Goal: Task Accomplishment & Management: Use online tool/utility

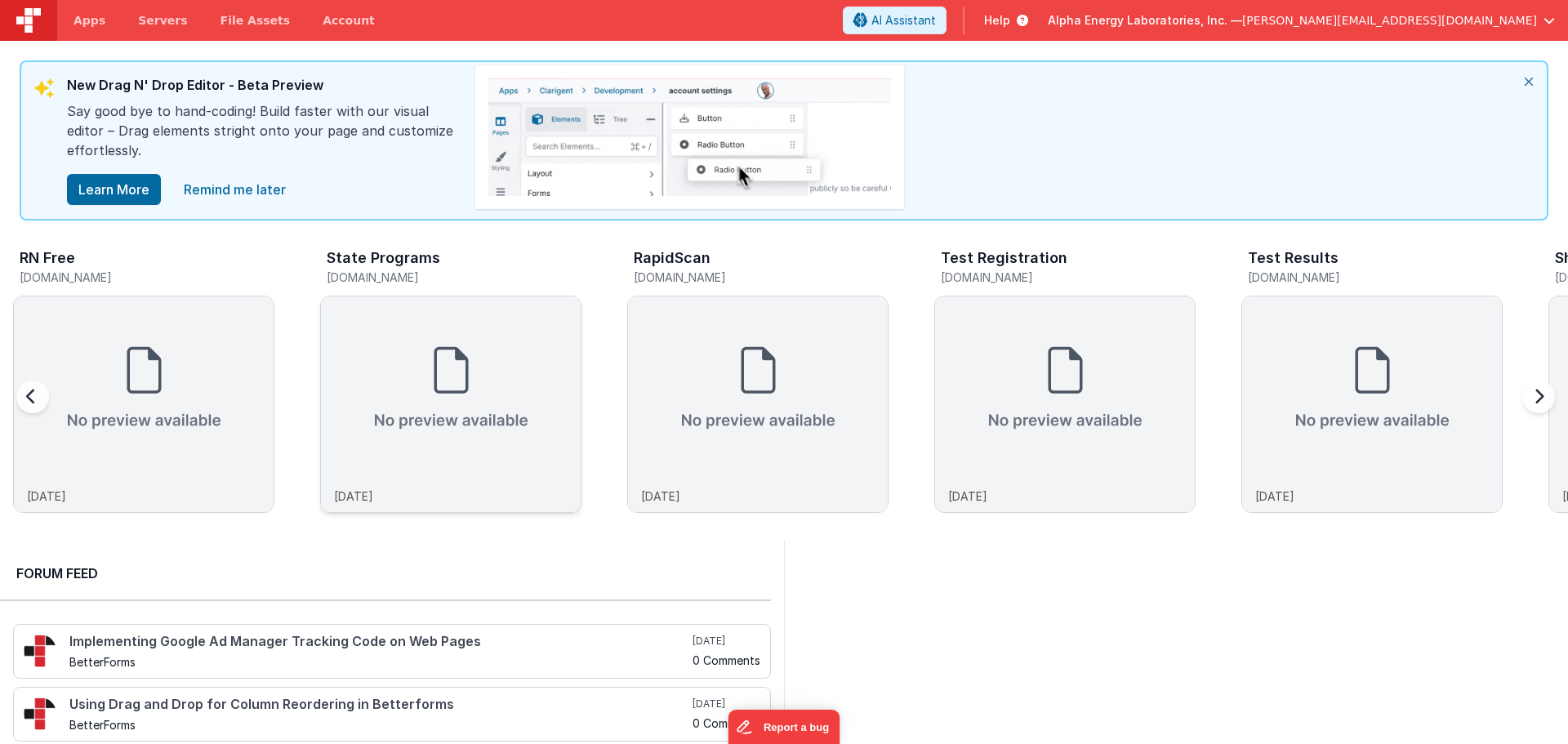
click at [442, 385] on img at bounding box center [451, 388] width 260 height 183
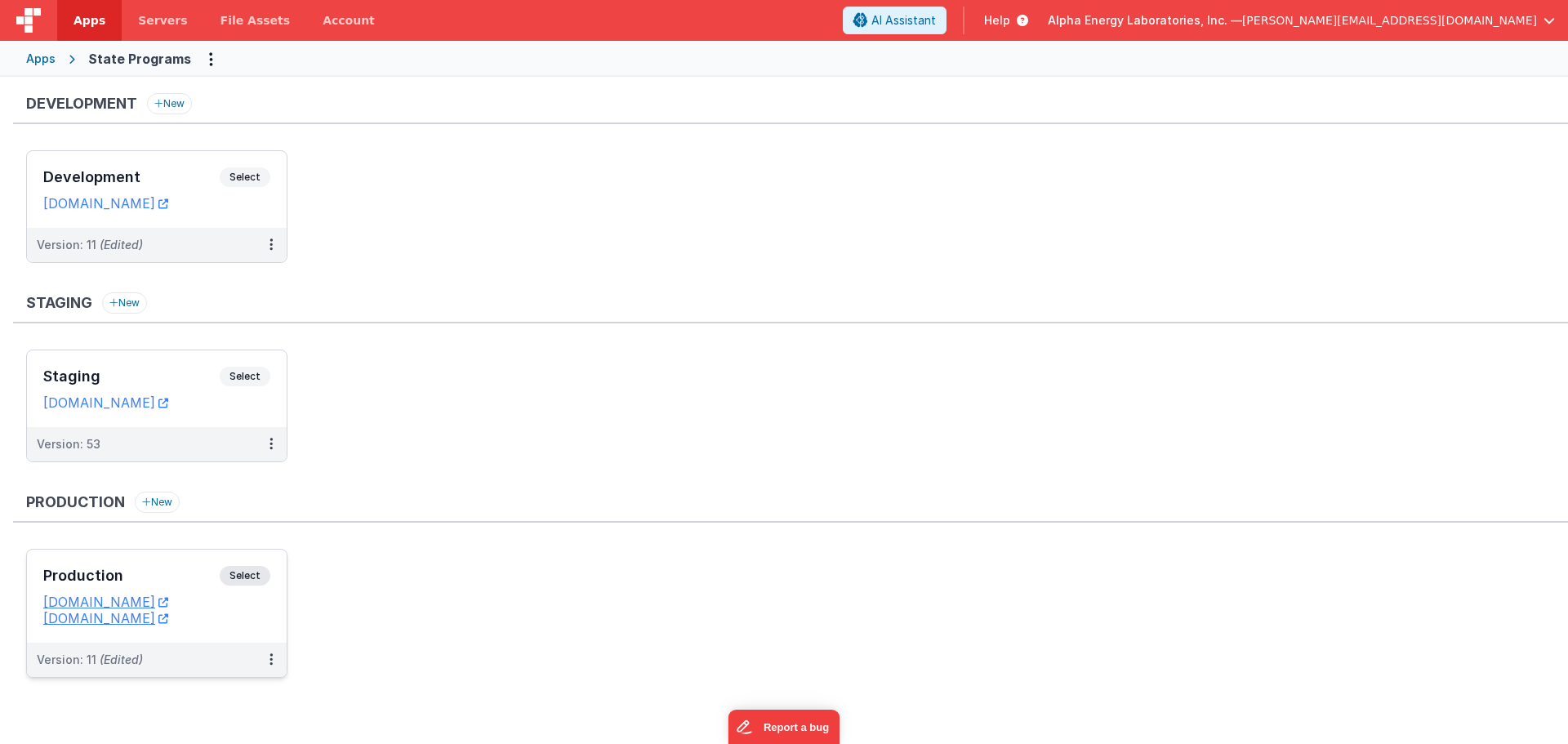
click at [251, 575] on span "Select" at bounding box center [245, 576] width 50 height 19
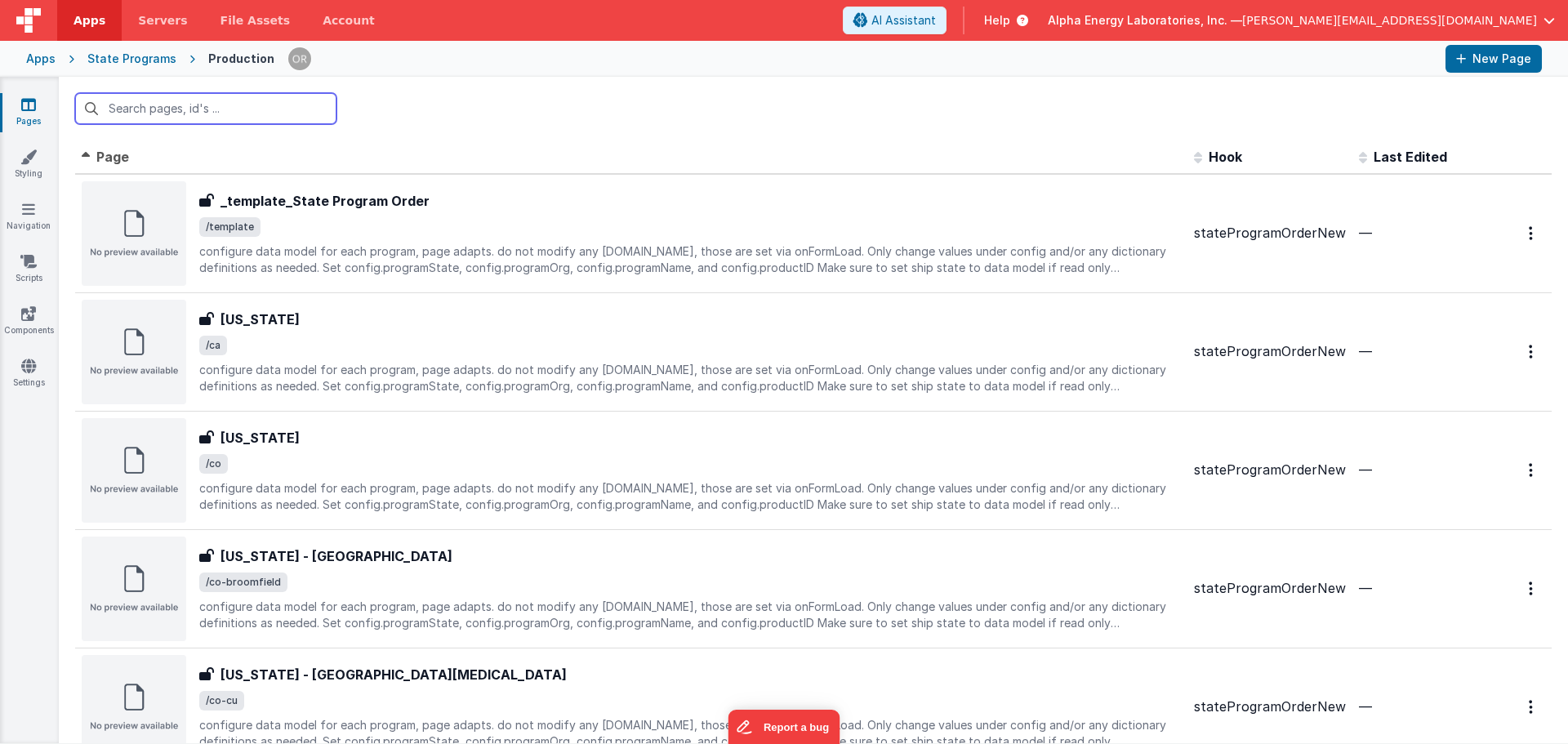
click at [208, 114] on input "text" at bounding box center [206, 108] width 261 height 31
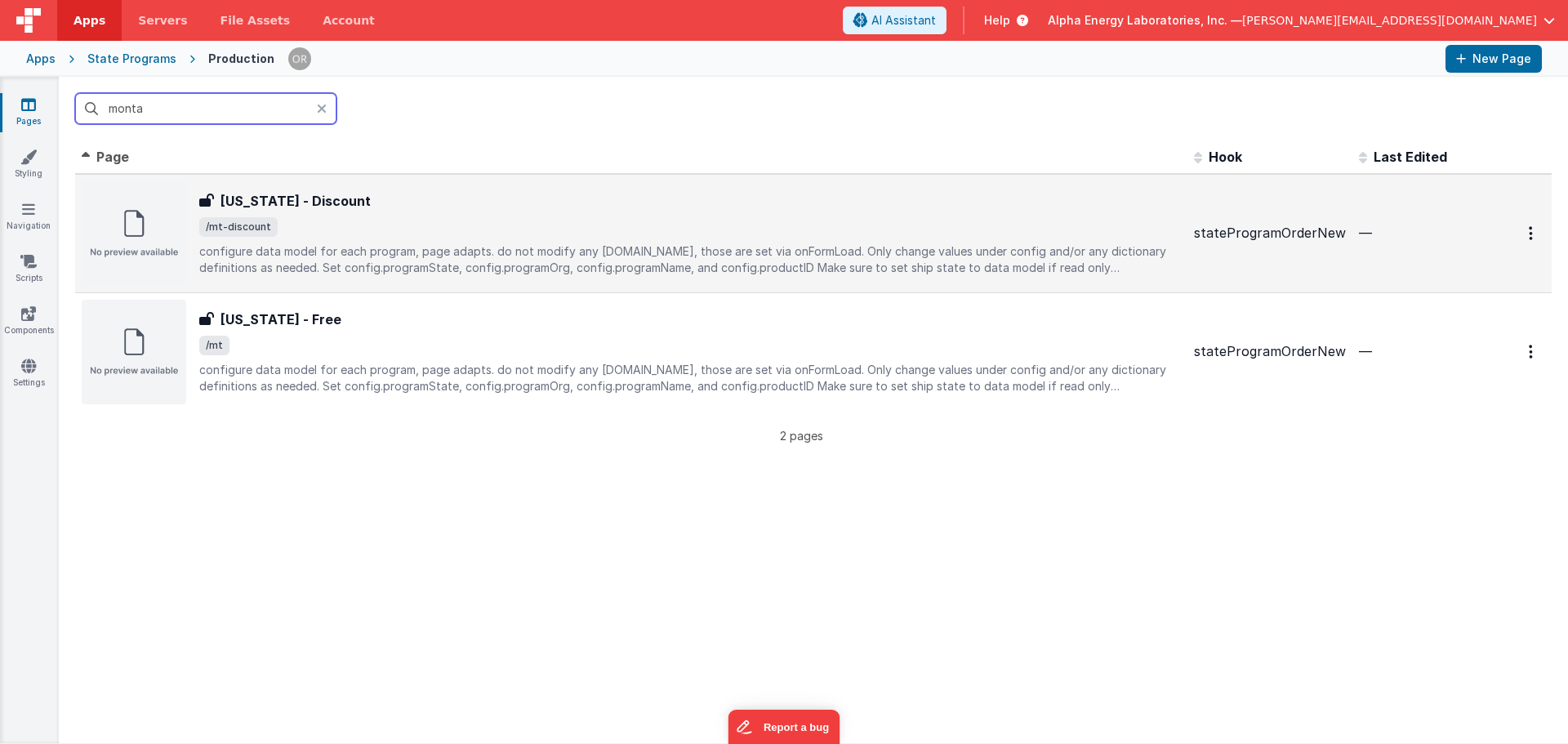
type input "monta"
click at [380, 254] on p "configure data model for each program, page adapts. do not modify any env.show,…" at bounding box center [690, 260] width 981 height 33
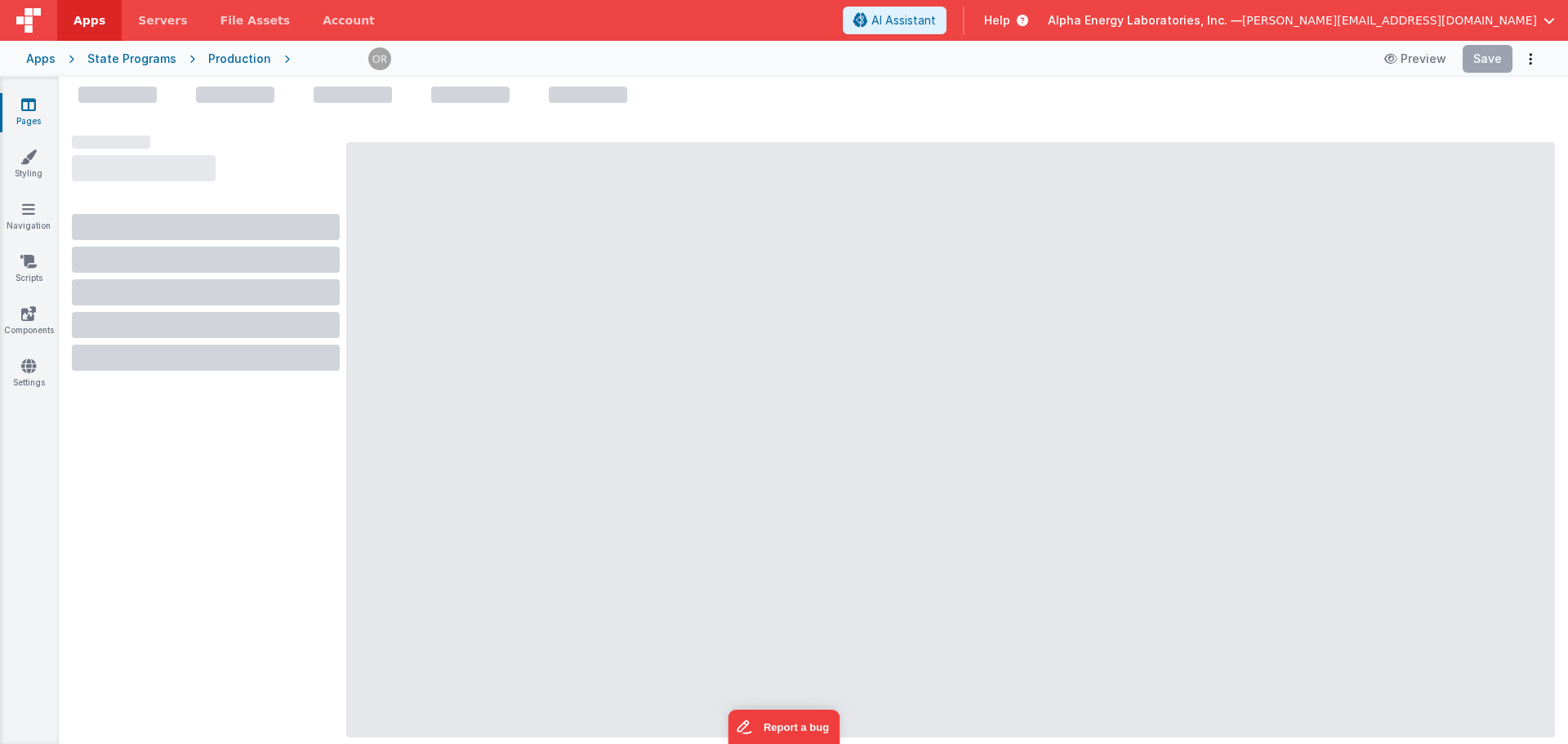
click at [87, 147] on div at bounding box center [110, 141] width 79 height 13
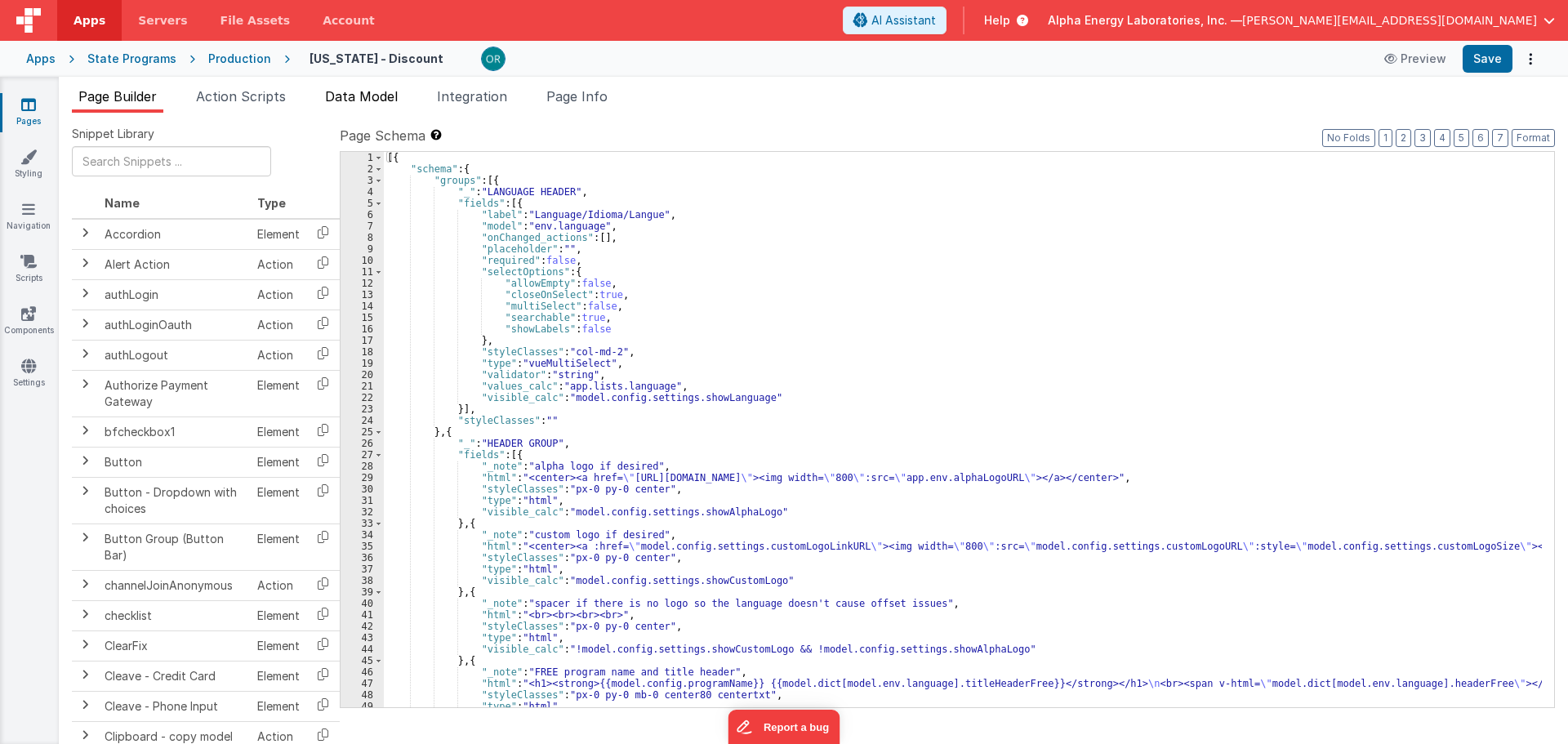
click at [369, 97] on span "Data Model" at bounding box center [361, 96] width 72 height 16
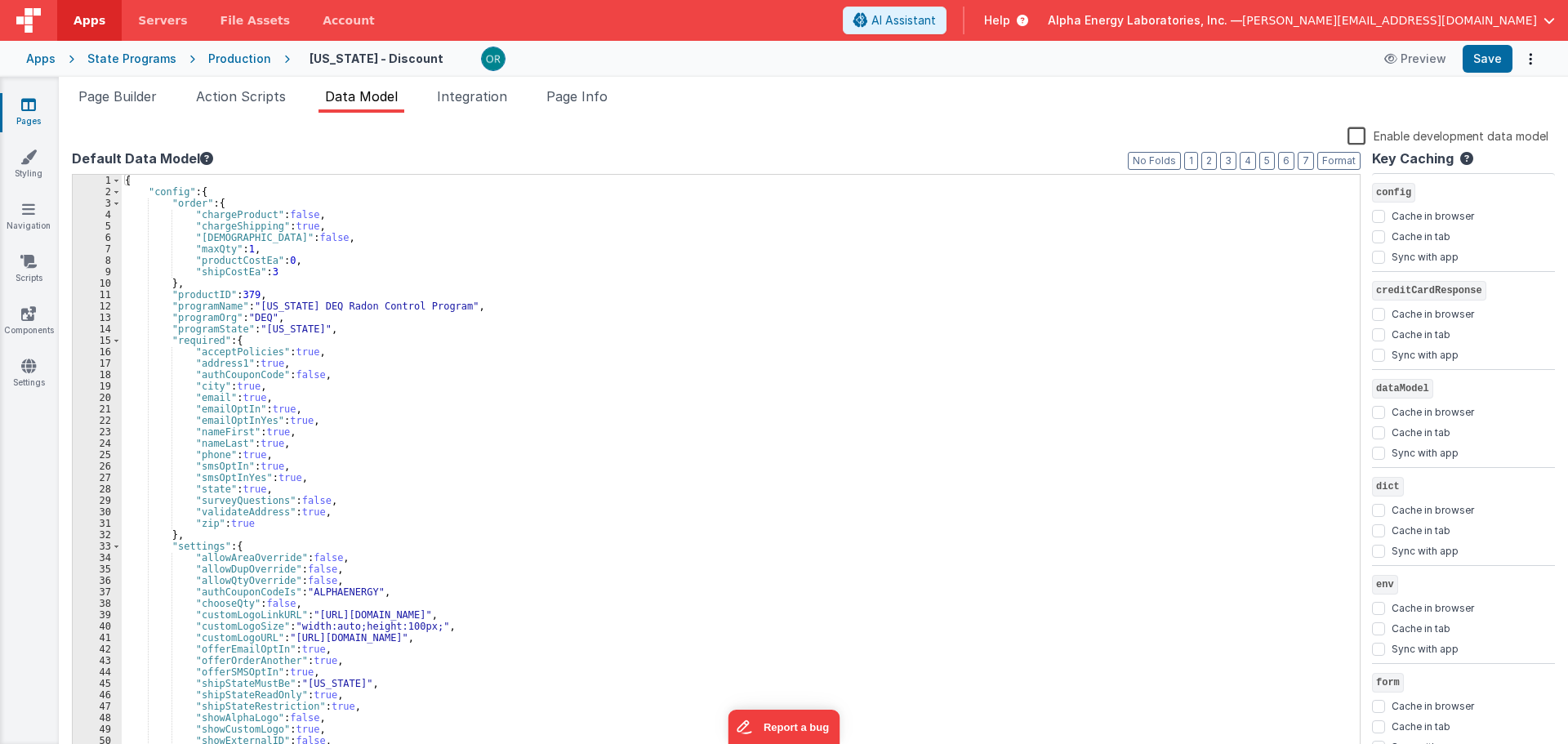
click at [269, 271] on div "{ "config" : { "order" : { "chargeProduct" : false , "chargeShipping" : true , …" at bounding box center [735, 478] width 1226 height 606
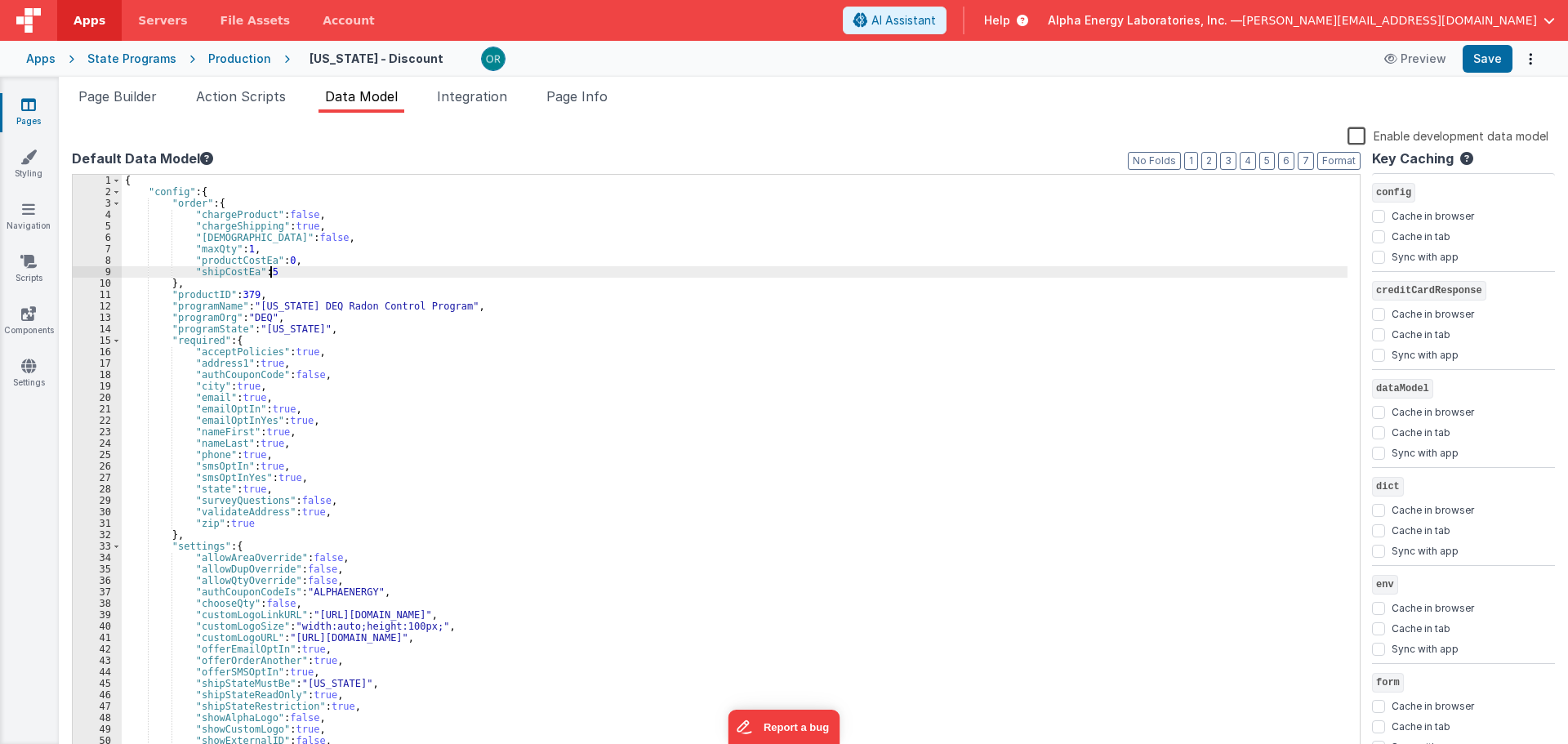
click at [467, 334] on div "{ "config" : { "order" : { "chargeProduct" : false , "chargeShipping" : true , …" at bounding box center [735, 478] width 1226 height 606
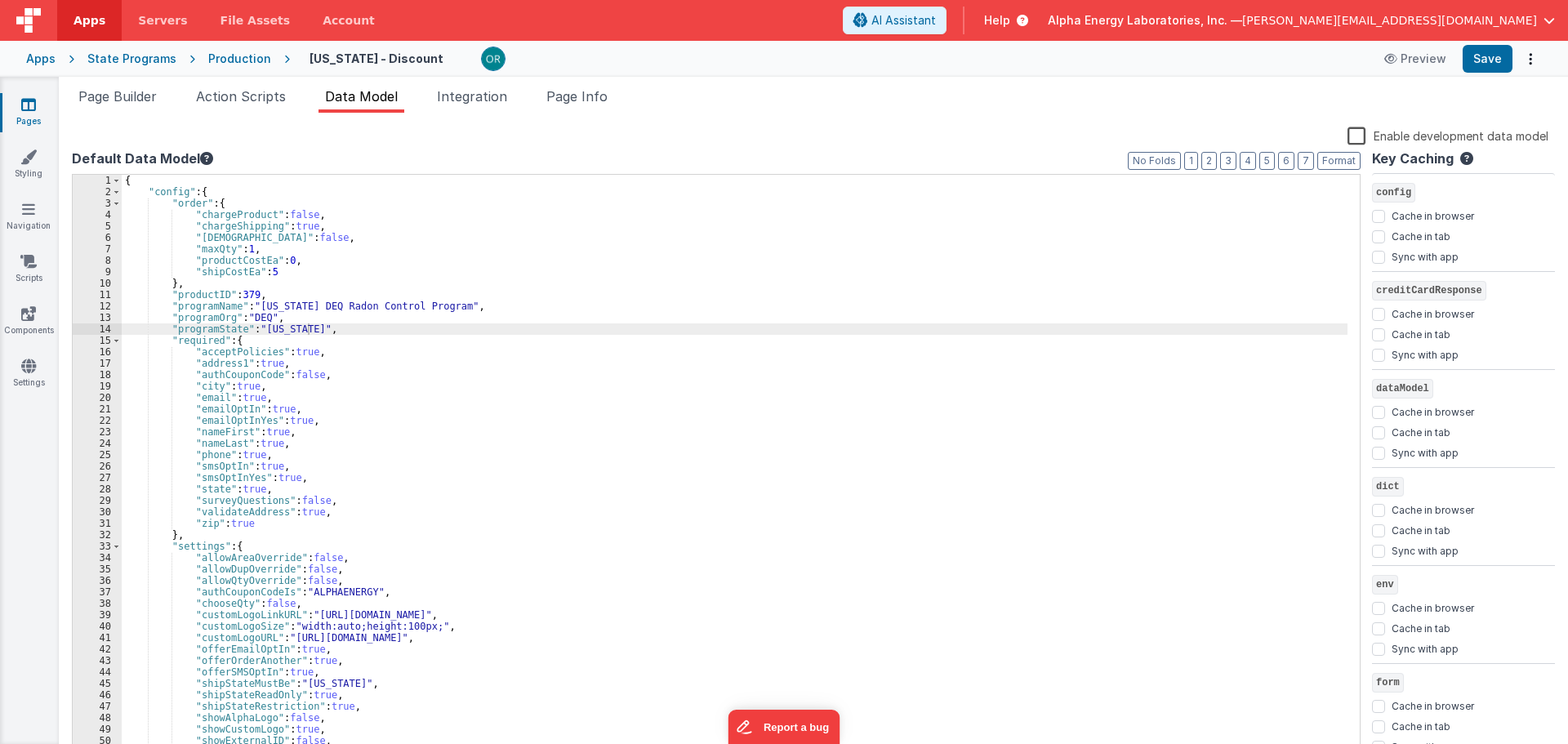
click at [390, 288] on div "{ "config" : { "order" : { "chargeProduct" : false , "chargeShipping" : true , …" at bounding box center [735, 478] width 1226 height 606
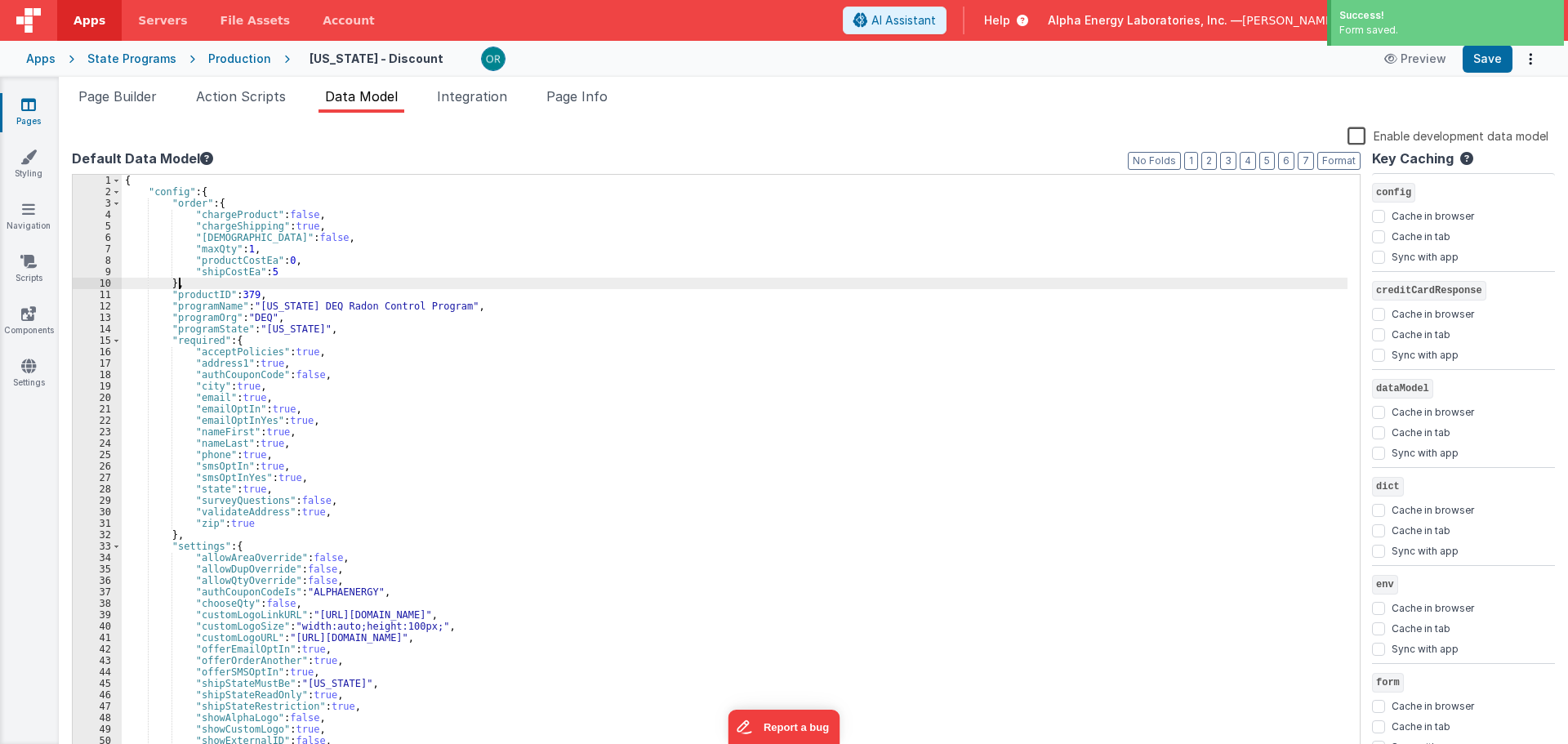
click at [119, 56] on div "State Programs" at bounding box center [132, 58] width 89 height 16
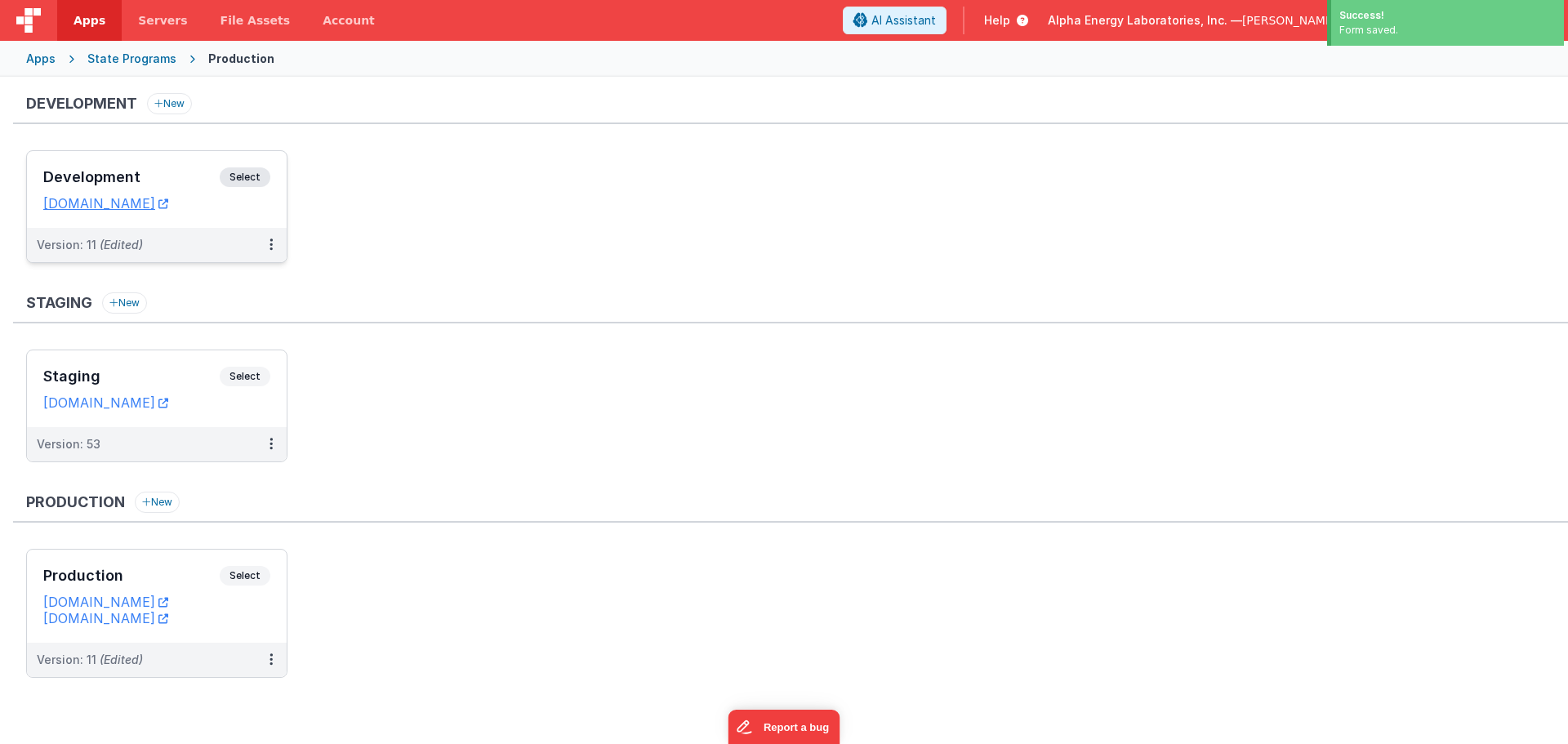
click at [260, 182] on span "Select" at bounding box center [245, 178] width 50 height 19
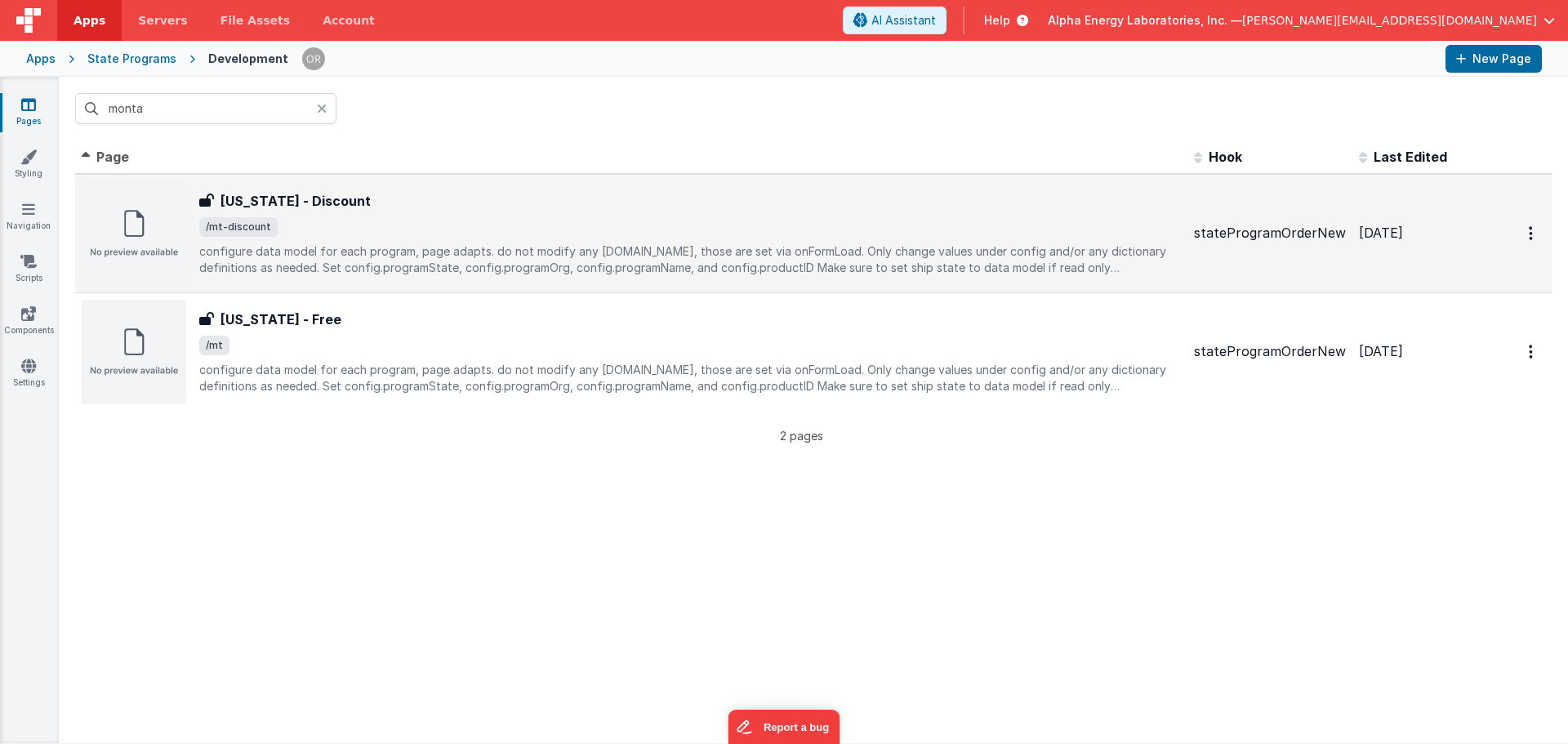
click at [334, 244] on p "configure data model for each program, page adapts. do not modify any env.show,…" at bounding box center [690, 260] width 981 height 33
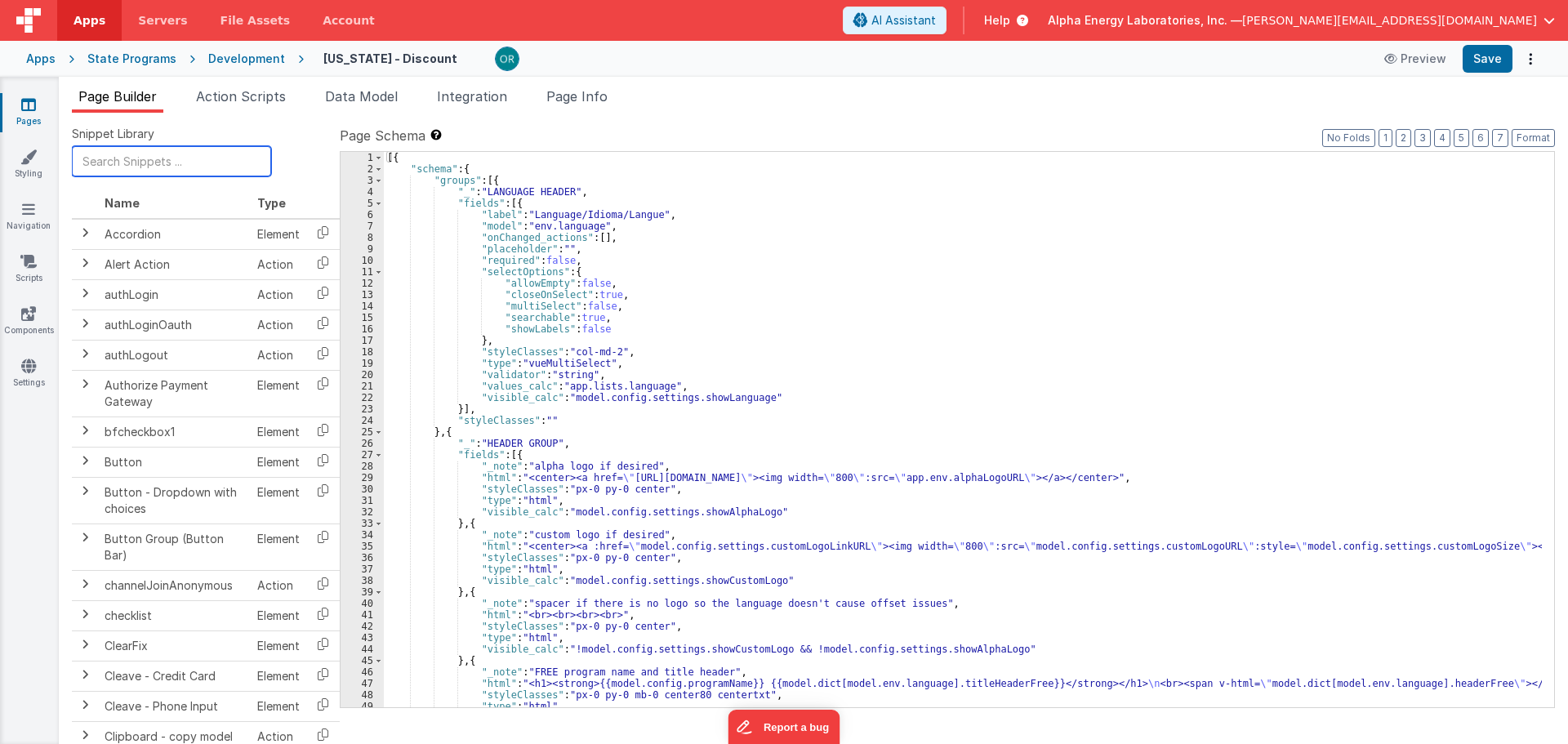
click at [183, 164] on input "text" at bounding box center [171, 162] width 200 height 30
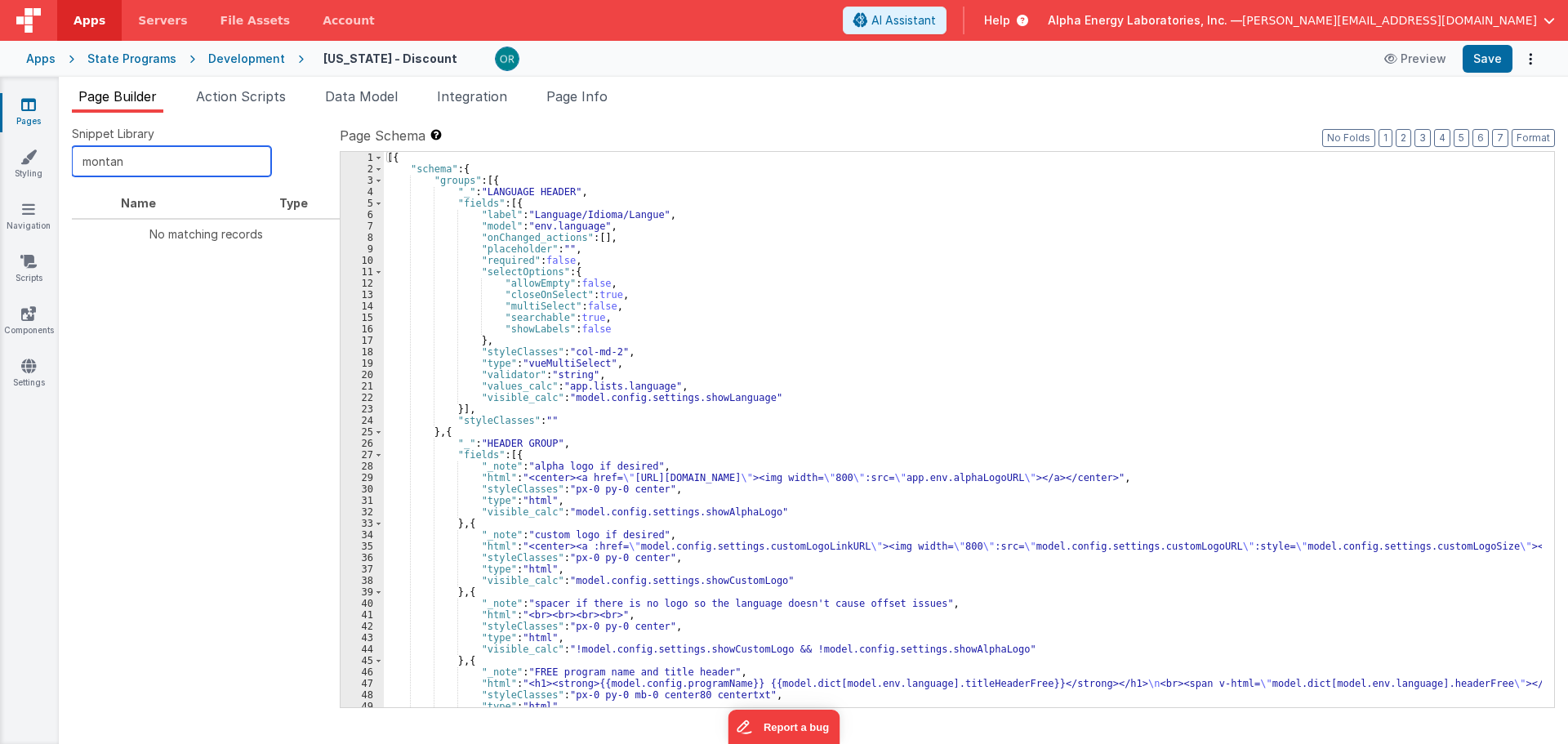
type input "montana"
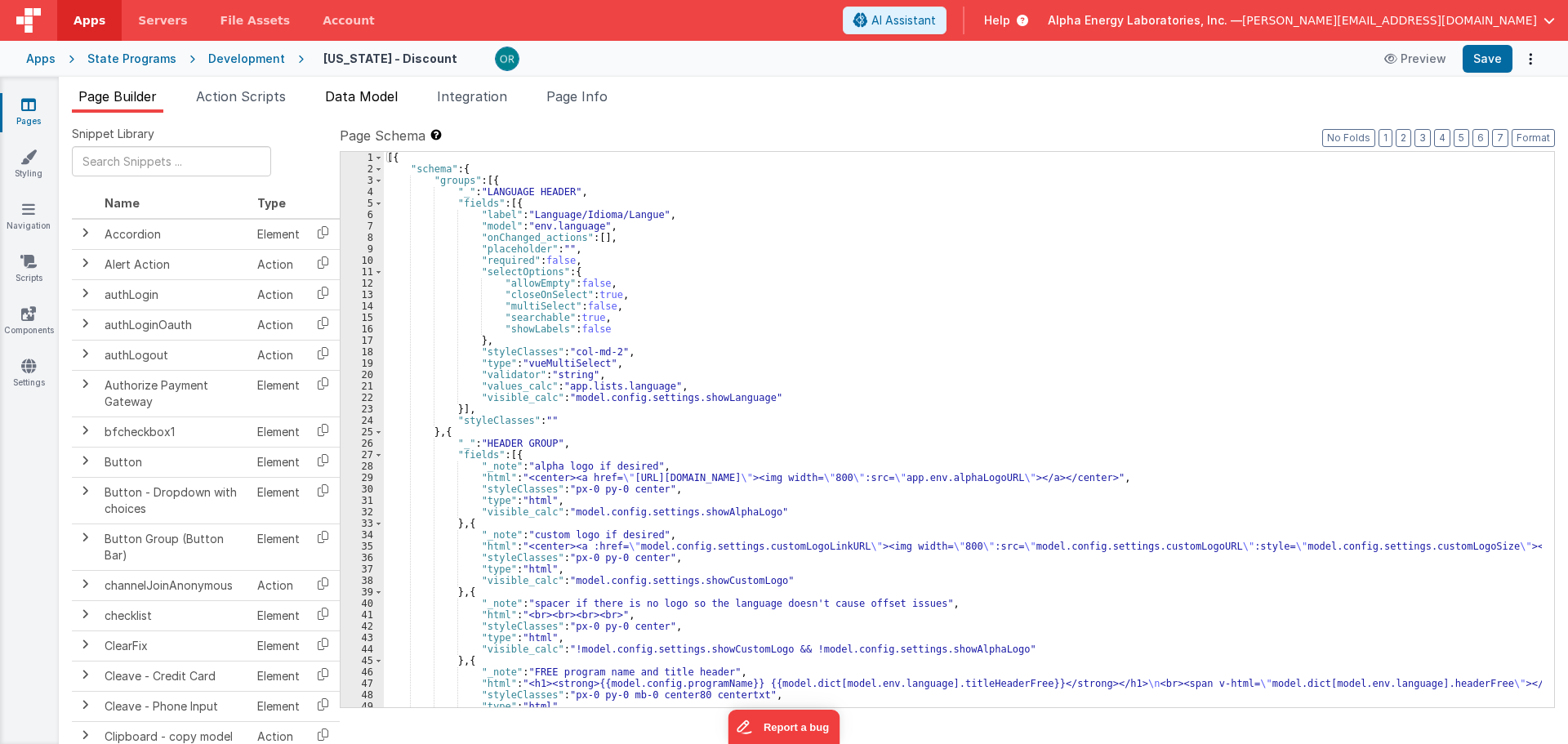
click at [398, 88] on span "Data Model" at bounding box center [361, 96] width 72 height 16
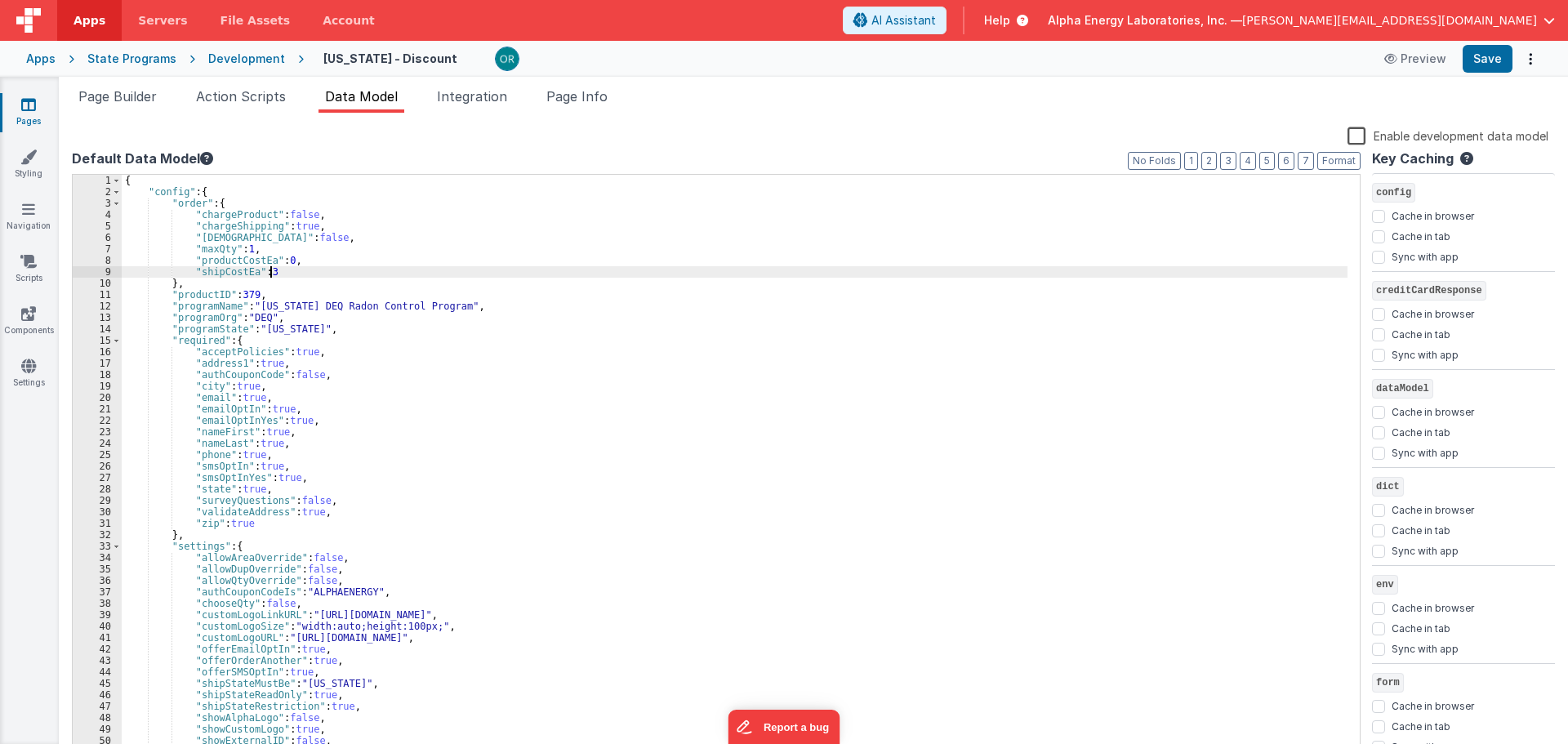
click at [269, 273] on div "{ "config" : { "order" : { "chargeProduct" : false , "chargeShipping" : true , …" at bounding box center [735, 478] width 1226 height 606
click at [451, 361] on div "{ "config" : { "order" : { "chargeProduct" : false , "chargeShipping" : true , …" at bounding box center [735, 478] width 1226 height 606
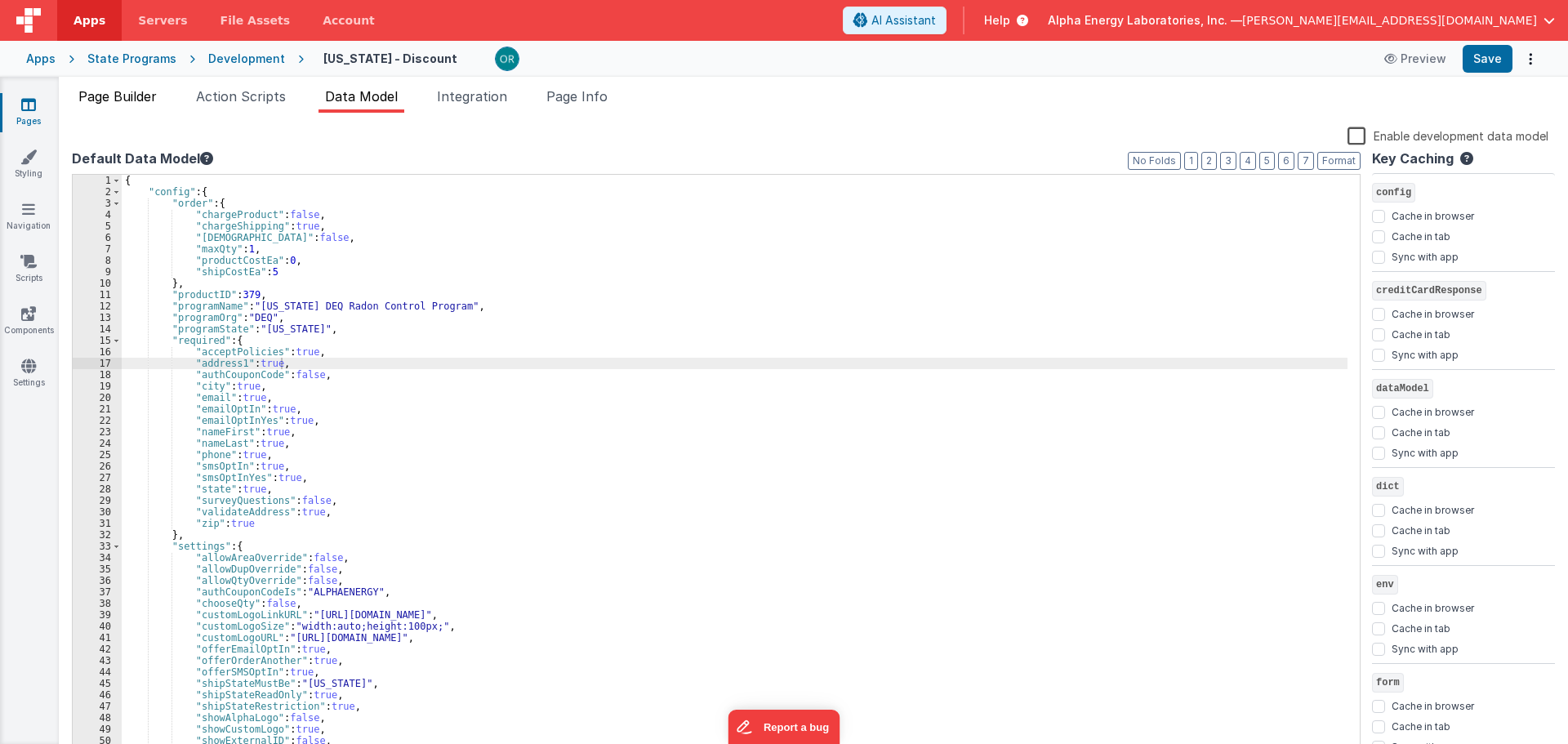
click at [107, 95] on span "Page Builder" at bounding box center [117, 96] width 79 height 16
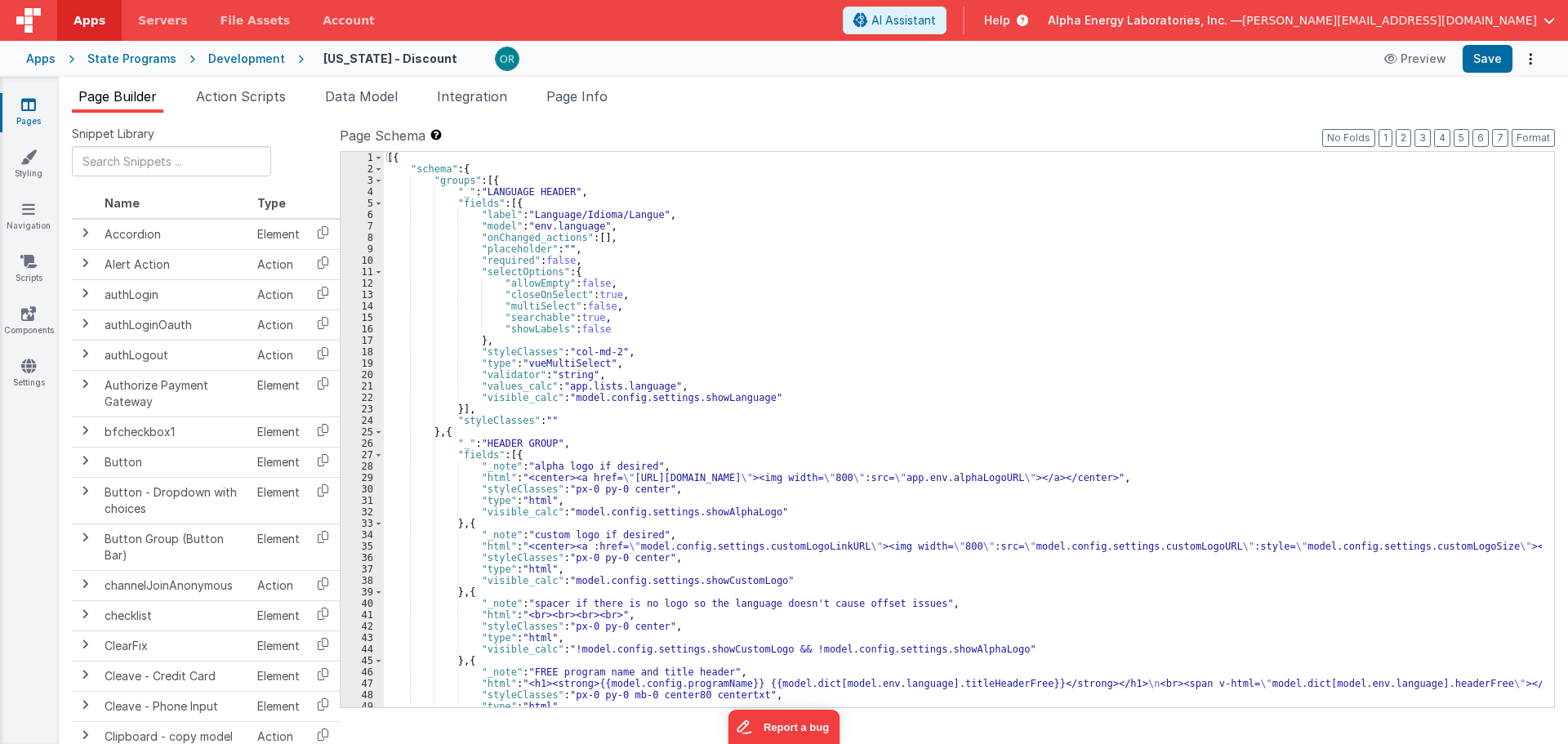
click at [725, 465] on div "[{ "schema" : { "groups" : [{ "_" : "LANGUAGE HEADER" , "fields" : [{ "label" :…" at bounding box center [963, 441] width 1158 height 579
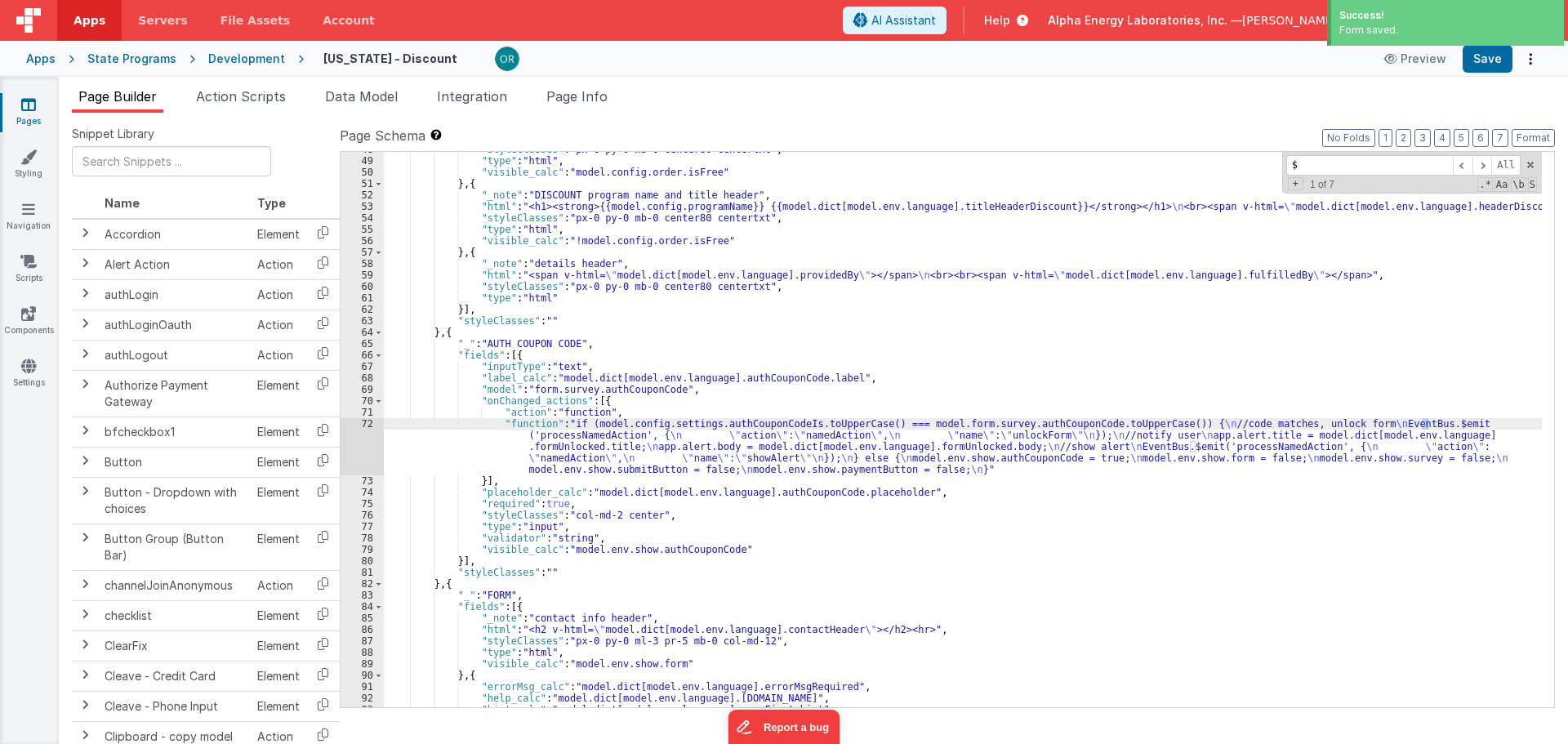
scroll to position [546, 0]
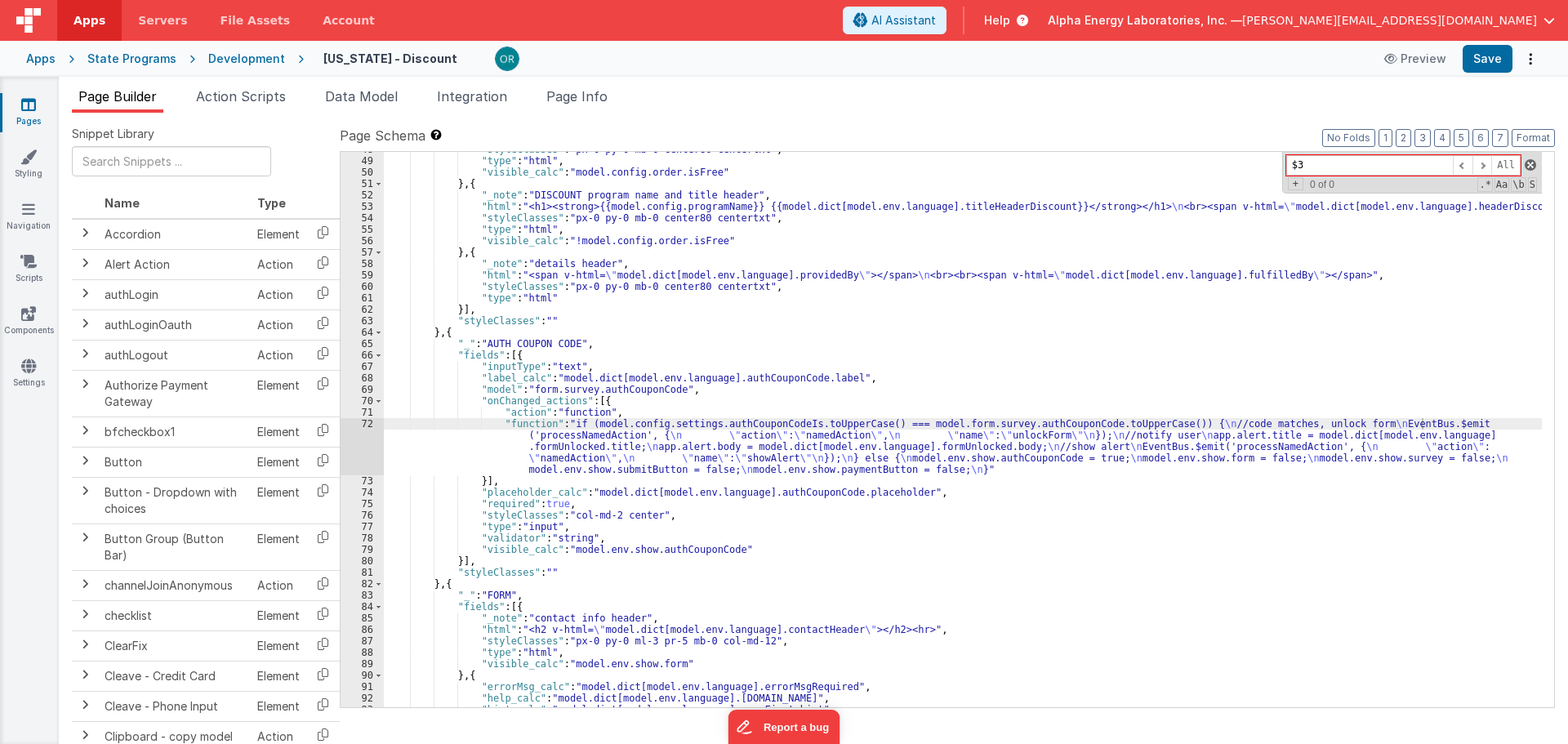
type input "$3"
click at [1535, 164] on span at bounding box center [1530, 164] width 11 height 11
drag, startPoint x: 372, startPoint y: 96, endPoint x: 326, endPoint y: 102, distance: 46.4
click at [372, 96] on span "Data Model" at bounding box center [361, 96] width 72 height 16
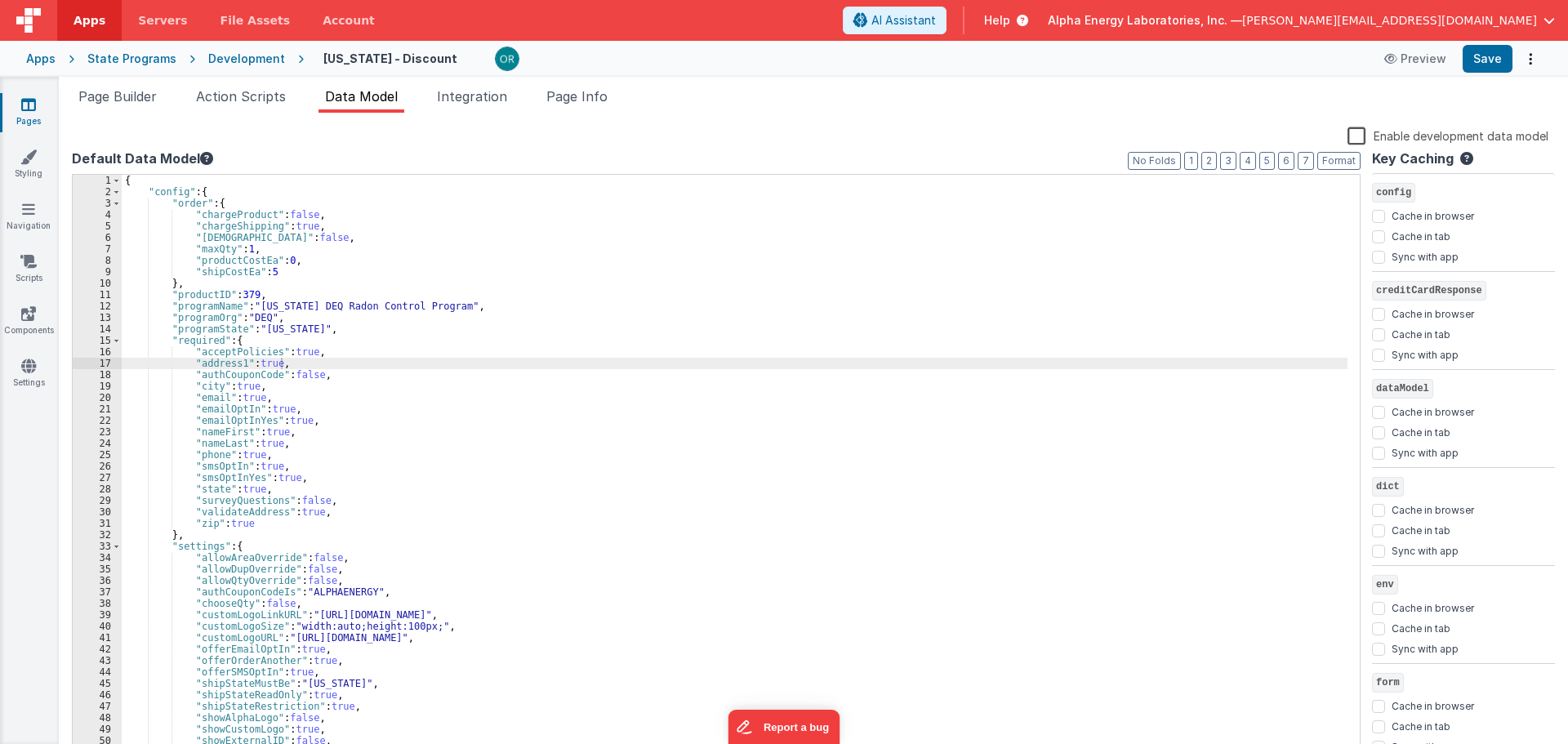
click at [801, 395] on div "{ "config" : { "order" : { "chargeProduct" : false , "chargeShipping" : true , …" at bounding box center [735, 478] width 1226 height 606
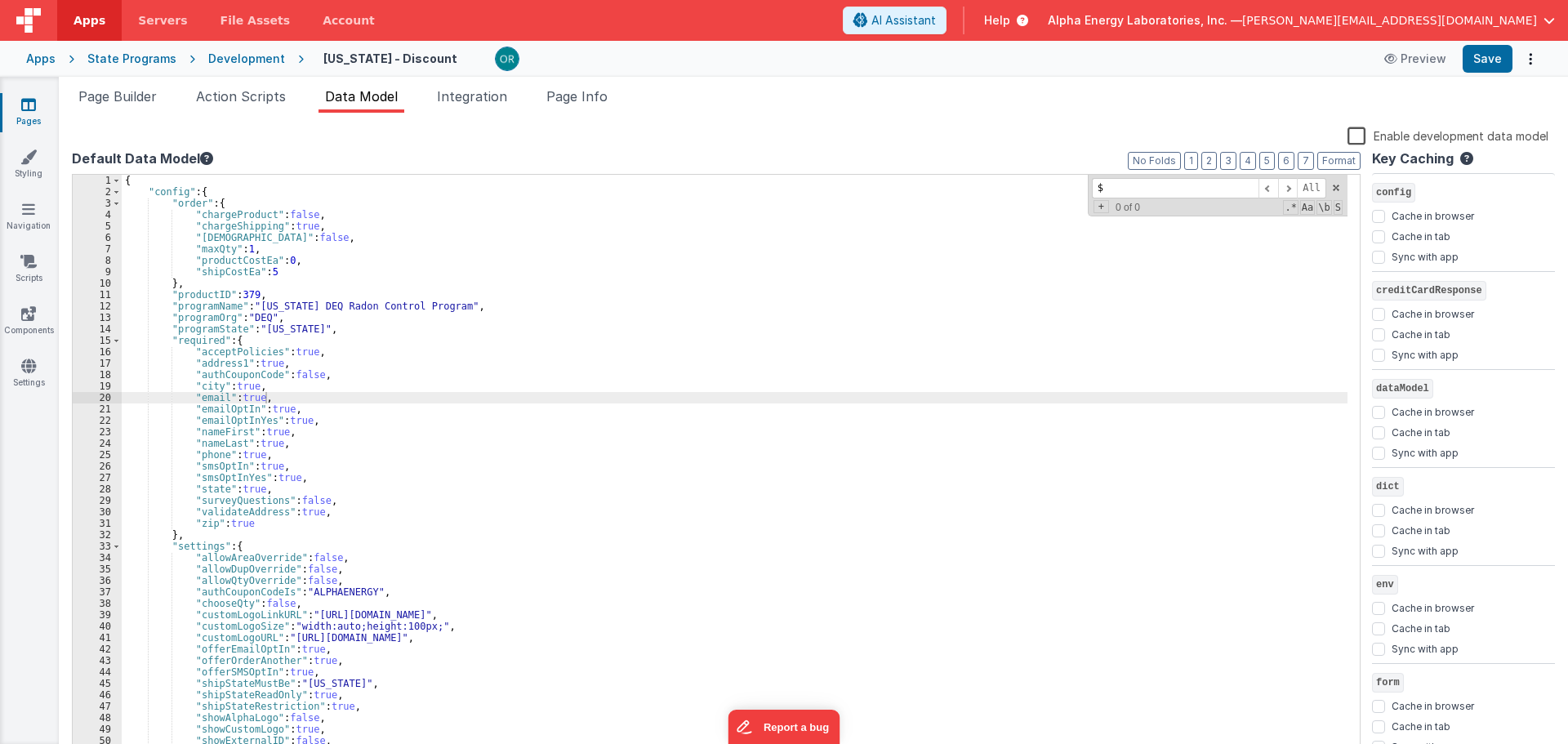
type input "$3"
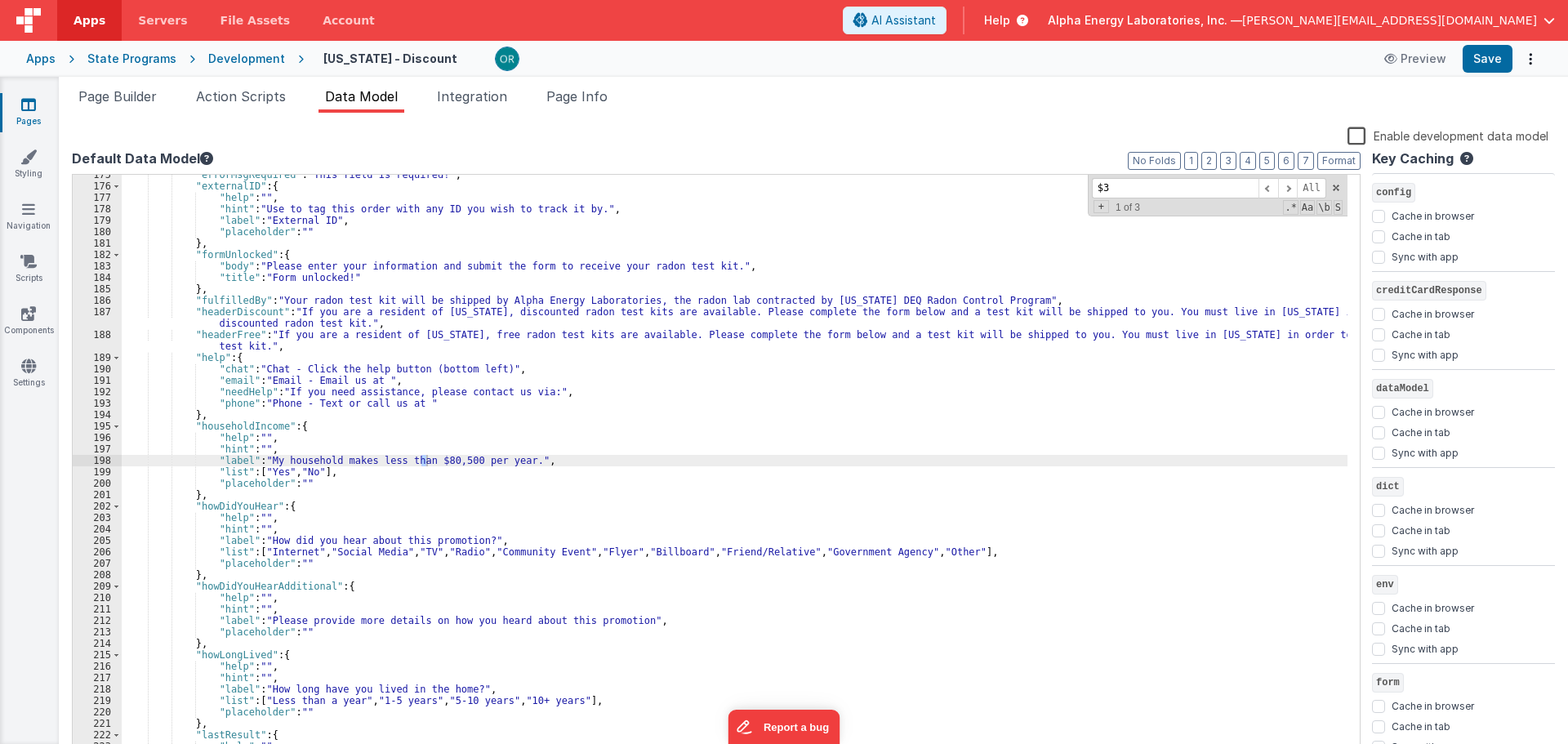
scroll to position [2008, 0]
drag, startPoint x: 1192, startPoint y: 184, endPoint x: 998, endPoint y: 186, distance: 194.0
click at [998, 186] on div ""errorMsgRequired" : "This field is required!" , "externalID" : { "help" : "" ,…" at bounding box center [735, 467] width 1226 height 583
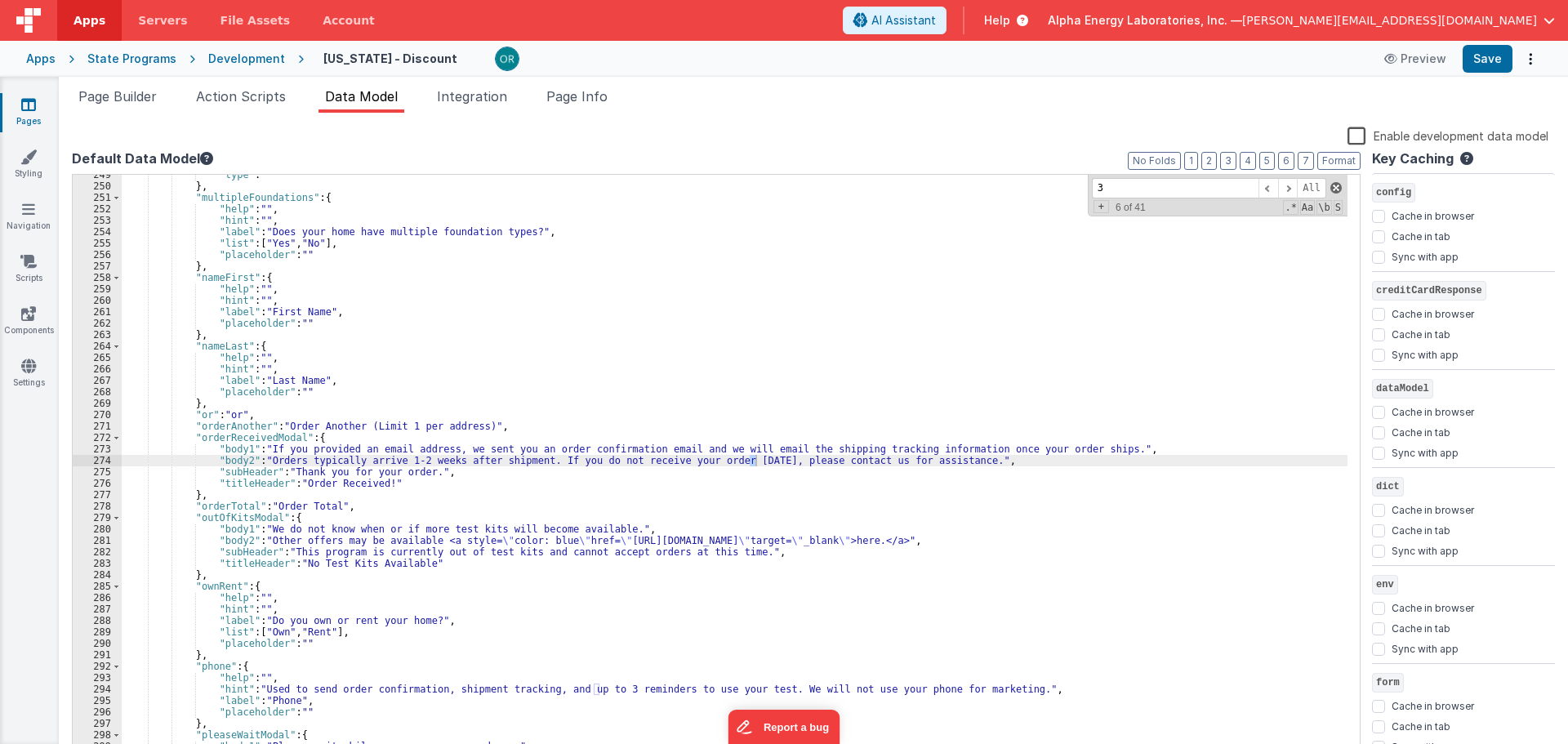
type input "3"
click at [1332, 185] on span at bounding box center [1336, 187] width 11 height 11
click at [619, 507] on div ""type" : "" } , "multipleFoundations" : { "help" : "" , "hint" : "" , "label" :…" at bounding box center [735, 472] width 1226 height 606
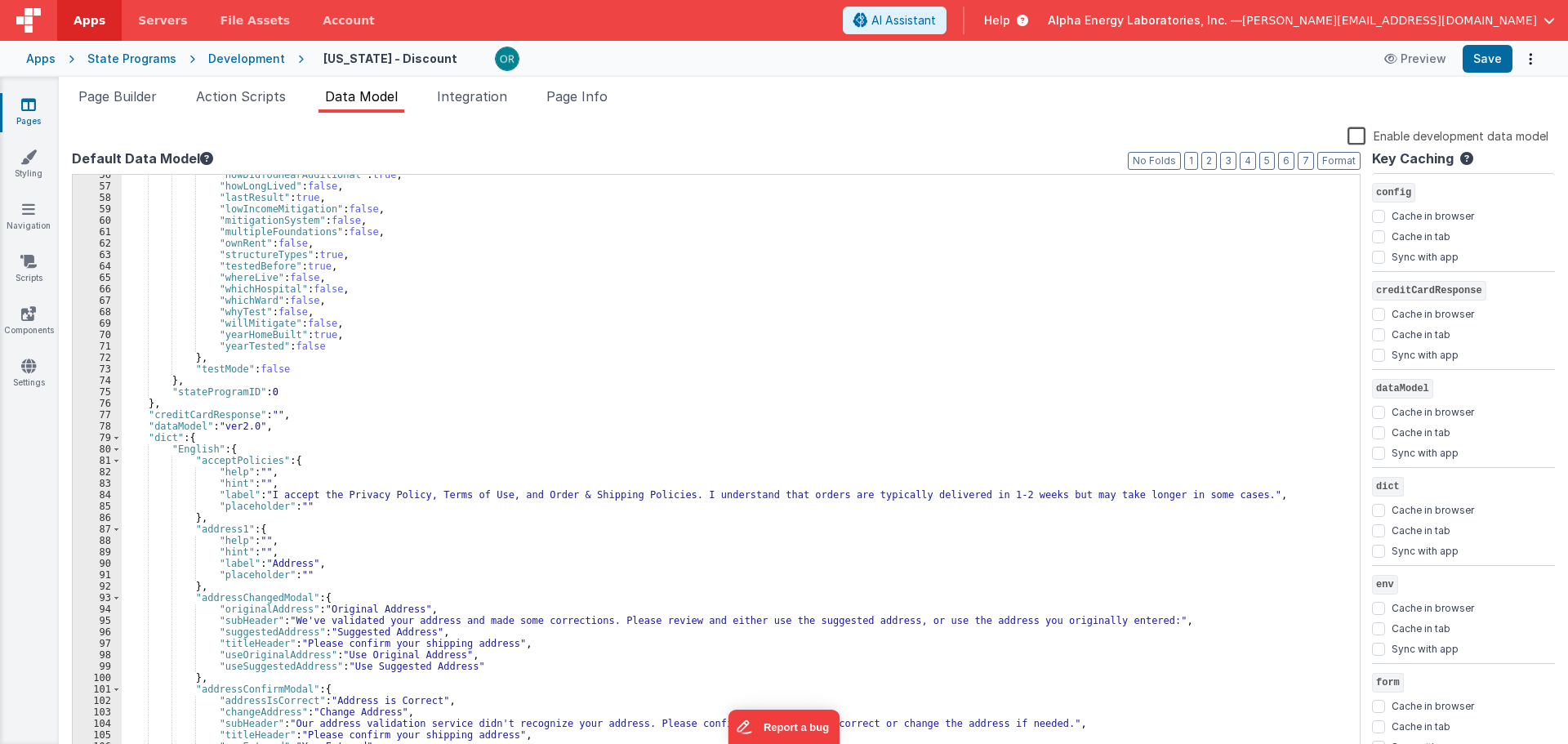
scroll to position [0, 0]
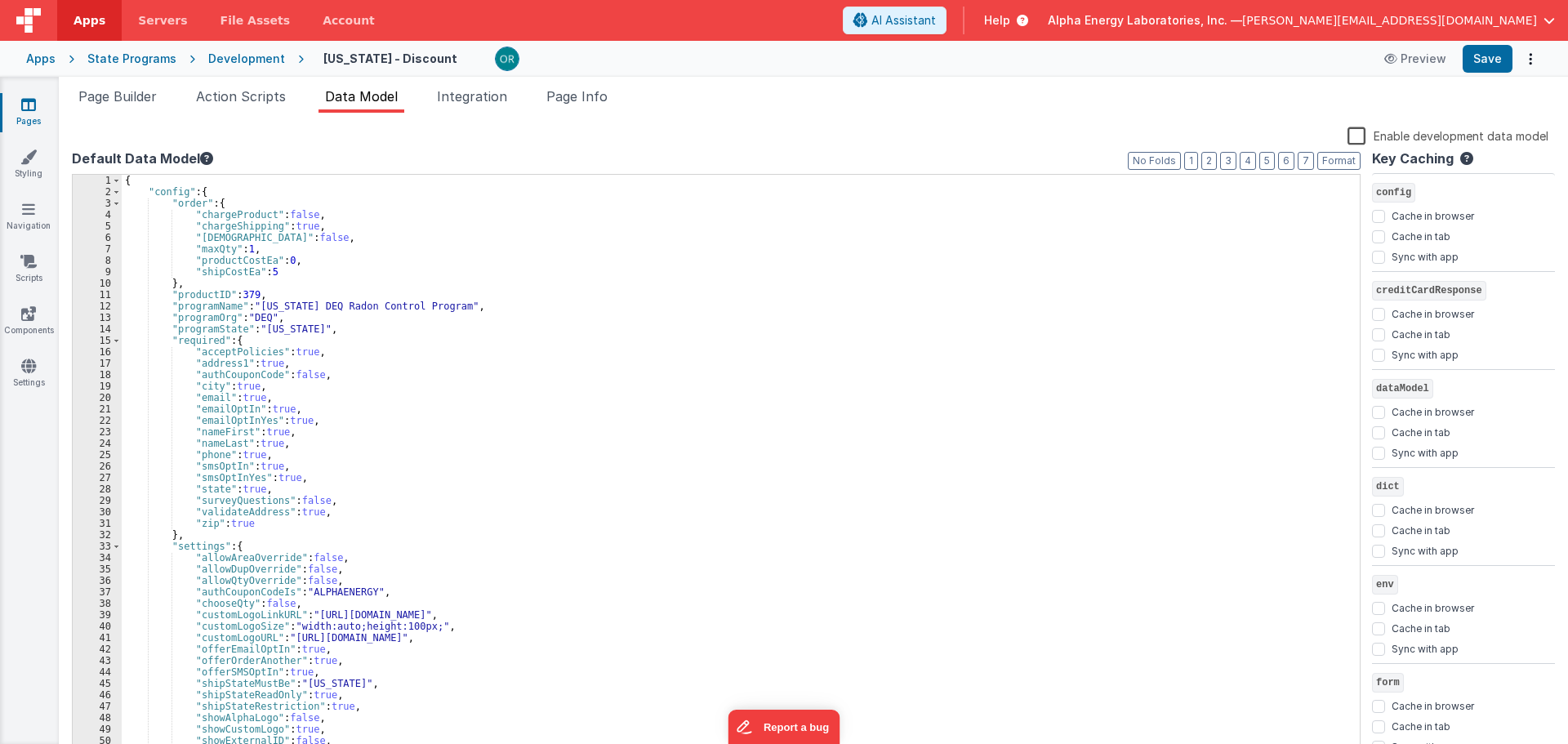
click at [406, 295] on div "{ "config" : { "order" : { "chargeProduct" : false , "chargeShipping" : true , …" at bounding box center [735, 478] width 1226 height 606
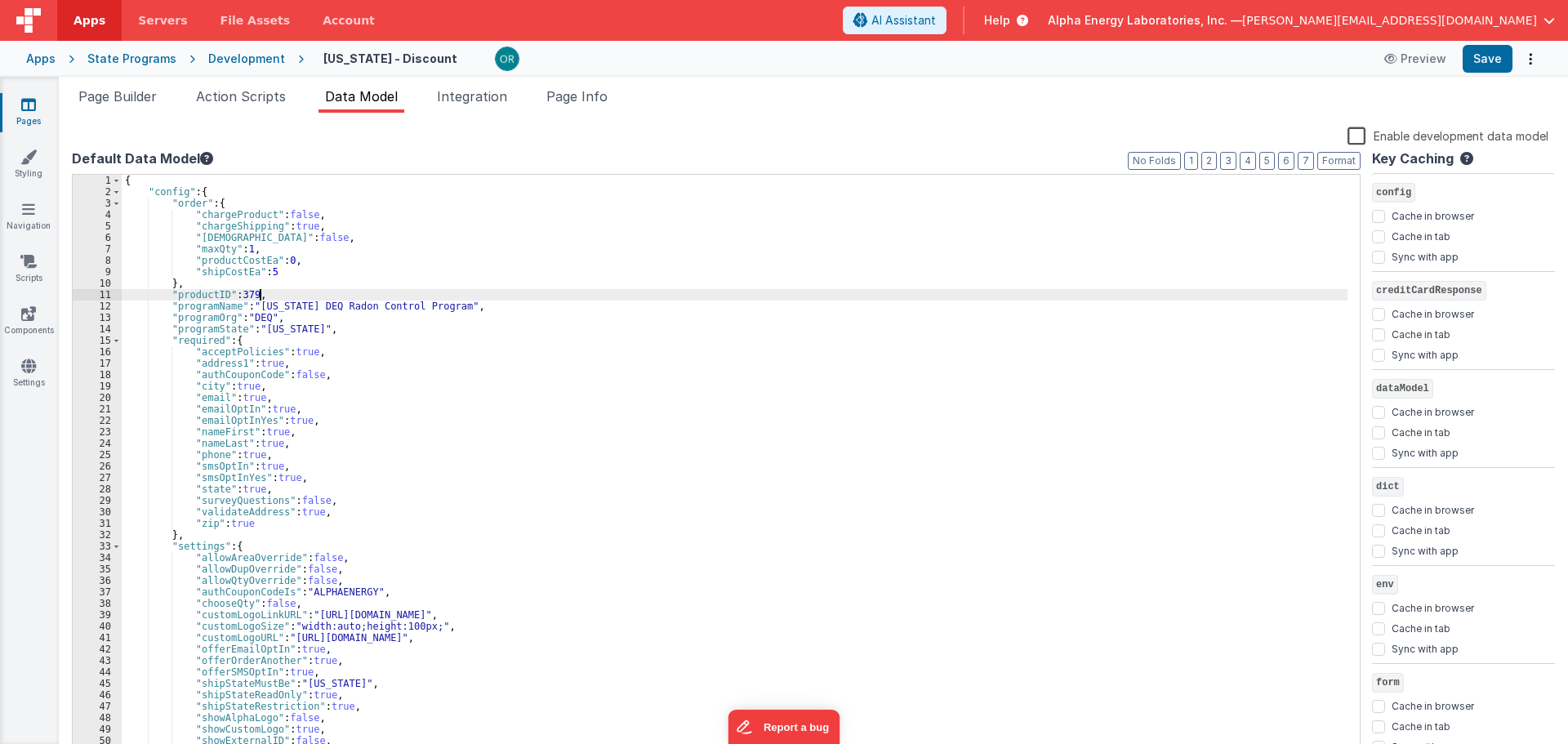
click at [305, 274] on div "{ "config" : { "order" : { "chargeProduct" : false , "chargeShipping" : true , …" at bounding box center [735, 478] width 1226 height 606
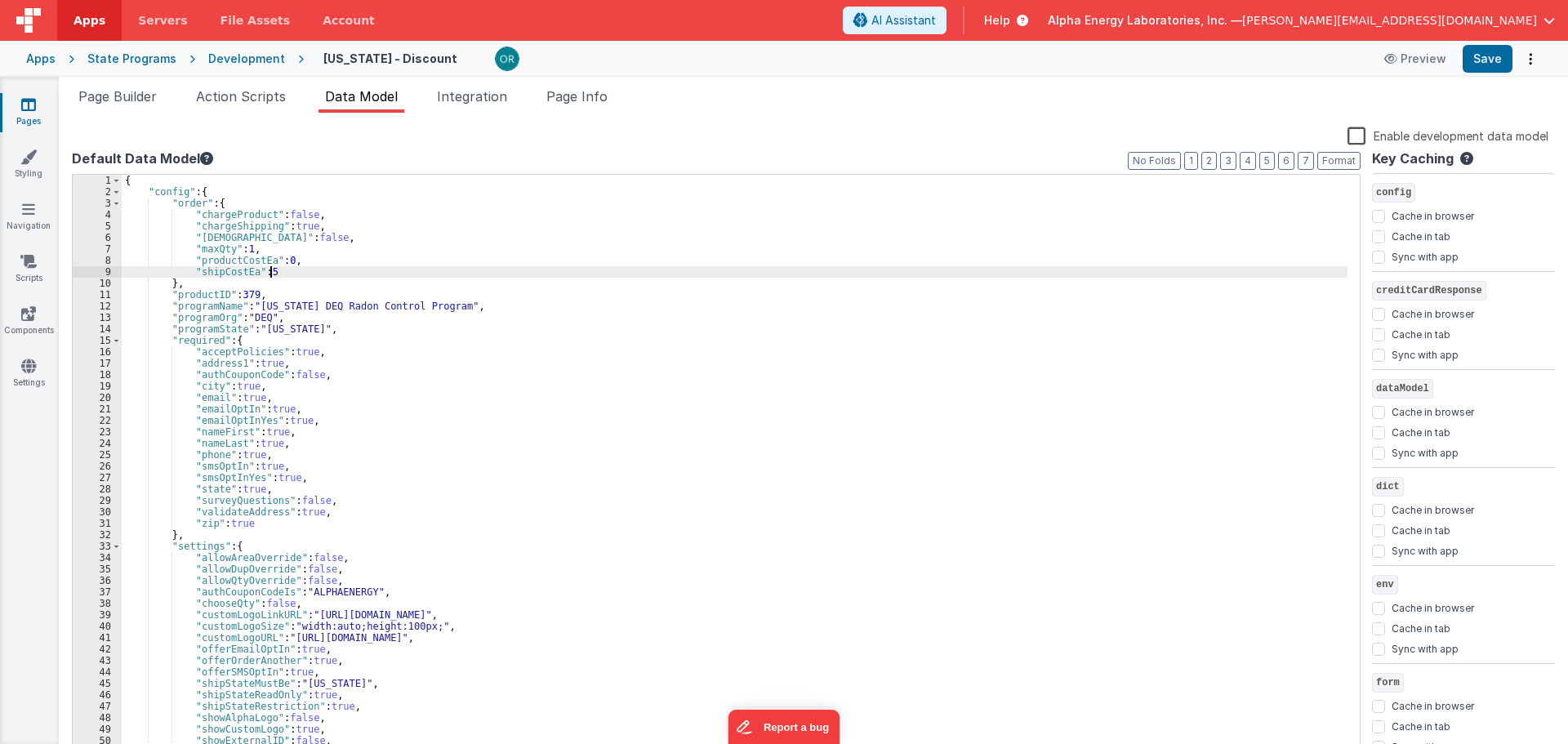
click at [348, 220] on div "{ "config" : { "order" : { "chargeProduct" : false , "chargeShipping" : true , …" at bounding box center [735, 478] width 1226 height 606
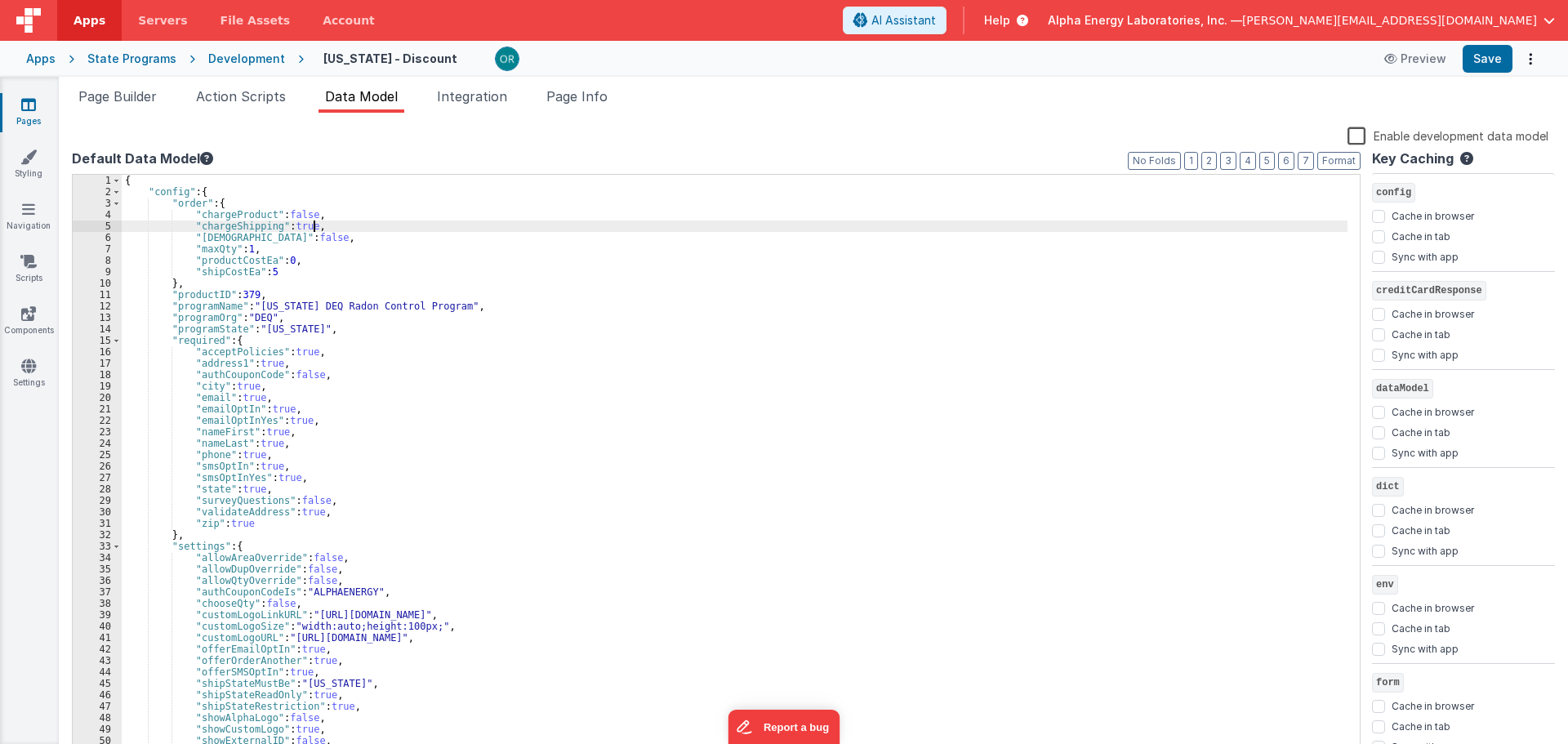
click at [347, 225] on div "{ "config" : { "order" : { "chargeProduct" : false , "chargeShipping" : true , …" at bounding box center [735, 478] width 1226 height 606
click at [349, 234] on div "{ "config" : { "order" : { "chargeProduct" : false , "chargeShipping" : true , …" at bounding box center [735, 478] width 1226 height 606
click at [345, 262] on div "{ "config" : { "order" : { "chargeProduct" : false , "chargeShipping" : true , …" at bounding box center [735, 478] width 1226 height 606
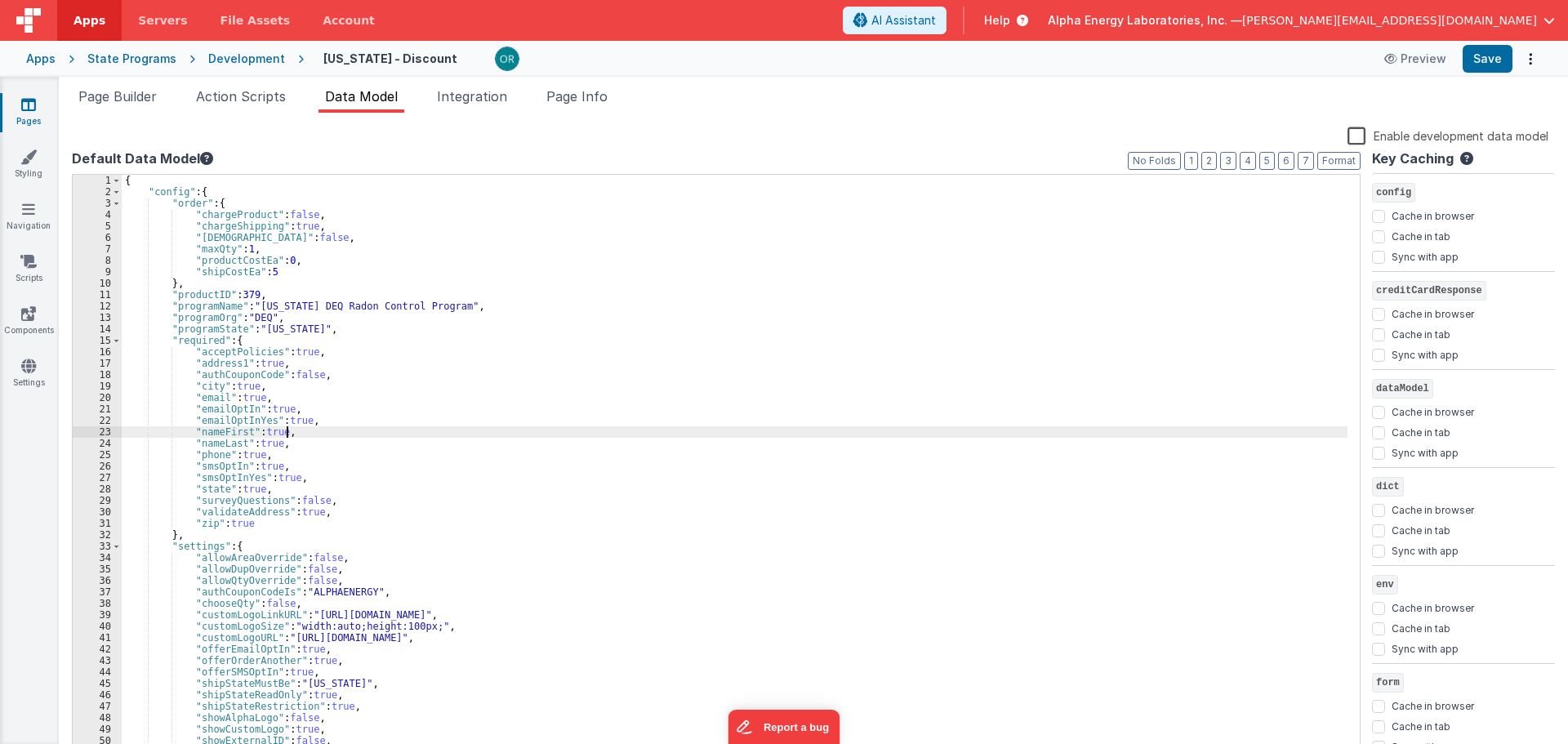
click at [391, 427] on div "{ "config" : { "order" : { "chargeProduct" : false , "chargeShipping" : true , …" at bounding box center [735, 478] width 1226 height 606
click at [236, 58] on div "Development" at bounding box center [246, 58] width 77 height 16
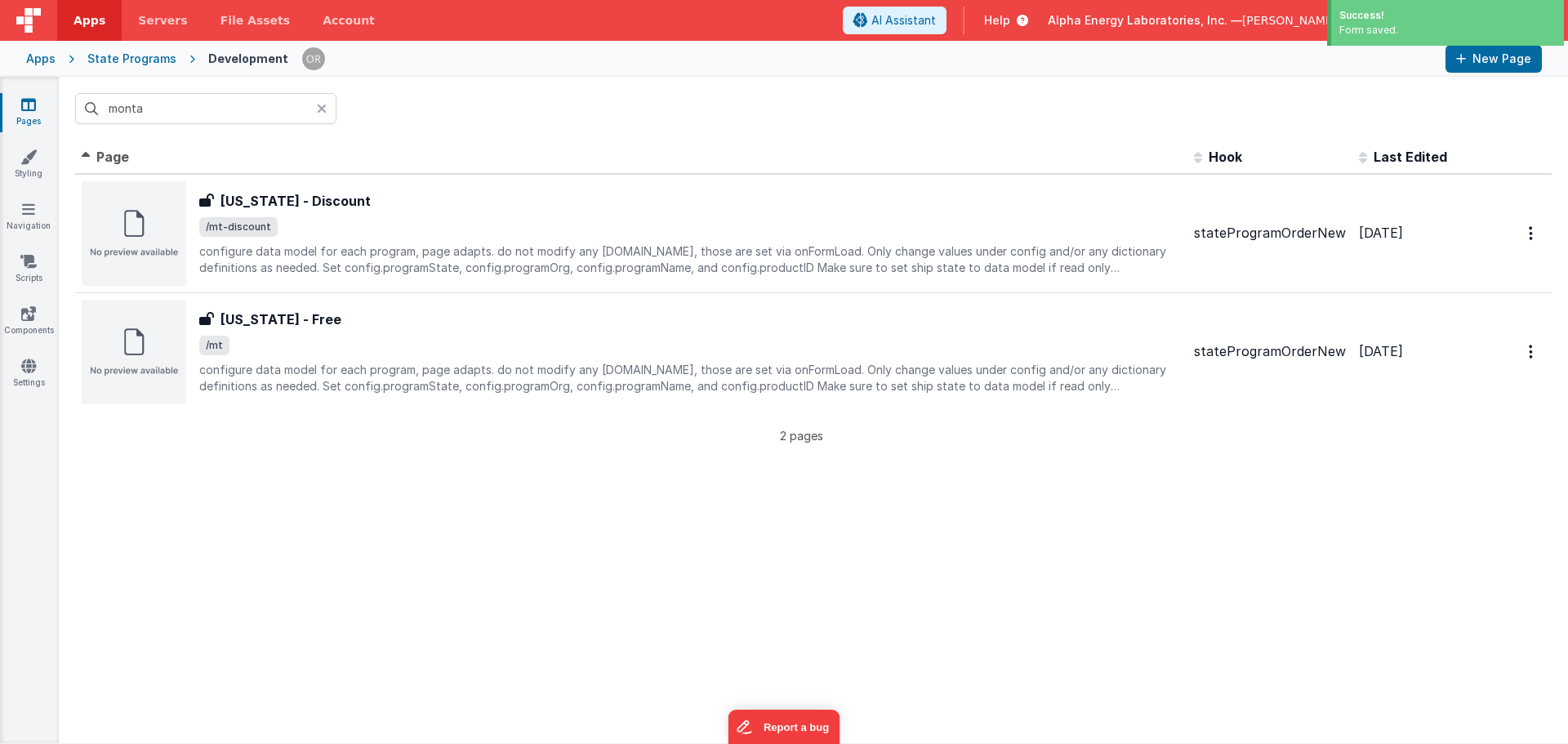
click at [37, 56] on div "Apps" at bounding box center [41, 58] width 29 height 16
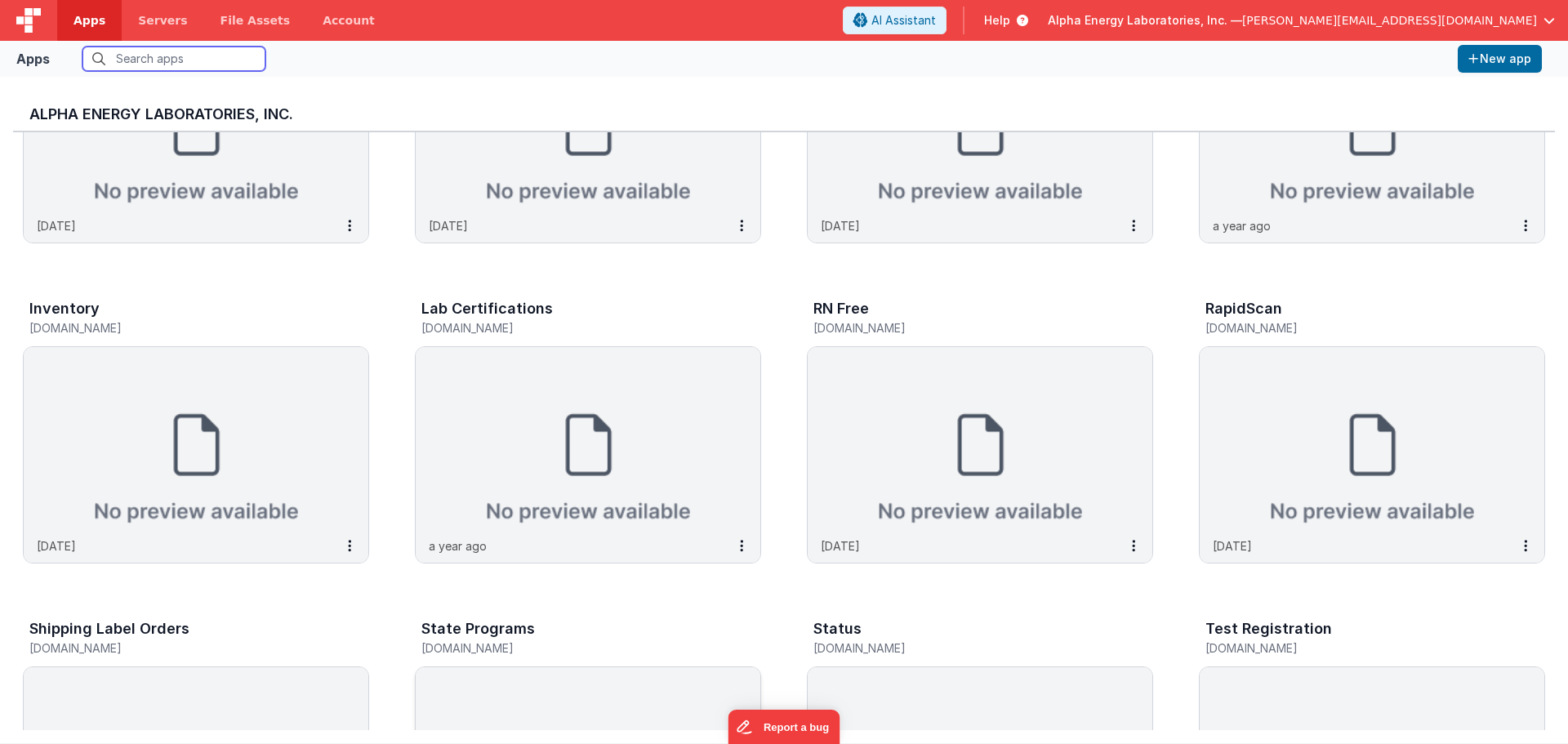
scroll to position [347, 0]
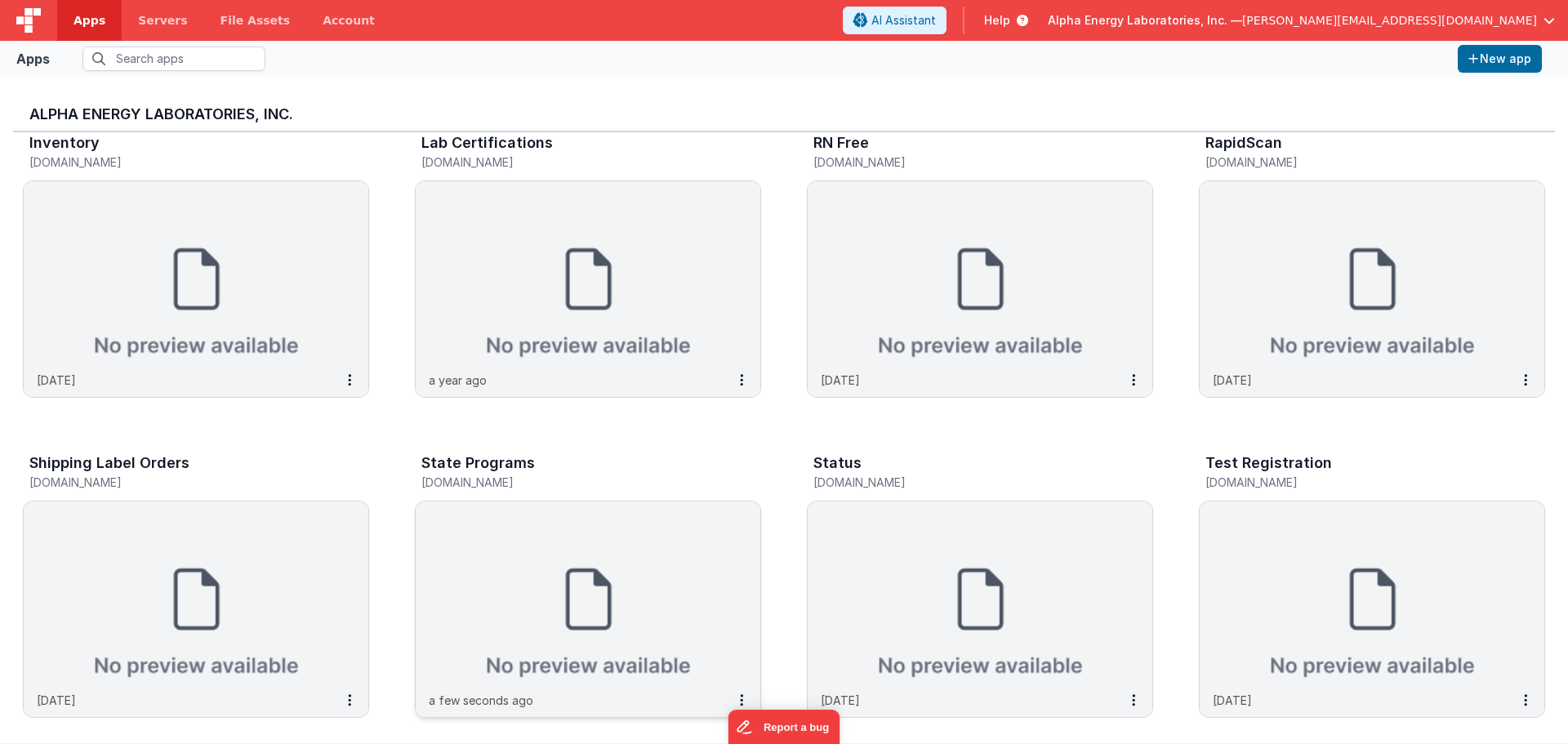
click at [517, 547] on img at bounding box center [588, 593] width 345 height 183
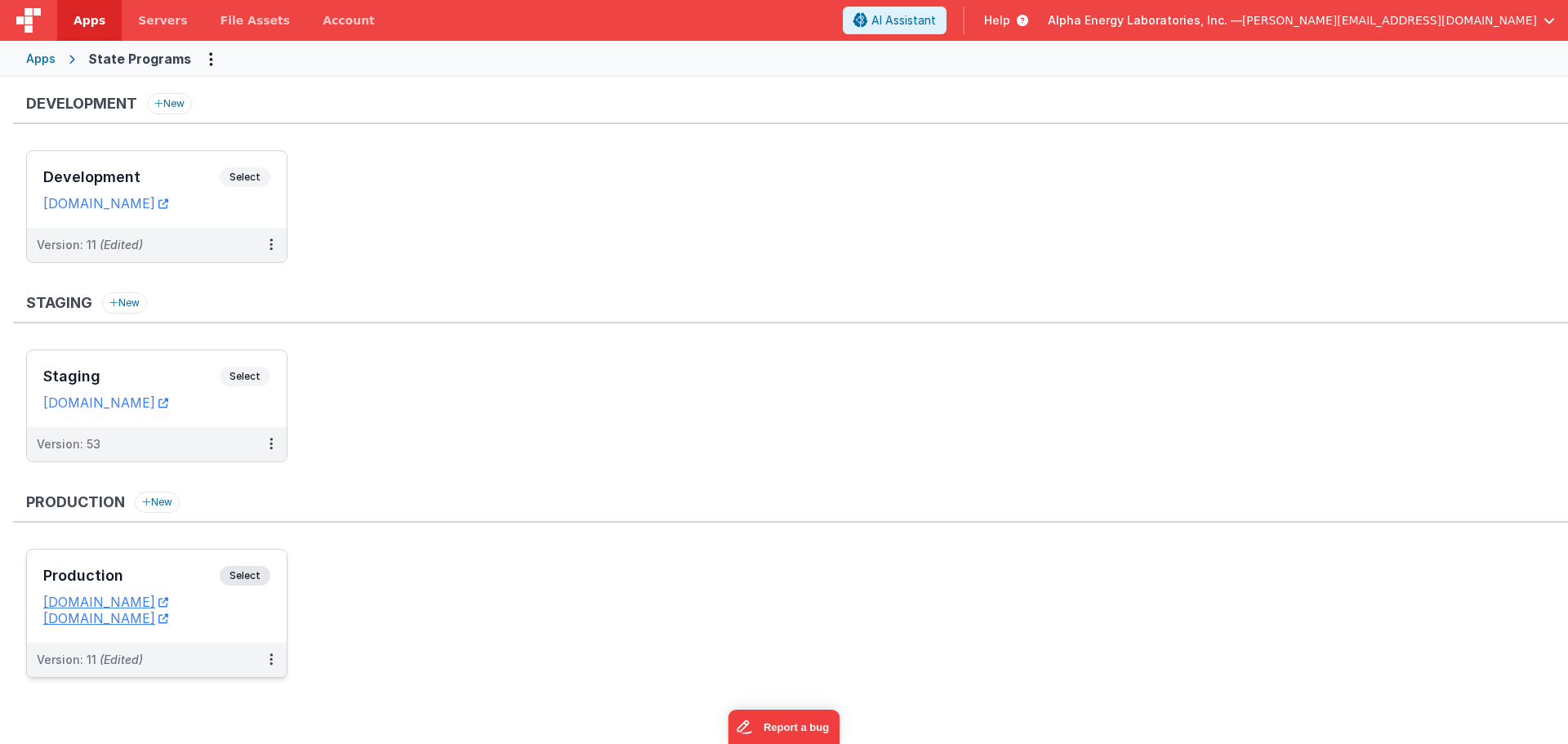
click at [249, 562] on div "Production Select URLs states.aelabs.com swat.aelabs.com" at bounding box center [157, 596] width 260 height 93
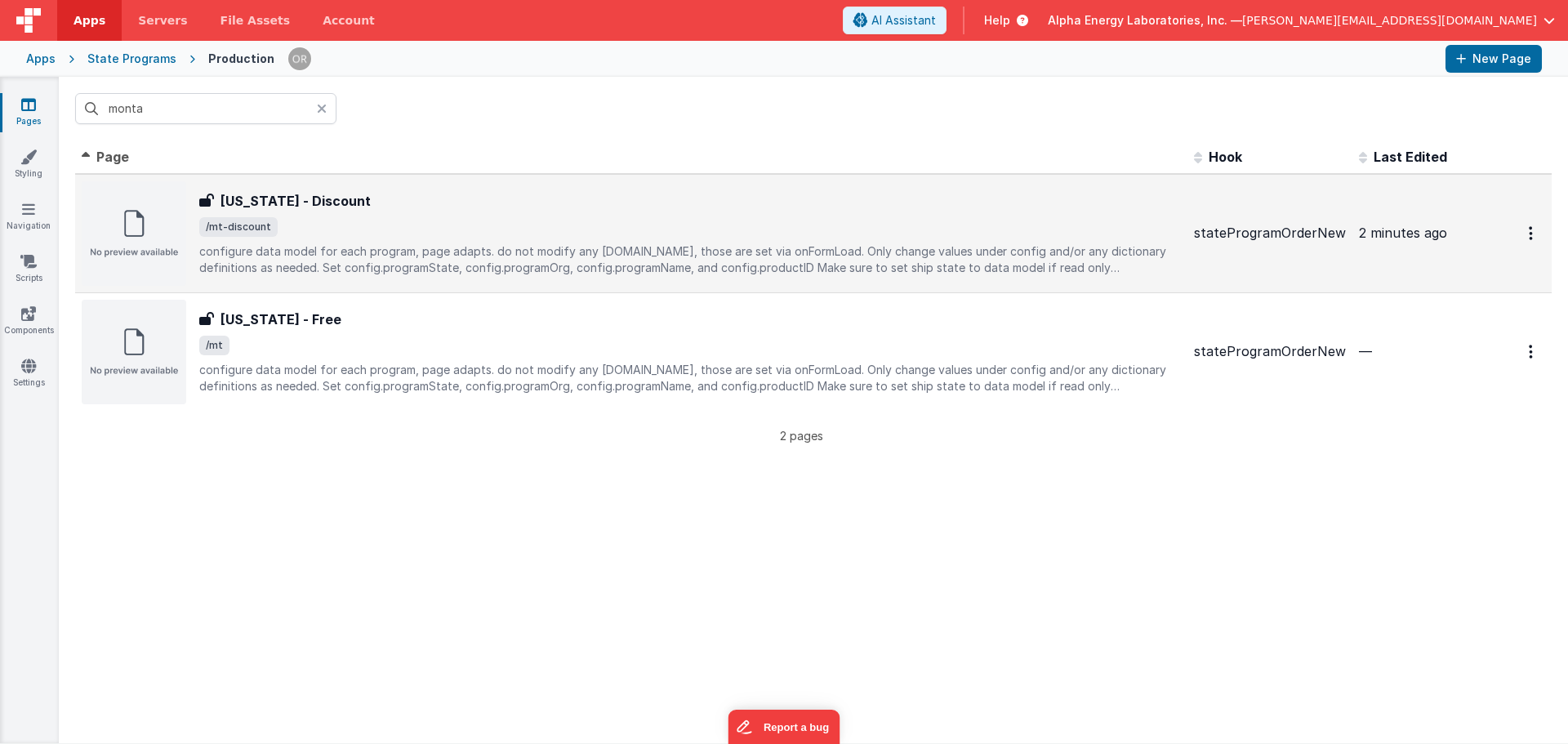
click at [359, 262] on p "configure data model for each program, page adapts. do not modify any env.show,…" at bounding box center [690, 260] width 981 height 33
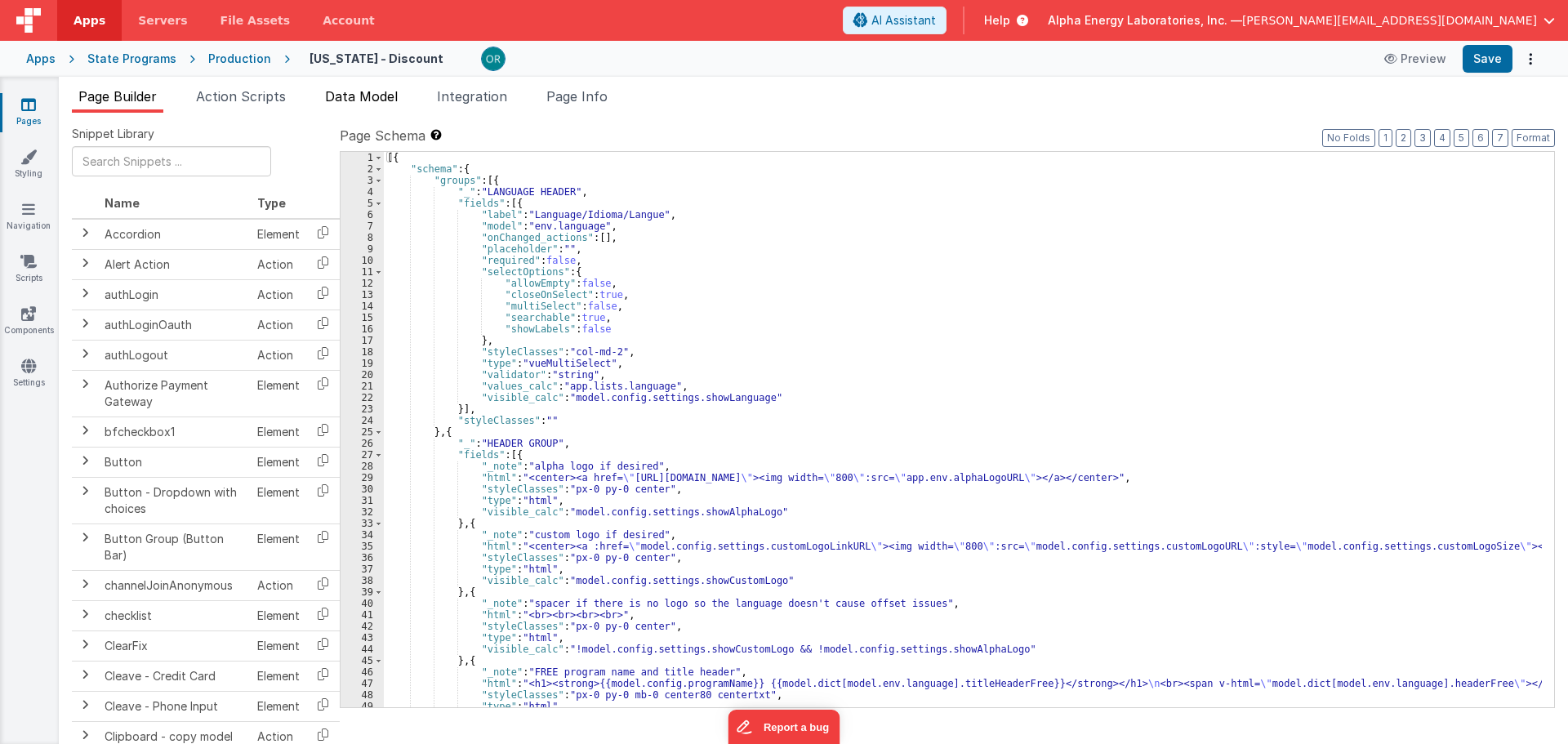
click at [367, 98] on span "Data Model" at bounding box center [361, 96] width 72 height 16
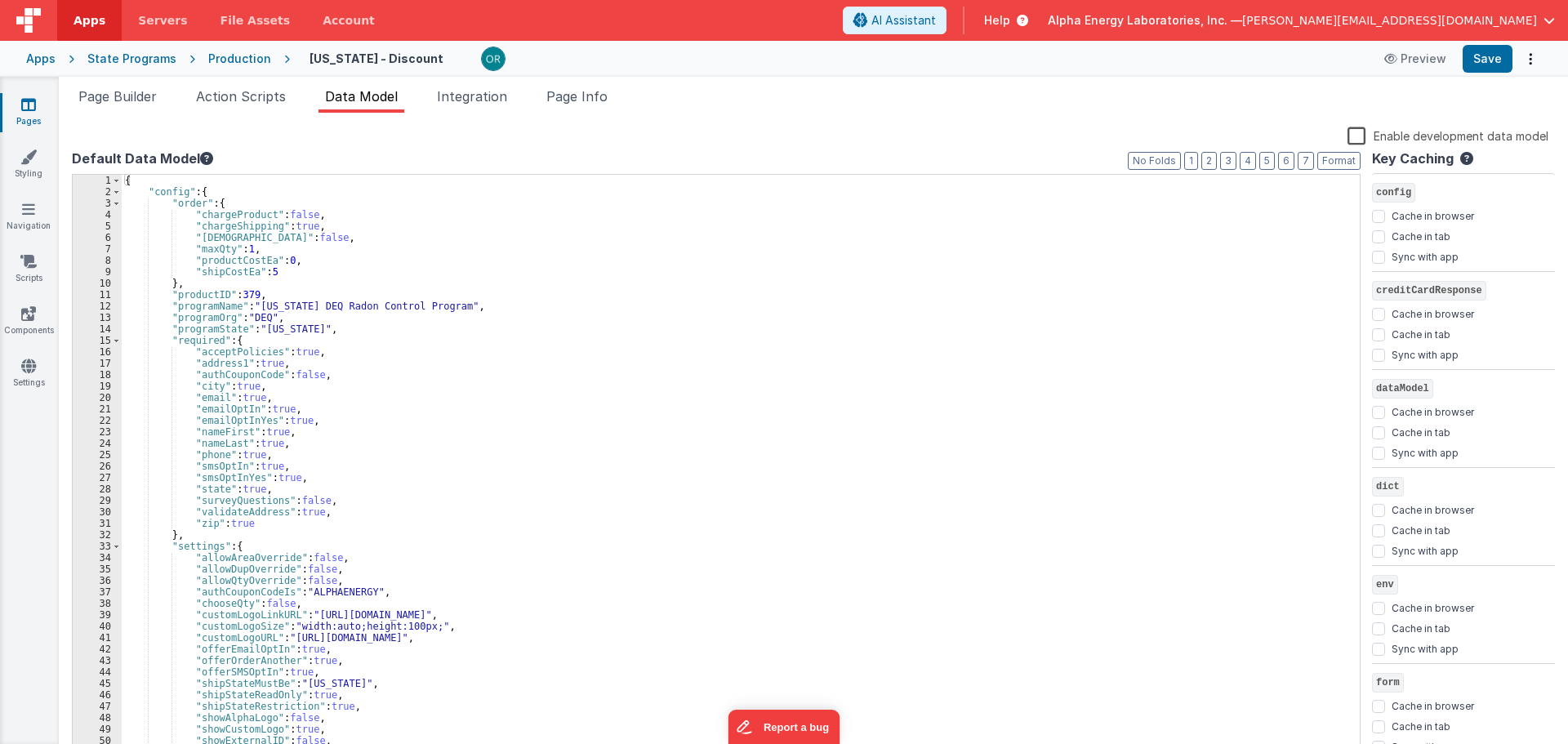
click at [273, 272] on div "{ "config" : { "order" : { "chargeProduct" : false , "chargeShipping" : true , …" at bounding box center [735, 478] width 1226 height 606
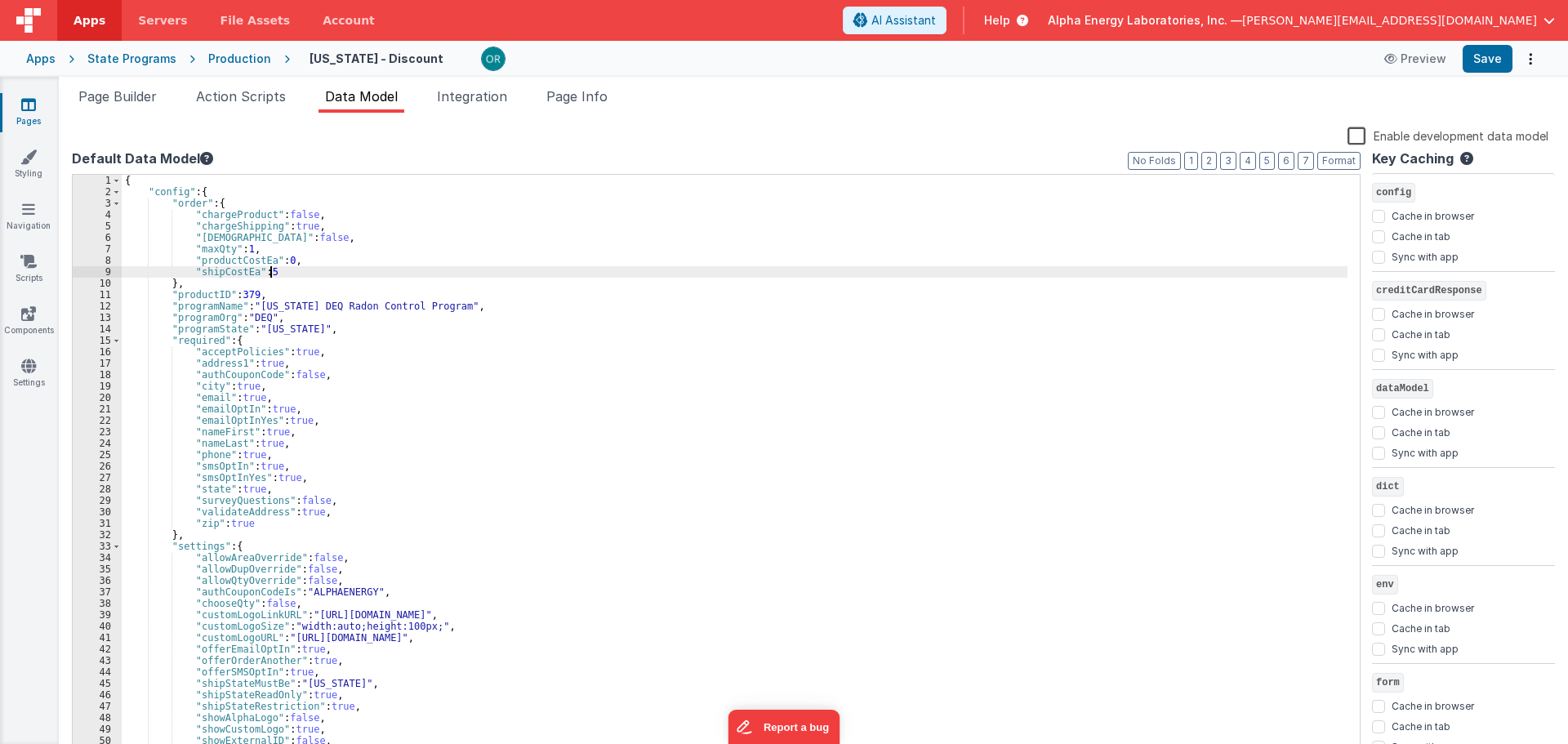
click at [358, 345] on div "{ "config" : { "order" : { "chargeProduct" : false , "chargeShipping" : true , …" at bounding box center [735, 478] width 1226 height 606
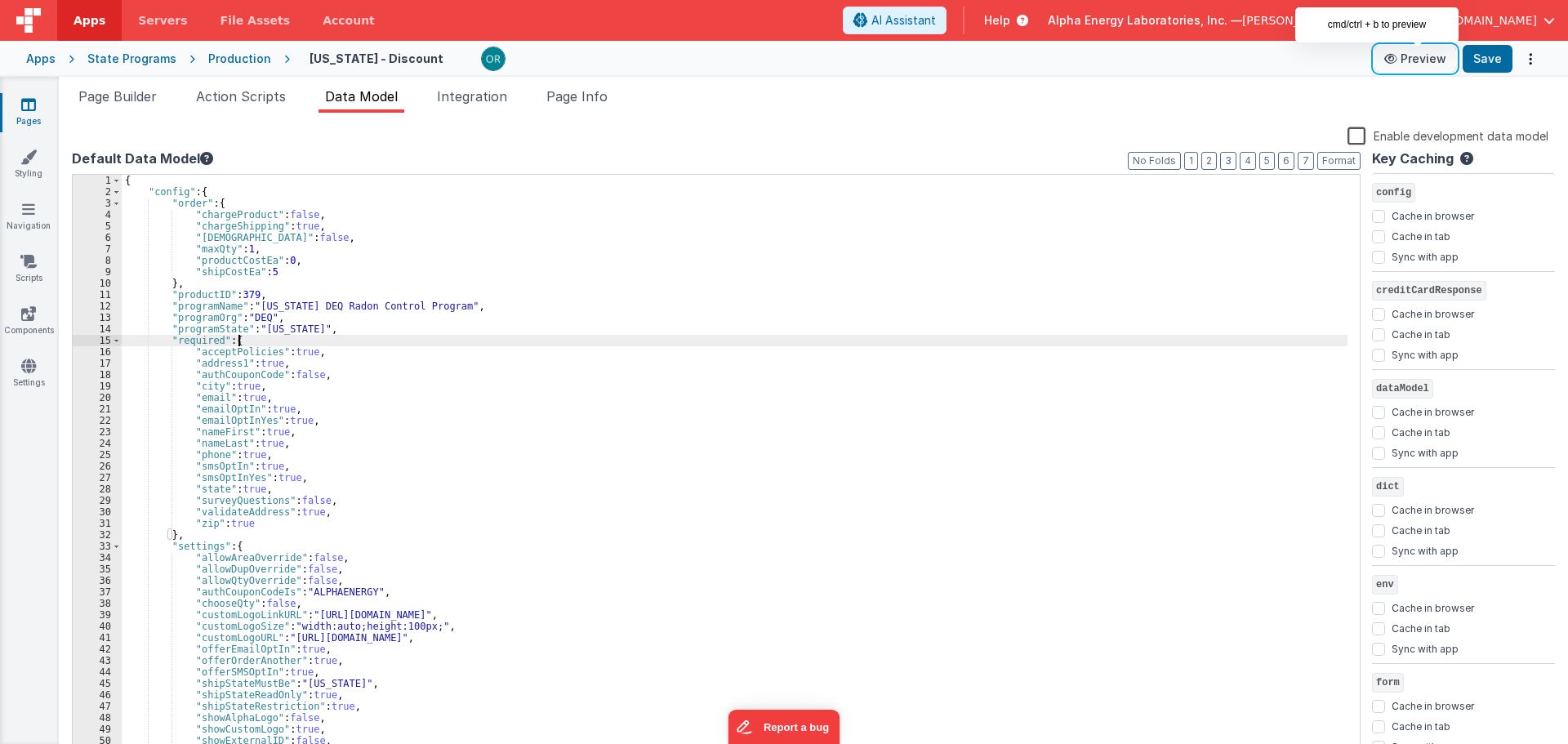
click at [1424, 65] on button "Preview" at bounding box center [1415, 59] width 81 height 27
click at [125, 102] on span "Page Builder" at bounding box center [117, 96] width 79 height 16
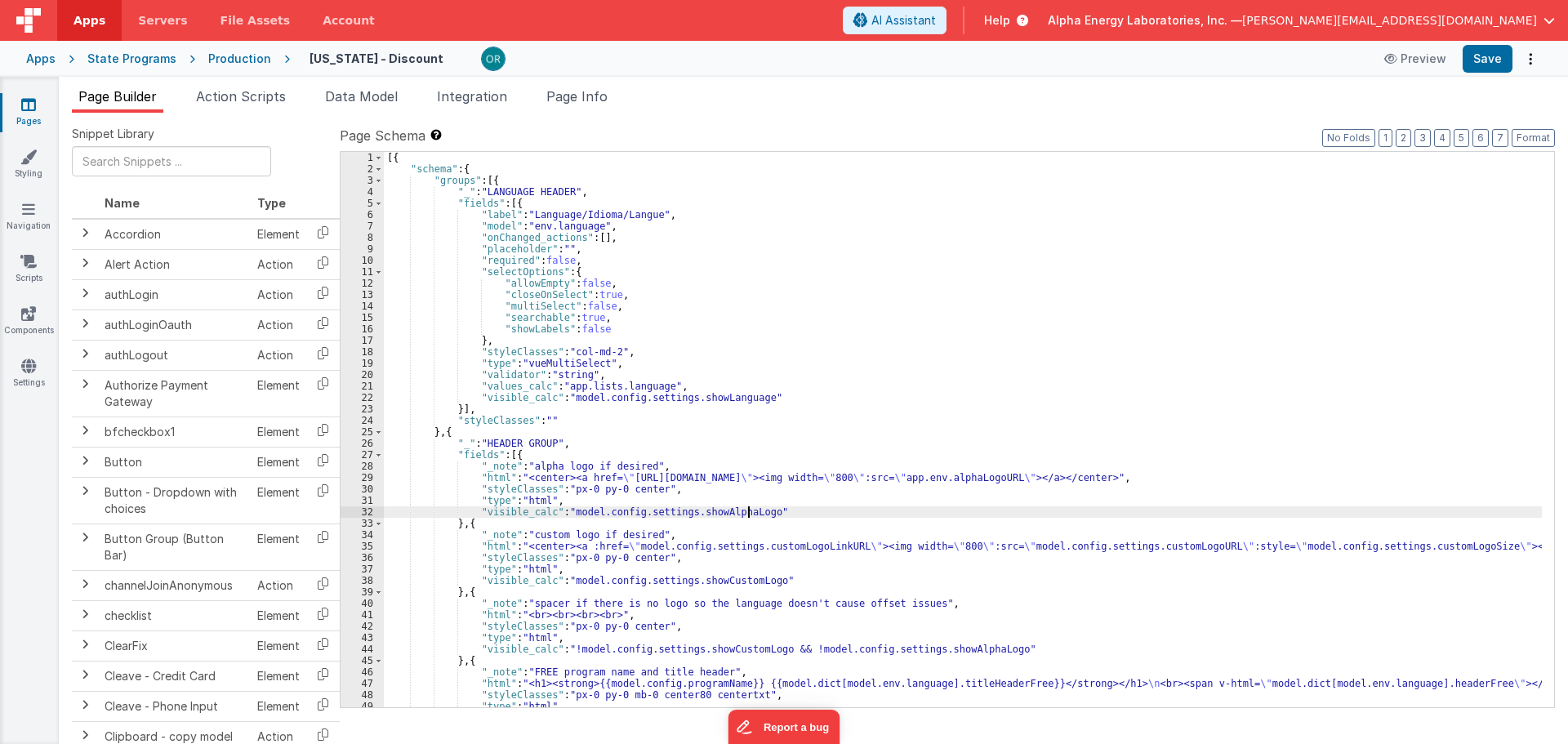
click at [746, 512] on div "[{ "schema" : { "groups" : [{ "_" : "LANGUAGE HEADER" , "fields" : [{ "label" :…" at bounding box center [963, 441] width 1158 height 579
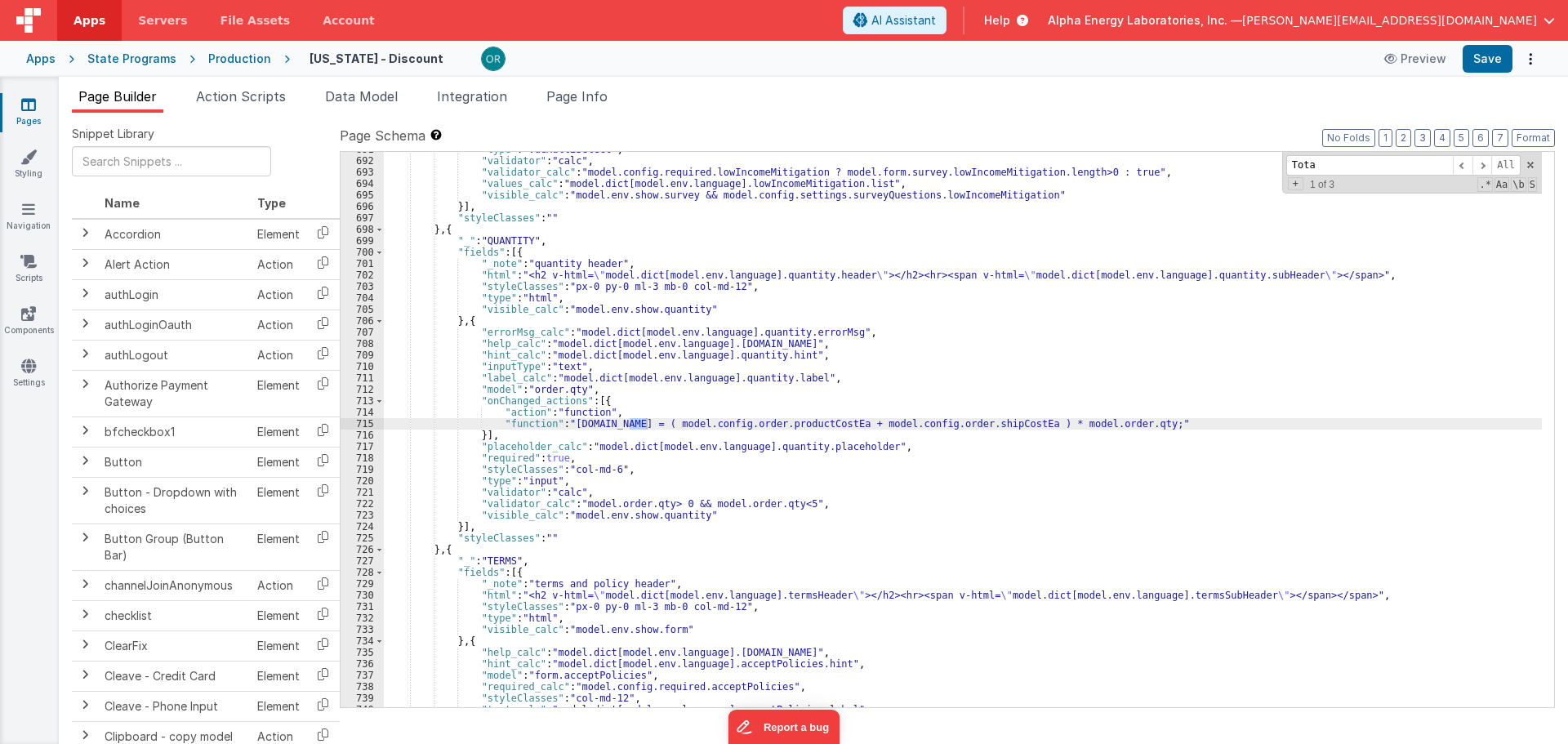
scroll to position [7946, 0]
type input "Total"
click at [781, 429] on div ""type" : "vueMultiSelect" , "validator" : "calc" , "validator_calc" : "model.co…" at bounding box center [963, 433] width 1158 height 579
click at [969, 421] on div ""type" : "vueMultiSelect" , "validator" : "calc" , "validator_calc" : "model.co…" at bounding box center [963, 433] width 1158 height 579
click at [1132, 431] on div ""type" : "vueMultiSelect" , "validator" : "calc" , "validator_calc" : "model.co…" at bounding box center [963, 433] width 1158 height 579
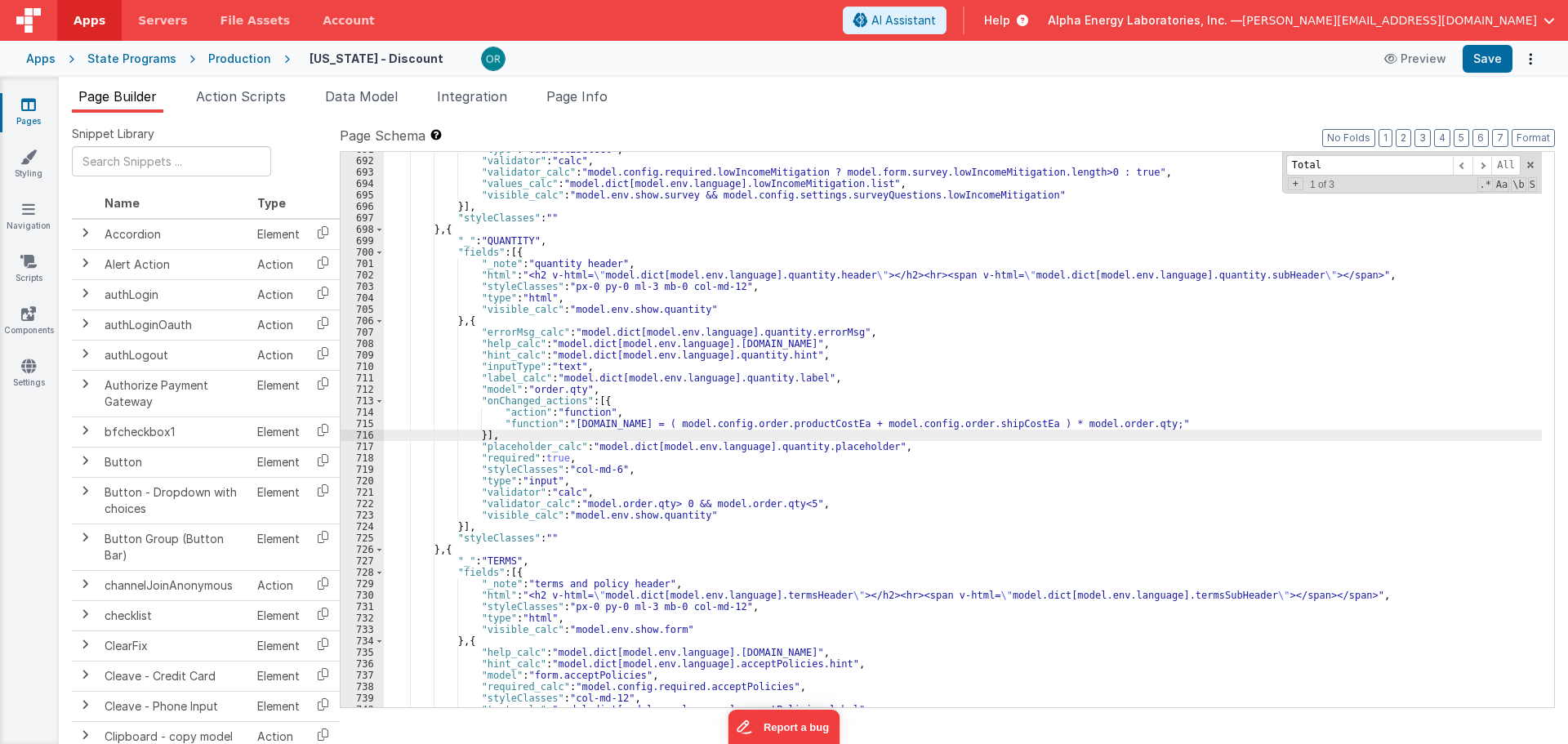
click at [841, 429] on div ""type" : "vueMultiSelect" , "validator" : "calc" , "validator_calc" : "model.co…" at bounding box center [963, 433] width 1158 height 579
click at [717, 436] on div ""type" : "vueMultiSelect" , "validator" : "calc" , "validator_calc" : "model.co…" at bounding box center [963, 433] width 1158 height 579
drag, startPoint x: 797, startPoint y: 428, endPoint x: 959, endPoint y: 424, distance: 162.0
click at [799, 428] on div ""type" : "vueMultiSelect" , "validator" : "calc" , "validator_calc" : "model.co…" at bounding box center [963, 433] width 1158 height 579
click at [959, 424] on div ""type" : "vueMultiSelect" , "validator" : "calc" , "validator_calc" : "model.co…" at bounding box center [963, 433] width 1158 height 579
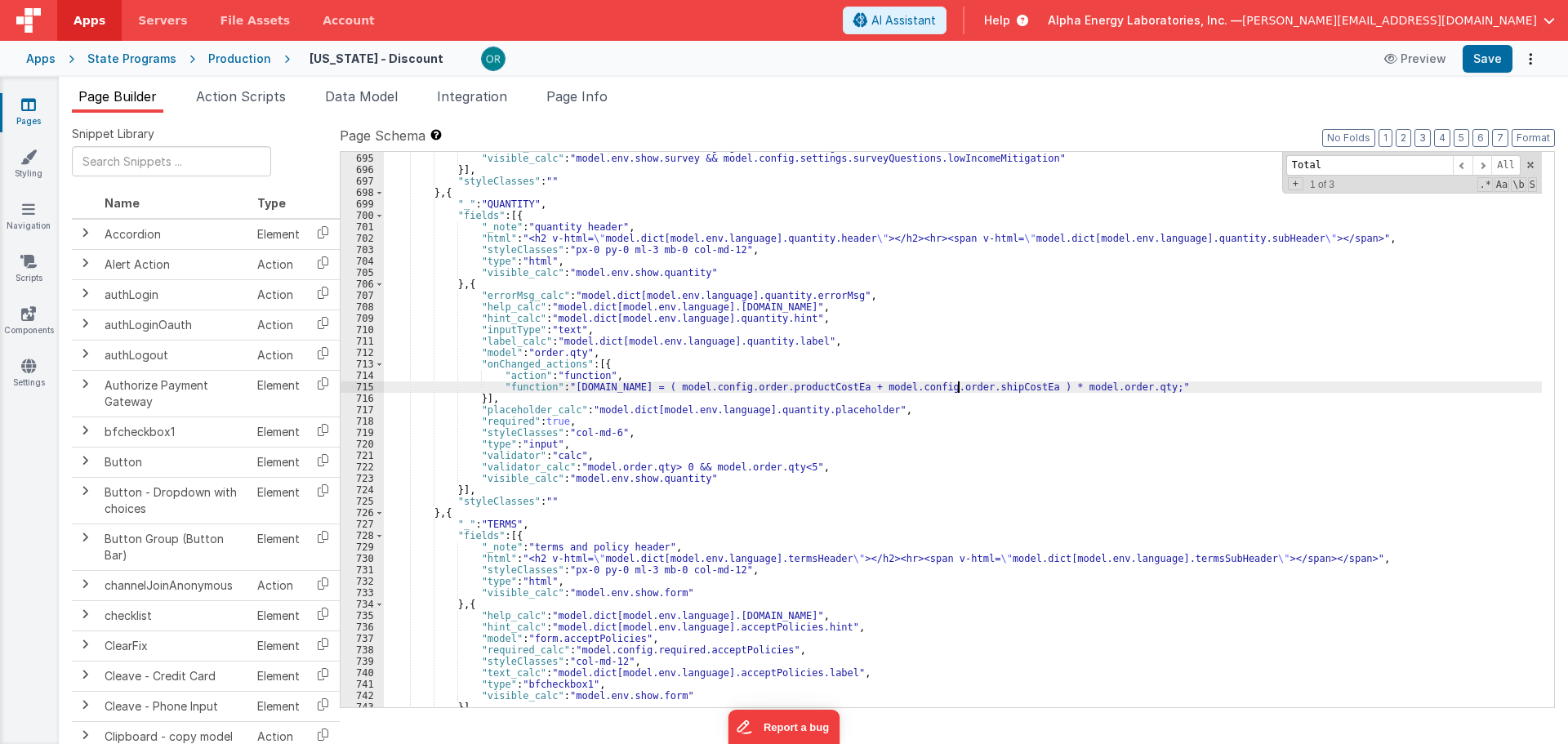
scroll to position [7983, 0]
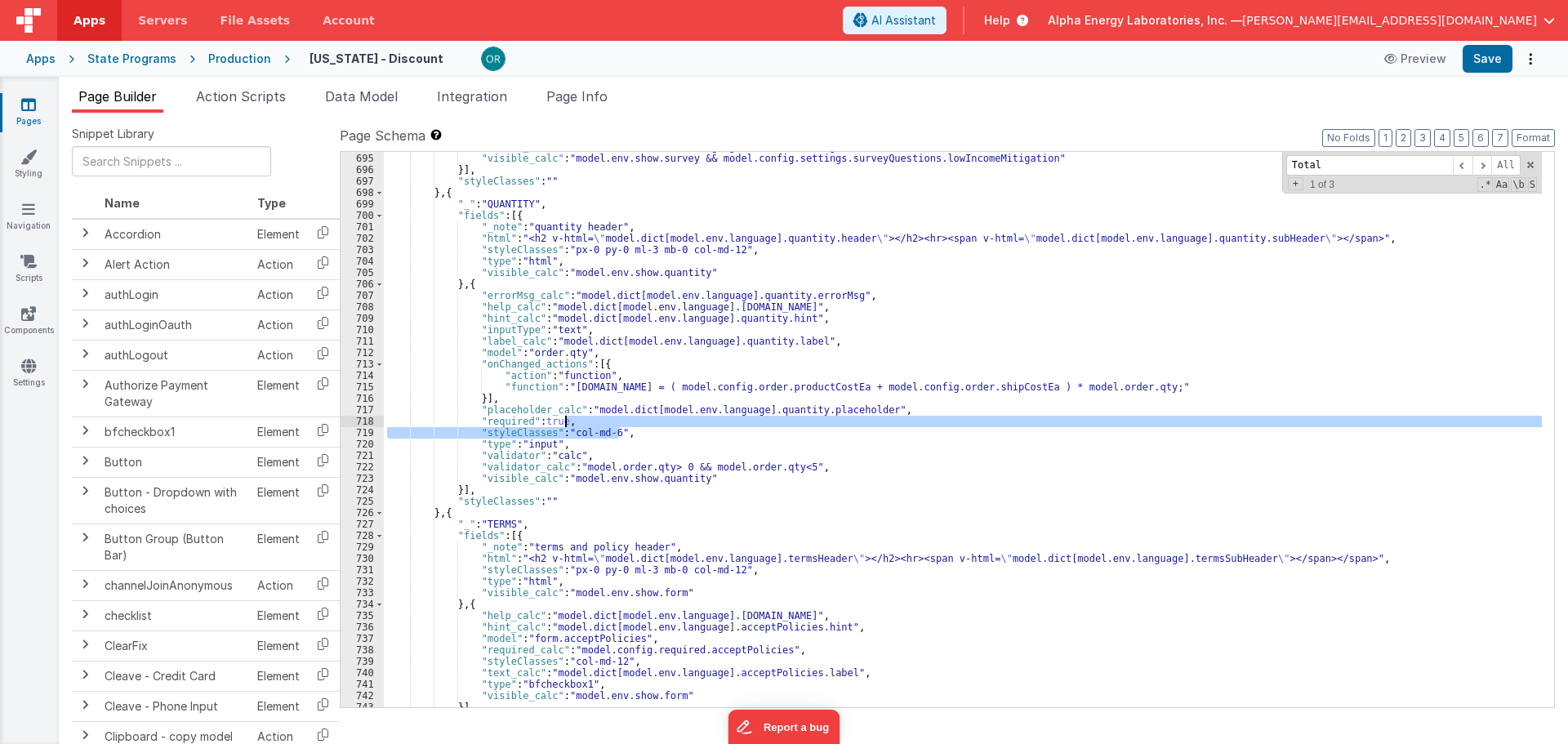
click at [701, 424] on div ""values_calc" : "model.dict[model.env.language].lowIncomeMitigation.list" , "vi…" at bounding box center [963, 430] width 1158 height 579
click at [706, 402] on div ""values_calc" : "model.dict[model.env.language].lowIncomeMitigation.list" , "vi…" at bounding box center [963, 430] width 1158 height 579
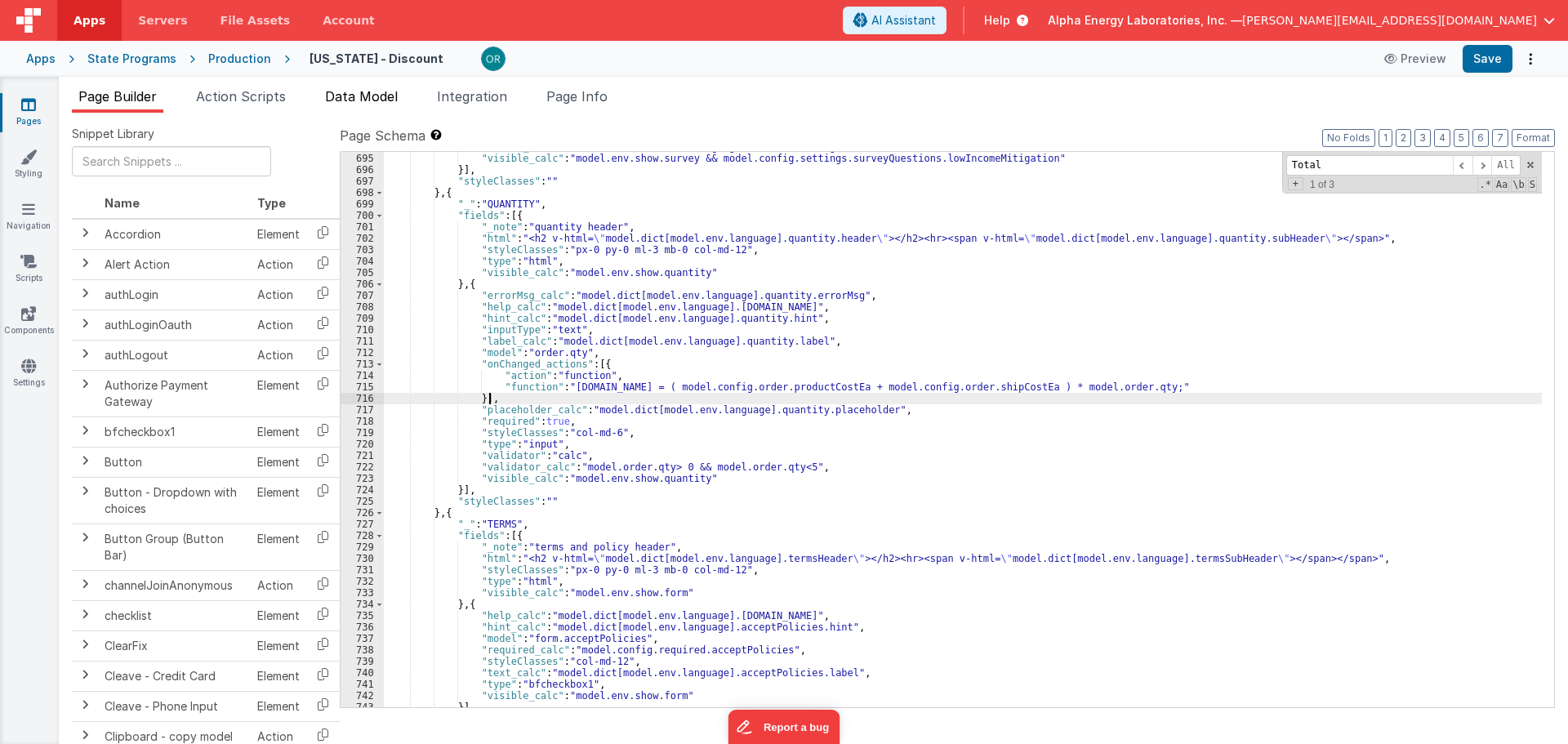
click at [365, 99] on span "Data Model" at bounding box center [361, 96] width 72 height 16
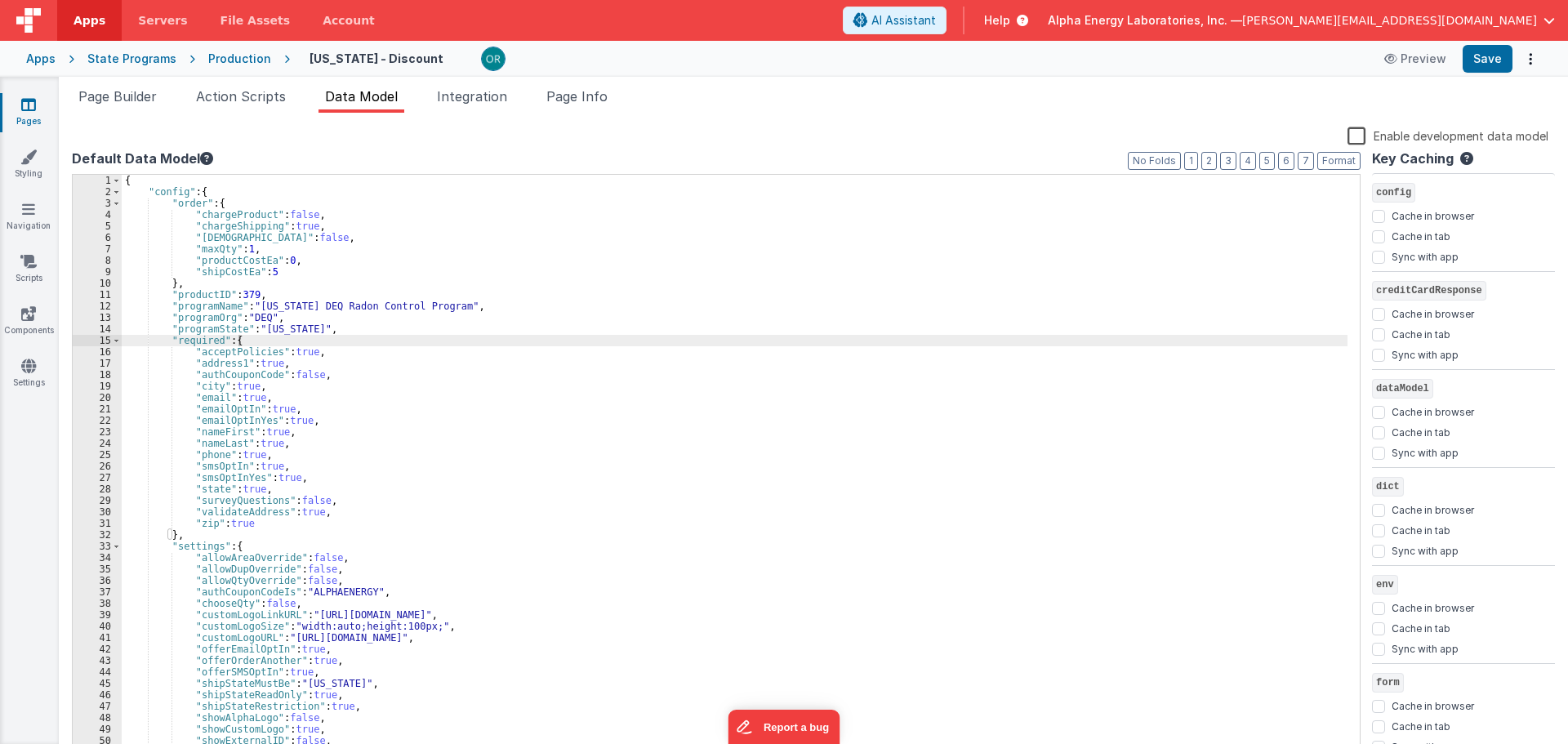
click at [288, 264] on div "{ "config" : { "order" : { "chargeProduct" : false , "chargeShipping" : true , …" at bounding box center [735, 478] width 1226 height 606
click at [263, 274] on div "{ "config" : { "order" : { "chargeProduct" : false , "chargeShipping" : true , …" at bounding box center [735, 478] width 1226 height 606
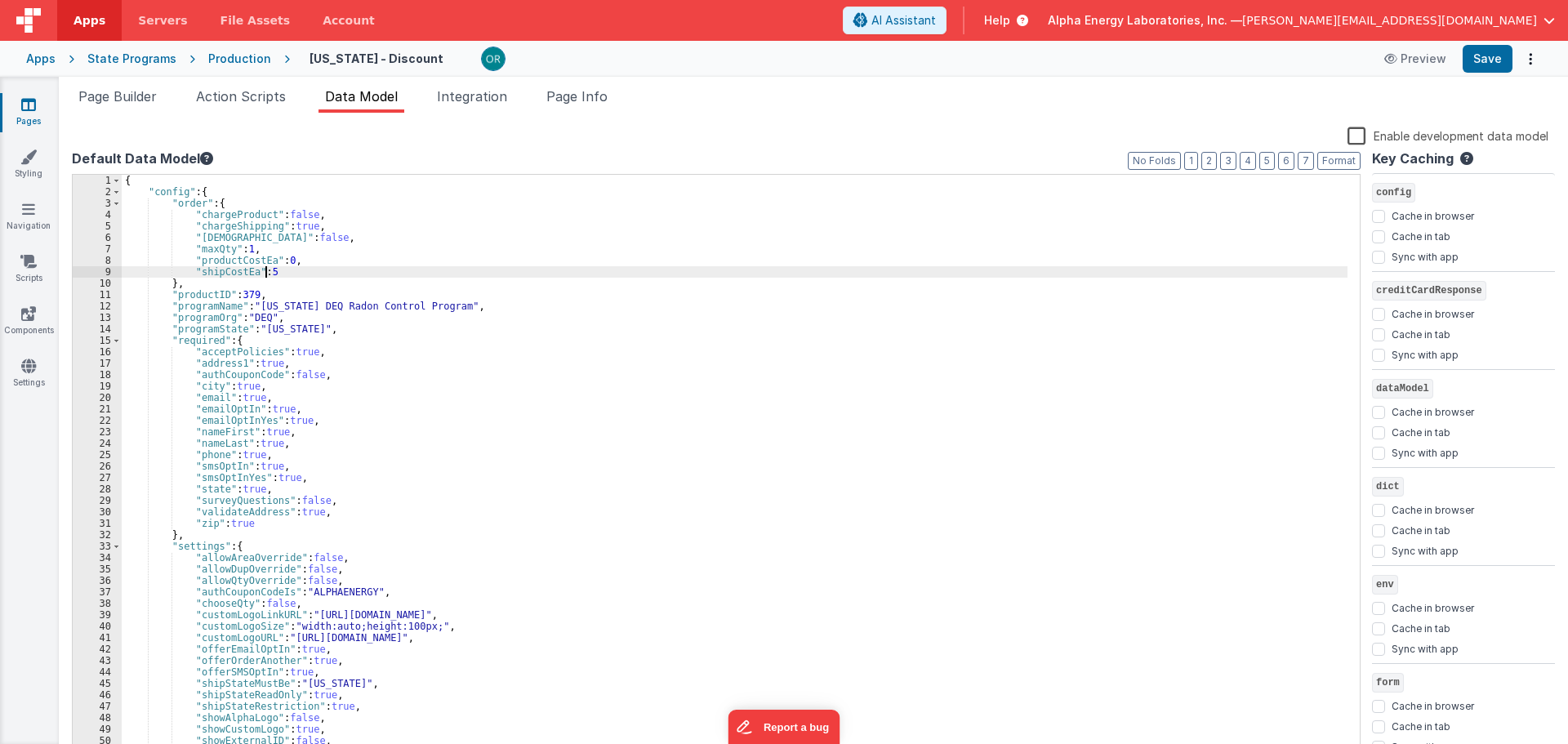
click at [284, 265] on div "{ "config" : { "order" : { "chargeProduct" : false , "chargeShipping" : true , …" at bounding box center [735, 478] width 1226 height 606
click at [268, 272] on div "{ "config" : { "order" : { "chargeProduct" : false , "chargeShipping" : true , …" at bounding box center [735, 478] width 1226 height 606
click at [277, 259] on div "{ "config" : { "order" : { "chargeProduct" : false , "chargeShipping" : true , …" at bounding box center [735, 478] width 1226 height 606
click at [264, 272] on div "{ "config" : { "order" : { "chargeProduct" : false , "chargeShipping" : true , …" at bounding box center [735, 478] width 1226 height 606
click at [298, 257] on div "{ "config" : { "order" : { "chargeProduct" : false , "chargeShipping" : true , …" at bounding box center [735, 478] width 1226 height 606
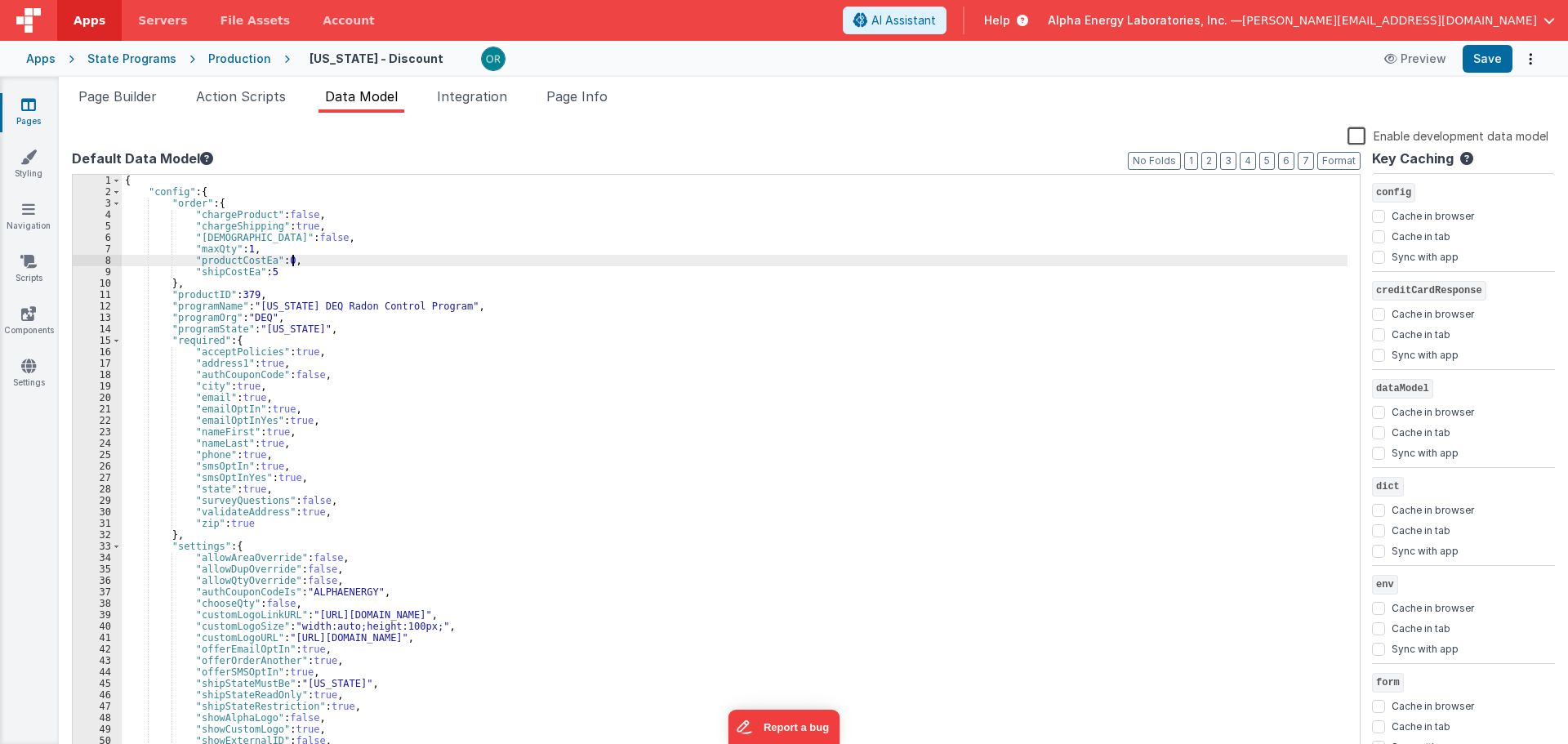
click at [281, 270] on div "{ "config" : { "order" : { "chargeProduct" : false , "chargeShipping" : true , …" at bounding box center [735, 478] width 1226 height 606
click at [276, 239] on div "{ "config" : { "order" : { "chargeProduct" : false , "chargeShipping" : true , …" at bounding box center [735, 478] width 1226 height 606
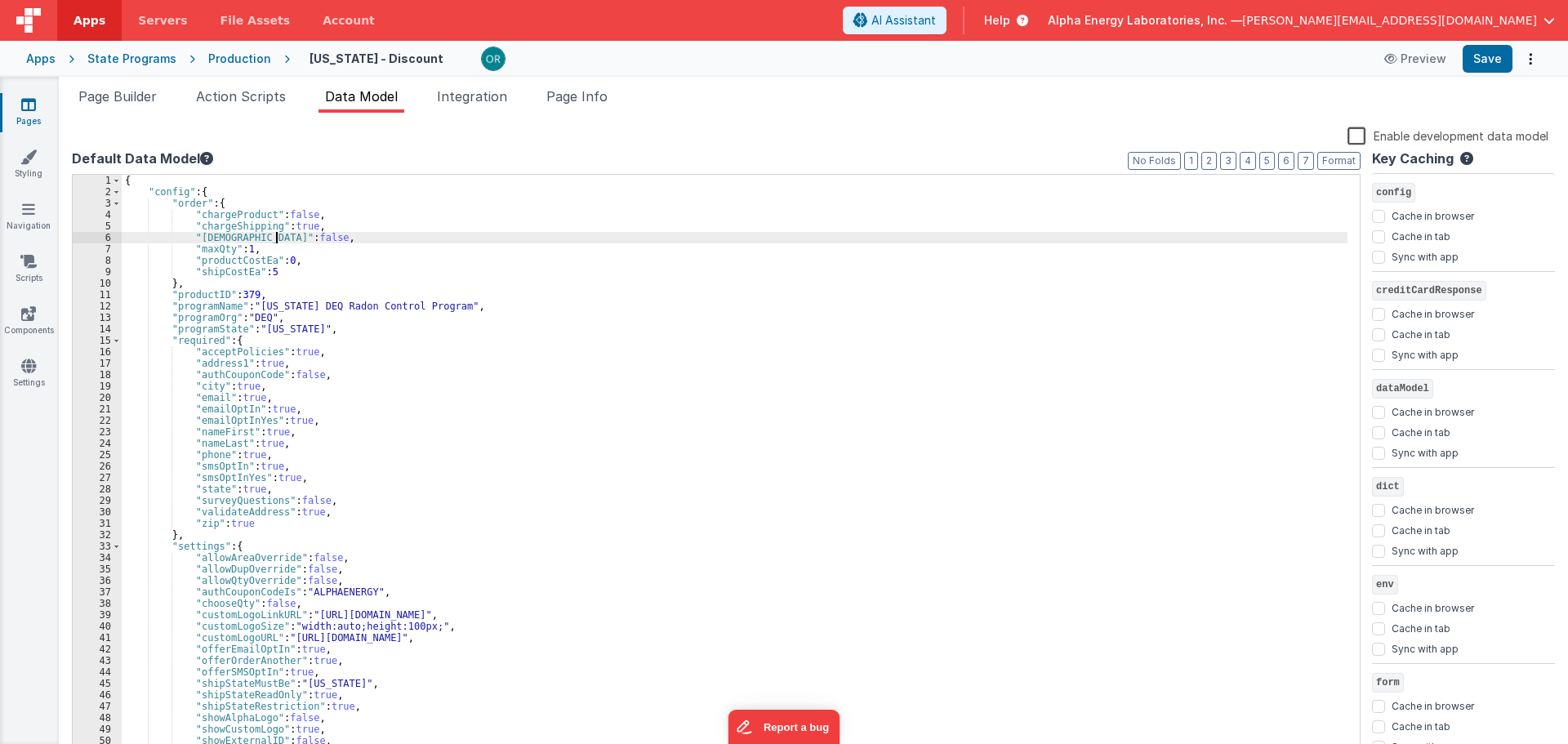
click at [288, 286] on div "{ "config" : { "order" : { "chargeProduct" : false , "chargeShipping" : true , …" at bounding box center [735, 478] width 1226 height 606
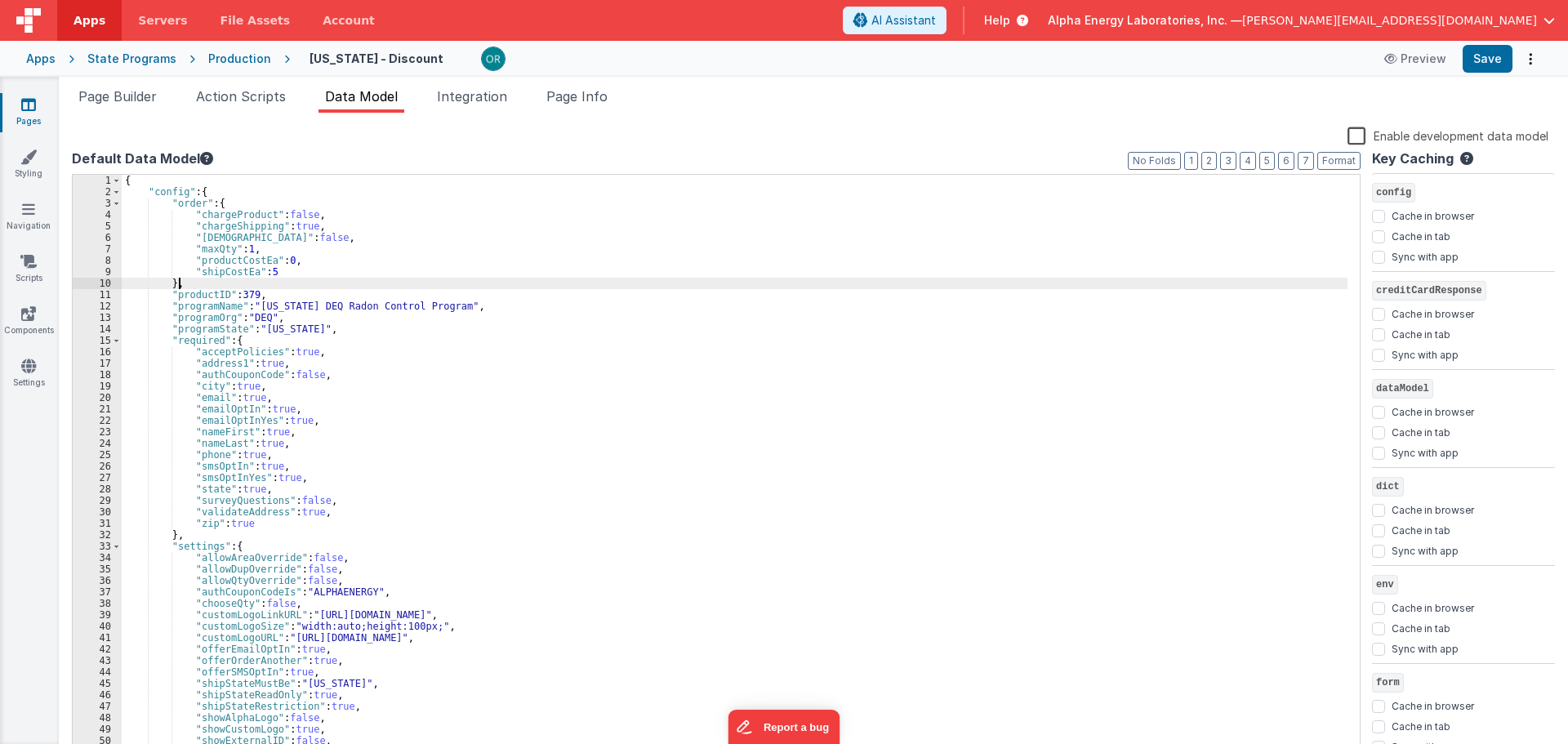
click at [399, 406] on div "{ "config" : { "order" : { "chargeProduct" : false , "chargeShipping" : true , …" at bounding box center [735, 478] width 1226 height 606
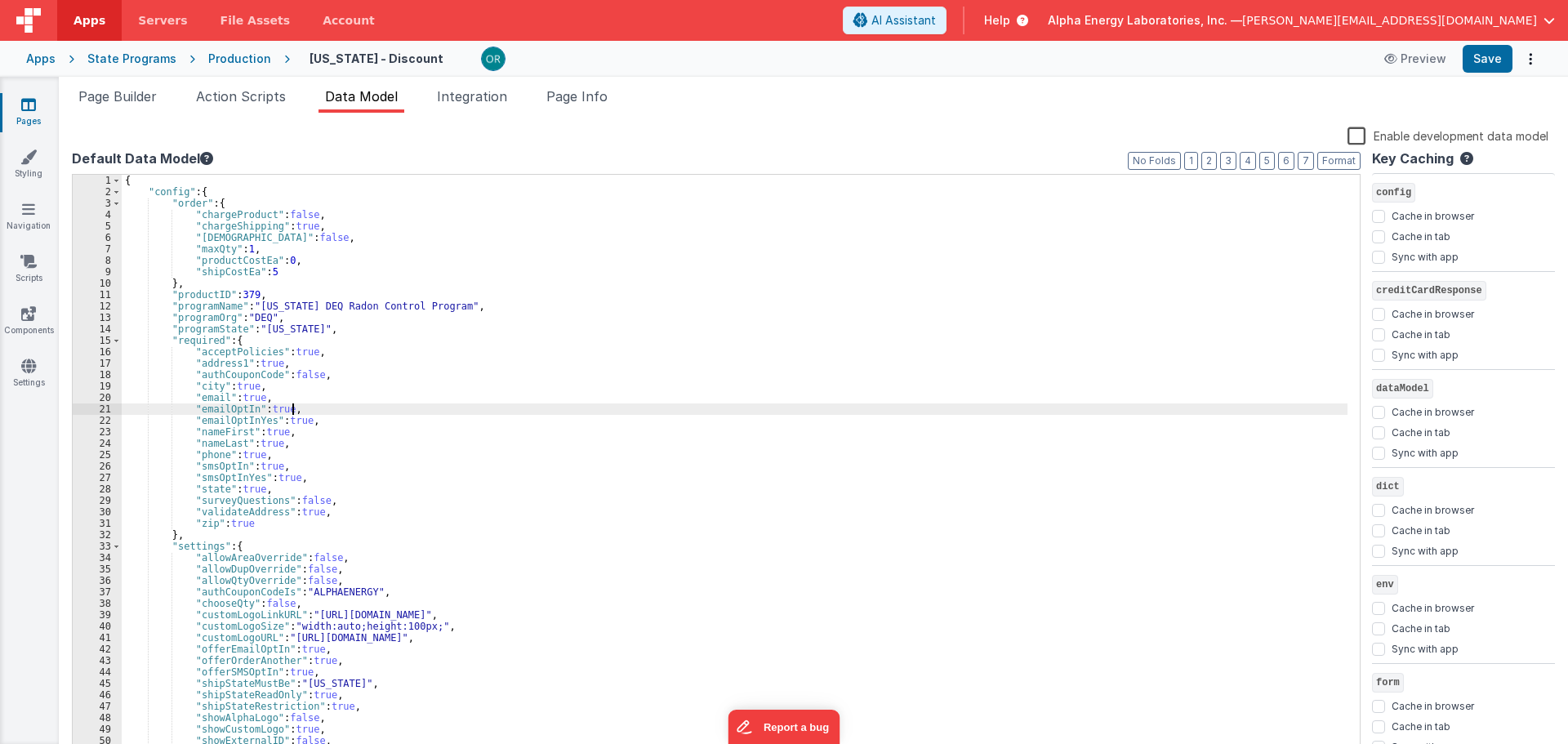
click at [572, 81] on div "Page Builder Action Scripts Data Model Integration Page Info Snippet Library Na…" at bounding box center [814, 410] width 1510 height 667
click at [572, 100] on span "Page Info" at bounding box center [577, 96] width 61 height 16
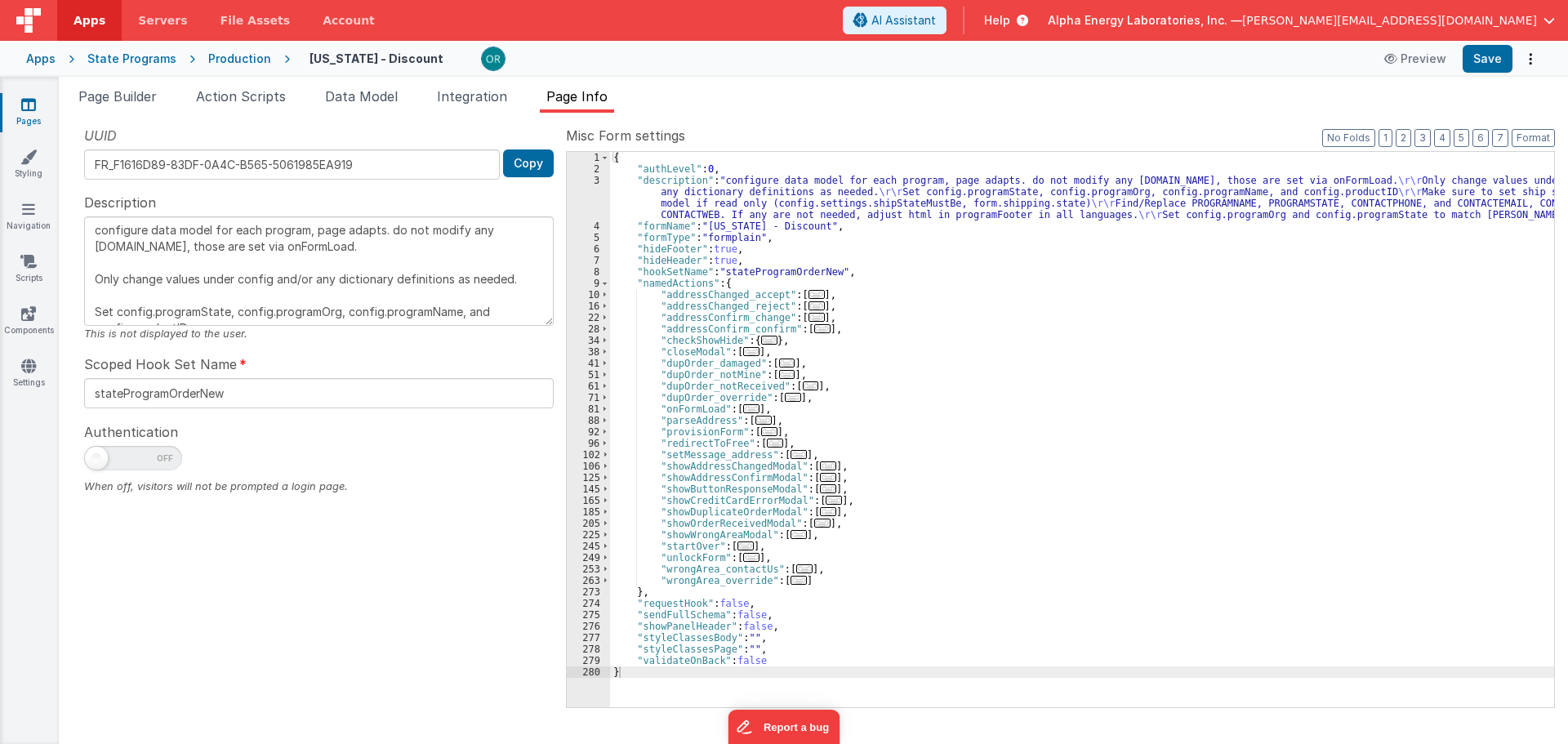
click at [792, 236] on div "{ "authLevel" : 0 , "description" : "configure data model for each program, pag…" at bounding box center [1082, 441] width 944 height 579
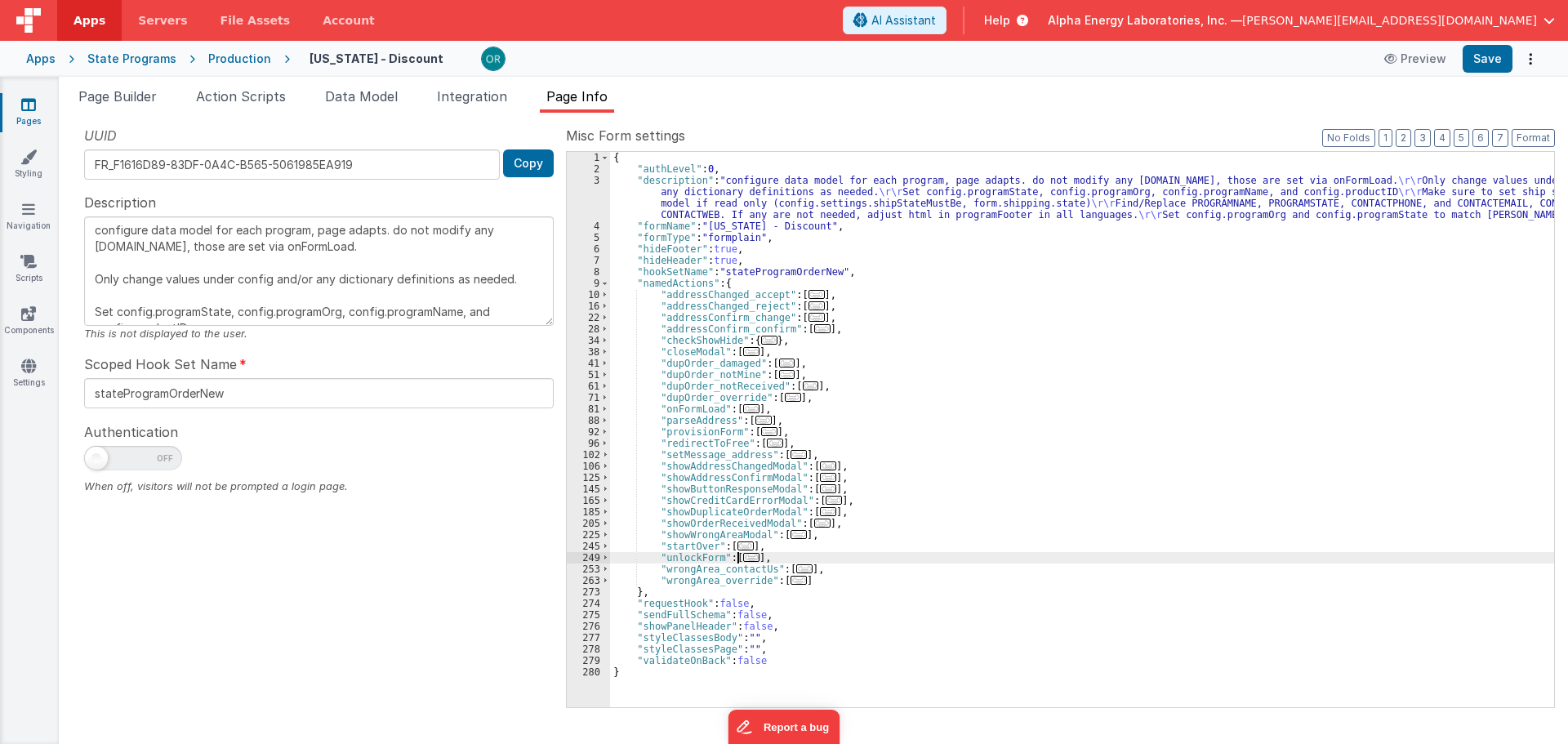
click at [751, 555] on span "..." at bounding box center [751, 558] width 16 height 9
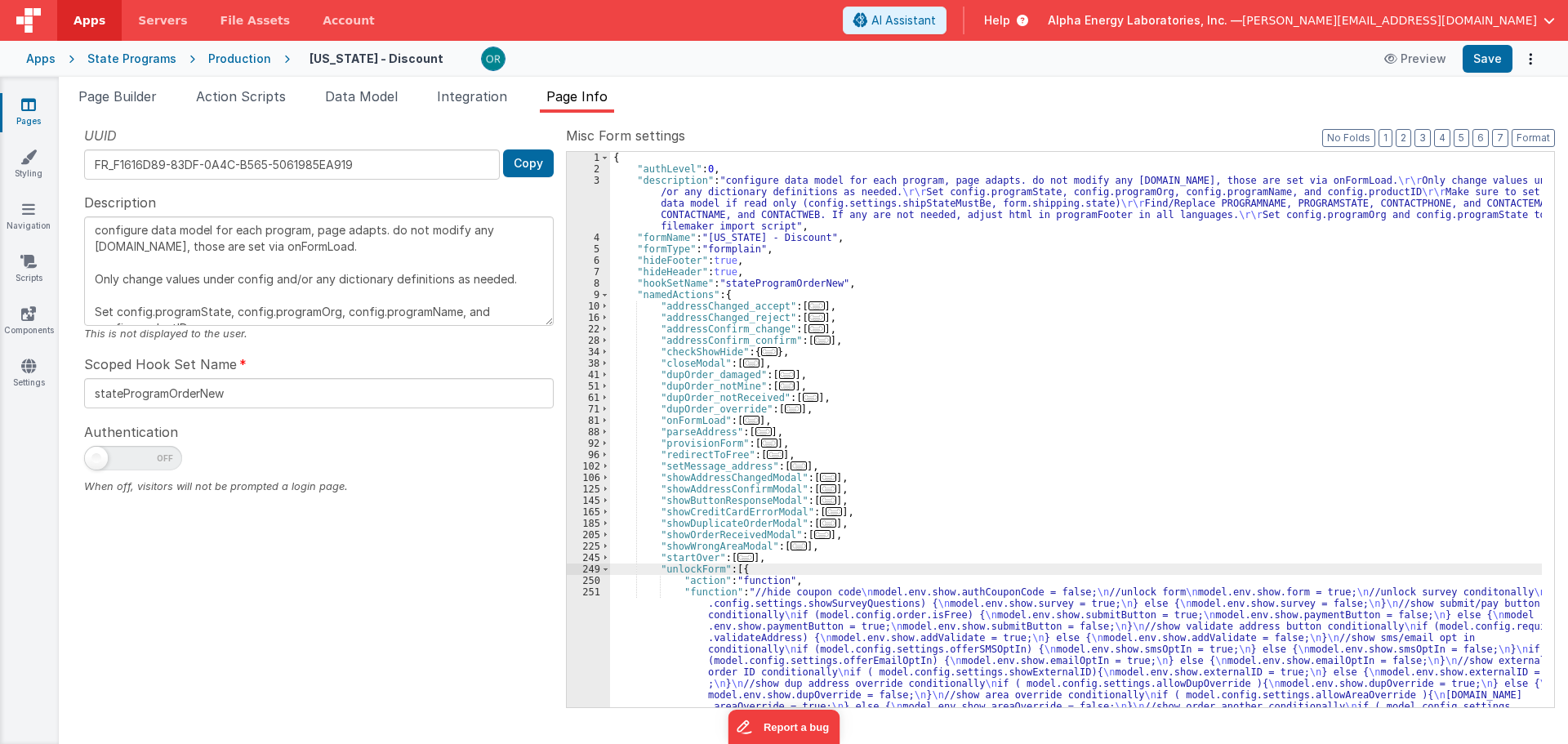
click at [709, 587] on div "{ "authLevel" : 0 , "description" : "configure data model for each program, pag…" at bounding box center [1076, 510] width 932 height 716
click at [587, 589] on div "251" at bounding box center [588, 661] width 43 height 148
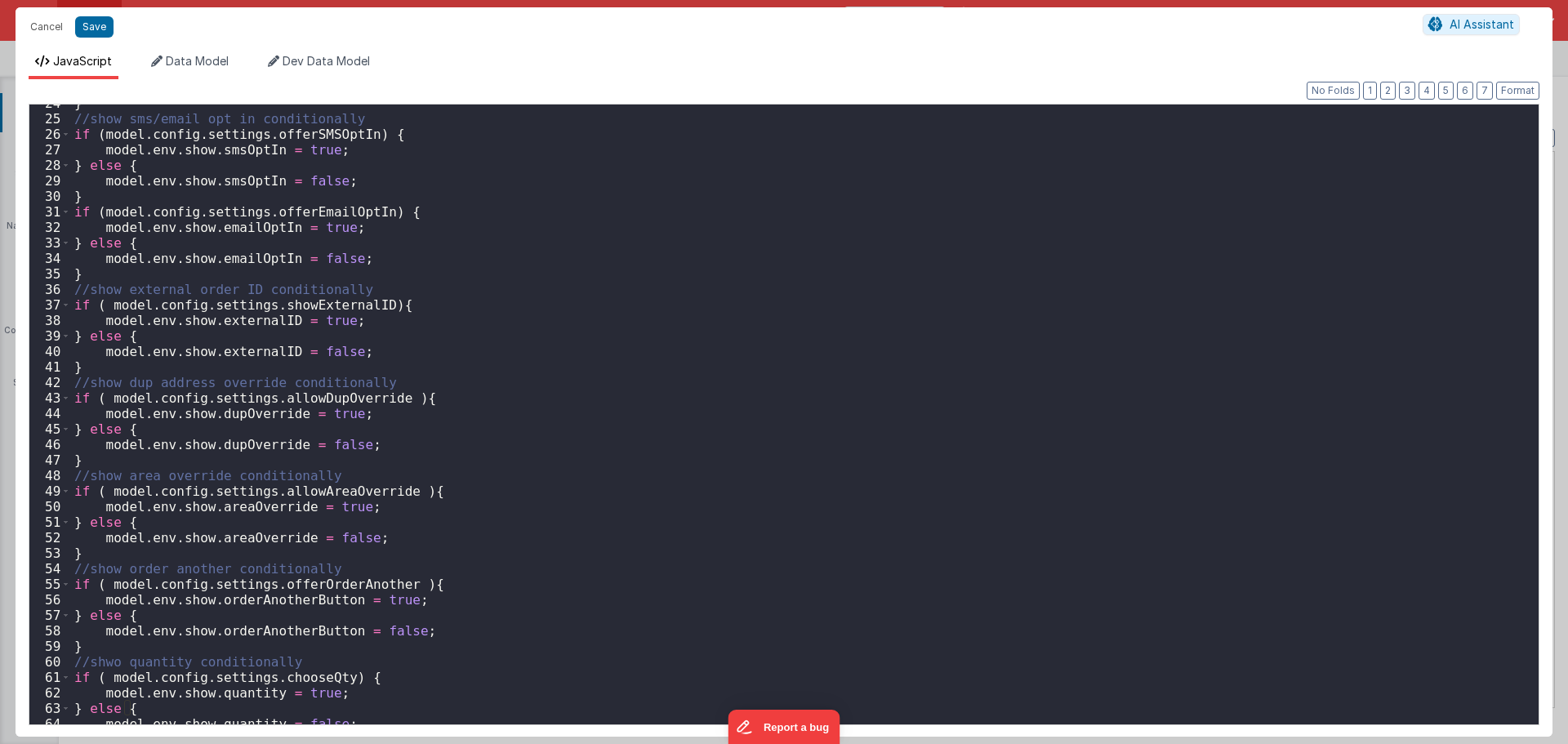
scroll to position [341, 0]
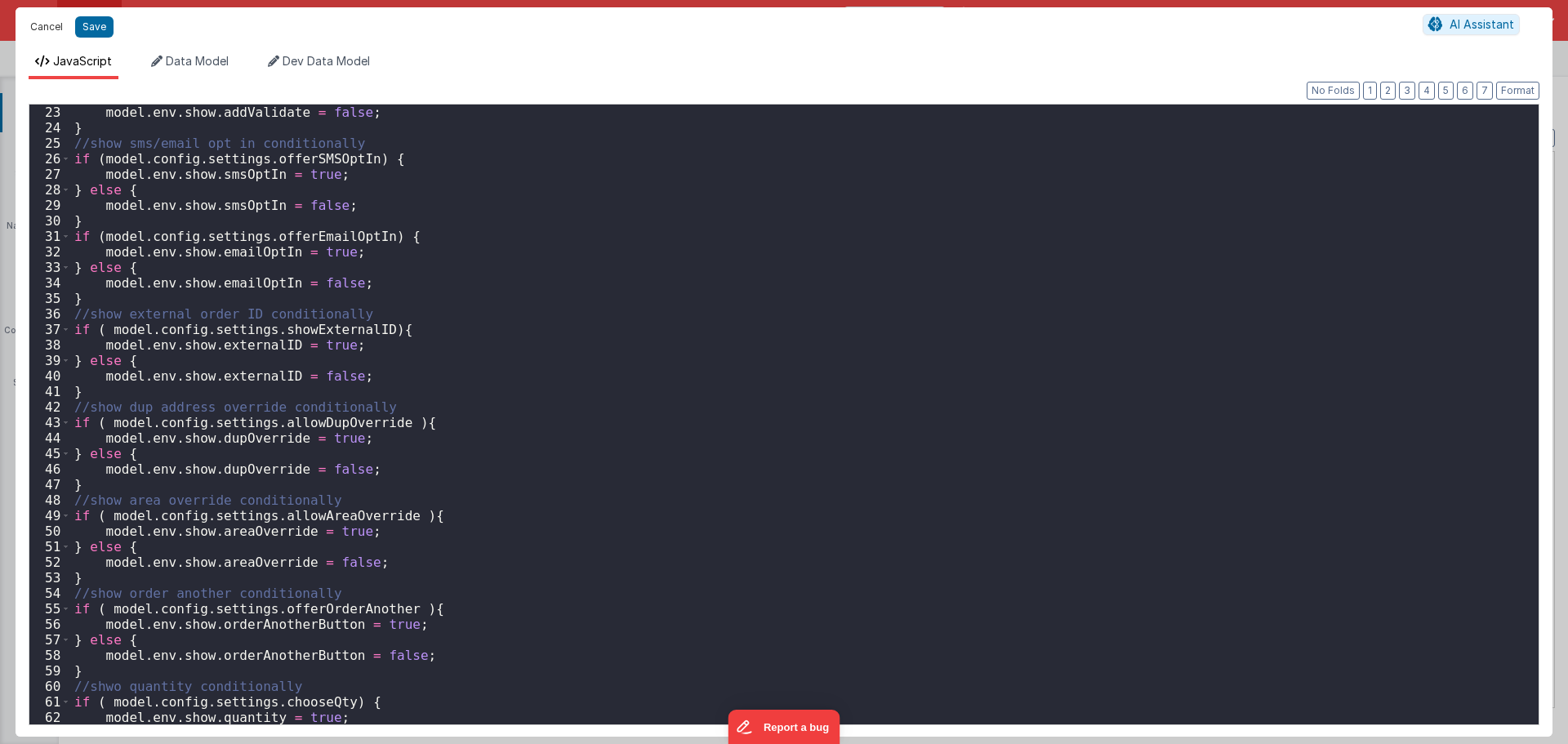
click at [49, 23] on button "Cancel" at bounding box center [46, 27] width 49 height 23
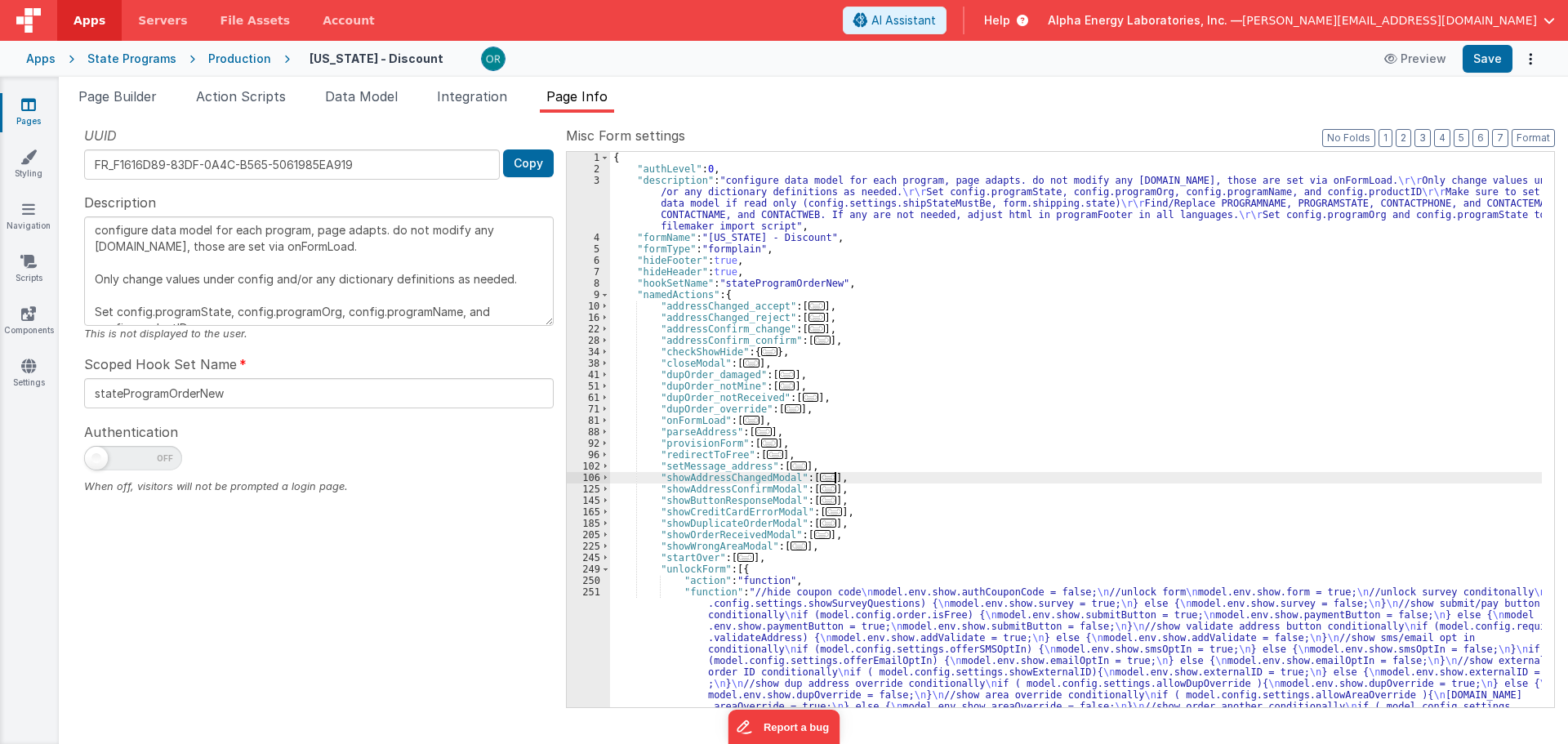
click at [1064, 474] on div "{ "authLevel" : 0 , "description" : "configure data model for each program, pag…" at bounding box center [1076, 510] width 932 height 716
click at [1018, 343] on div "{ "authLevel" : 0 , "description" : "configure data model for each program, pag…" at bounding box center [1076, 510] width 932 height 716
click at [882, 247] on div "{ "authLevel" : 0 , "description" : "configure data model for each program, pag…" at bounding box center [1076, 510] width 932 height 716
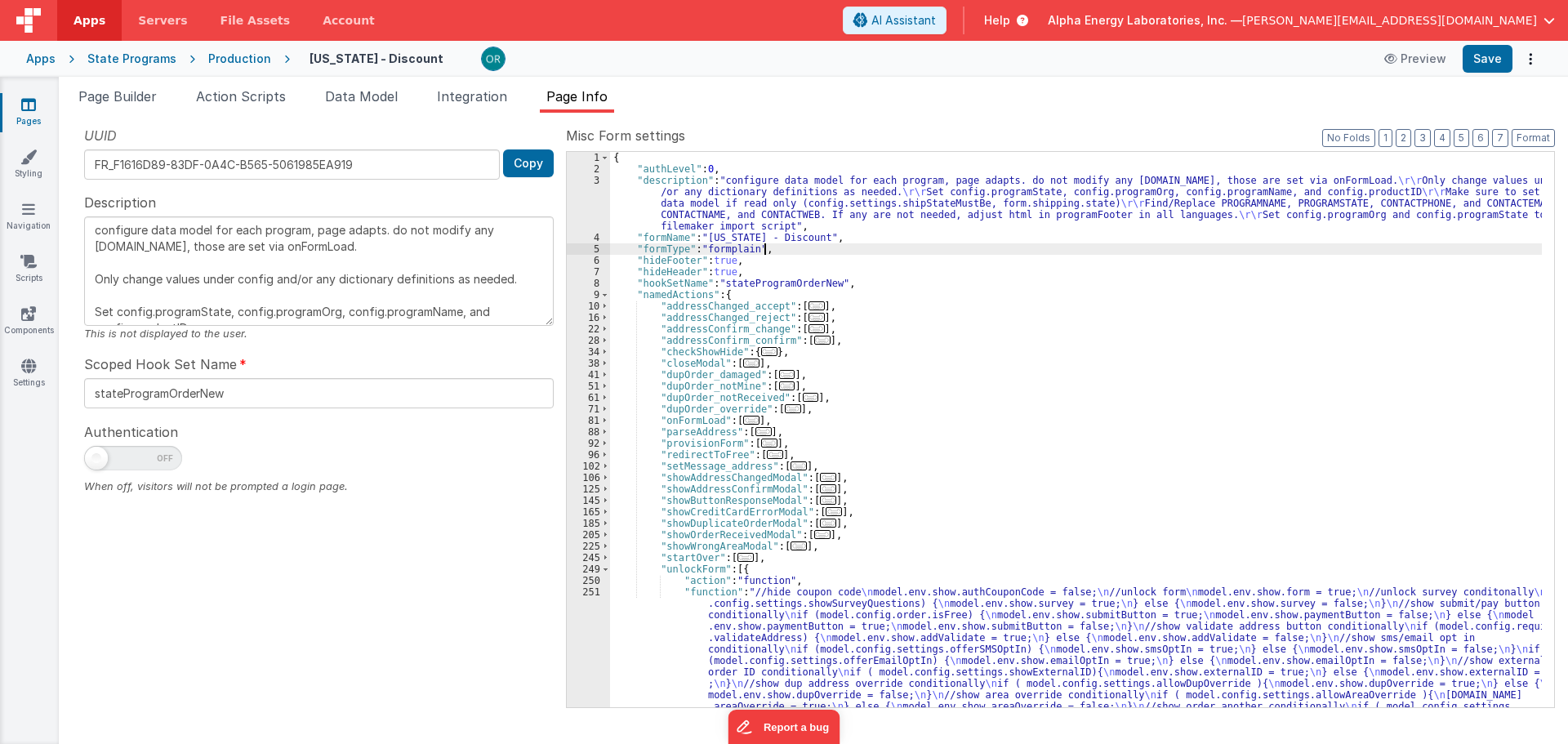
click at [871, 368] on div "{ "authLevel" : 0 , "description" : "configure data model for each program, pag…" at bounding box center [1076, 510] width 932 height 716
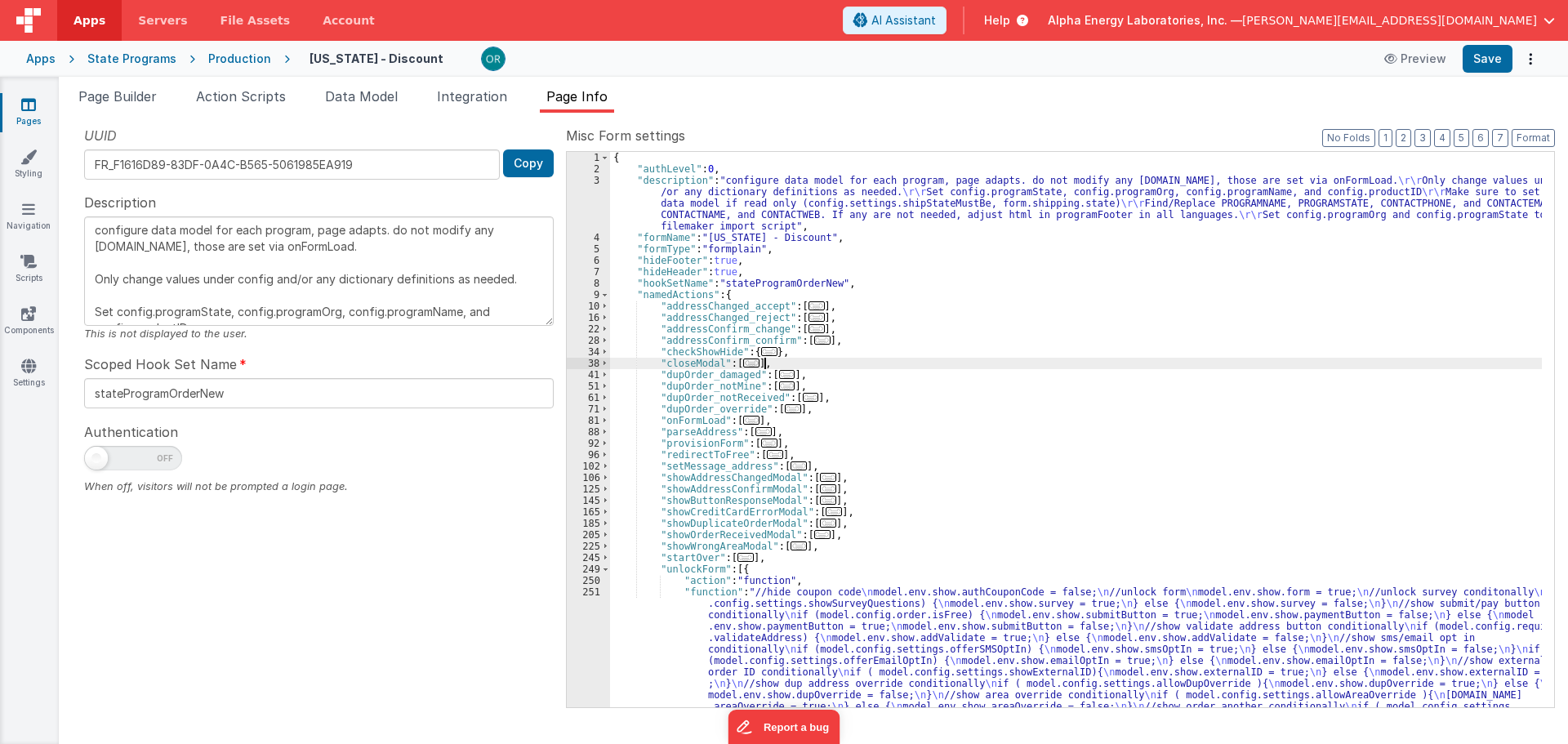
click at [875, 368] on div "{ "authLevel" : 0 , "description" : "configure data model for each program, pag…" at bounding box center [1076, 510] width 932 height 716
click at [959, 634] on div "{ "authLevel" : 0 , "description" : "configure data model for each program, pag…" at bounding box center [1076, 510] width 932 height 716
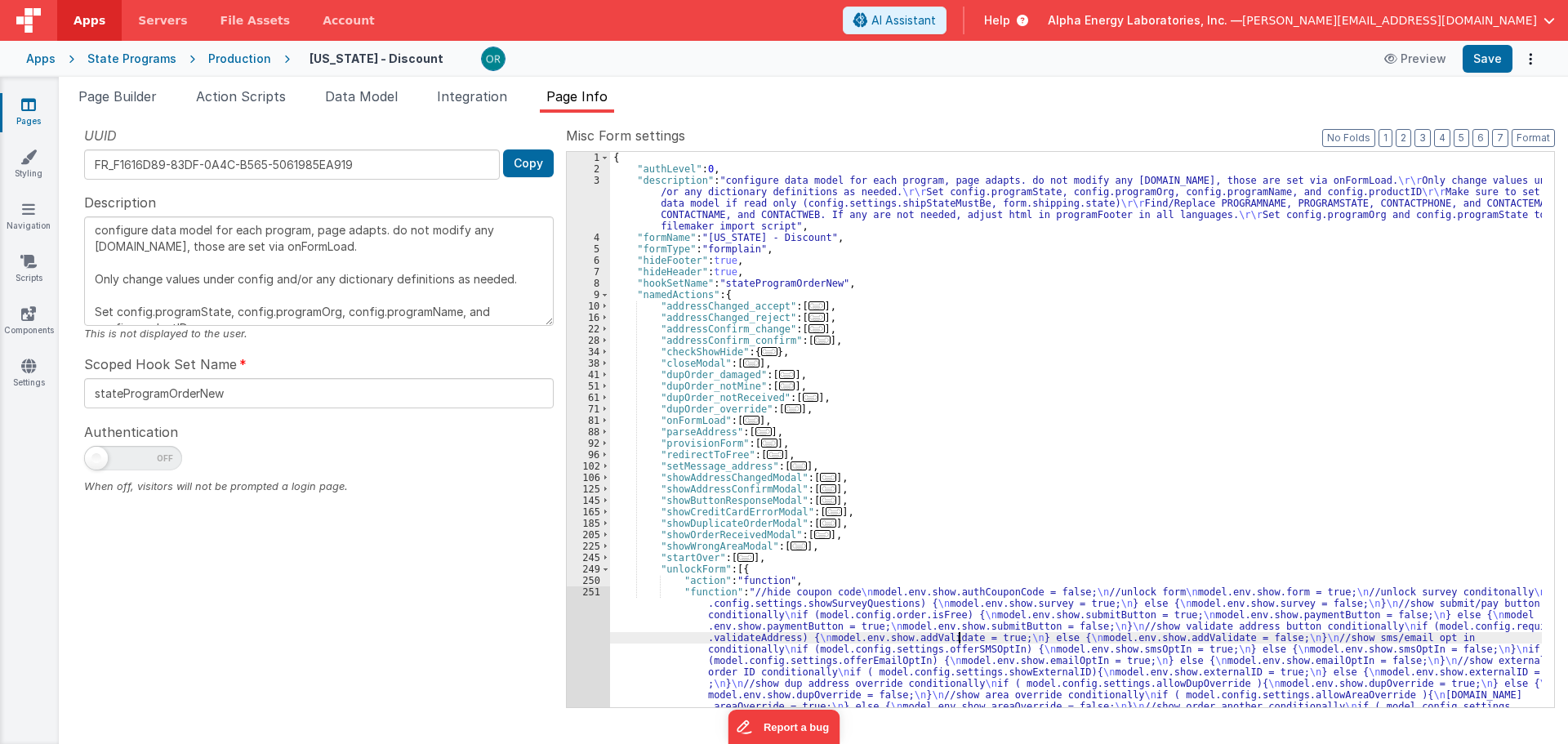
click at [913, 525] on div "{ "authLevel" : 0 , "description" : "configure data model for each program, pag…" at bounding box center [1076, 510] width 932 height 716
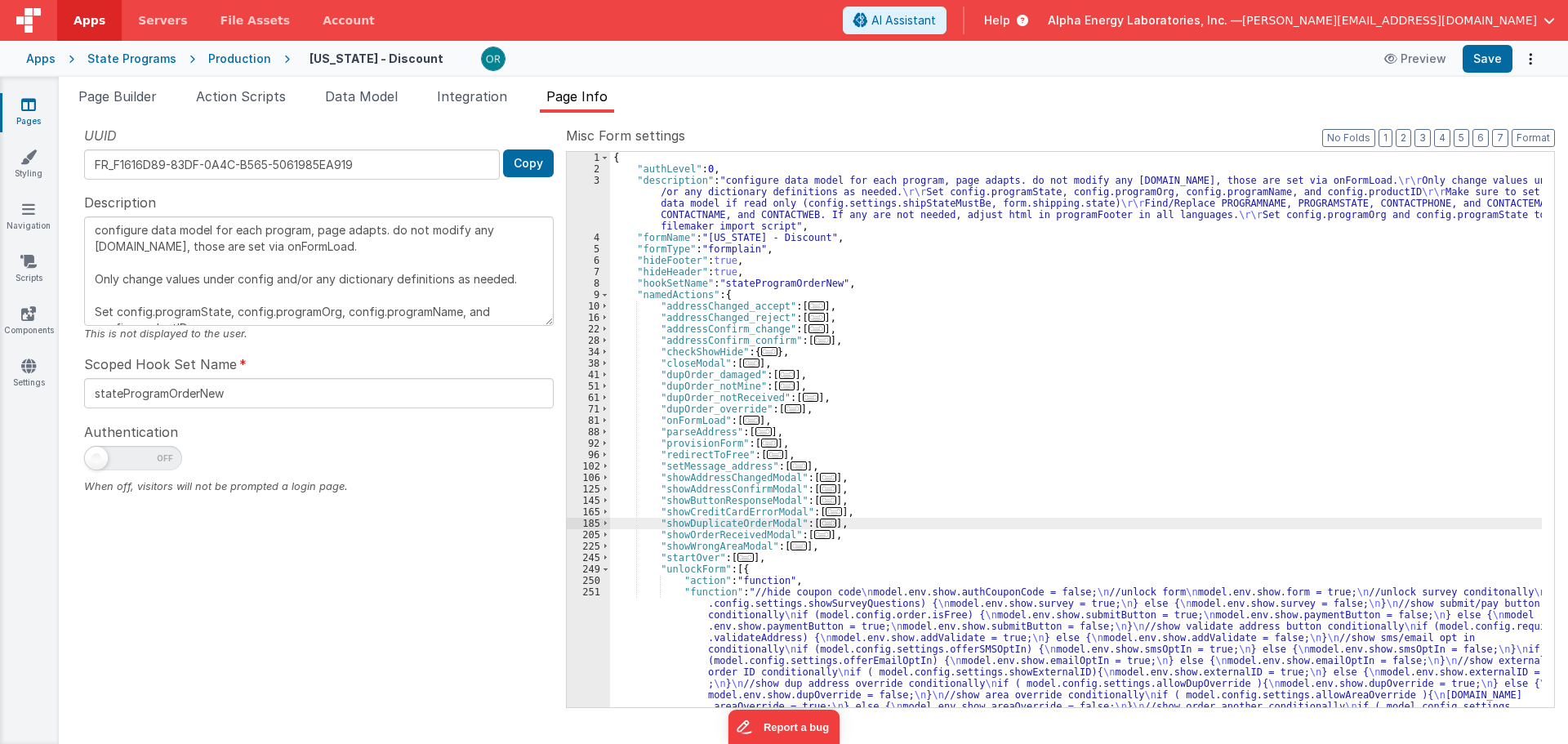
click at [916, 526] on div "{ "authLevel" : 0 , "description" : "configure data model for each program, pag…" at bounding box center [1076, 510] width 932 height 716
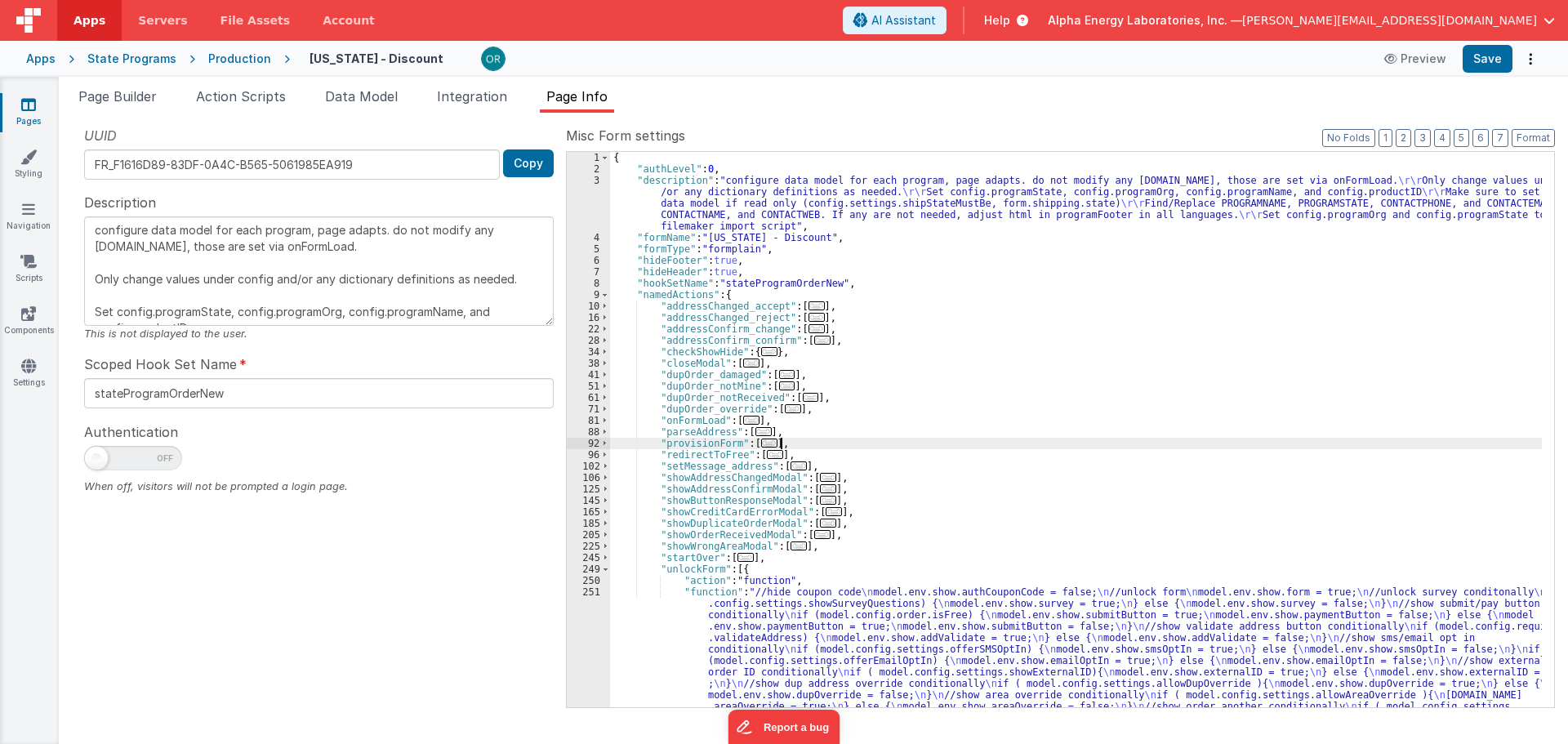
click at [919, 441] on div "{ "authLevel" : 0 , "description" : "configure data model for each program, pag…" at bounding box center [1076, 510] width 932 height 716
click at [1113, 493] on div "{ "authLevel" : 0 , "description" : "configure data model for each program, pag…" at bounding box center [1076, 510] width 932 height 716
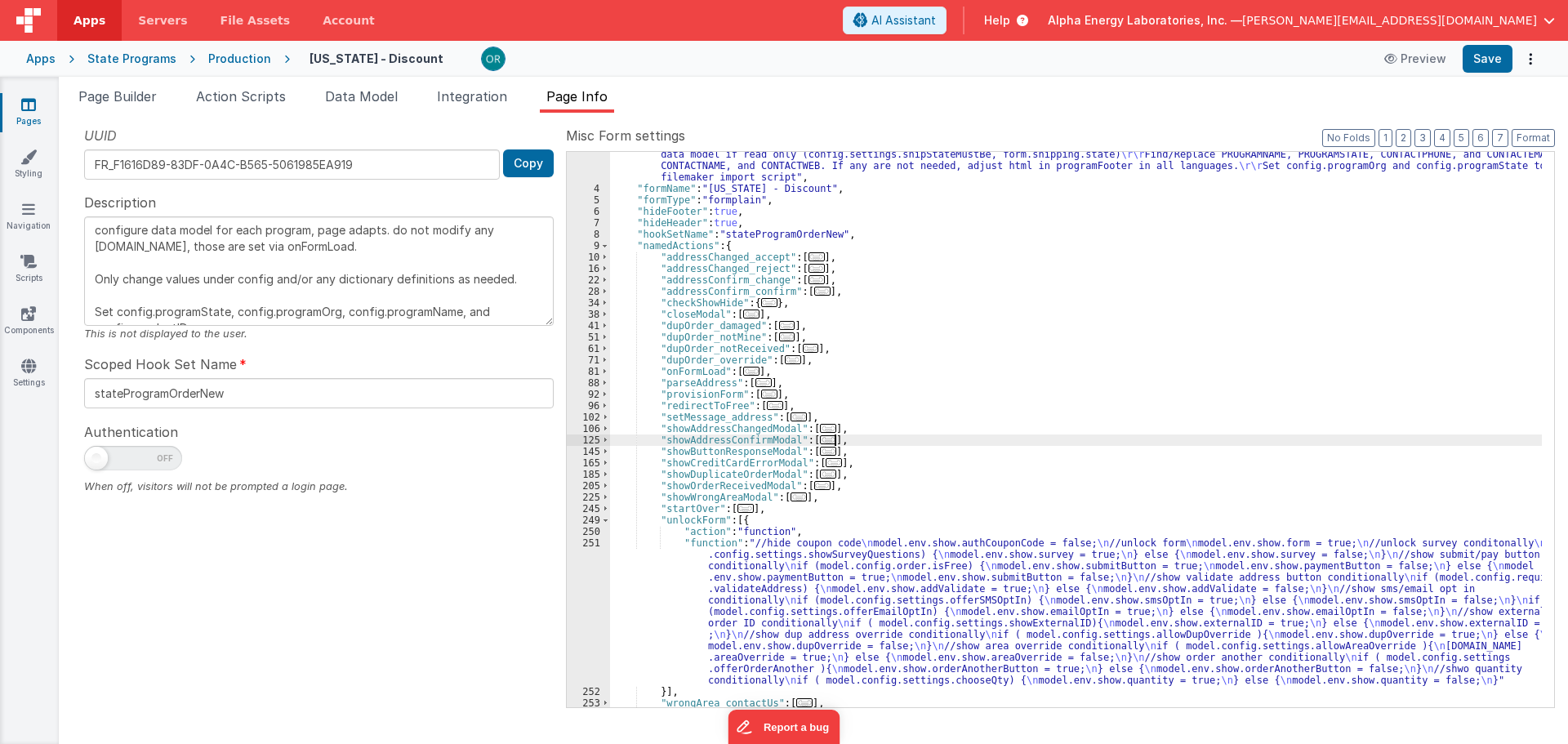
scroll to position [110, 0]
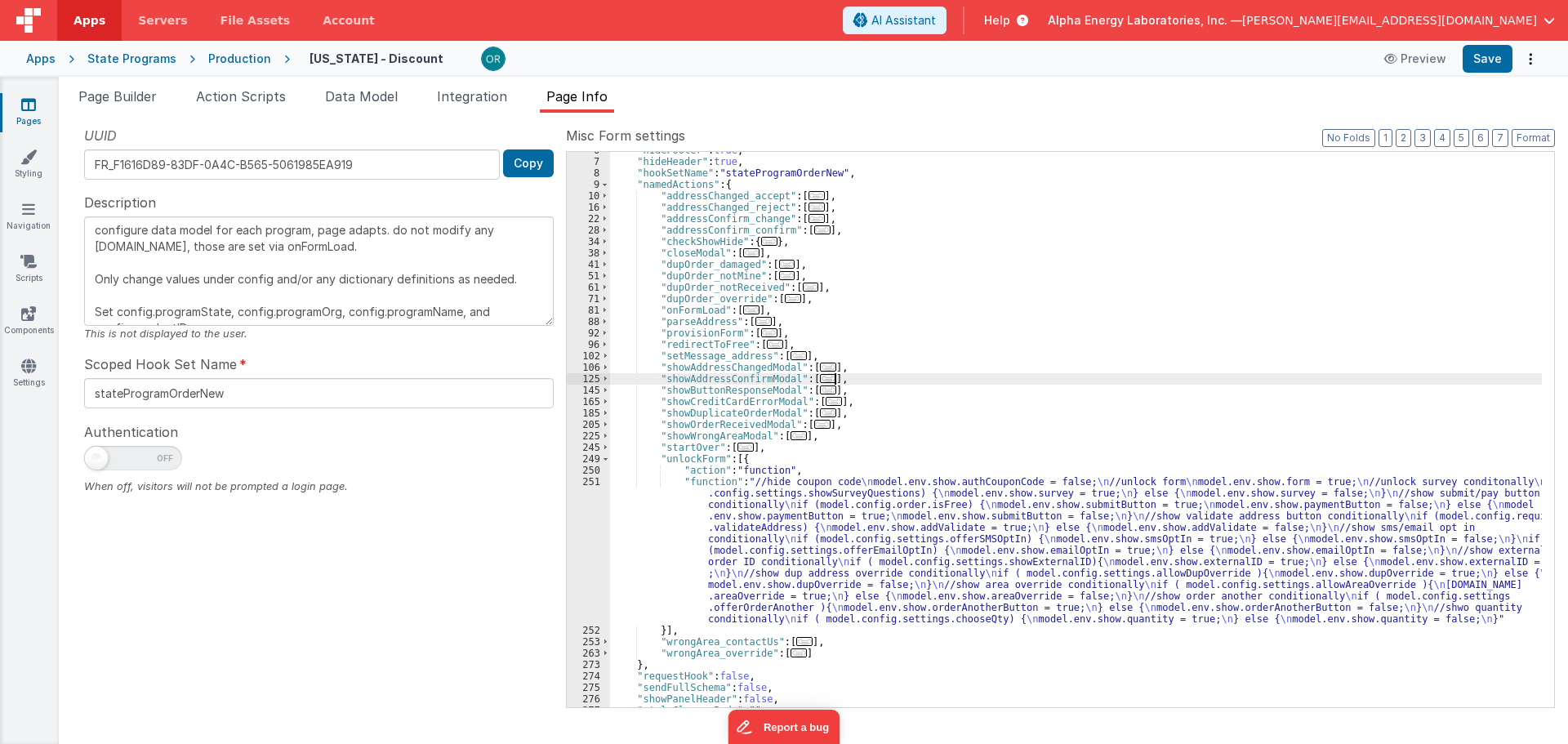
click at [1034, 588] on div ""hideFooter" : true , "hideHeader" : true , "hookSetName" : "stateProgramOrderN…" at bounding box center [1076, 434] width 932 height 579
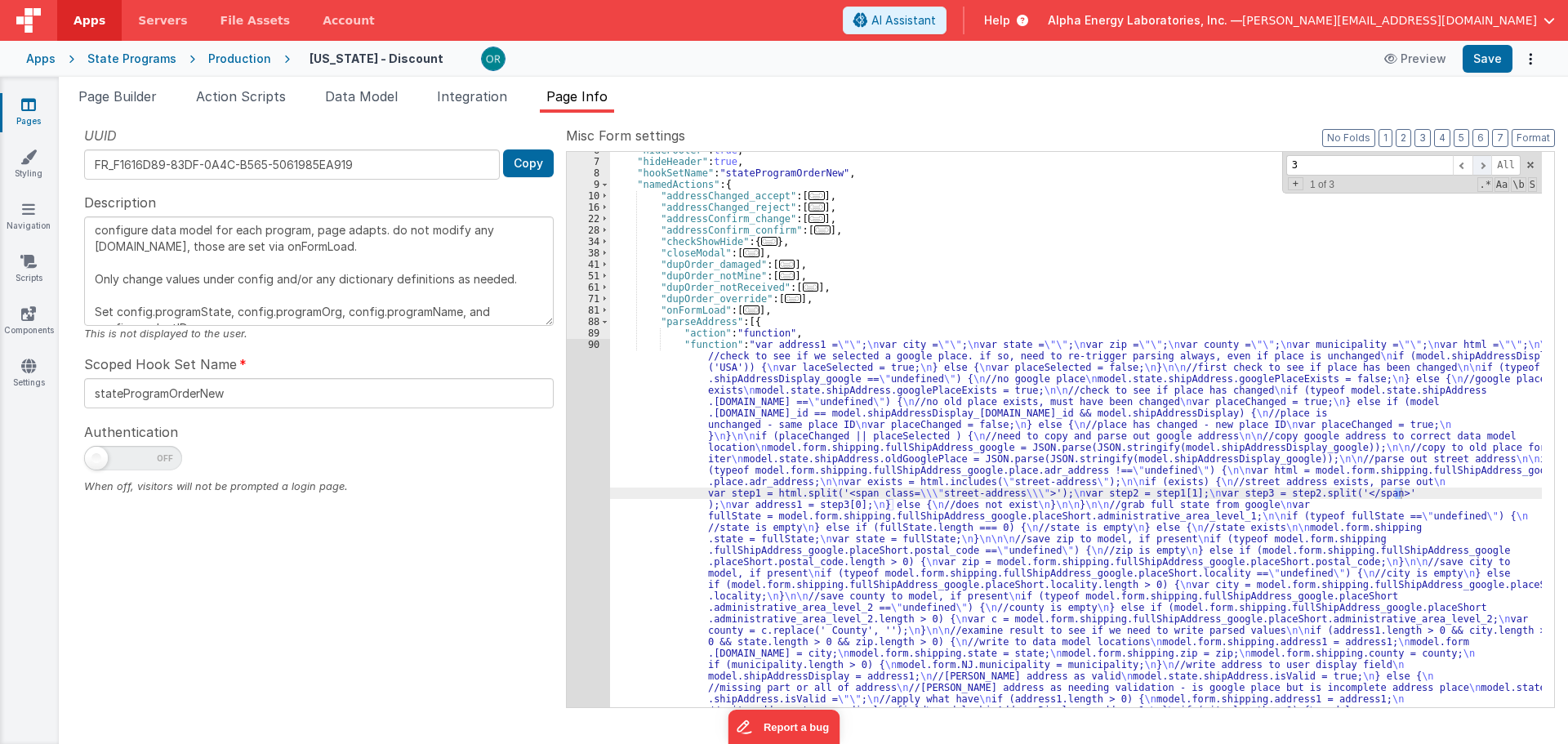
type input "3"
click at [1487, 174] on span at bounding box center [1482, 165] width 19 height 20
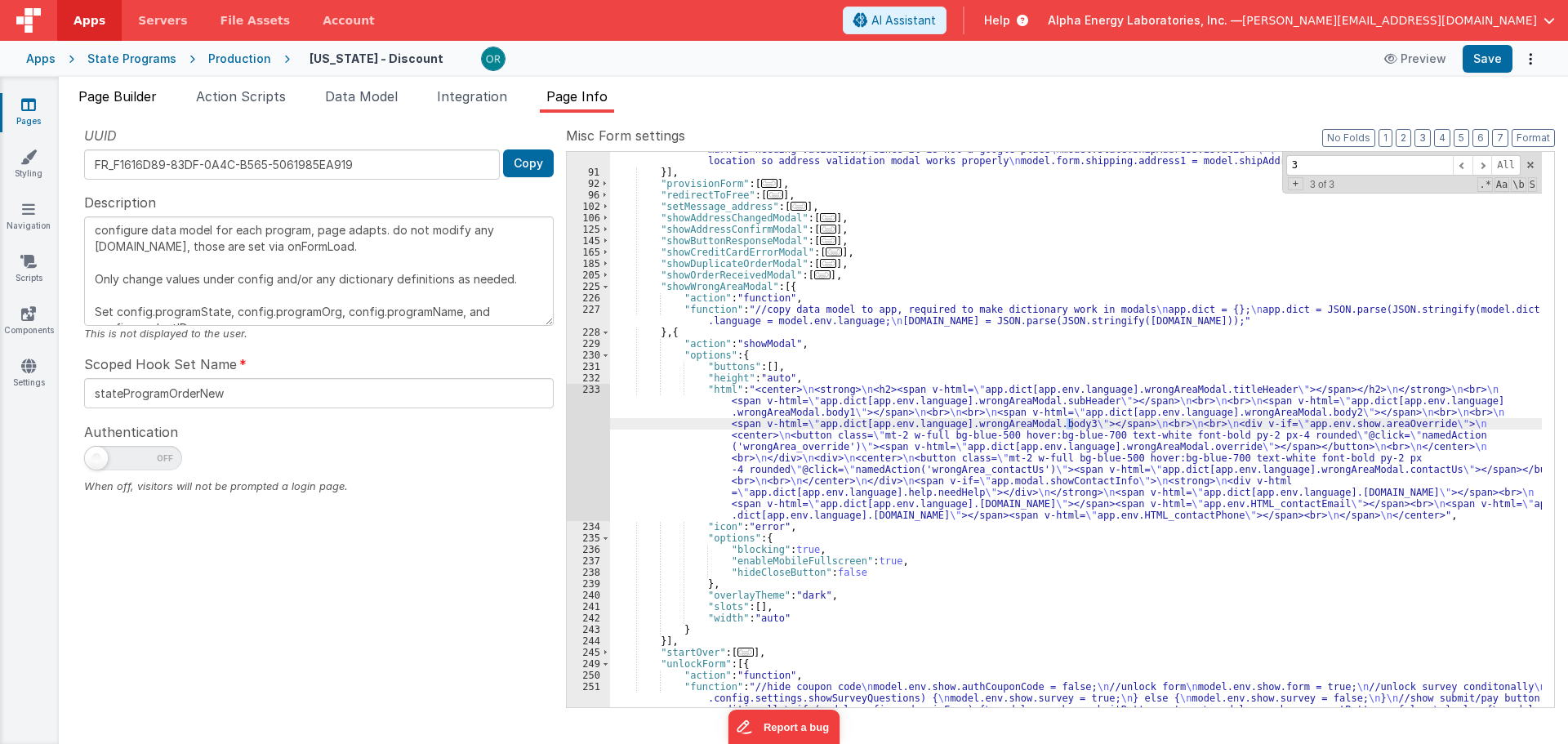
click at [113, 105] on li "Page Builder" at bounding box center [117, 100] width 92 height 27
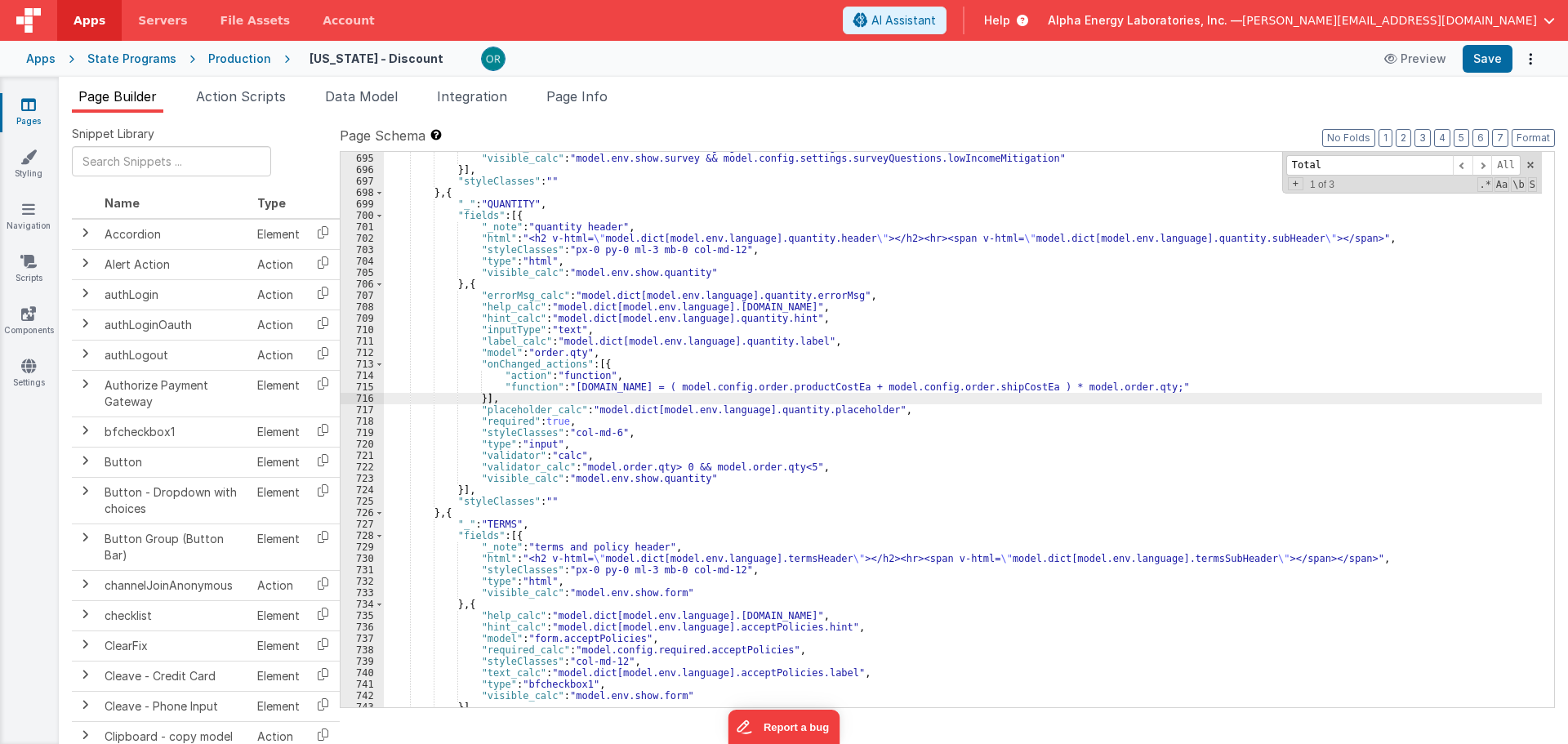
click at [743, 327] on div ""values_calc" : "model.dict[model.env.language].lowIncomeMitigation.list" , "vi…" at bounding box center [963, 430] width 1158 height 579
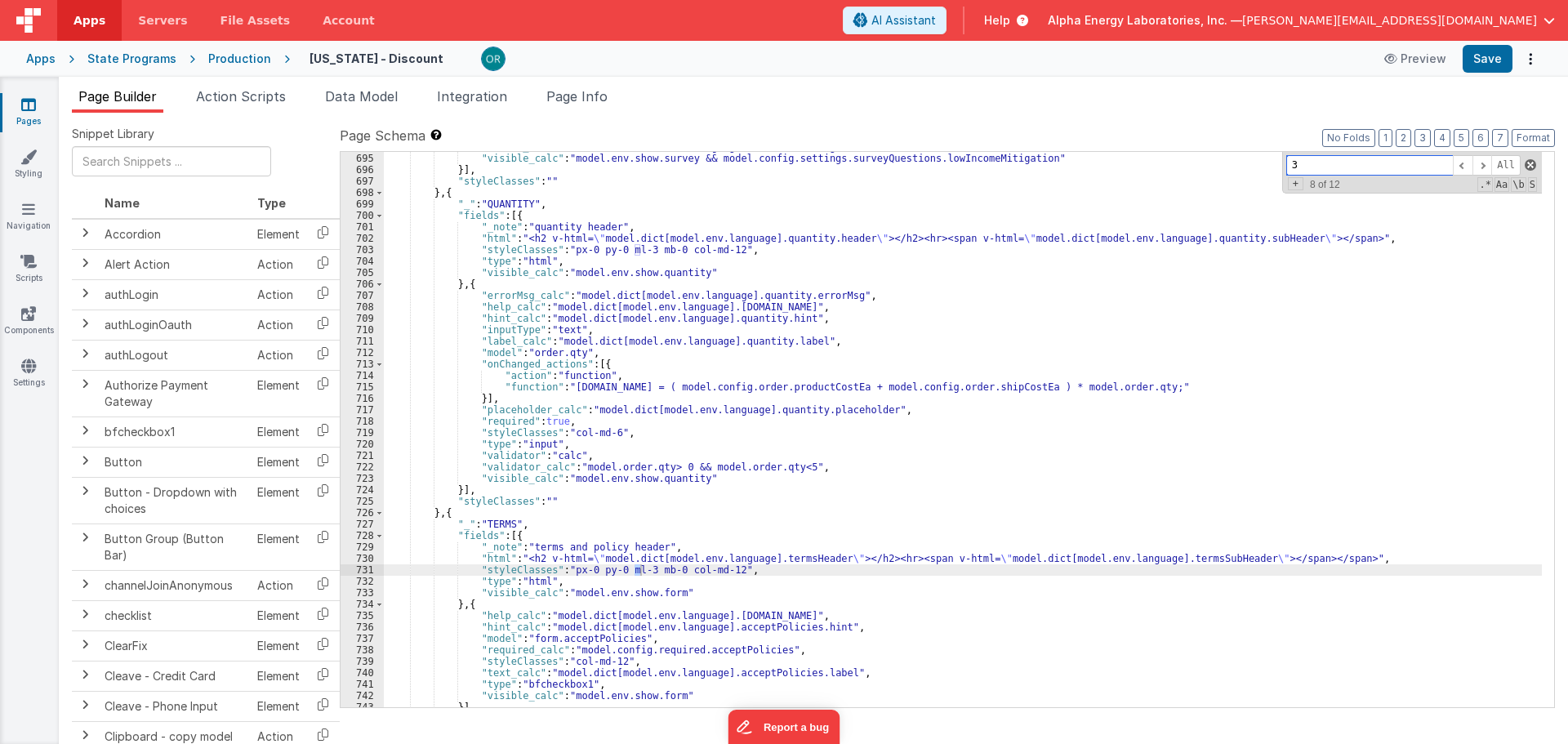
type input "3"
click at [1528, 164] on span at bounding box center [1530, 164] width 11 height 11
click at [413, 100] on ul "Page Builder Action Scripts Data Model Integration Page Info" at bounding box center [814, 100] width 1510 height 27
click at [382, 97] on span "Data Model" at bounding box center [361, 96] width 72 height 16
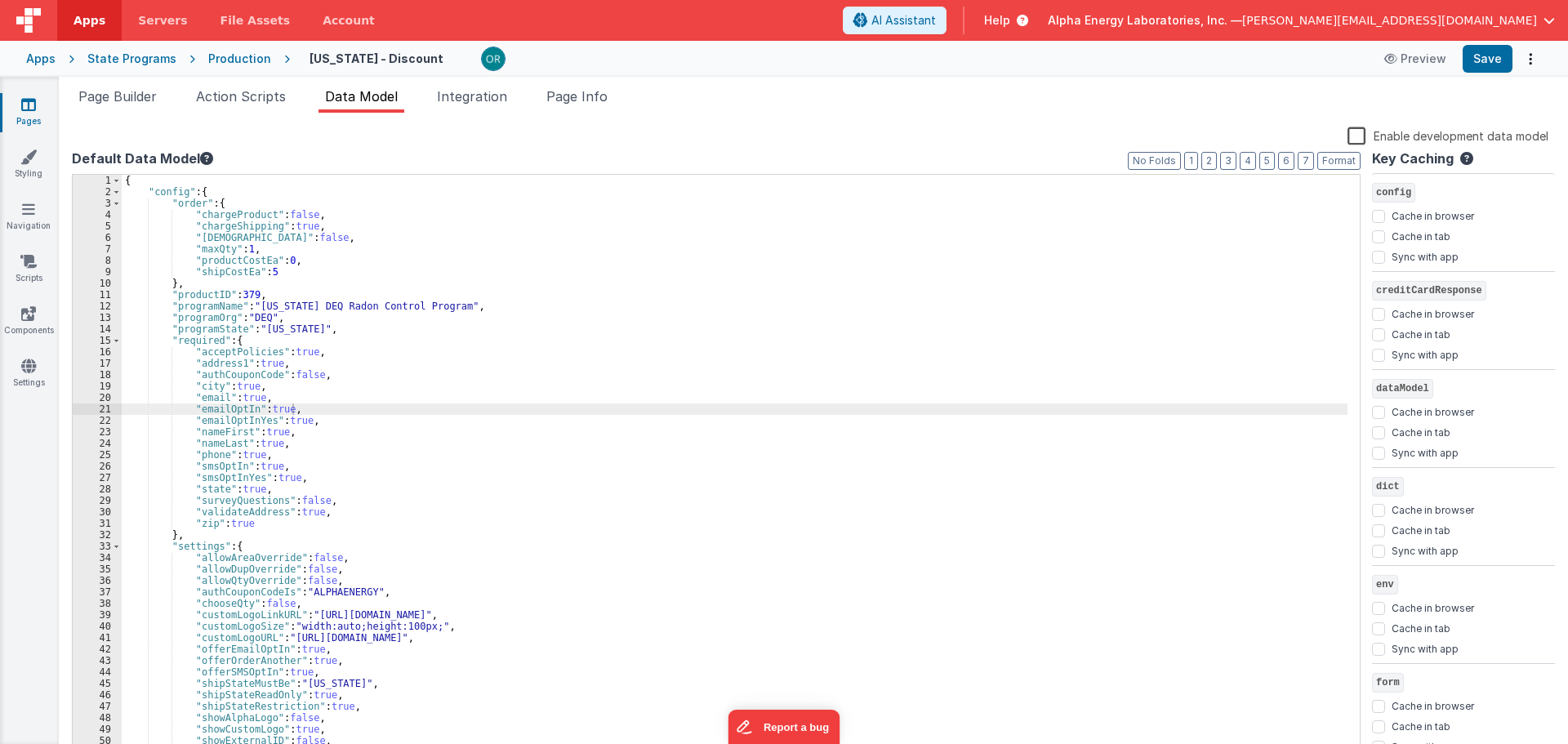
click at [333, 182] on div "{ "config" : { "order" : { "chargeProduct" : false , "chargeShipping" : true , …" at bounding box center [735, 478] width 1226 height 606
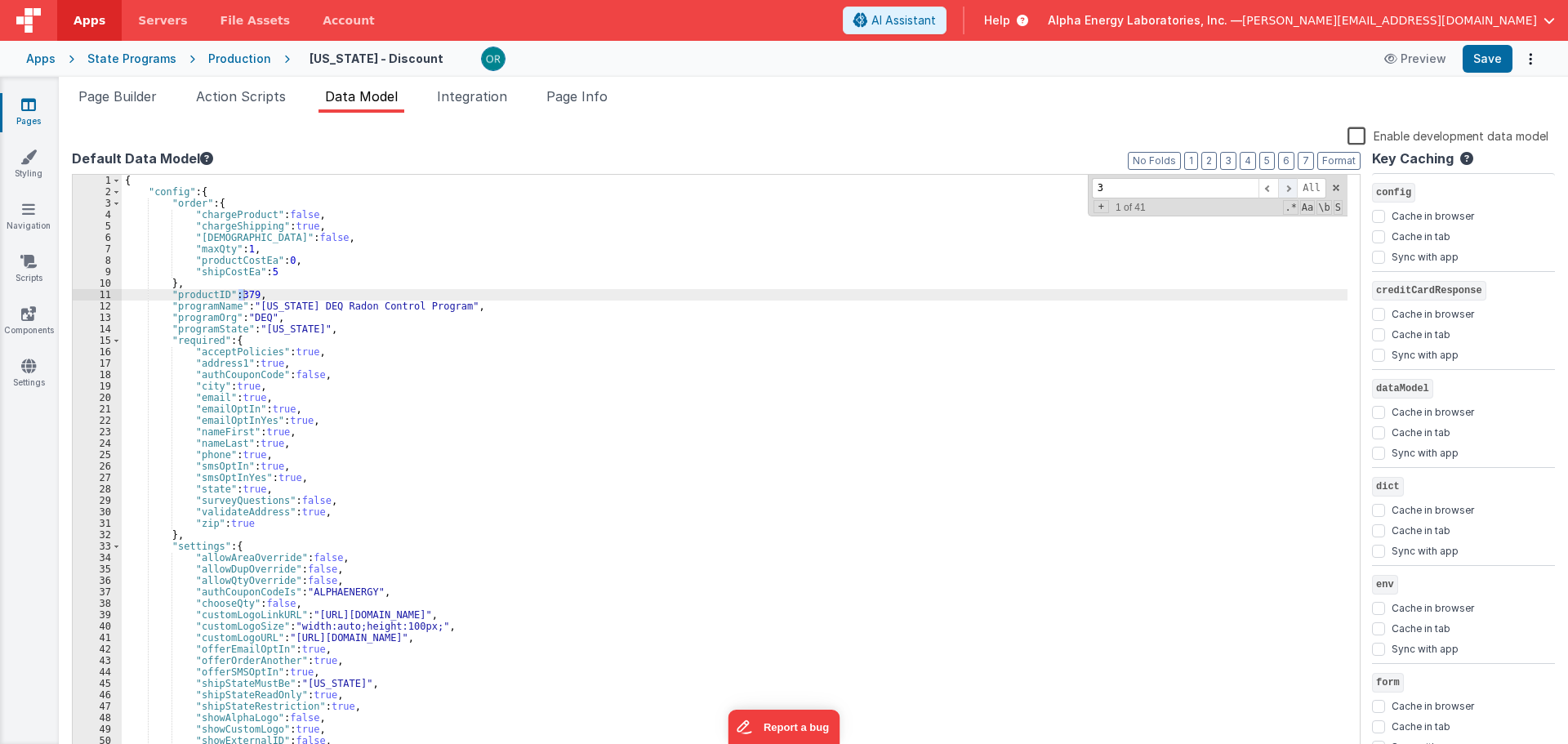
type input "3"
click at [1293, 186] on span at bounding box center [1288, 188] width 19 height 20
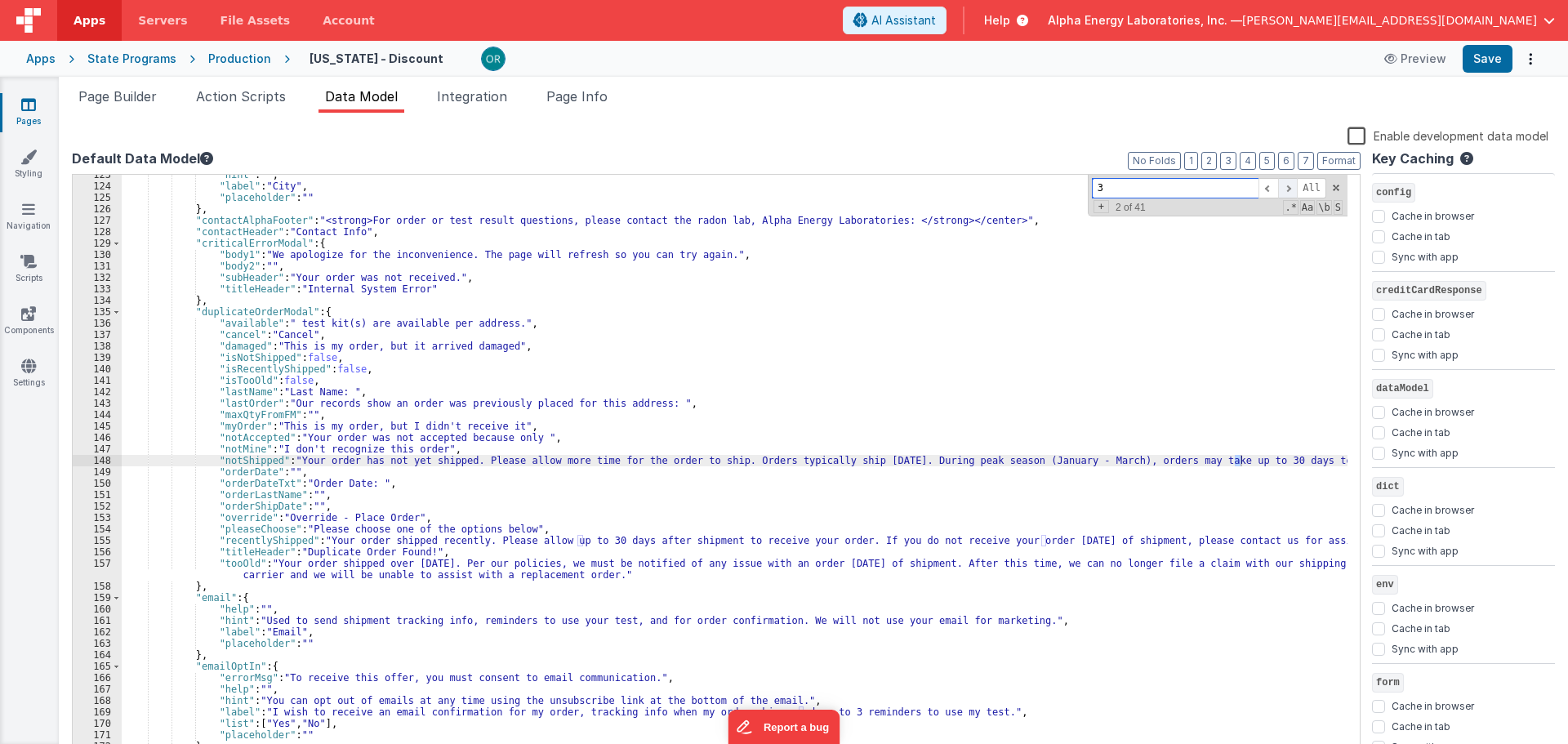
scroll to position [1401, 0]
click at [1293, 186] on span at bounding box center [1288, 188] width 19 height 20
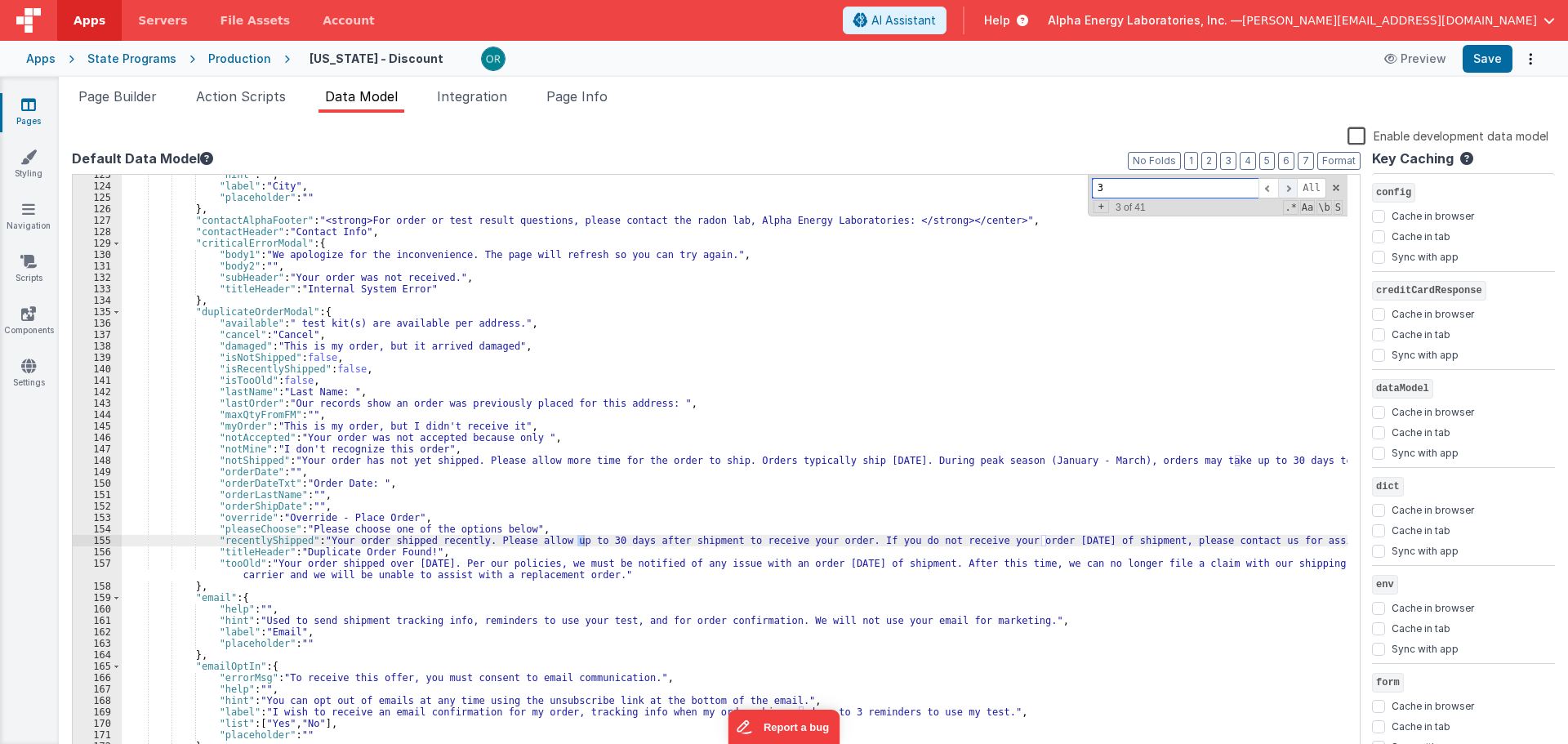
click at [1293, 186] on span at bounding box center [1288, 188] width 19 height 20
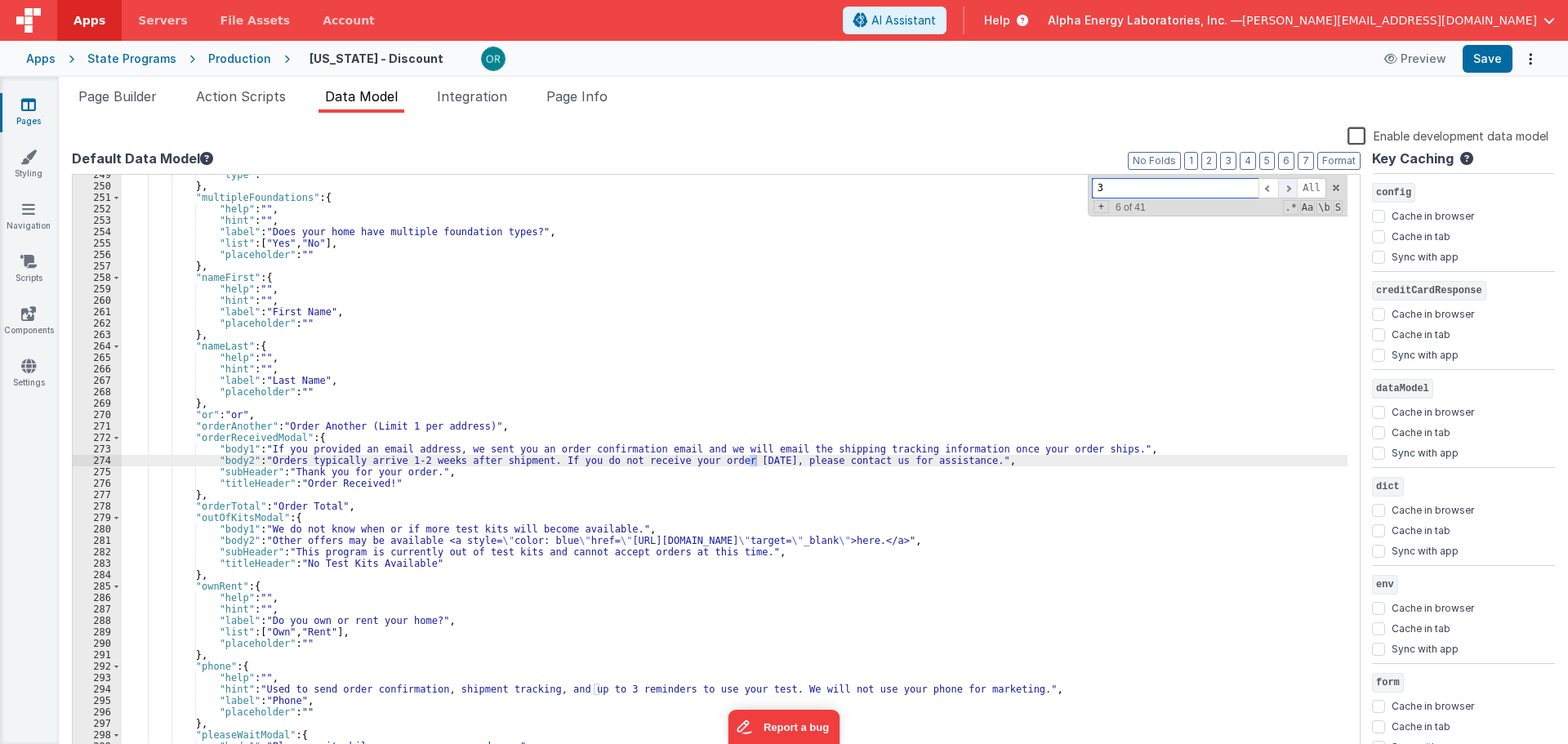
click at [1293, 186] on span at bounding box center [1288, 188] width 19 height 20
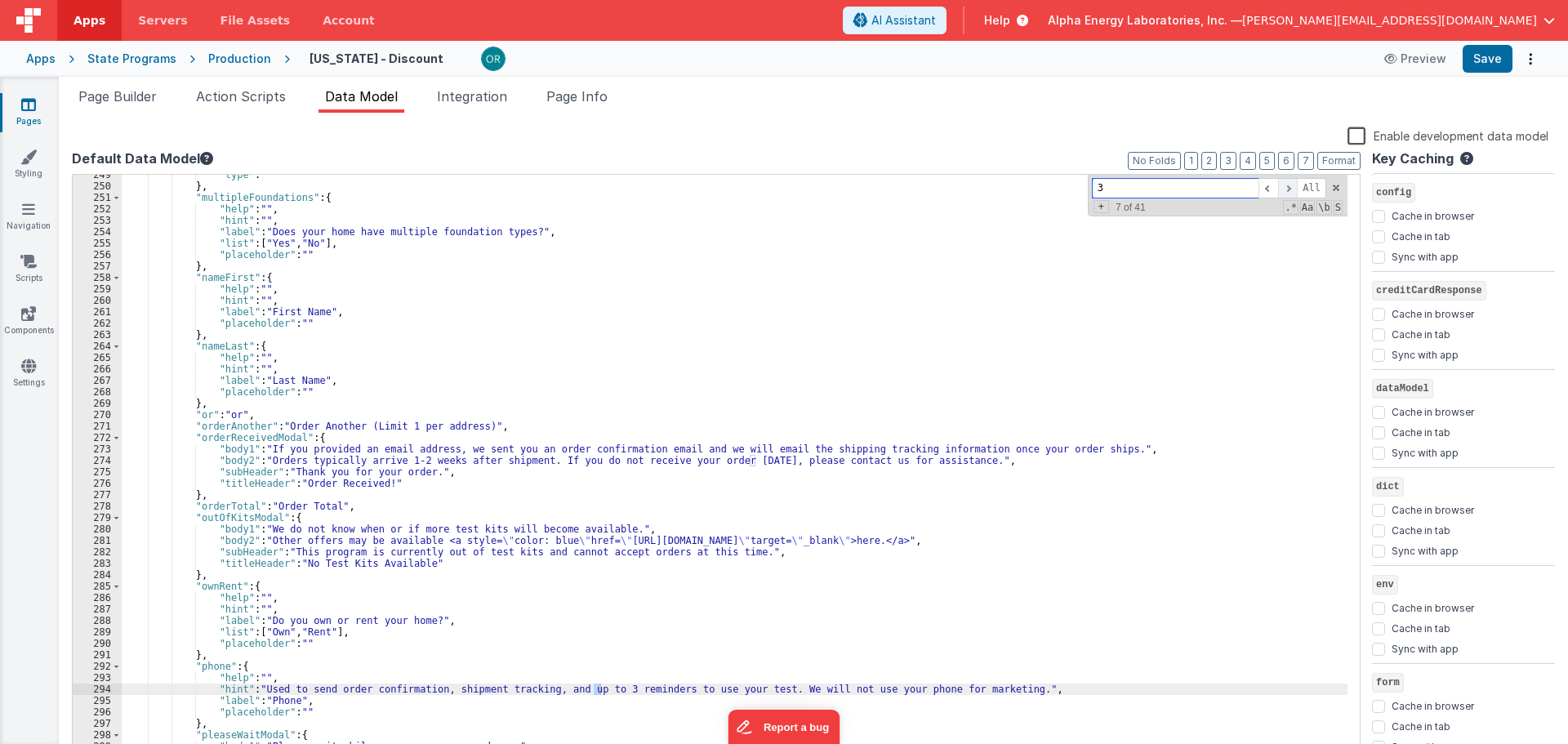
click at [1293, 186] on span at bounding box center [1288, 188] width 19 height 20
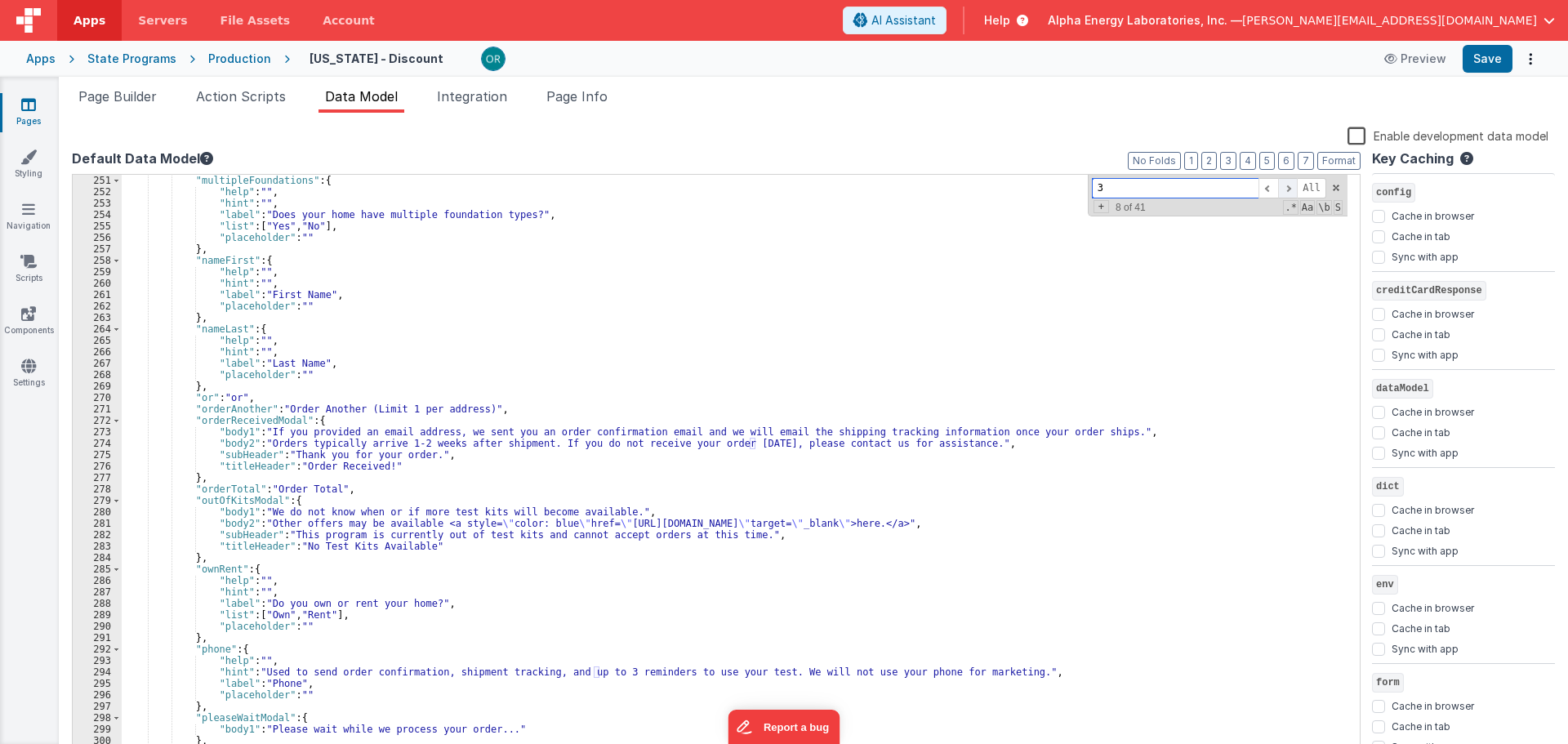
scroll to position [2894, 0]
click at [1293, 186] on span at bounding box center [1288, 188] width 19 height 20
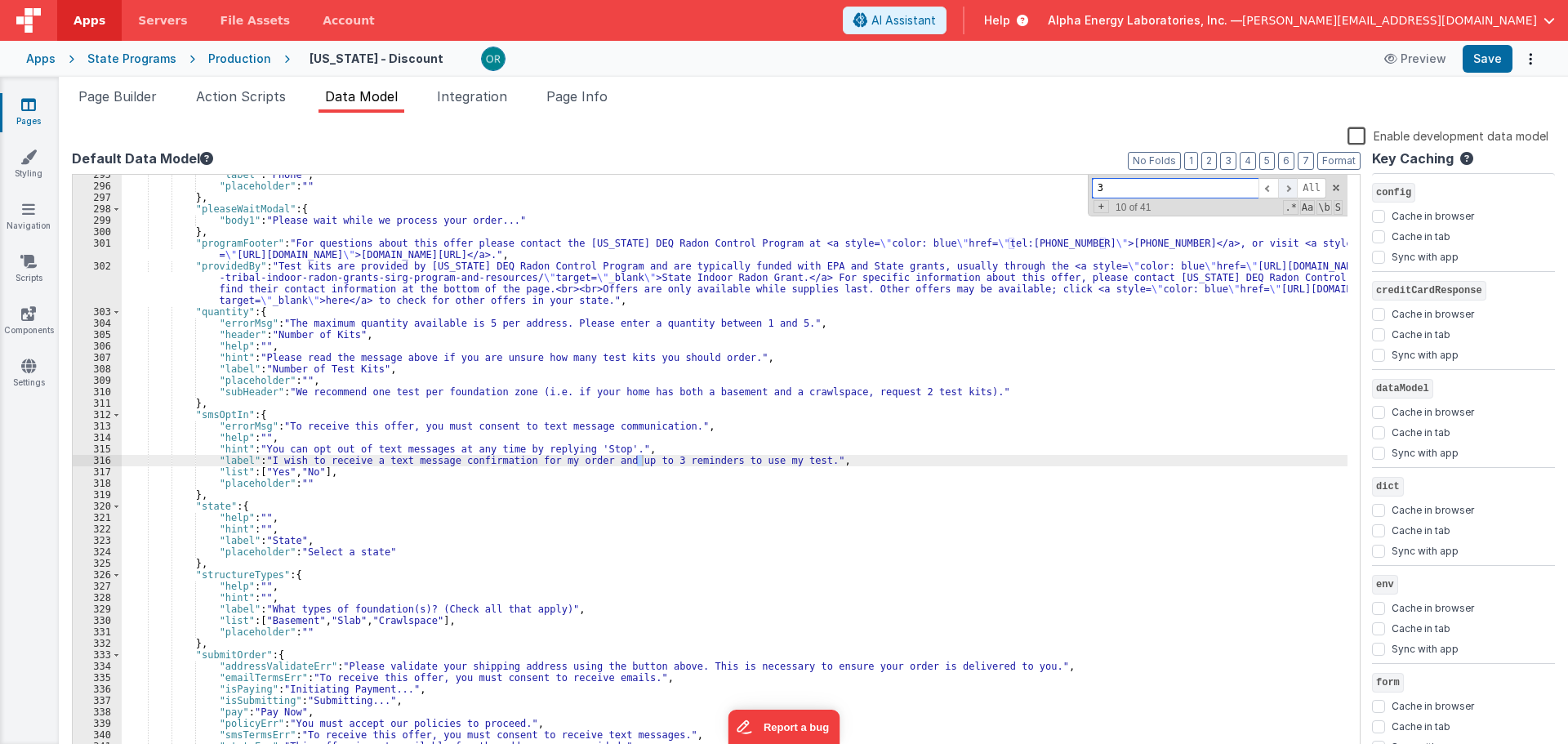
click at [1293, 186] on span at bounding box center [1288, 188] width 19 height 20
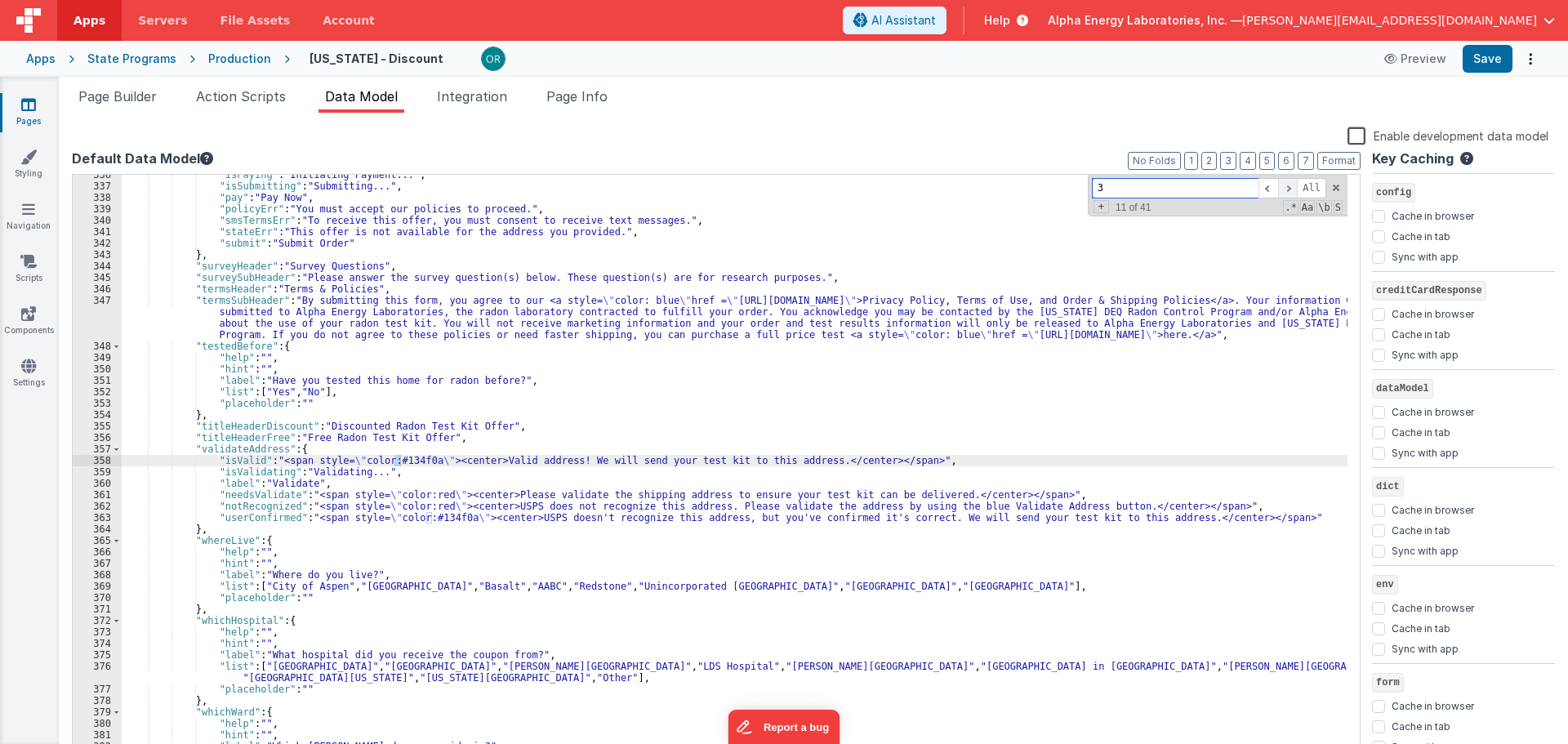
scroll to position [3917, 0]
click at [1293, 186] on span at bounding box center [1288, 188] width 19 height 20
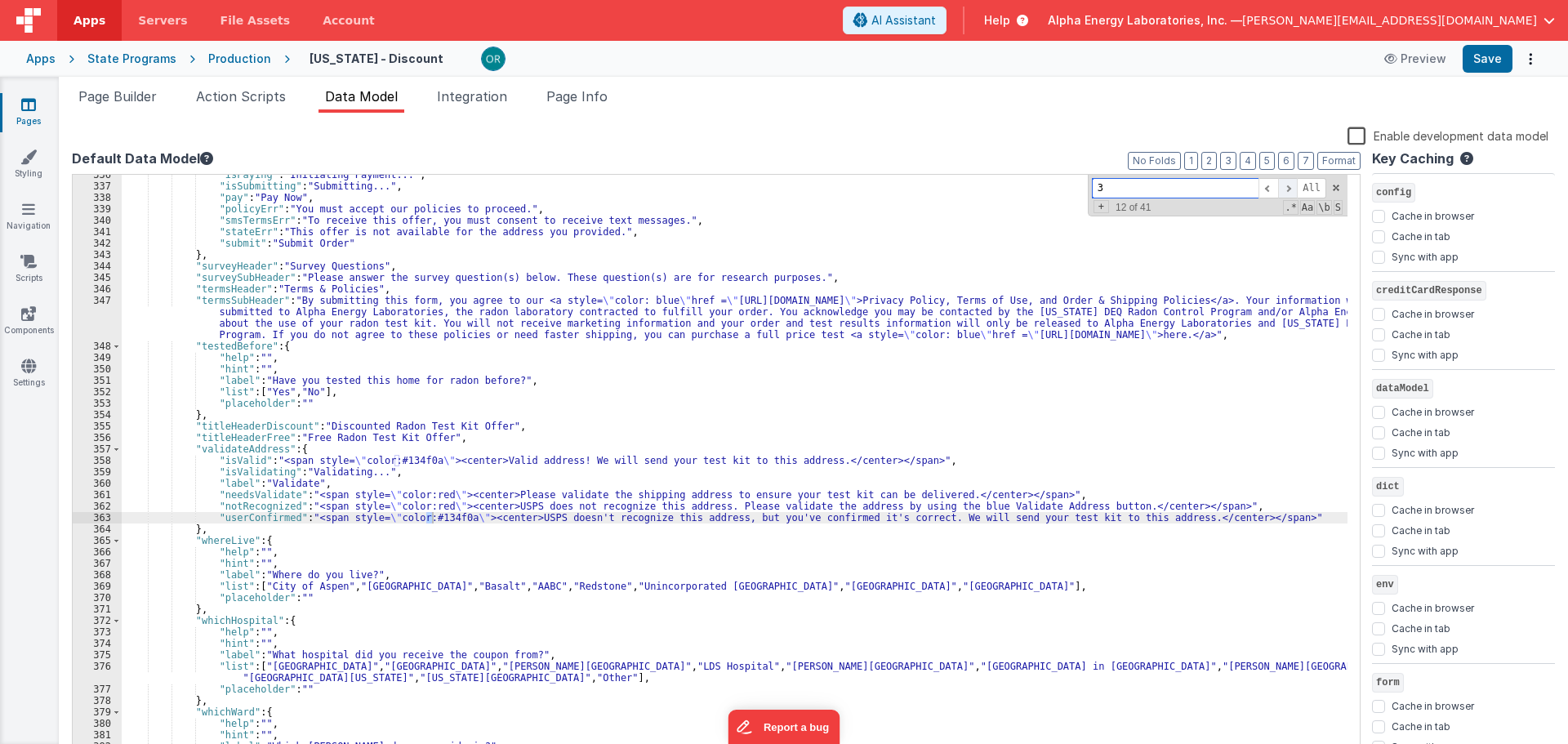
click at [1293, 186] on span at bounding box center [1288, 188] width 19 height 20
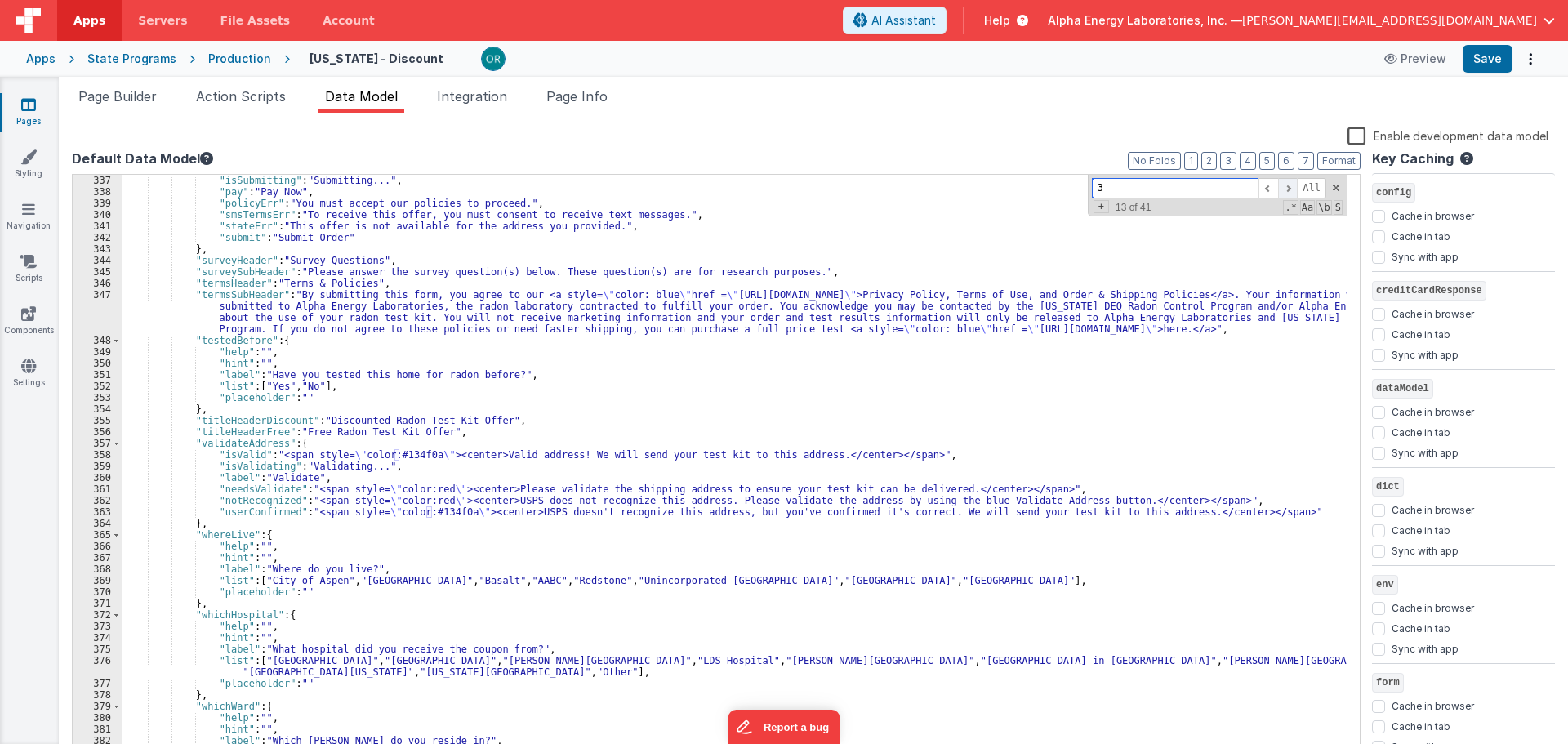
click at [1293, 186] on span at bounding box center [1288, 188] width 19 height 20
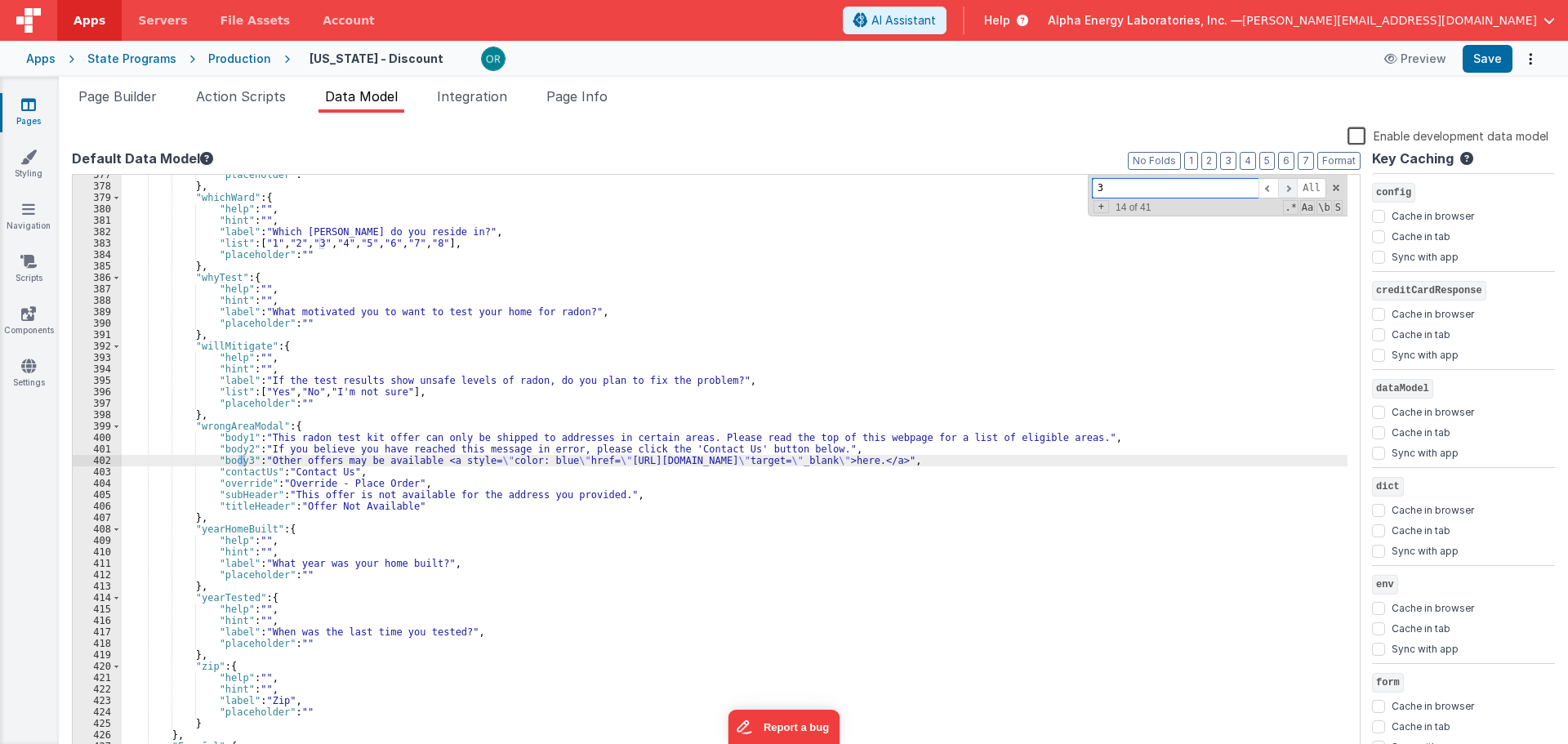
click at [1293, 186] on span at bounding box center [1288, 188] width 19 height 20
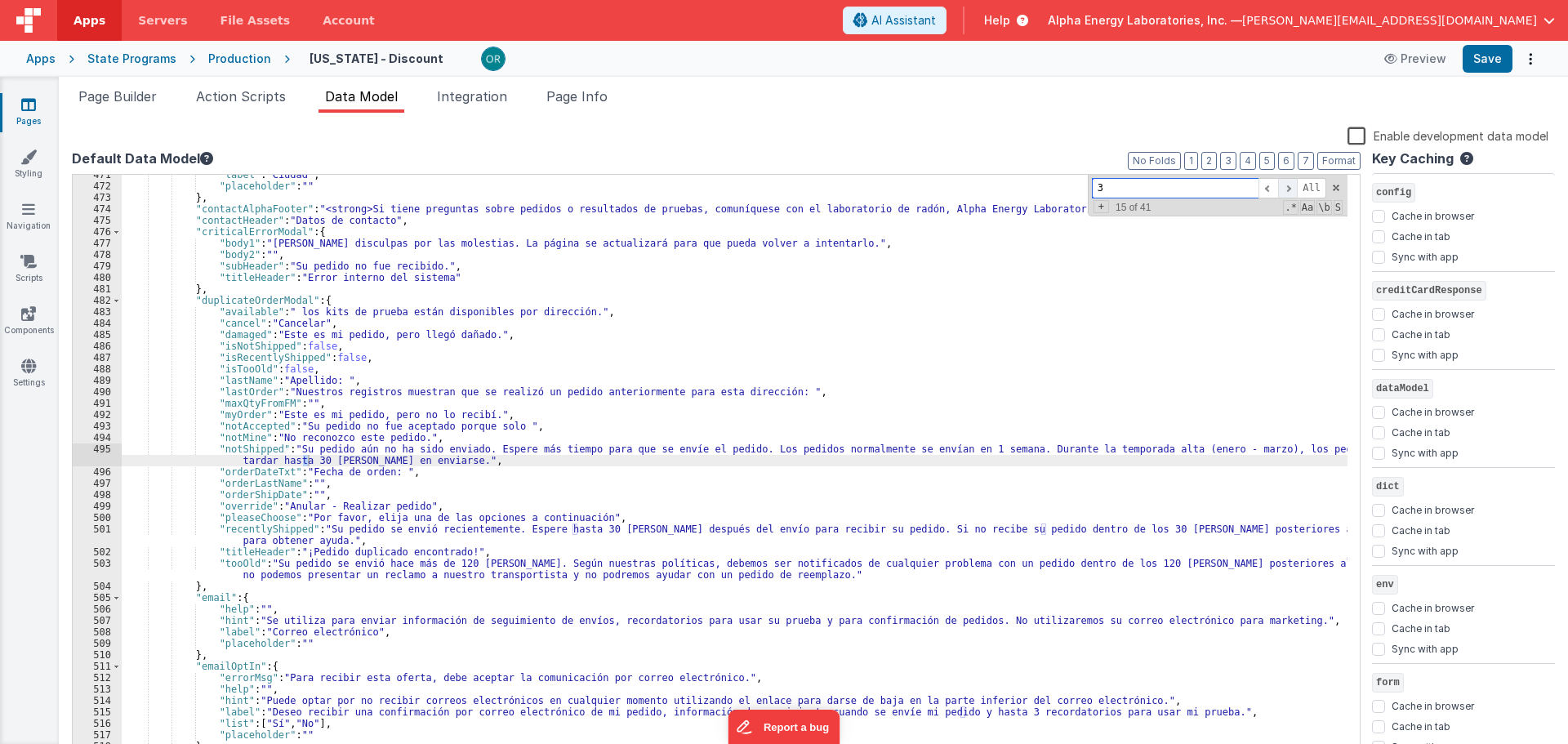
click at [1293, 186] on span at bounding box center [1288, 188] width 19 height 20
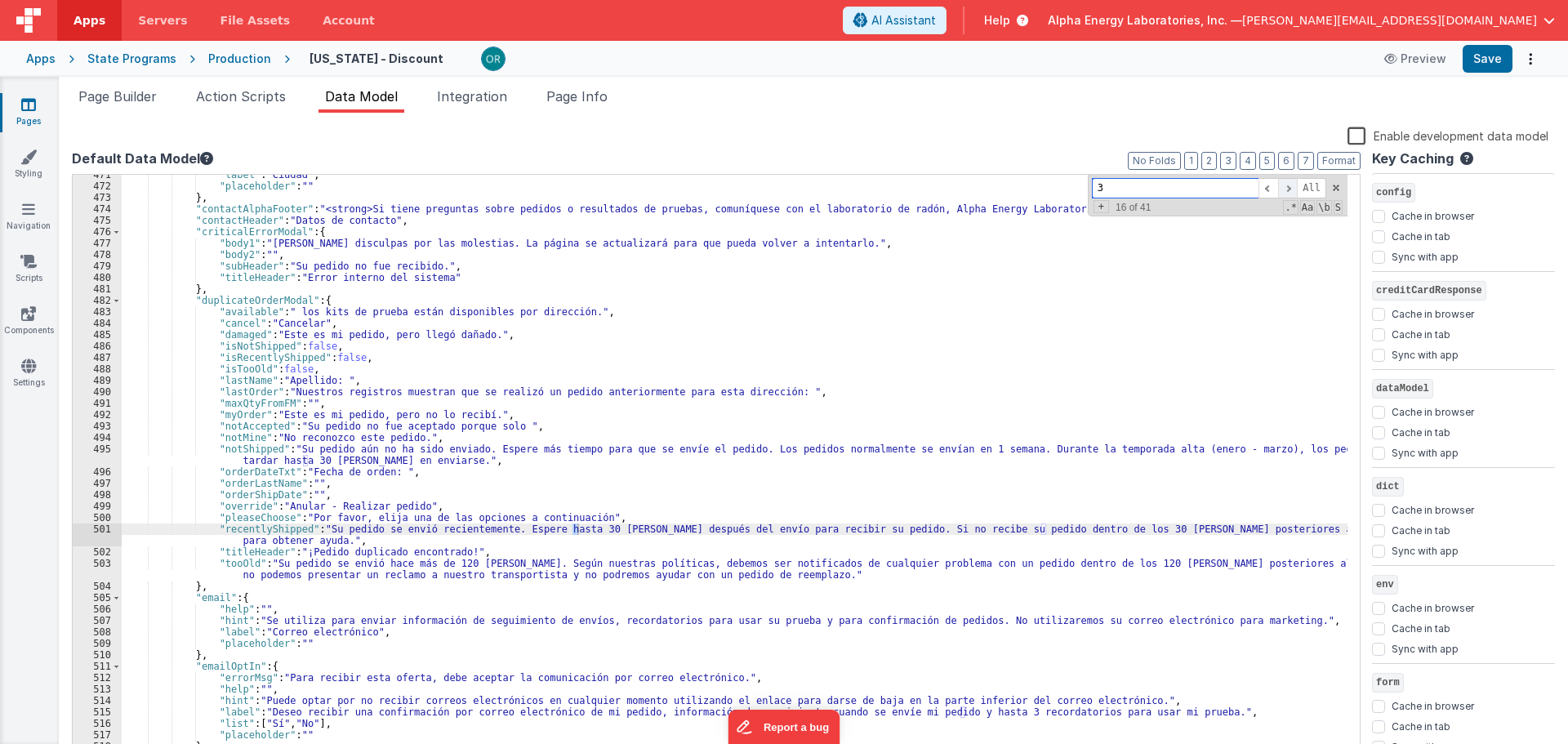
click at [1293, 186] on span at bounding box center [1288, 188] width 19 height 20
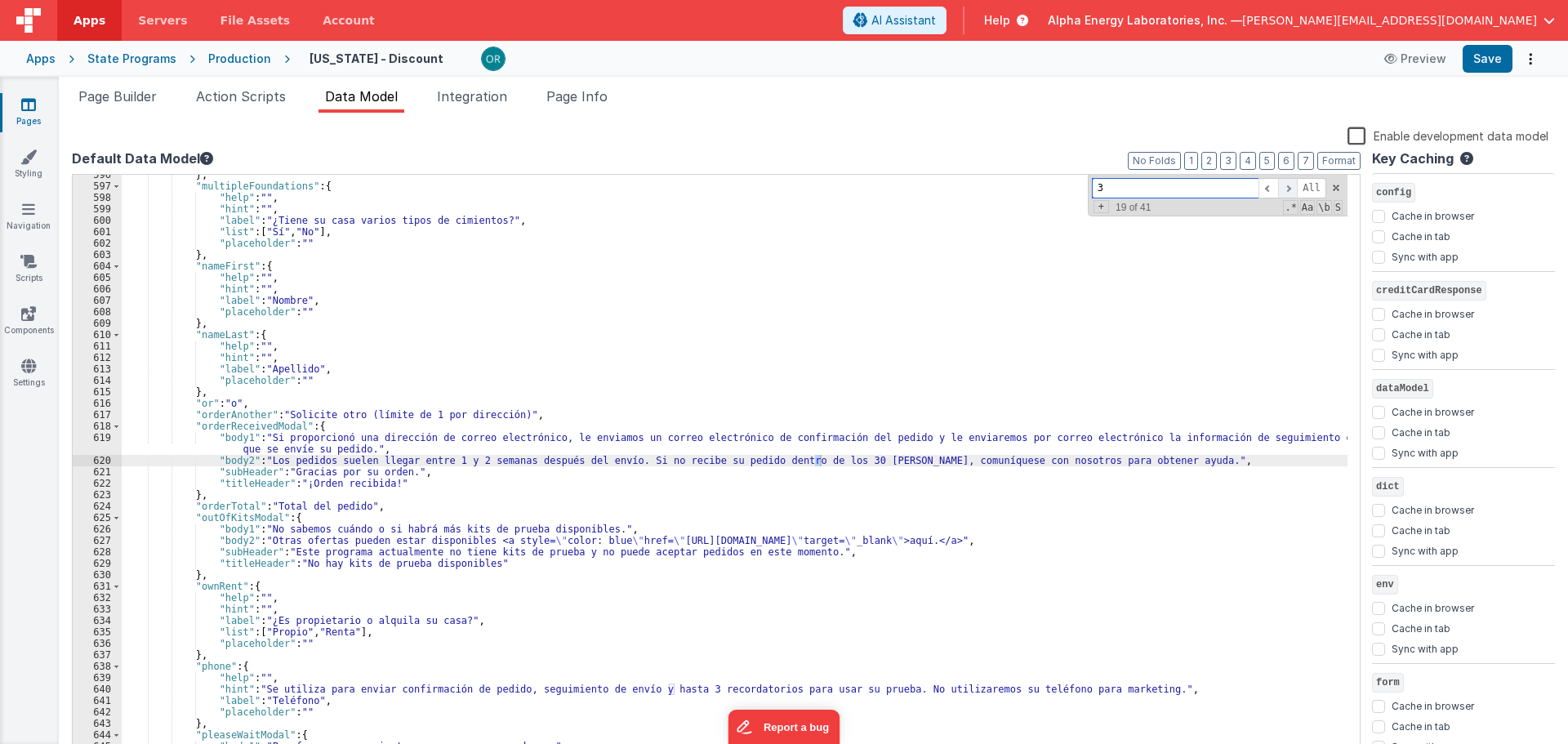
click at [1293, 186] on span at bounding box center [1288, 188] width 19 height 20
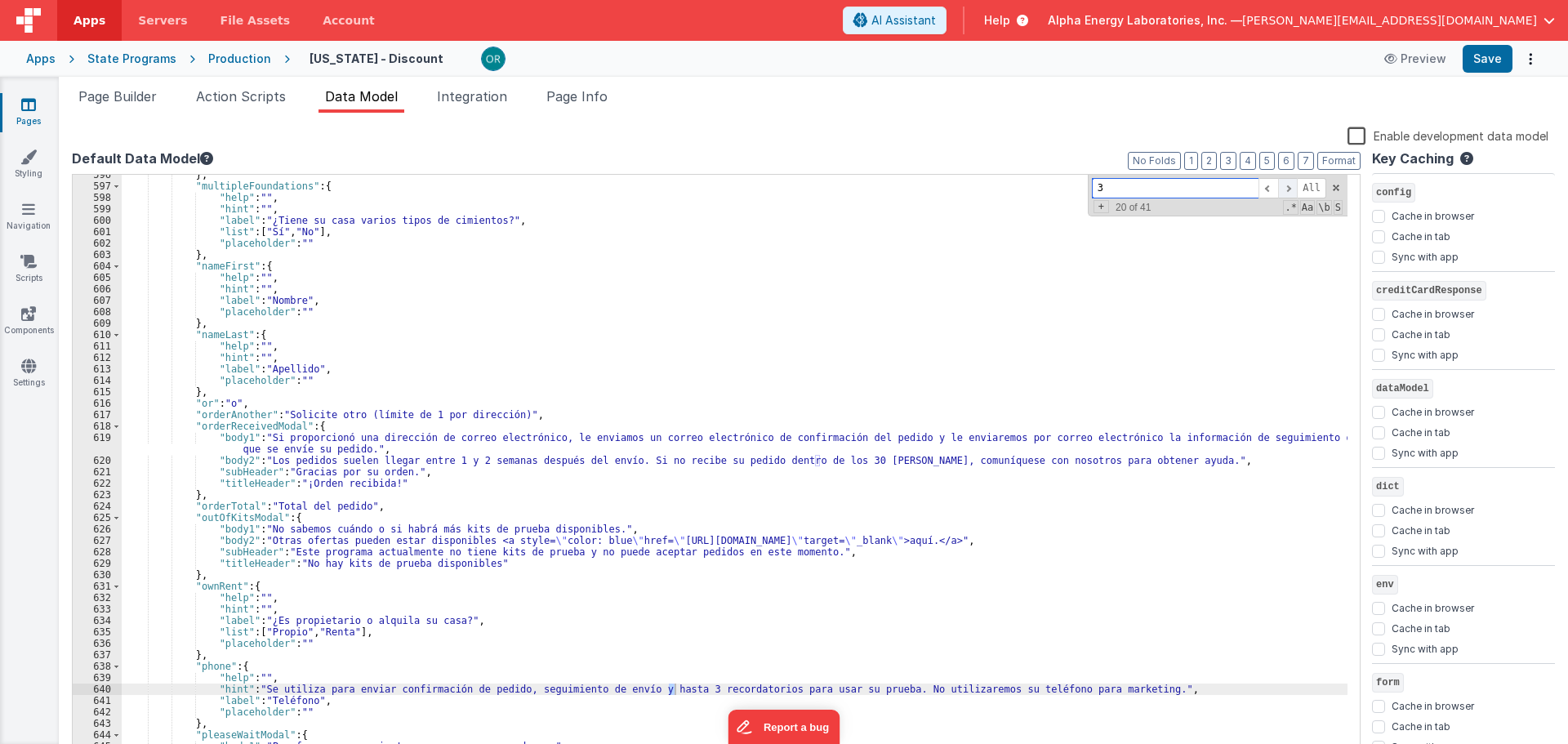
click at [1293, 186] on span at bounding box center [1288, 188] width 19 height 20
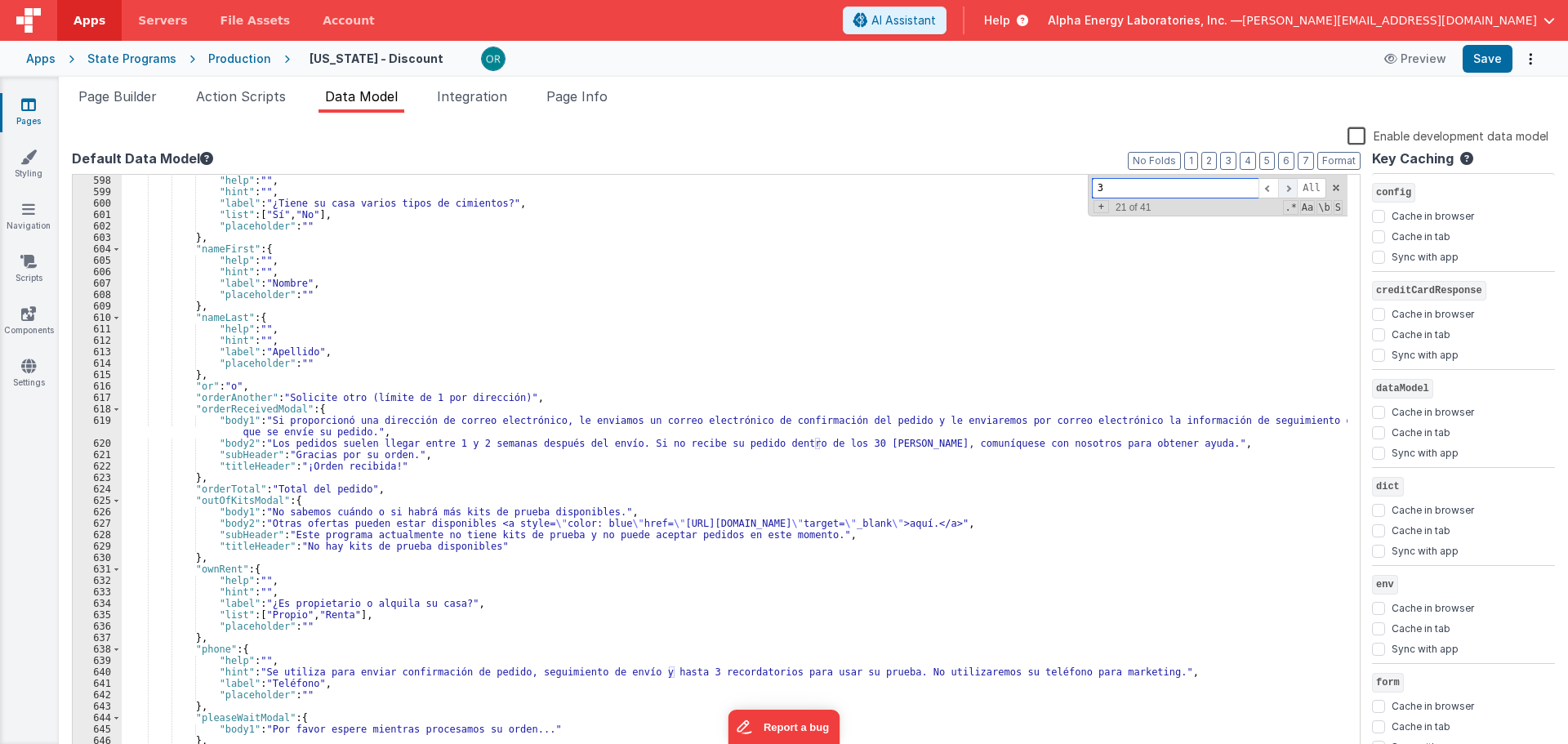
click at [1293, 186] on span at bounding box center [1288, 188] width 19 height 20
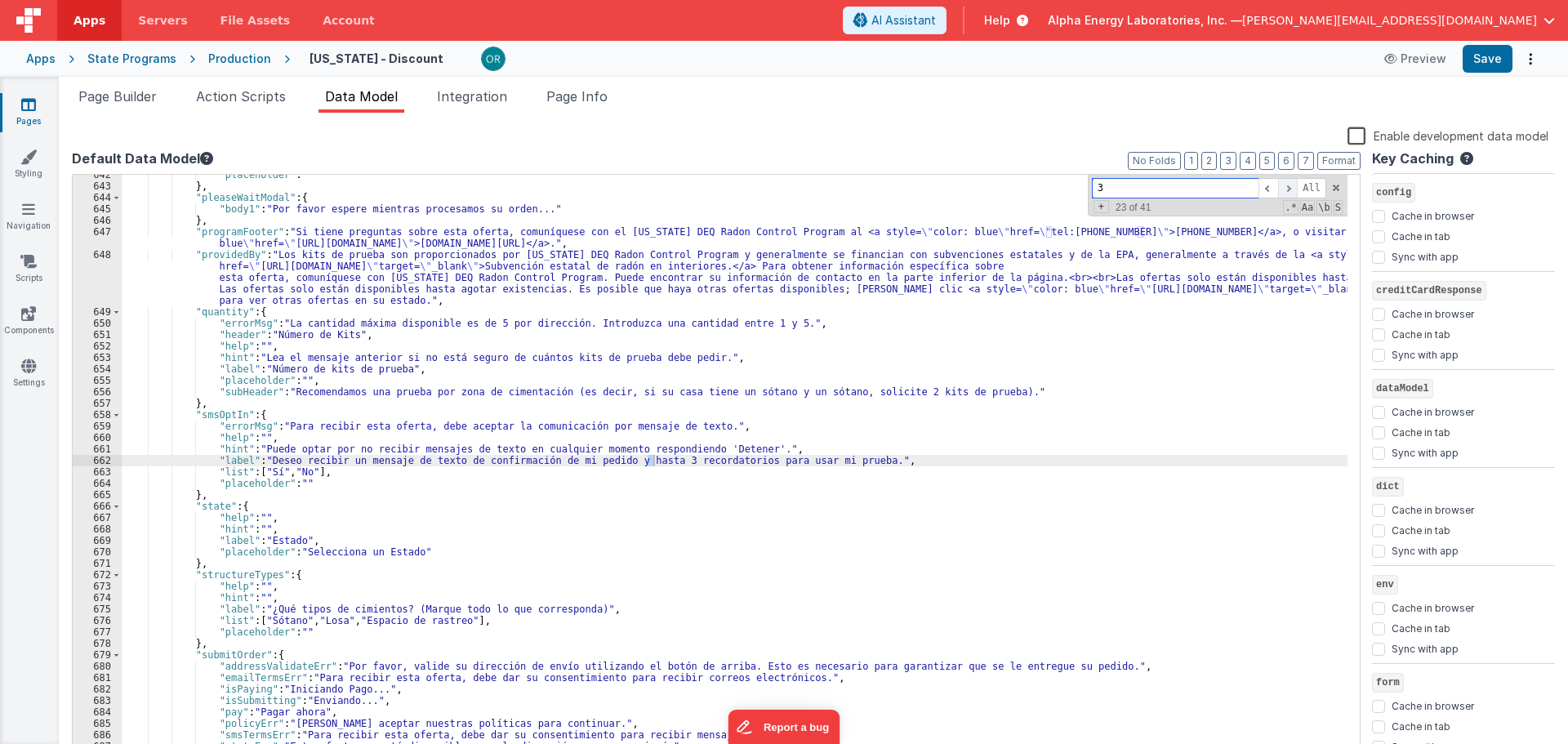
click at [1293, 186] on span at bounding box center [1288, 188] width 19 height 20
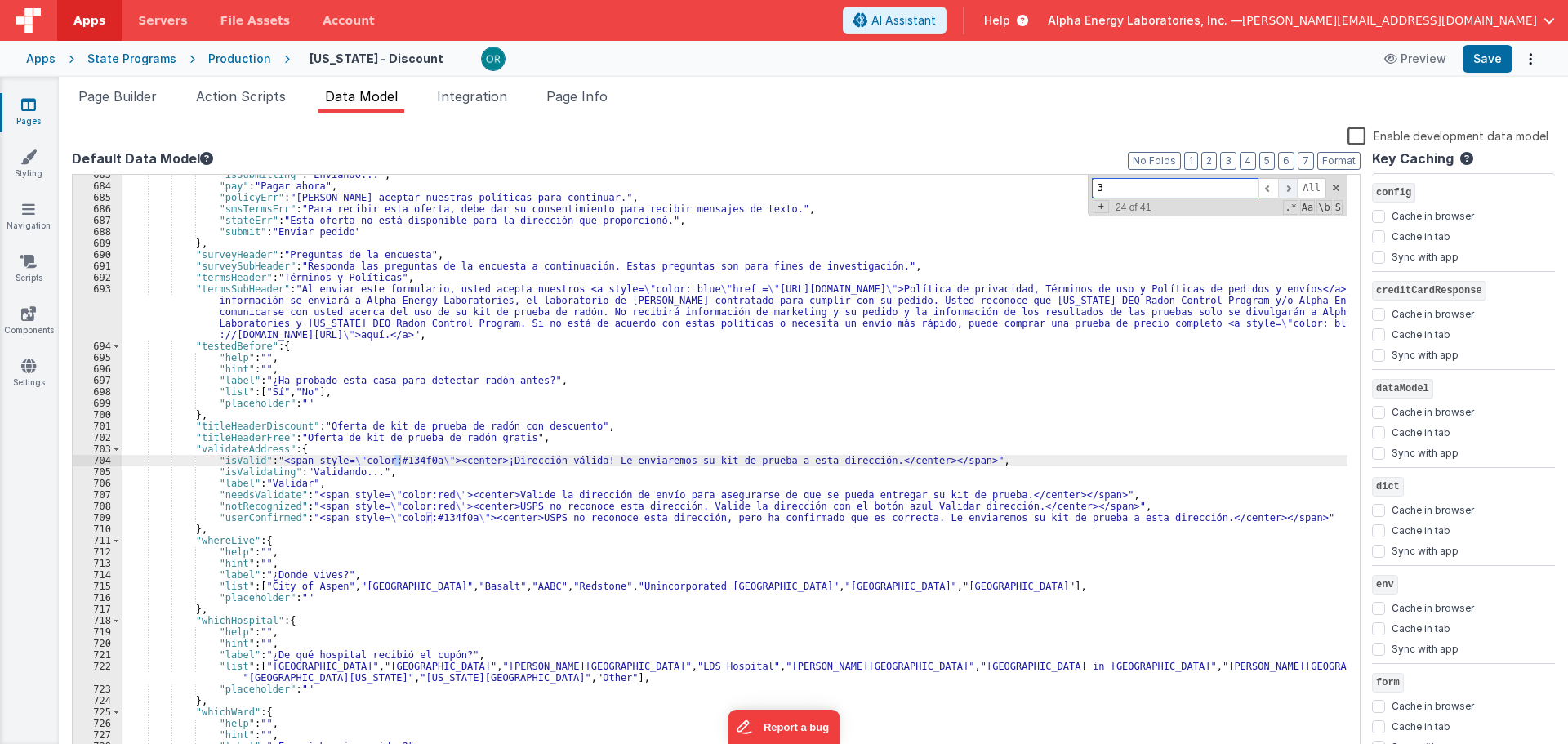
click at [1293, 186] on span at bounding box center [1288, 188] width 19 height 20
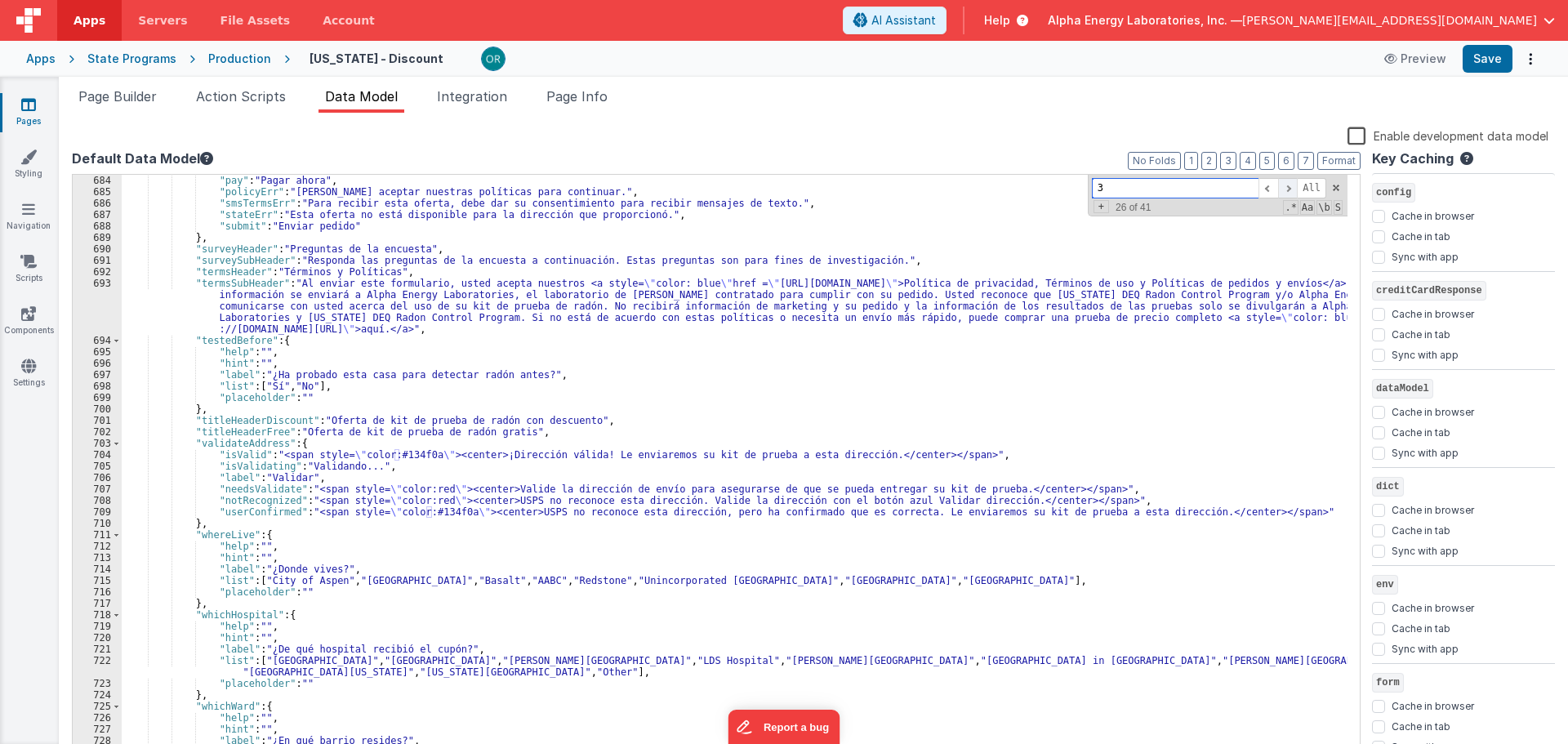
click at [1293, 186] on span at bounding box center [1288, 188] width 19 height 20
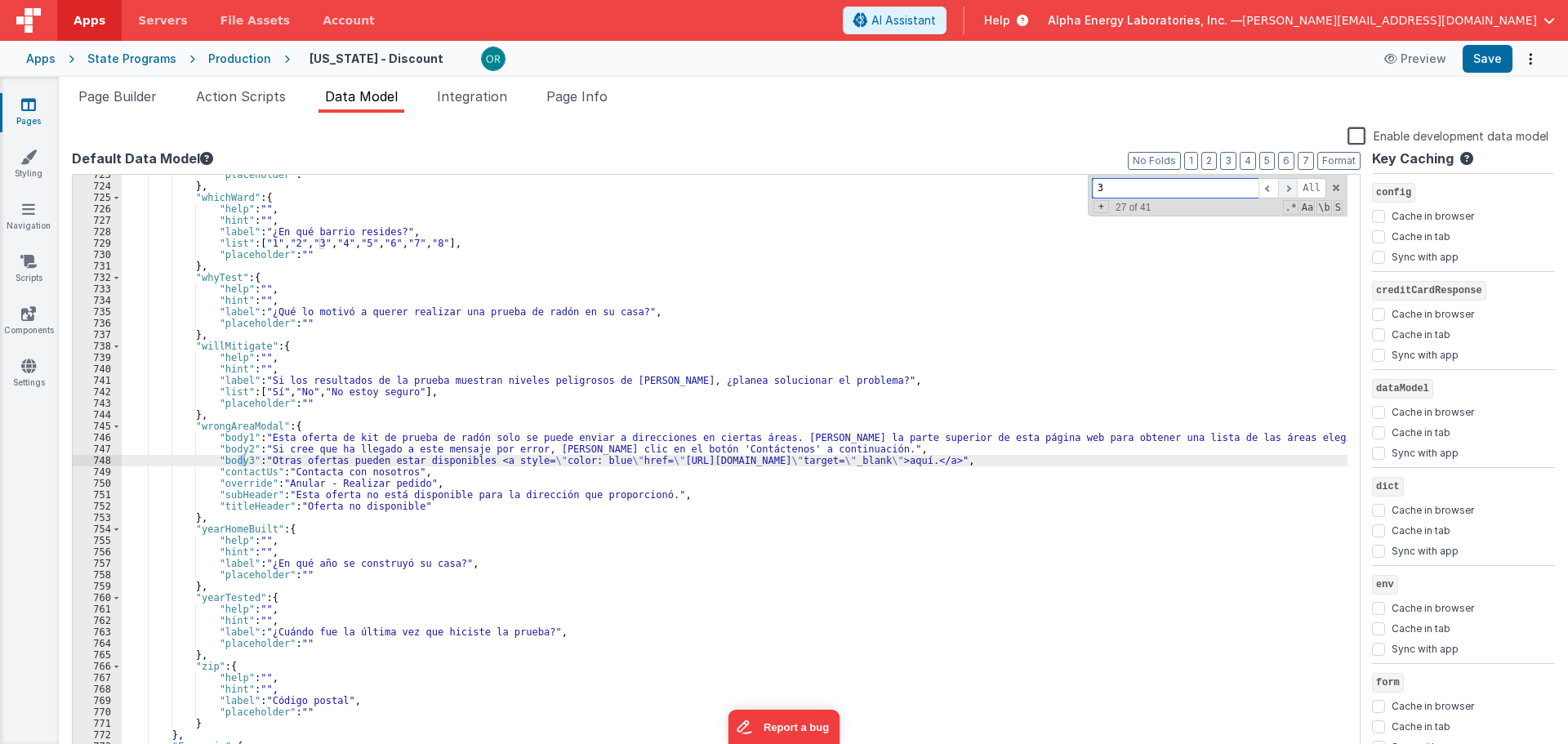
click at [1293, 186] on span at bounding box center [1288, 188] width 19 height 20
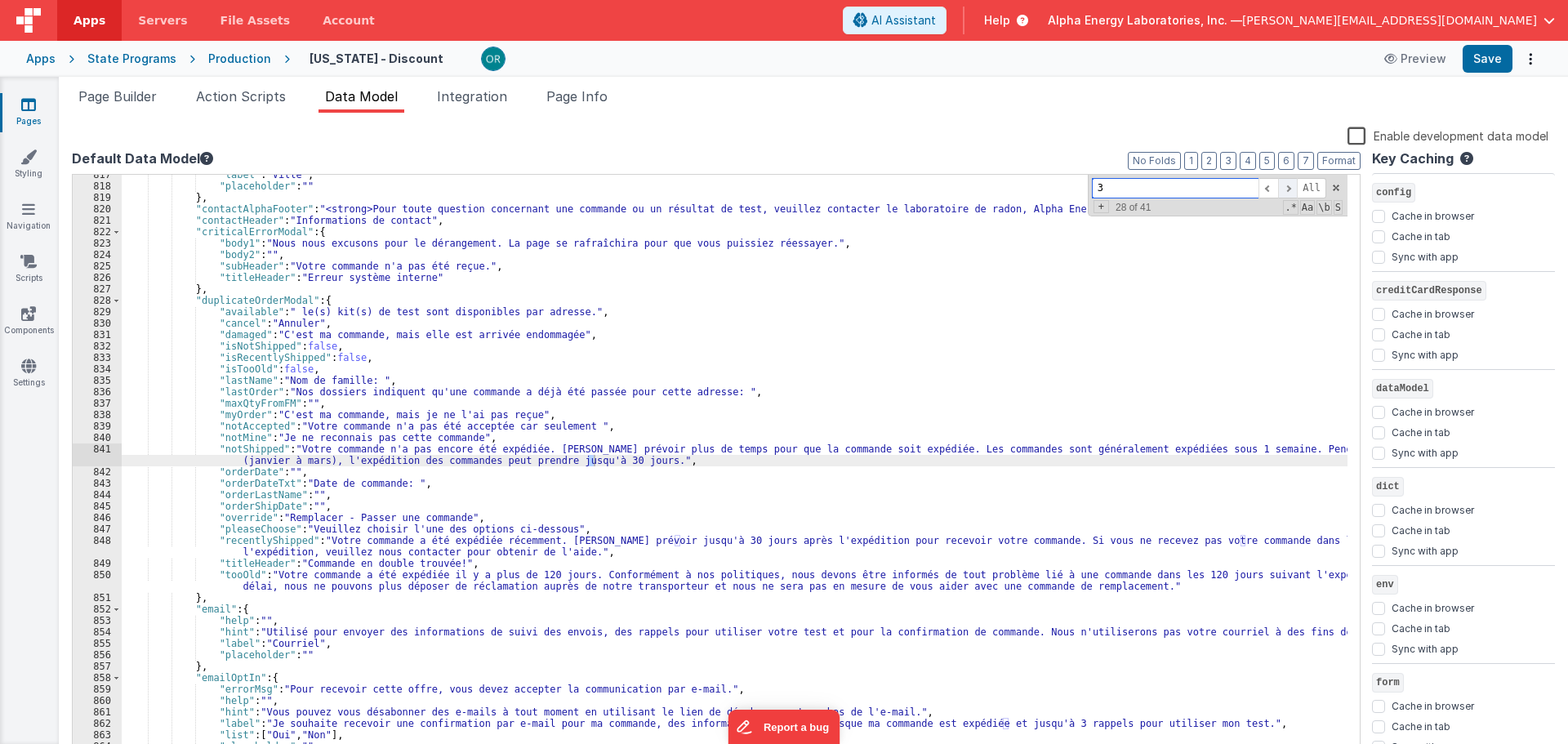
click at [1293, 186] on span at bounding box center [1288, 188] width 19 height 20
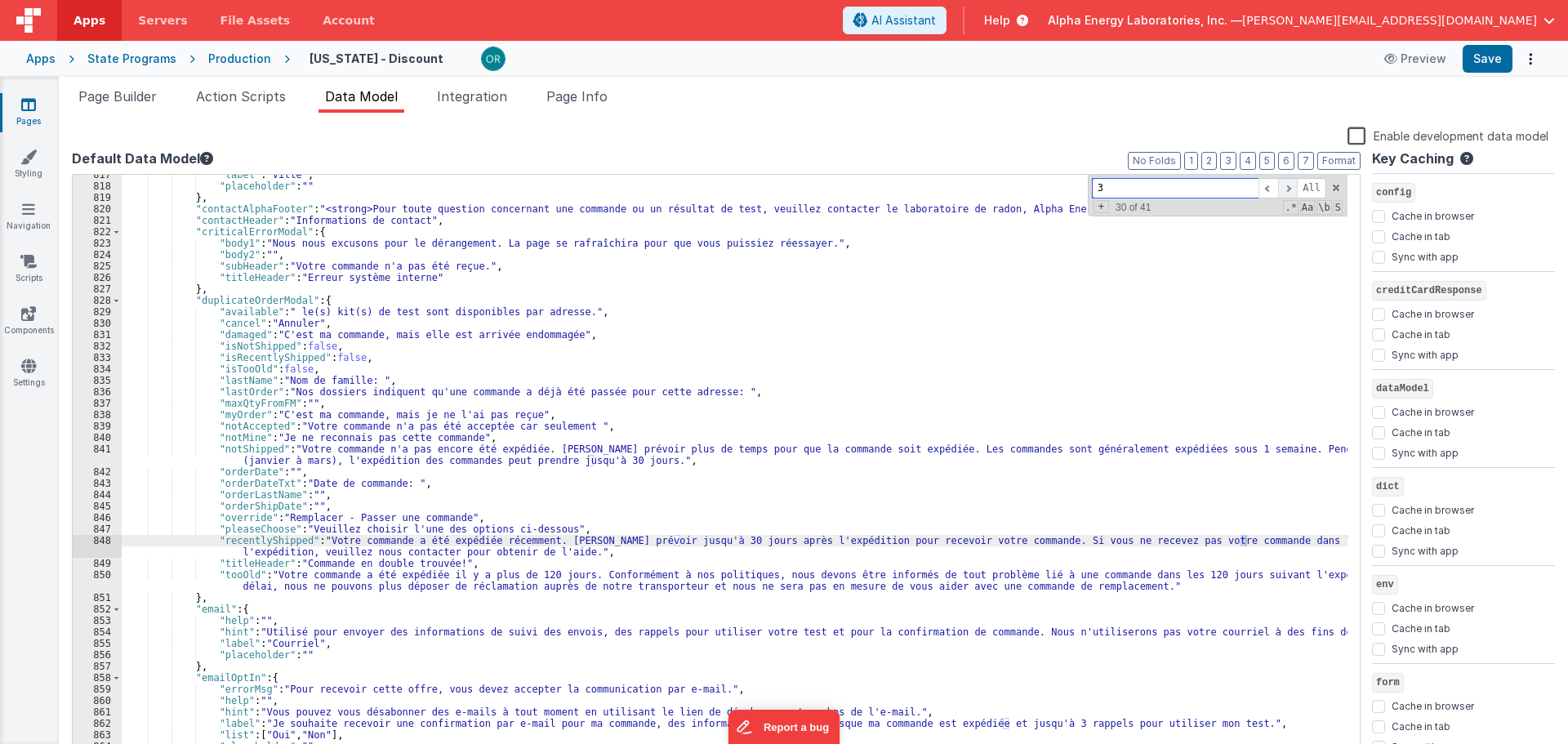
click at [1293, 186] on span at bounding box center [1288, 188] width 19 height 20
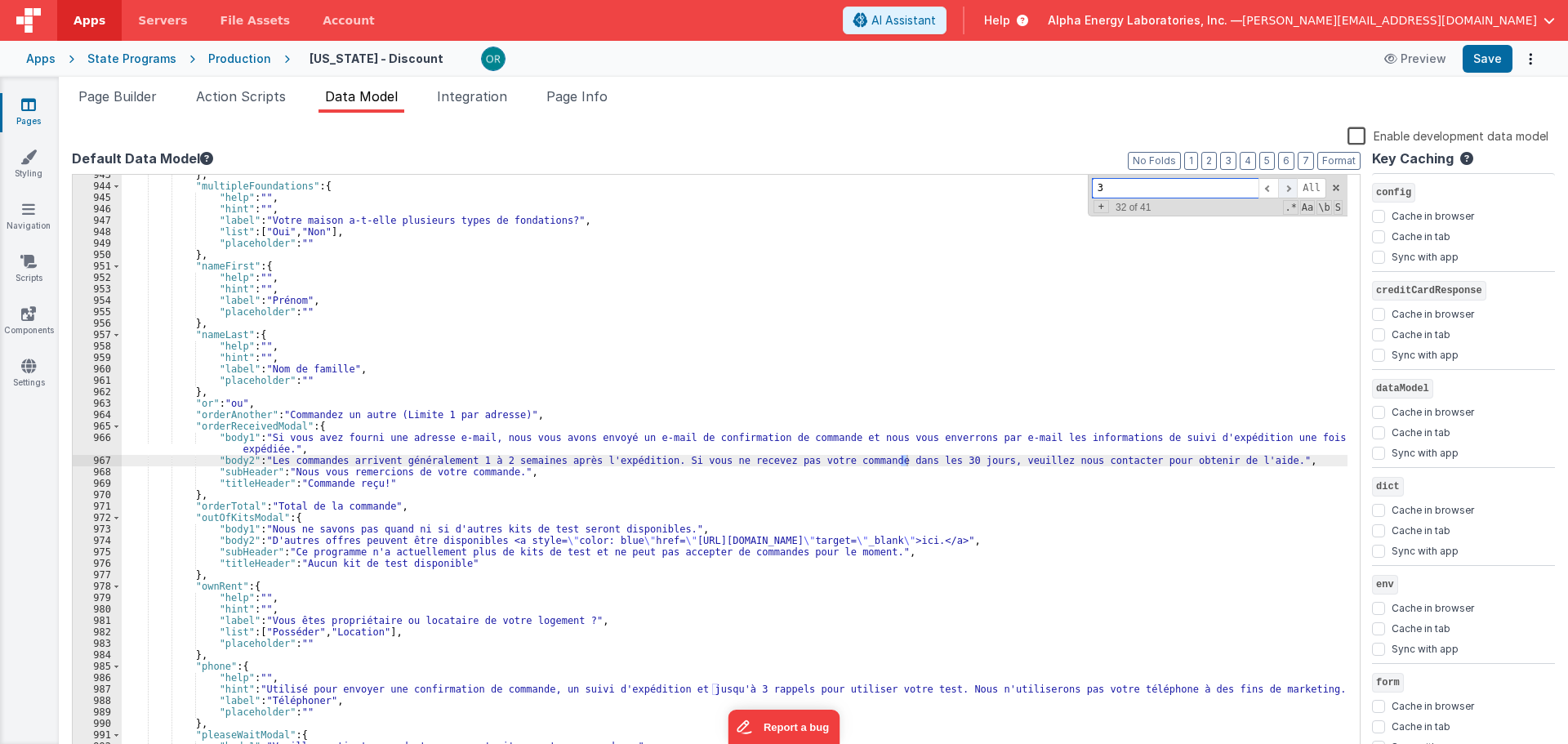
click at [1293, 186] on span at bounding box center [1288, 188] width 19 height 20
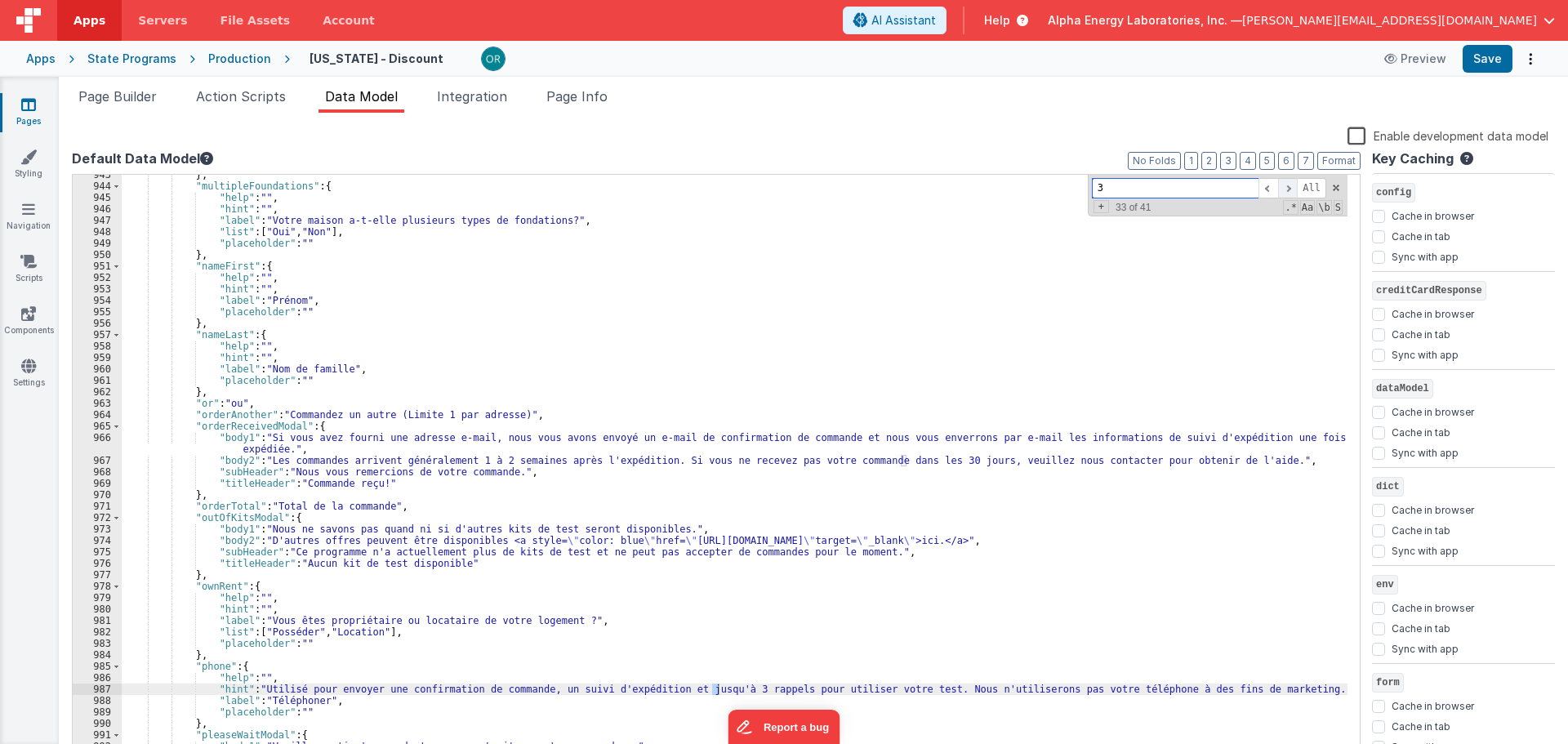
click at [1293, 186] on span at bounding box center [1288, 188] width 19 height 20
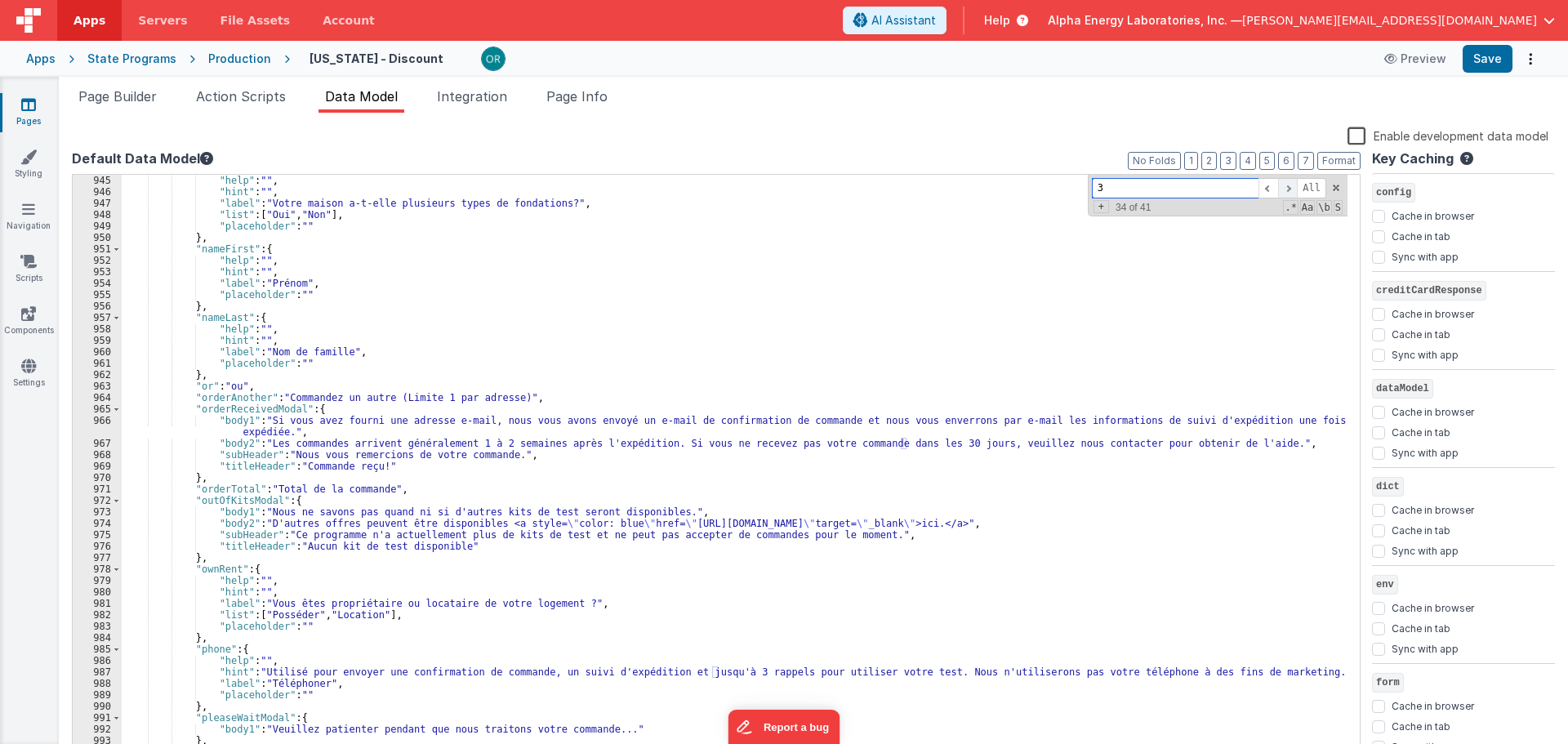
click at [1293, 186] on span at bounding box center [1288, 188] width 19 height 20
click at [1334, 186] on span at bounding box center [1336, 187] width 11 height 11
click at [121, 93] on span "Page Builder" at bounding box center [117, 96] width 79 height 16
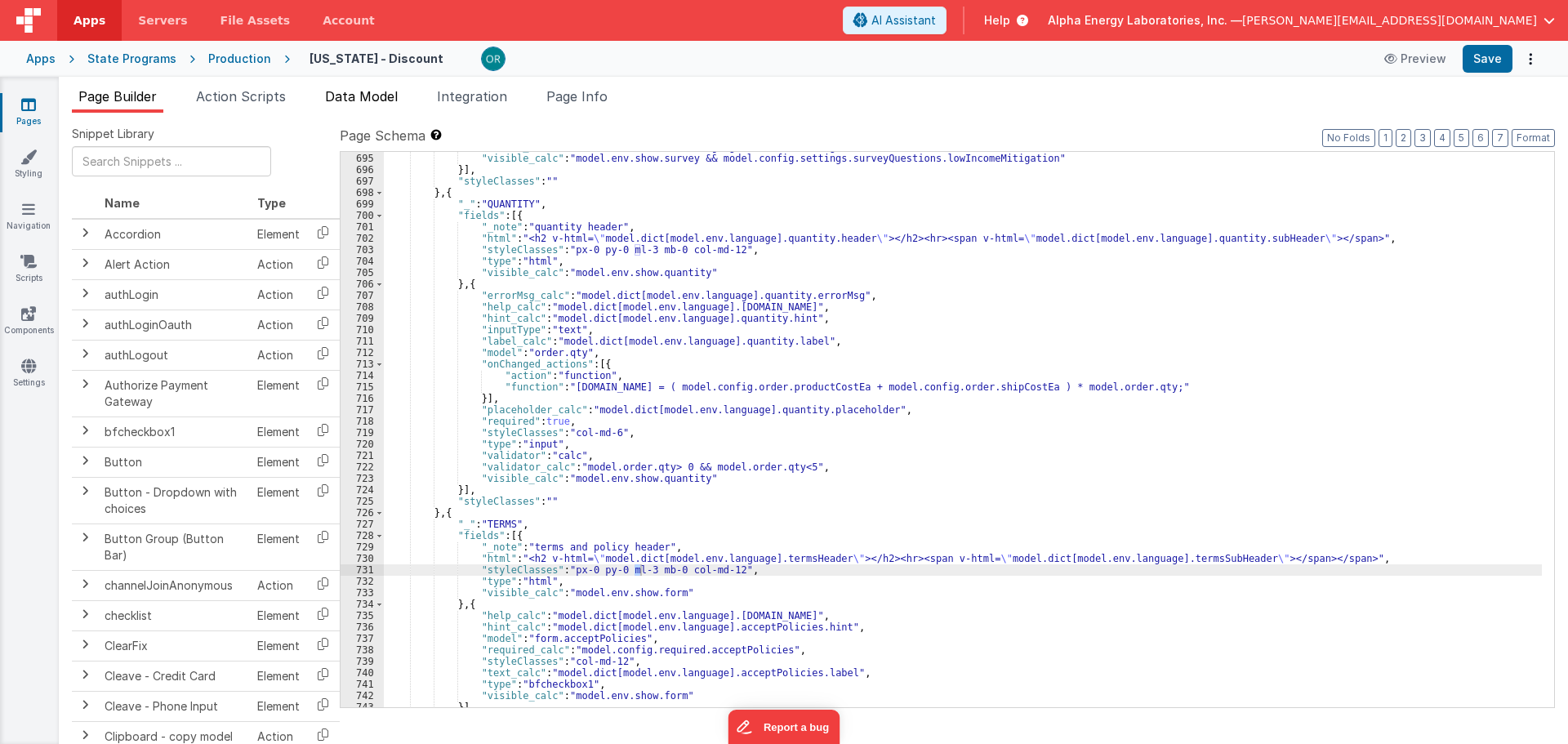
click at [364, 92] on span "Data Model" at bounding box center [361, 96] width 72 height 16
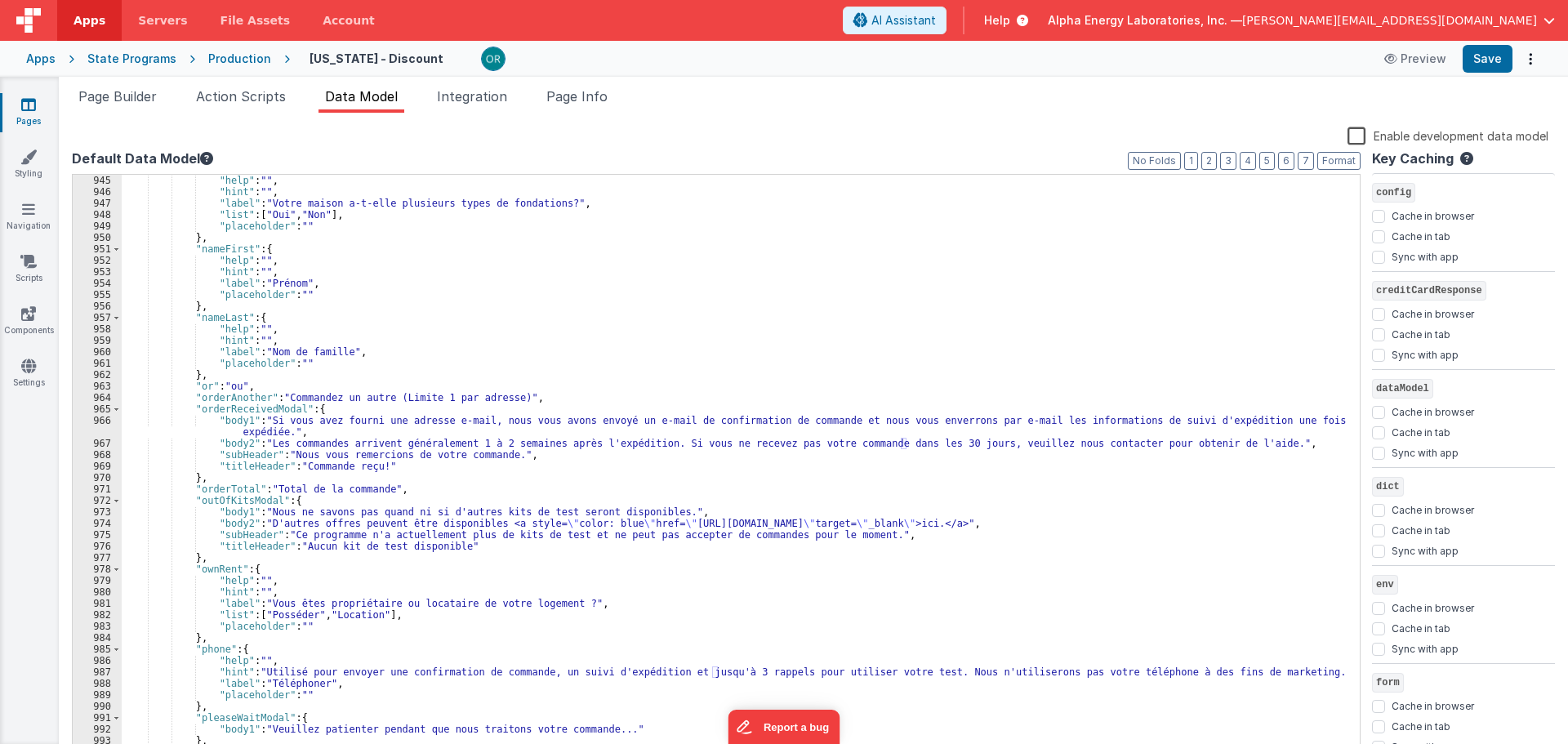
click at [249, 274] on div ""help" : "" , "hint" : "" , "label" : "Votre maison a-t-elle plusieurs types de…" at bounding box center [735, 483] width 1226 height 618
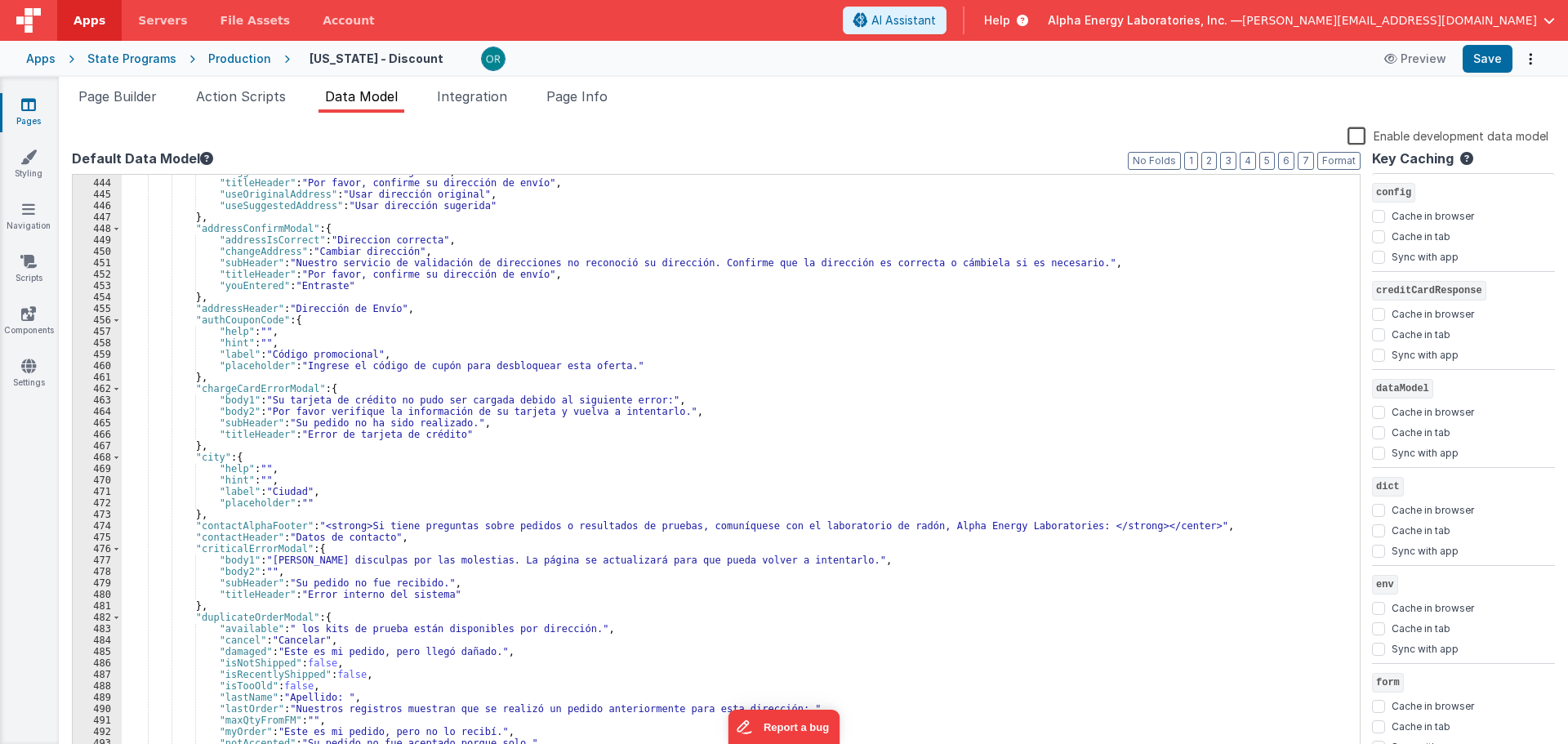
scroll to position [0, 0]
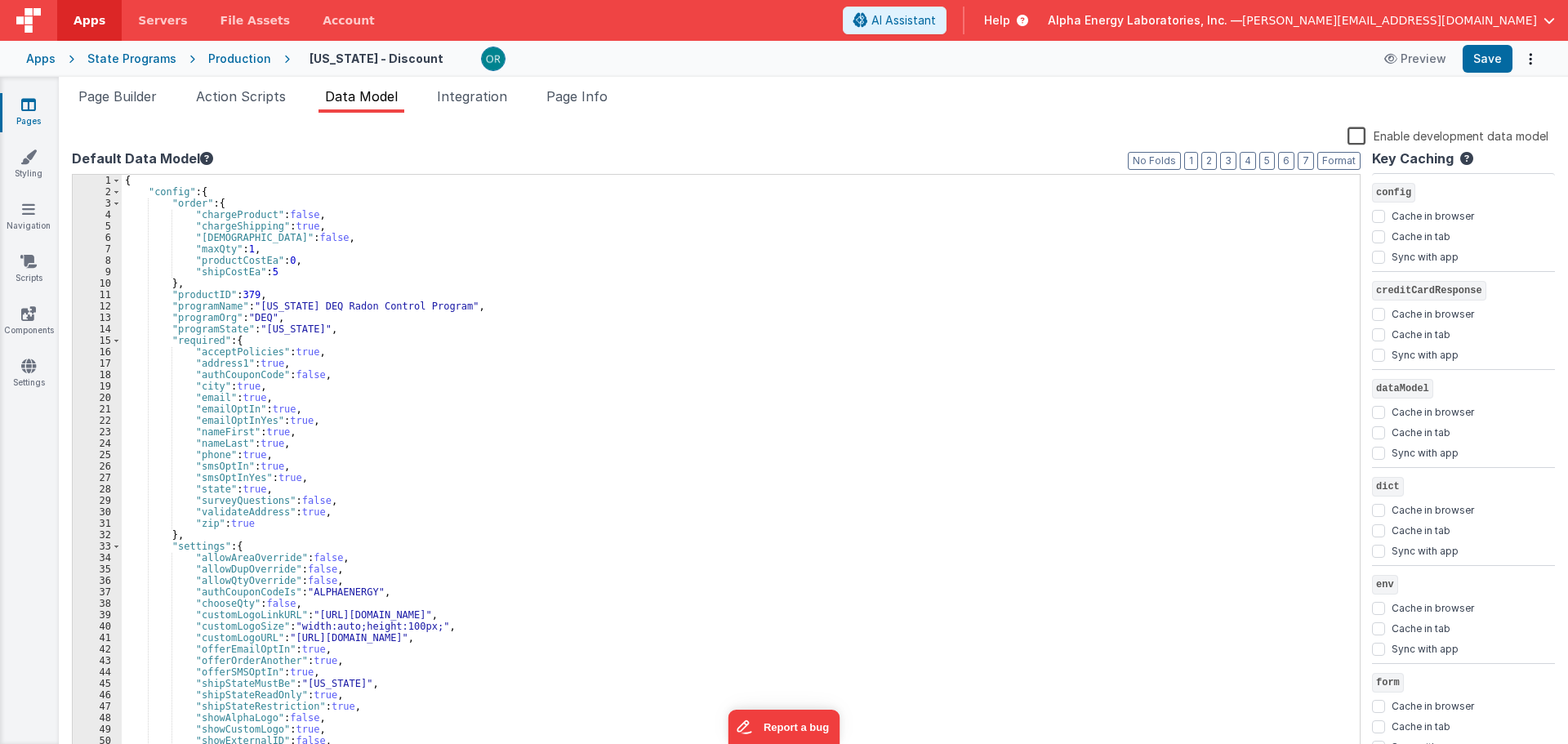
click at [435, 281] on div "{ "config" : { "order" : { "chargeProduct" : false , "chargeShipping" : true , …" at bounding box center [735, 478] width 1226 height 606
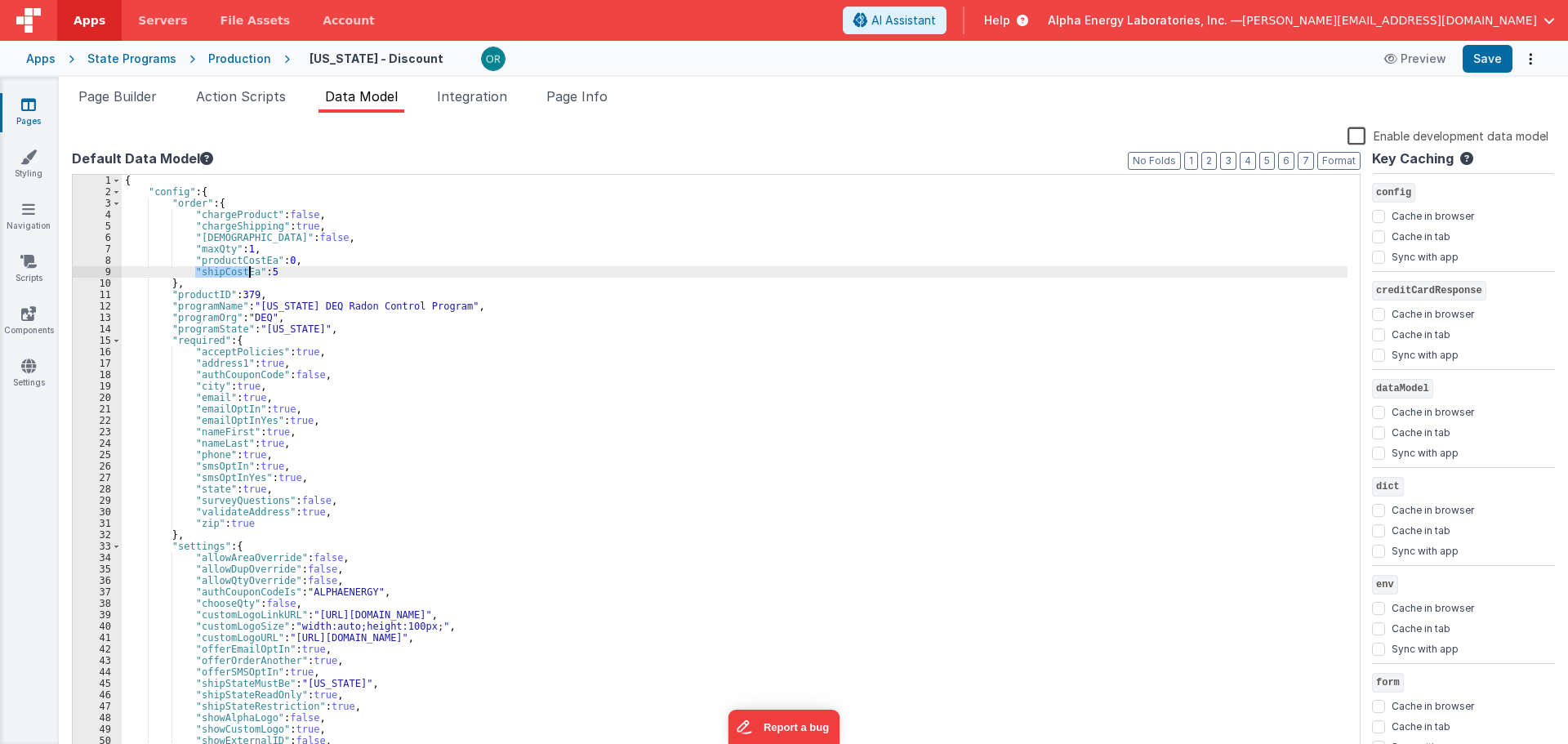
drag, startPoint x: 194, startPoint y: 277, endPoint x: 248, endPoint y: 274, distance: 54.1
click at [248, 274] on div "{ "config" : { "order" : { "chargeProduct" : false , "chargeShipping" : true , …" at bounding box center [735, 478] width 1226 height 606
click at [572, 101] on span "Page Info" at bounding box center [577, 96] width 61 height 16
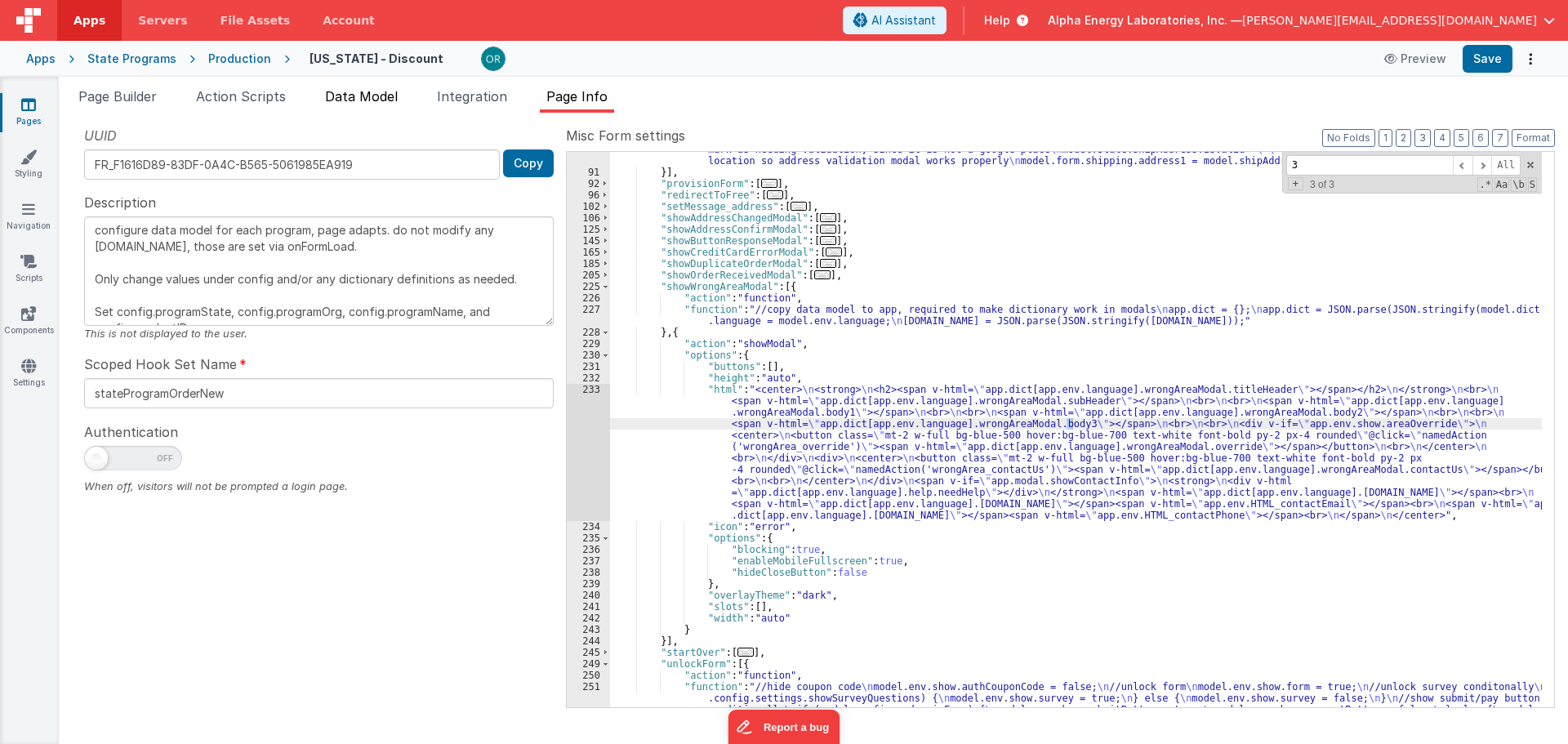
click at [350, 92] on span "Data Model" at bounding box center [361, 96] width 72 height 16
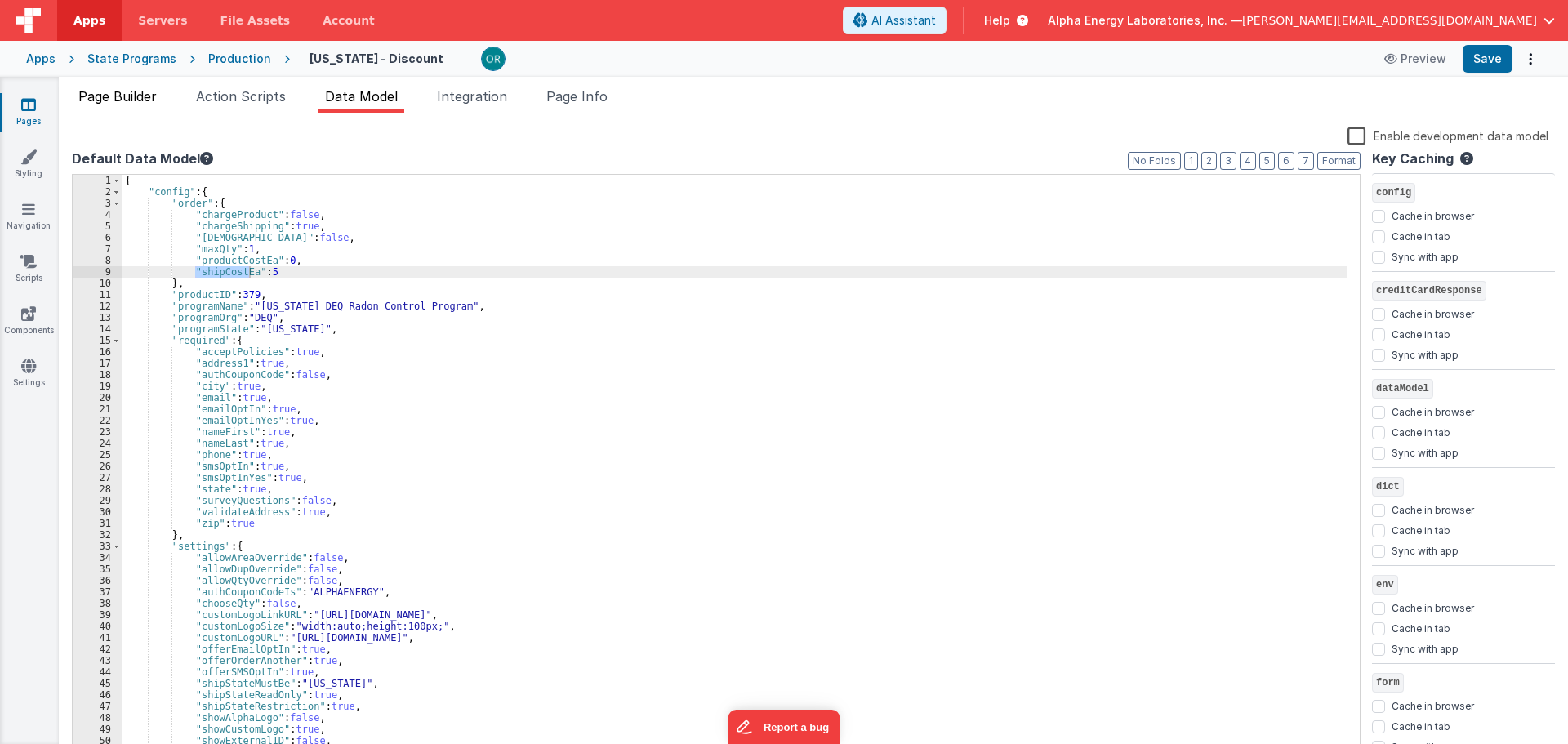
click at [131, 103] on span "Page Builder" at bounding box center [117, 96] width 79 height 16
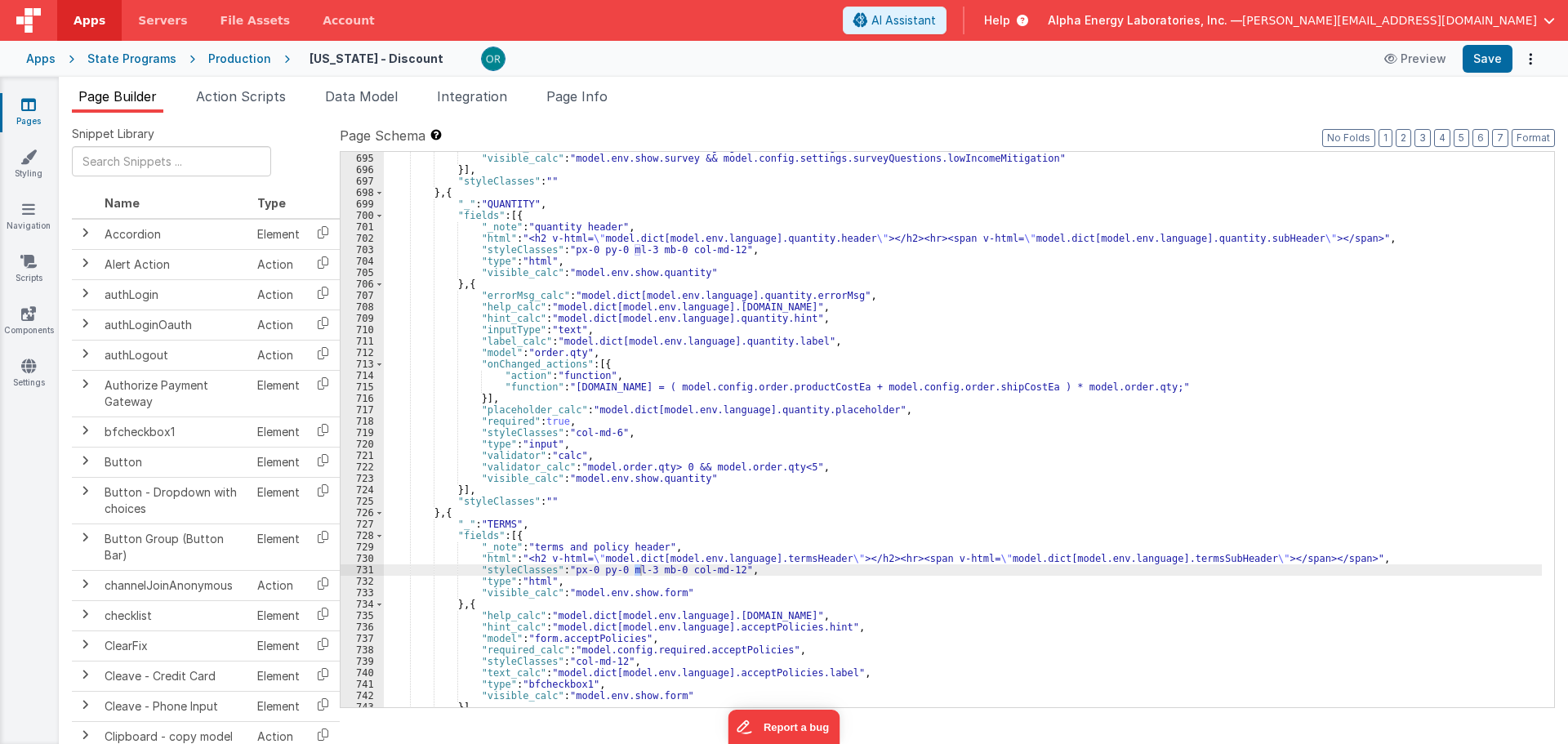
click at [536, 301] on div ""values_calc" : "model.dict[model.env.language].lowIncomeMitigation.list" , "vi…" at bounding box center [963, 430] width 1158 height 579
click at [701, 300] on div ""values_calc" : "model.dict[model.env.language].lowIncomeMitigation.list" , "vi…" at bounding box center [963, 430] width 1158 height 579
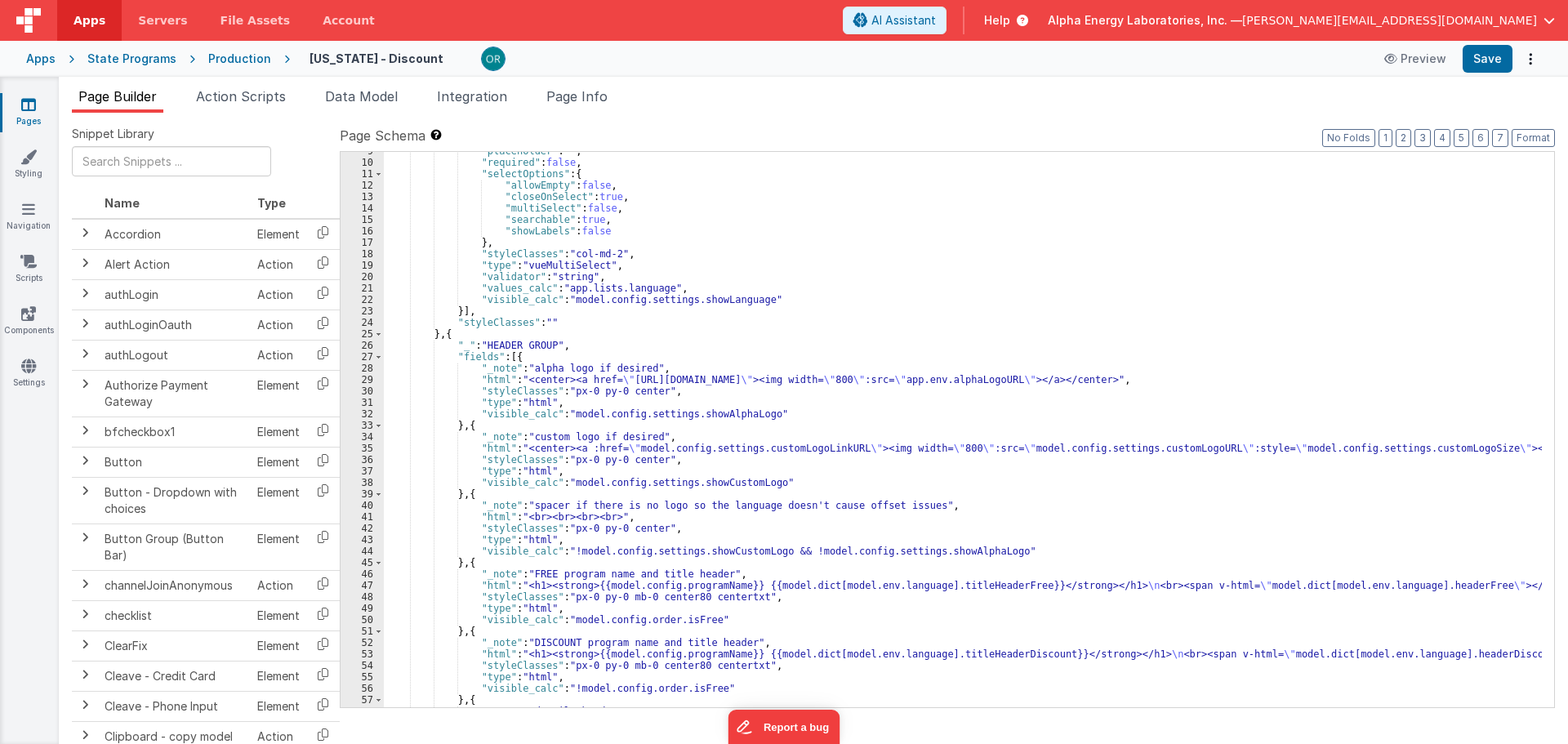
scroll to position [98, 0]
click at [1011, 585] on div ""placeholder" : "" , "required" : false , "selectOptions" : { "allowEmpty" : fa…" at bounding box center [963, 435] width 1158 height 579
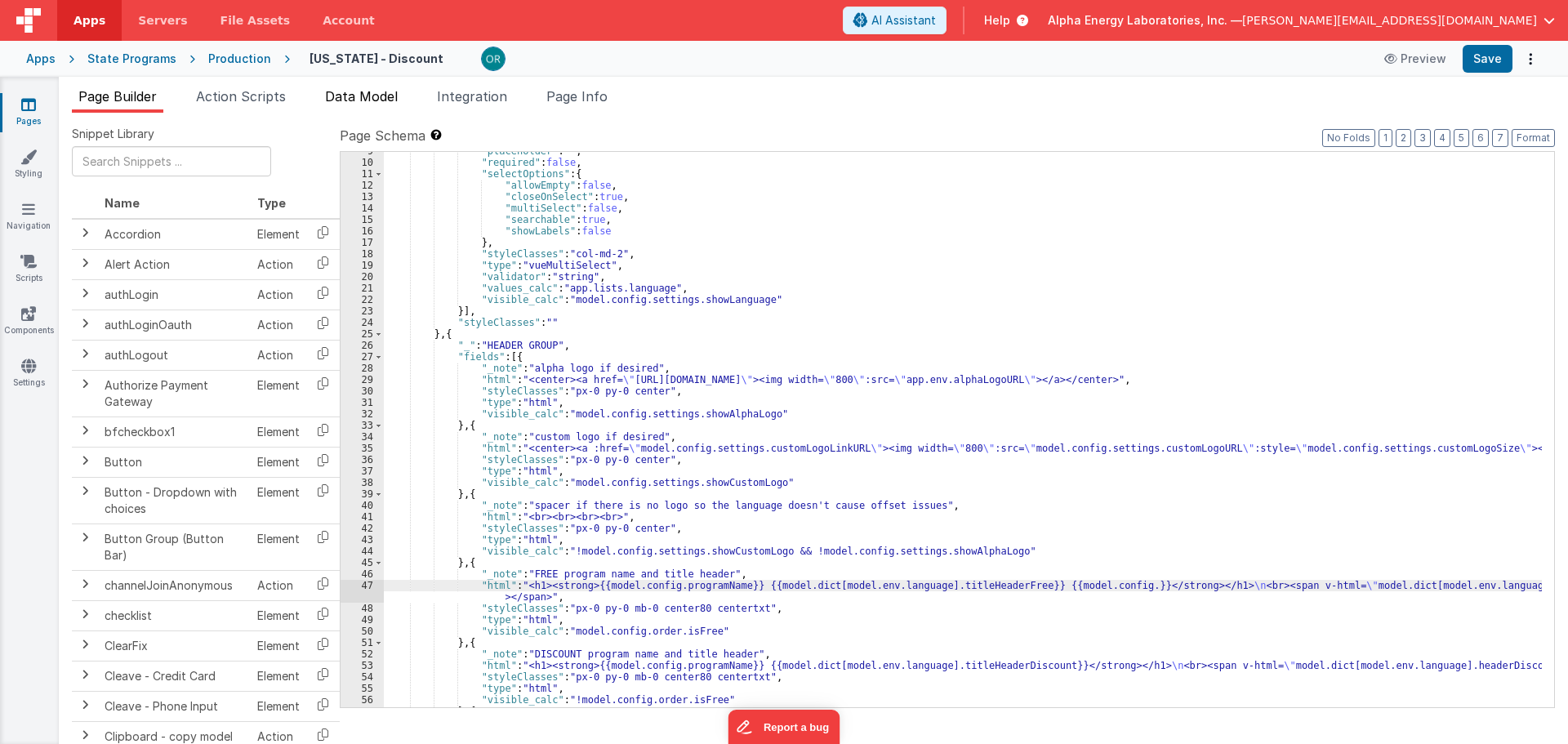
click at [333, 95] on span "Data Model" at bounding box center [361, 96] width 72 height 16
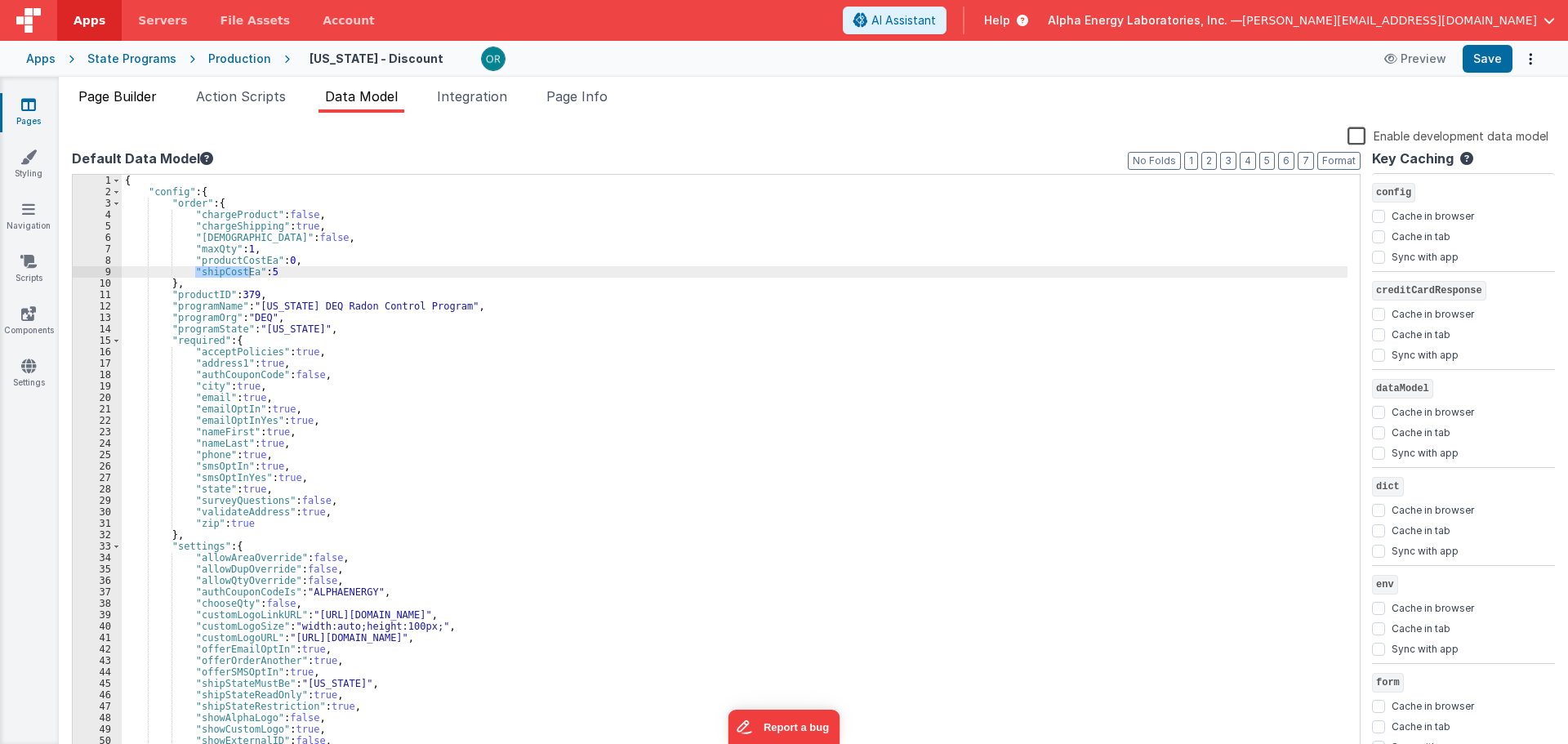
click at [145, 104] on li "Page Builder" at bounding box center [117, 100] width 92 height 27
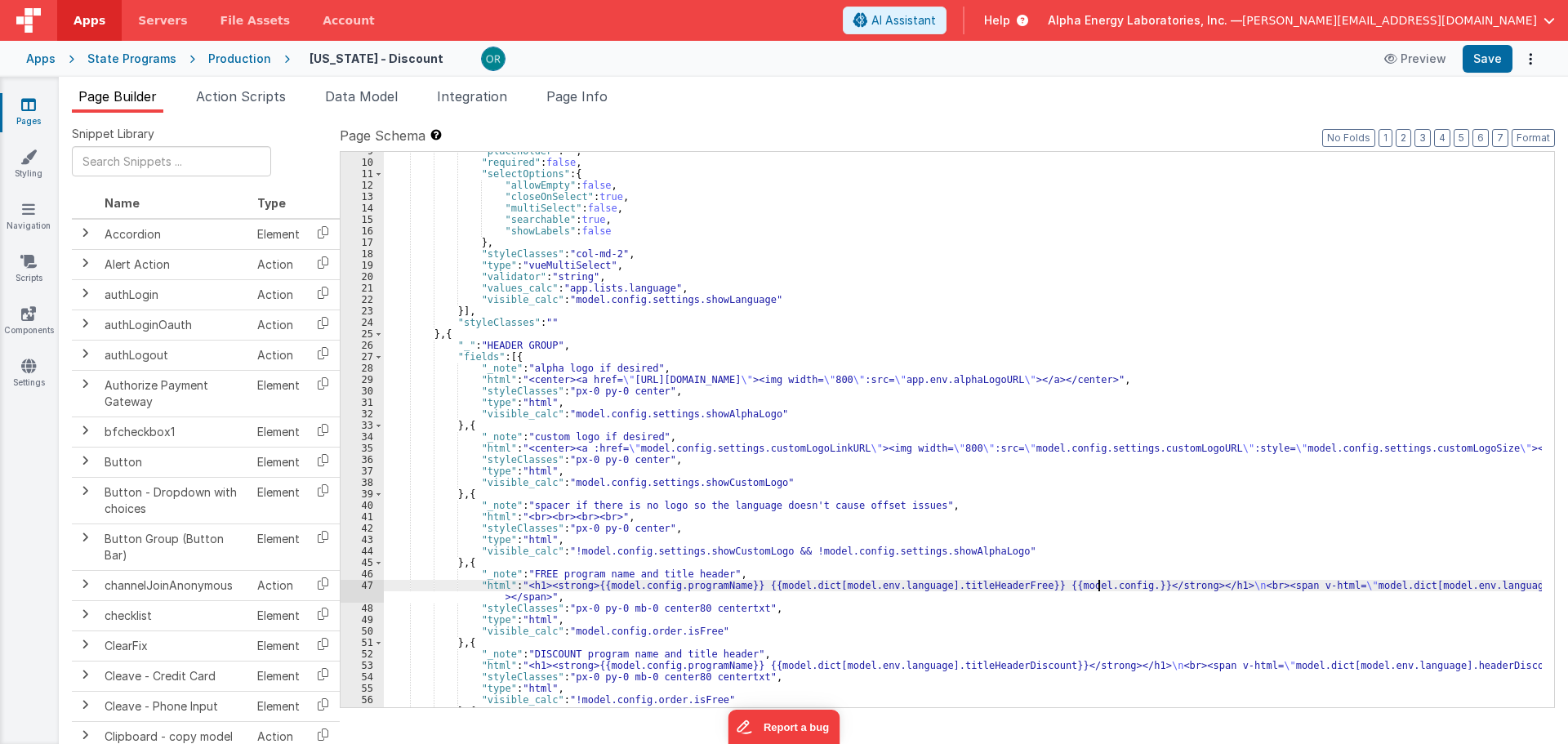
click at [1097, 585] on div ""placeholder" : "" , "required" : false , "selectOptions" : { "allowEmpty" : fa…" at bounding box center [963, 435] width 1158 height 579
click at [1155, 584] on div ""placeholder" : "" , "required" : false , "selectOptions" : { "allowEmpty" : fa…" at bounding box center [963, 435] width 1158 height 579
click at [1110, 632] on div ""placeholder" : "" , "required" : false , "selectOptions" : { "allowEmpty" : fa…" at bounding box center [963, 435] width 1158 height 579
drag, startPoint x: 716, startPoint y: 363, endPoint x: 714, endPoint y: 557, distance: 194.0
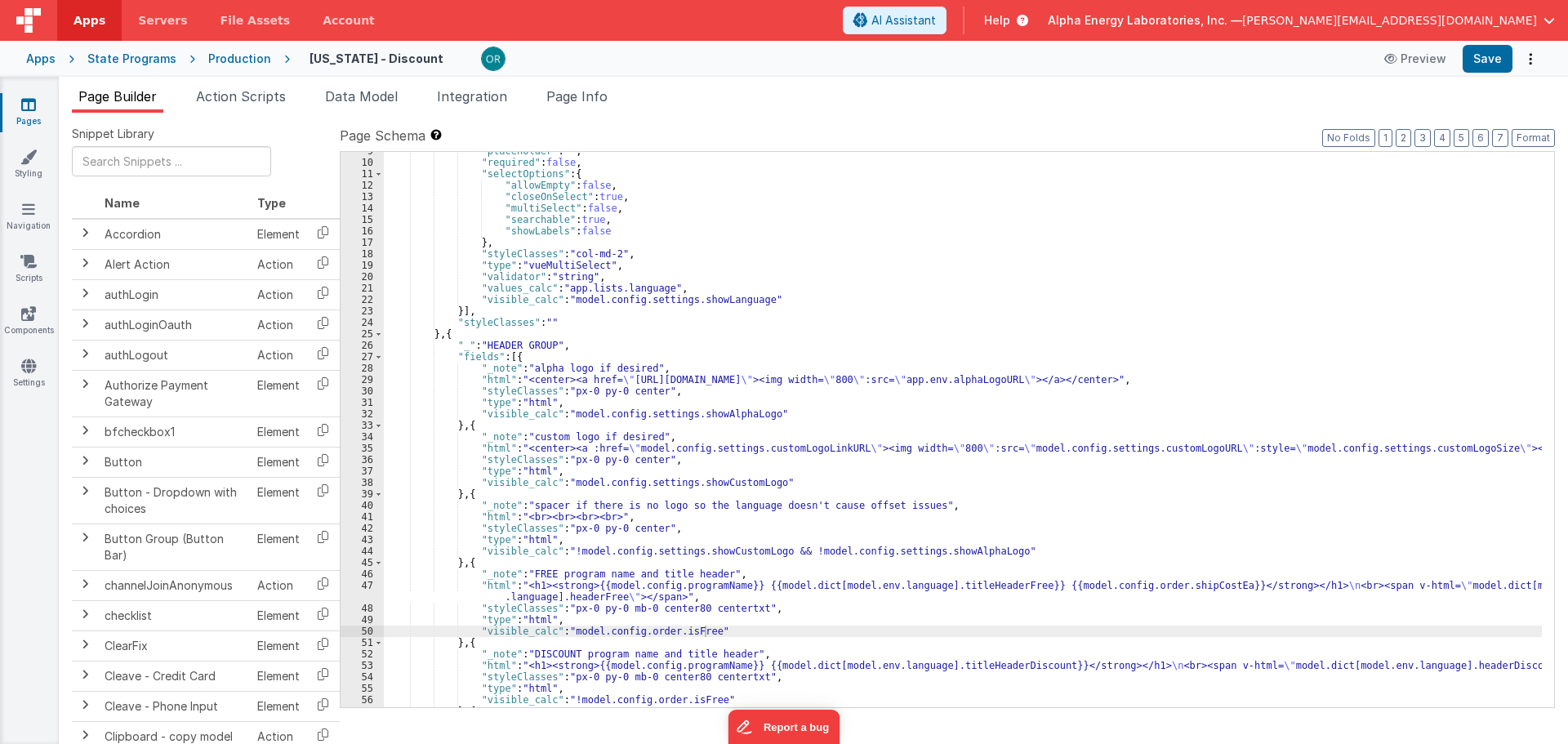
click at [716, 363] on div ""placeholder" : "" , "required" : false , "selectOptions" : { "allowEmpty" : fa…" at bounding box center [963, 435] width 1158 height 579
click at [717, 566] on div ""placeholder" : "" , "required" : false , "selectOptions" : { "allowEmpty" : fa…" at bounding box center [963, 435] width 1158 height 579
click at [690, 371] on div ""placeholder" : "" , "required" : false , "selectOptions" : { "allowEmpty" : fa…" at bounding box center [963, 435] width 1158 height 579
click at [851, 563] on div ""placeholder" : "" , "required" : false , "selectOptions" : { "allowEmpty" : fa…" at bounding box center [963, 435] width 1158 height 579
click at [1175, 583] on div ""placeholder" : "" , "required" : false , "selectOptions" : { "allowEmpty" : fa…" at bounding box center [963, 435] width 1158 height 579
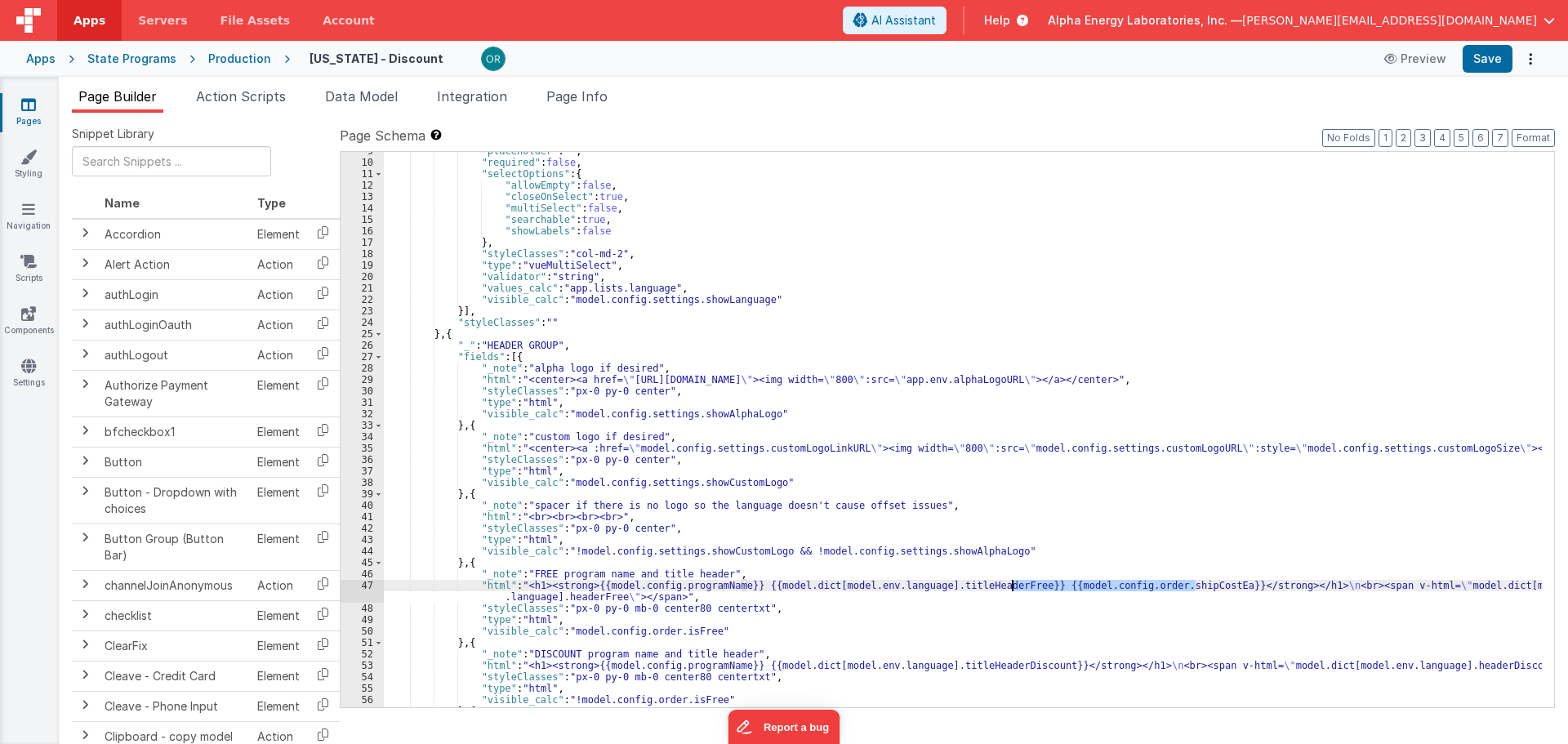
drag, startPoint x: 1196, startPoint y: 588, endPoint x: 1011, endPoint y: 588, distance: 185.0
click at [1011, 588] on div ""placeholder" : "" , "required" : false , "selectOptions" : { "allowEmpty" : fa…" at bounding box center [963, 435] width 1158 height 579
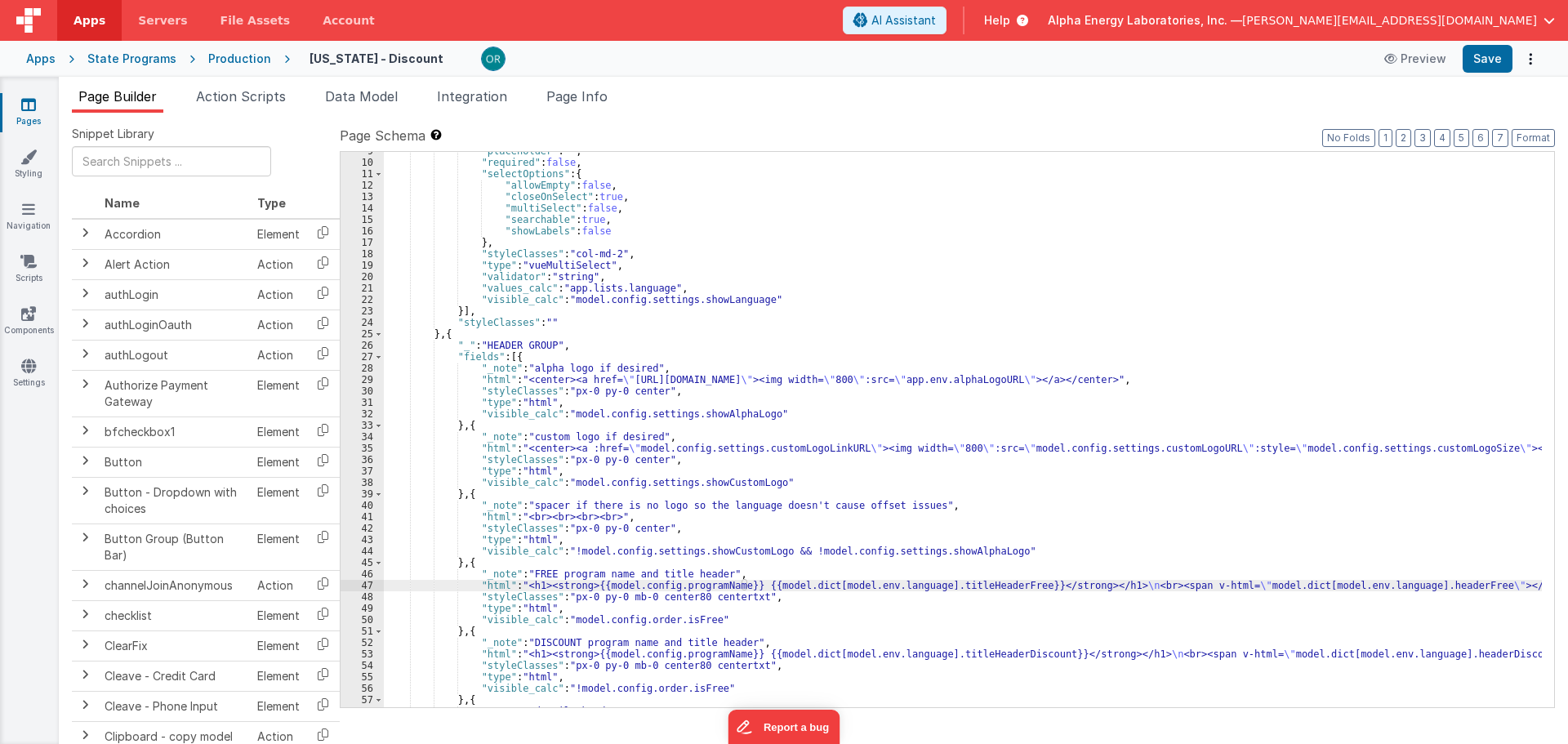
click at [1034, 657] on div ""placeholder" : "" , "required" : false , "selectOptions" : { "allowEmpty" : fa…" at bounding box center [963, 435] width 1158 height 579
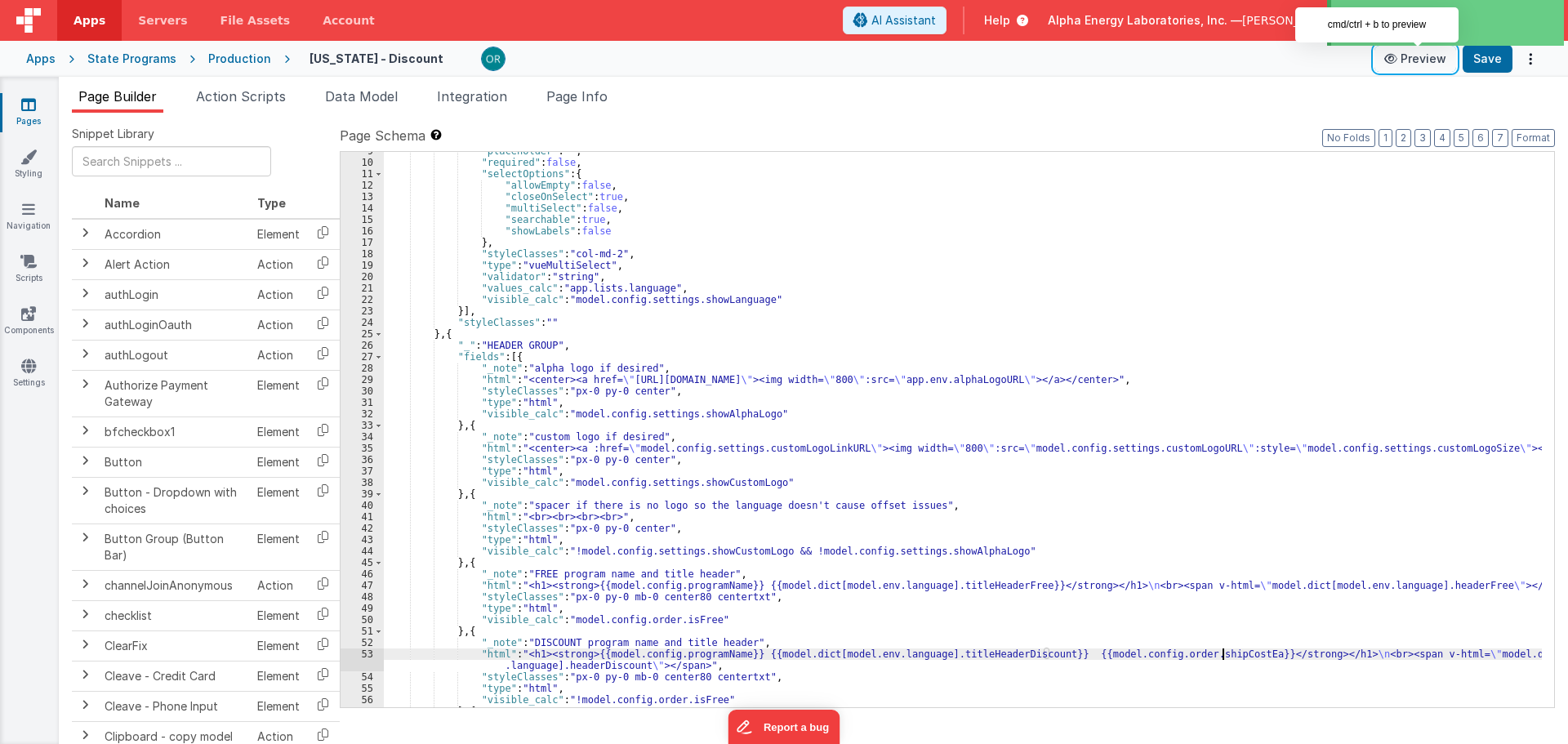
click at [1425, 62] on button "Preview" at bounding box center [1415, 59] width 81 height 27
click at [891, 558] on div ""placeholder" : "" , "required" : false , "selectOptions" : { "allowEmpty" : fa…" at bounding box center [963, 435] width 1158 height 579
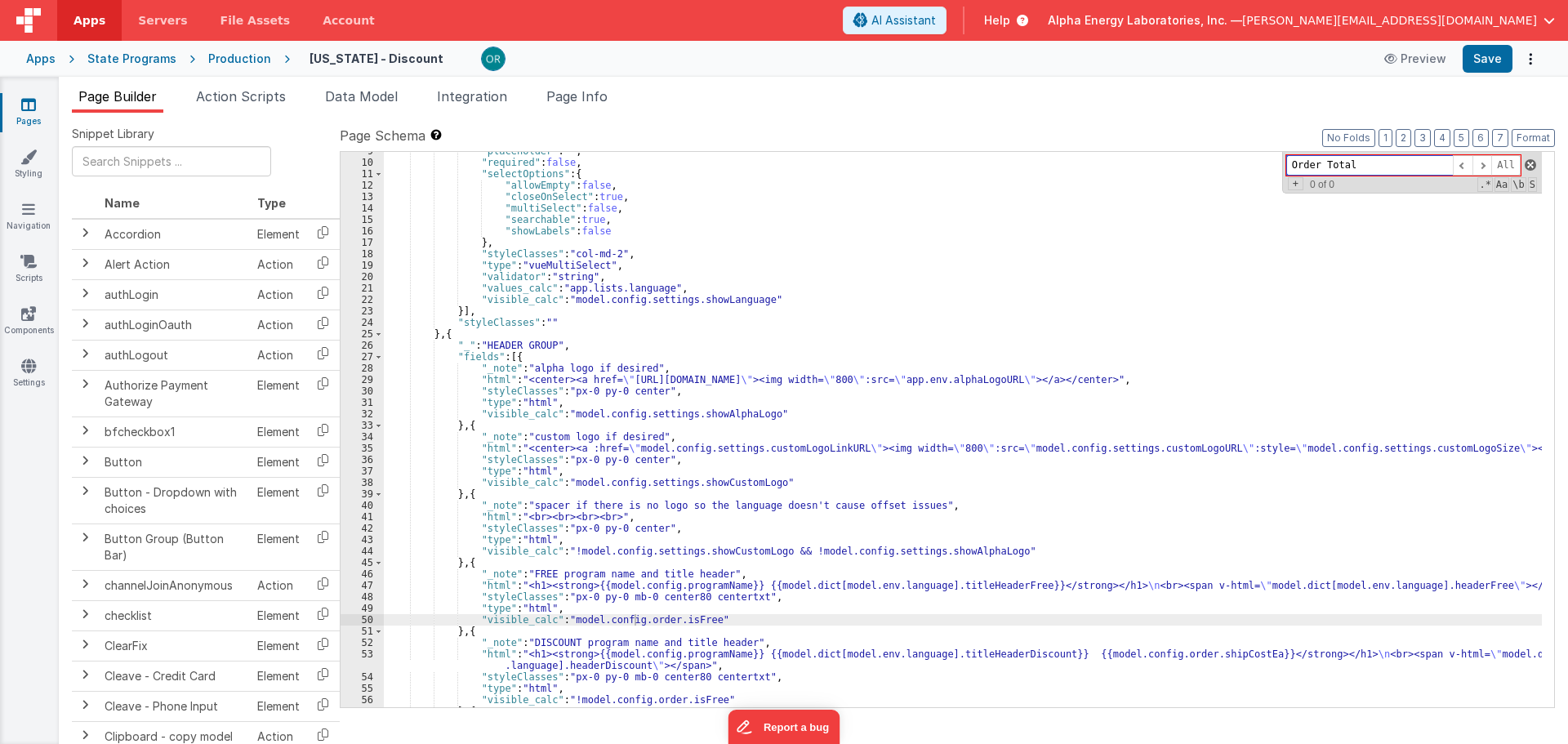
type input "Order Total"
click at [1533, 163] on span at bounding box center [1530, 164] width 11 height 11
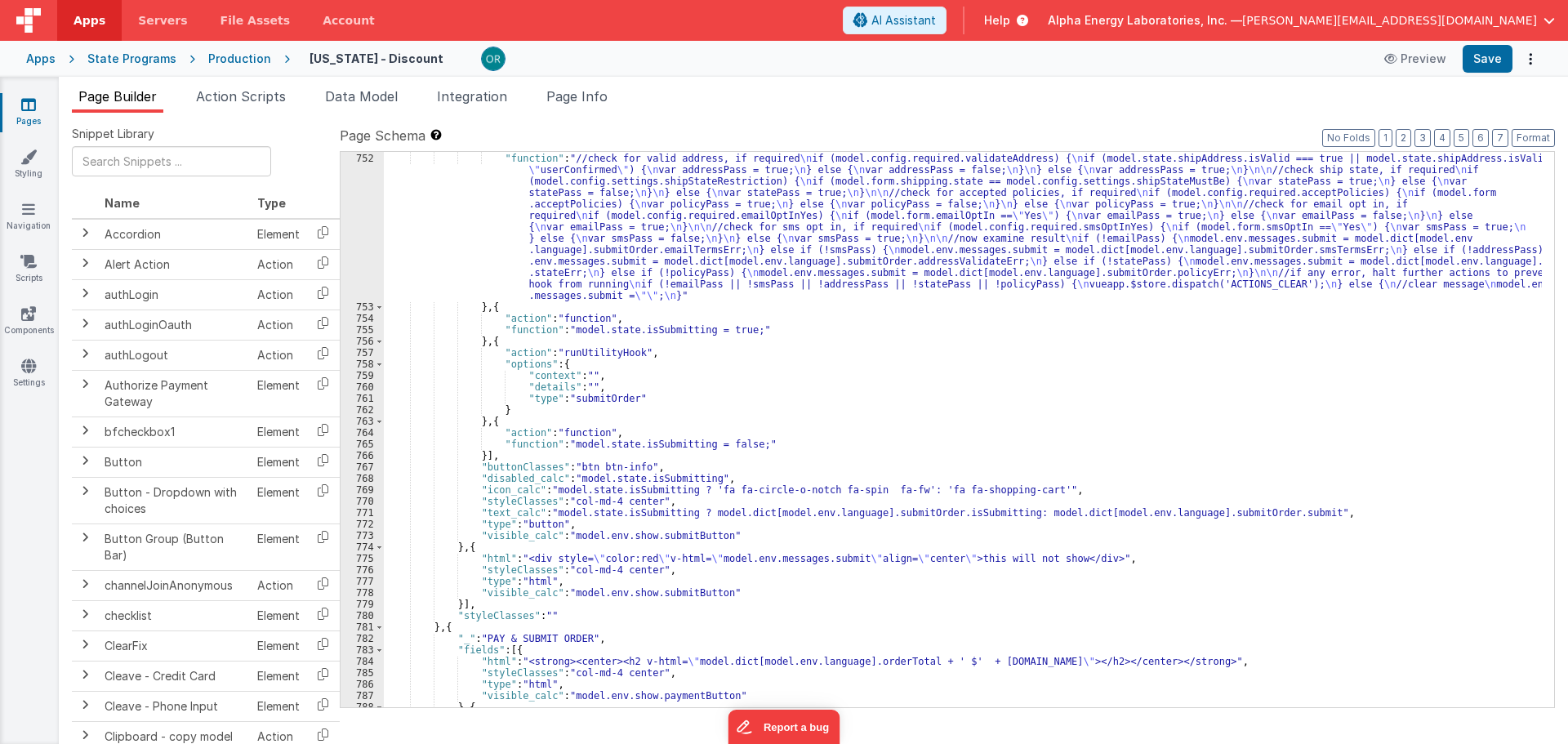
scroll to position [8953, 0]
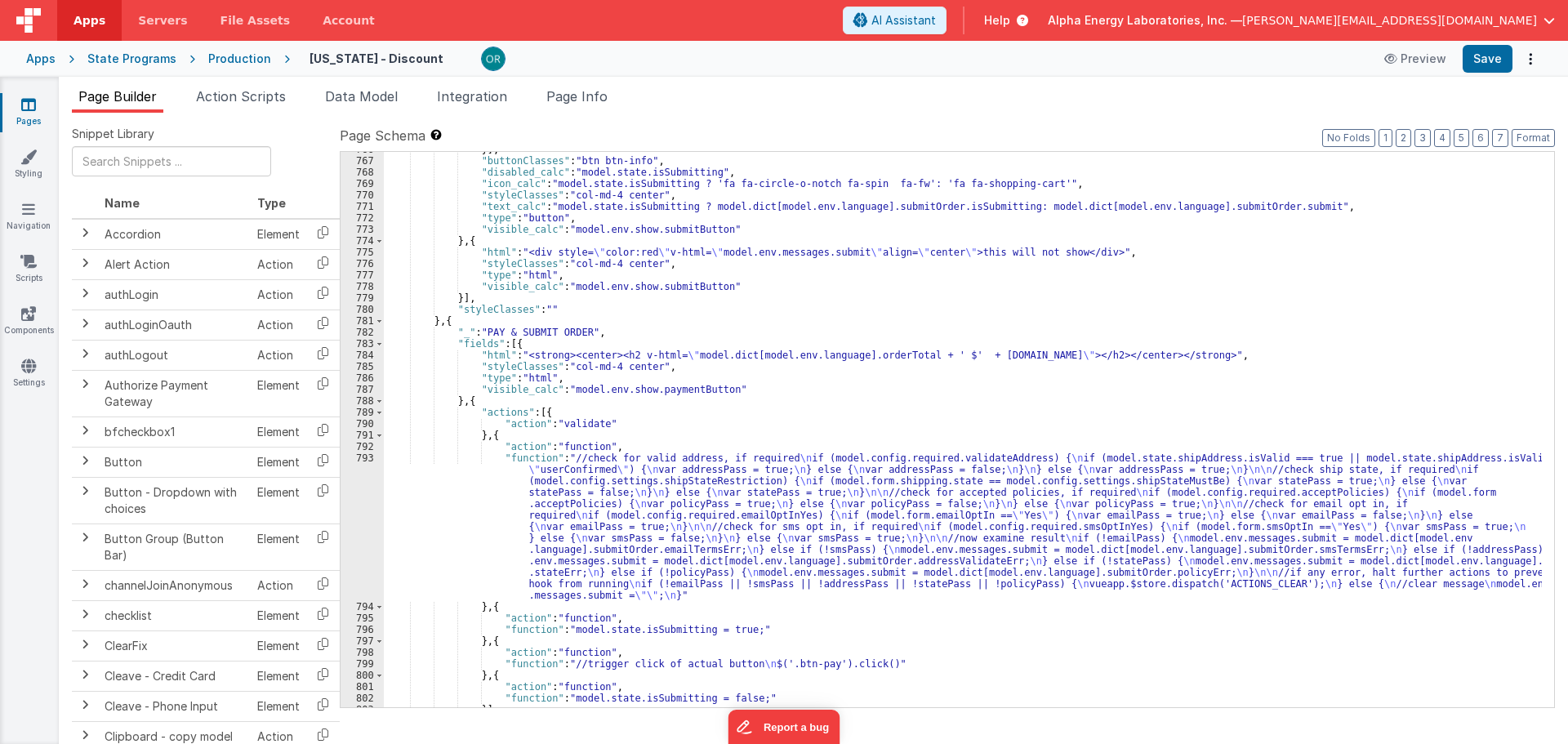
click at [970, 362] on div "}] , "buttonClasses" : "btn btn-info" , "disabled_calc" : "model.state.isSubmit…" at bounding box center [963, 433] width 1158 height 579
click at [1011, 354] on div "}] , "buttonClasses" : "btn btn-info" , "disabled_calc" : "model.state.isSubmit…" at bounding box center [963, 433] width 1158 height 579
click at [1035, 356] on div "}] , "buttonClasses" : "btn btn-info" , "disabled_calc" : "model.state.isSubmit…" at bounding box center [963, 433] width 1158 height 579
click at [993, 355] on div "}] , "buttonClasses" : "btn btn-info" , "disabled_calc" : "model.state.isSubmit…" at bounding box center [963, 433] width 1158 height 579
click at [958, 358] on div "}] , "buttonClasses" : "btn btn-info" , "disabled_calc" : "model.state.isSubmit…" at bounding box center [963, 433] width 1158 height 579
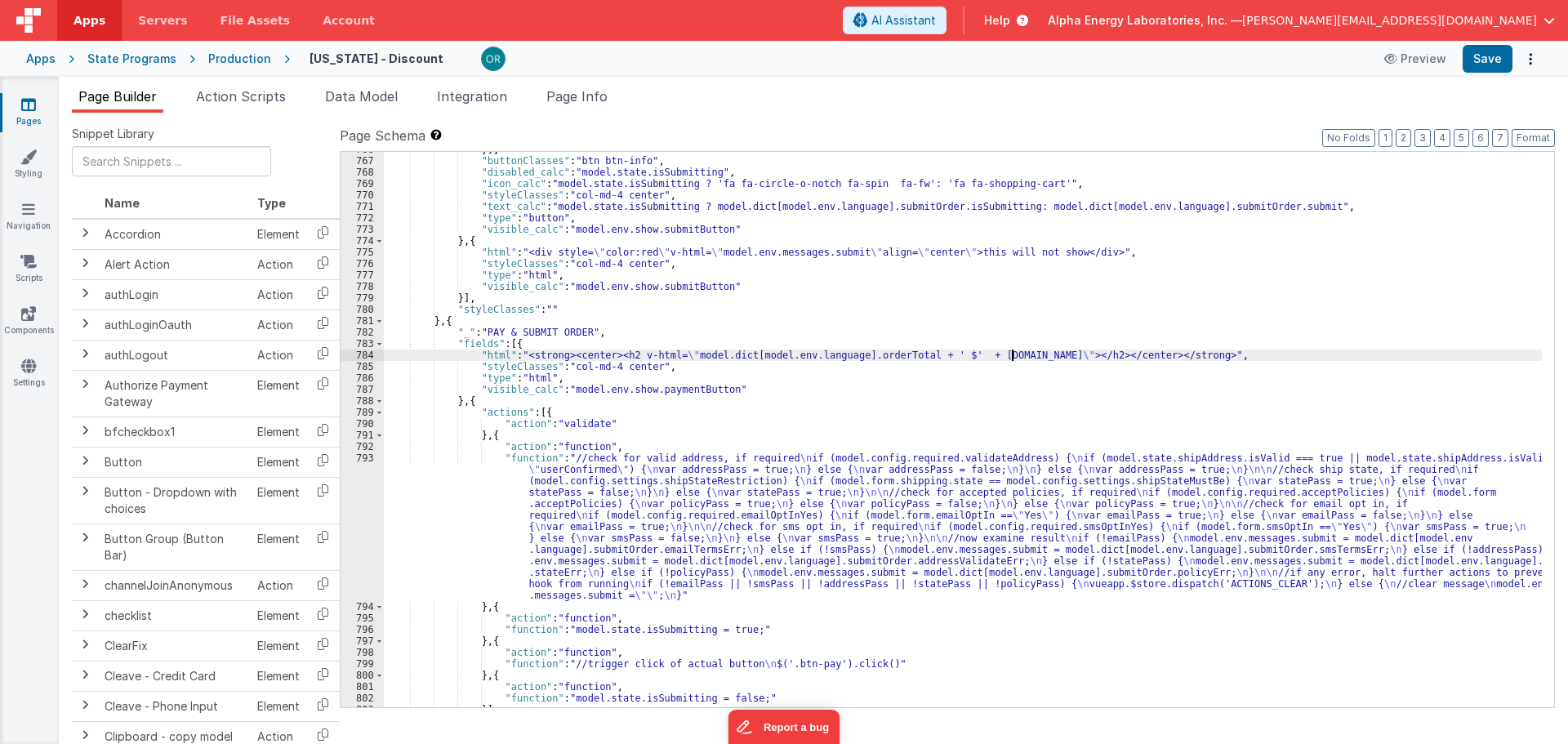
click at [1014, 353] on div "}] , "buttonClasses" : "btn btn-info" , "disabled_calc" : "model.state.isSubmit…" at bounding box center [963, 433] width 1158 height 579
click at [1042, 358] on div "}] , "buttonClasses" : "btn btn-info" , "disabled_calc" : "model.state.isSubmit…" at bounding box center [963, 433] width 1158 height 579
click at [1004, 358] on div "}] , "buttonClasses" : "btn btn-info" , "disabled_calc" : "model.state.isSubmit…" at bounding box center [963, 433] width 1158 height 579
click at [966, 361] on div "}] , "buttonClasses" : "btn btn-info" , "disabled_calc" : "model.state.isSubmit…" at bounding box center [963, 433] width 1158 height 579
click at [1012, 353] on div "}] , "buttonClasses" : "btn btn-info" , "disabled_calc" : "model.state.isSubmit…" at bounding box center [963, 433] width 1158 height 579
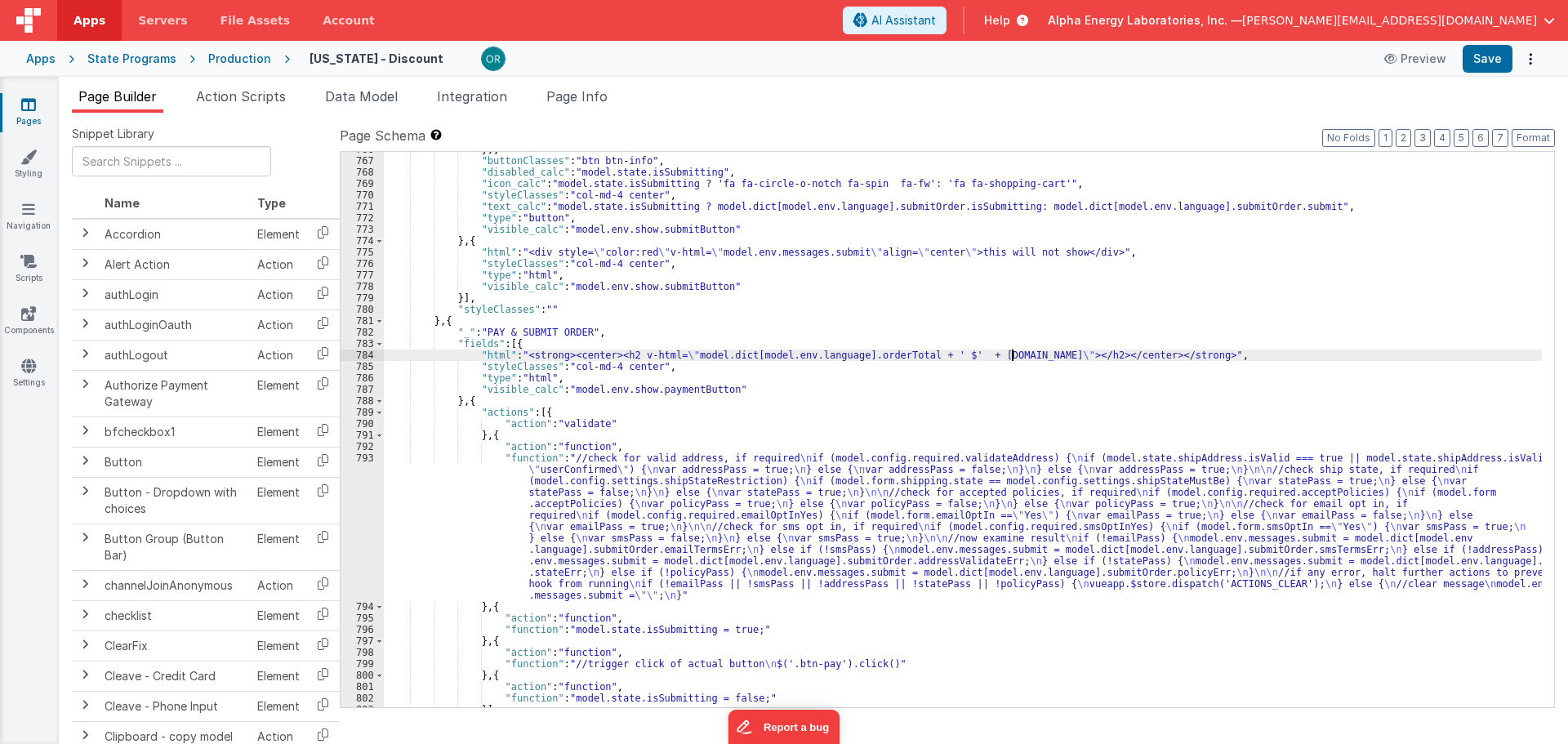
click at [1057, 361] on div "}] , "buttonClasses" : "btn btn-info" , "disabled_calc" : "model.state.isSubmit…" at bounding box center [963, 433] width 1158 height 579
click at [353, 98] on span "Data Model" at bounding box center [361, 96] width 72 height 16
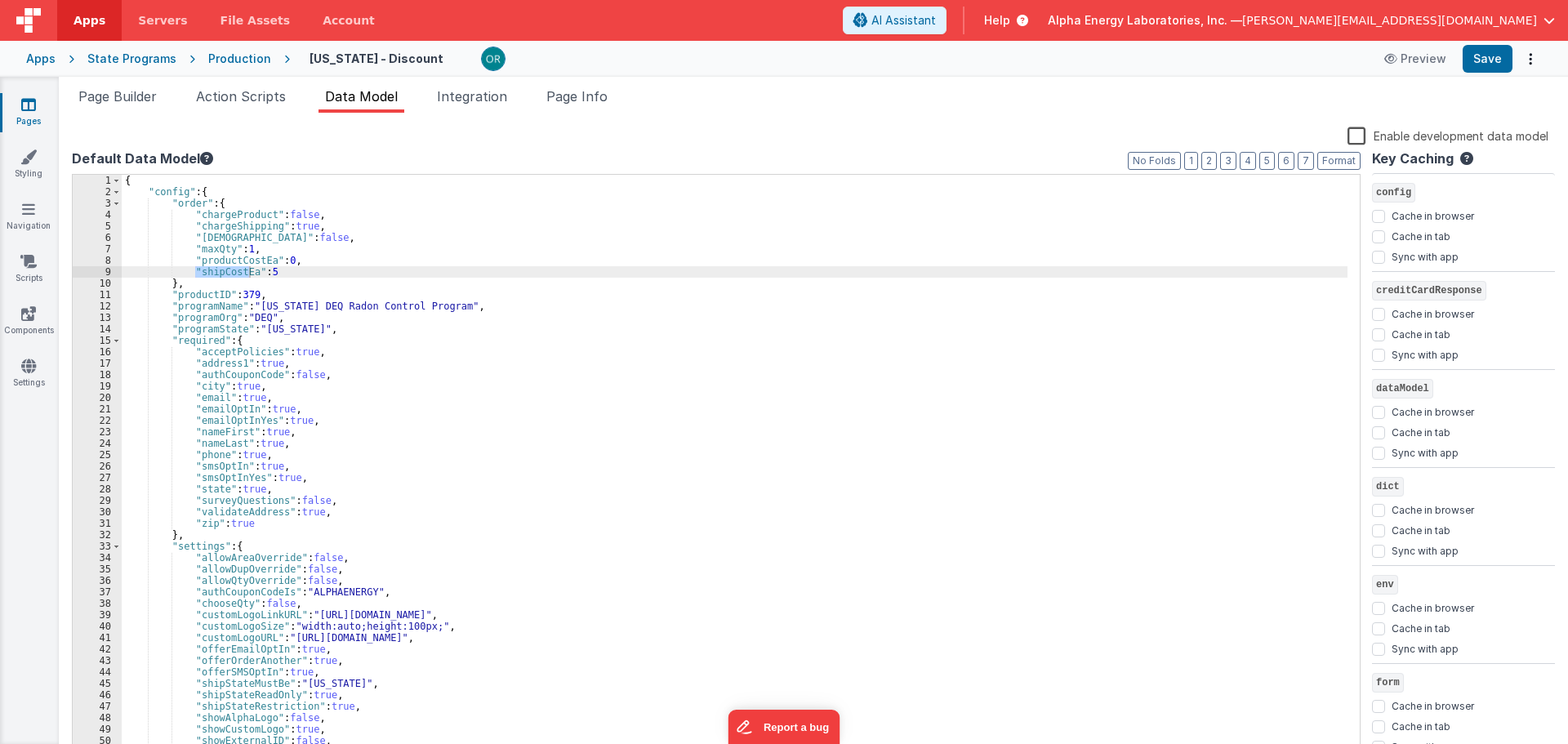
click at [442, 351] on div "{ "config" : { "order" : { "chargeProduct" : false , "chargeShipping" : true , …" at bounding box center [735, 478] width 1226 height 606
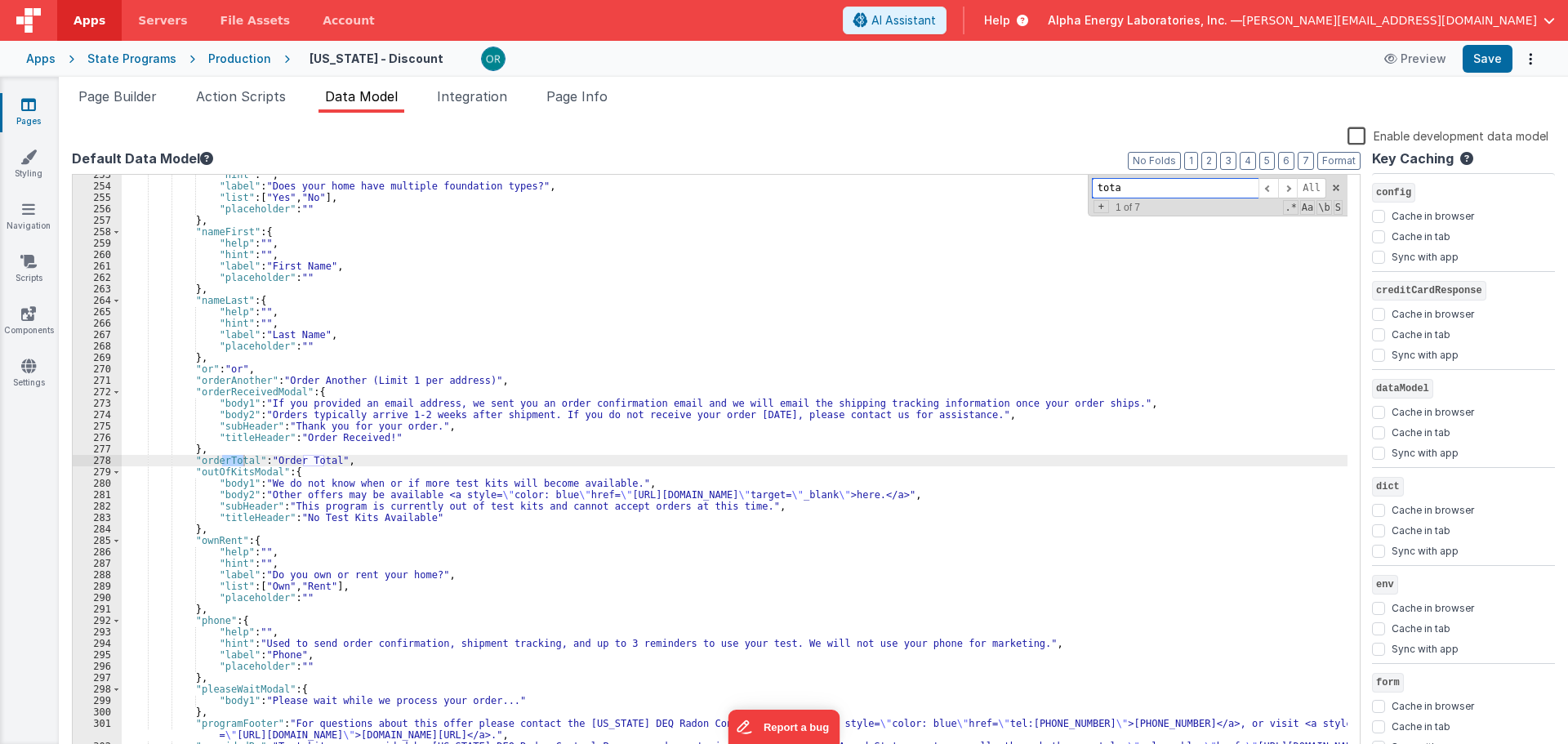
scroll to position [2922, 0]
type input "total"
click at [1292, 190] on span at bounding box center [1288, 188] width 19 height 20
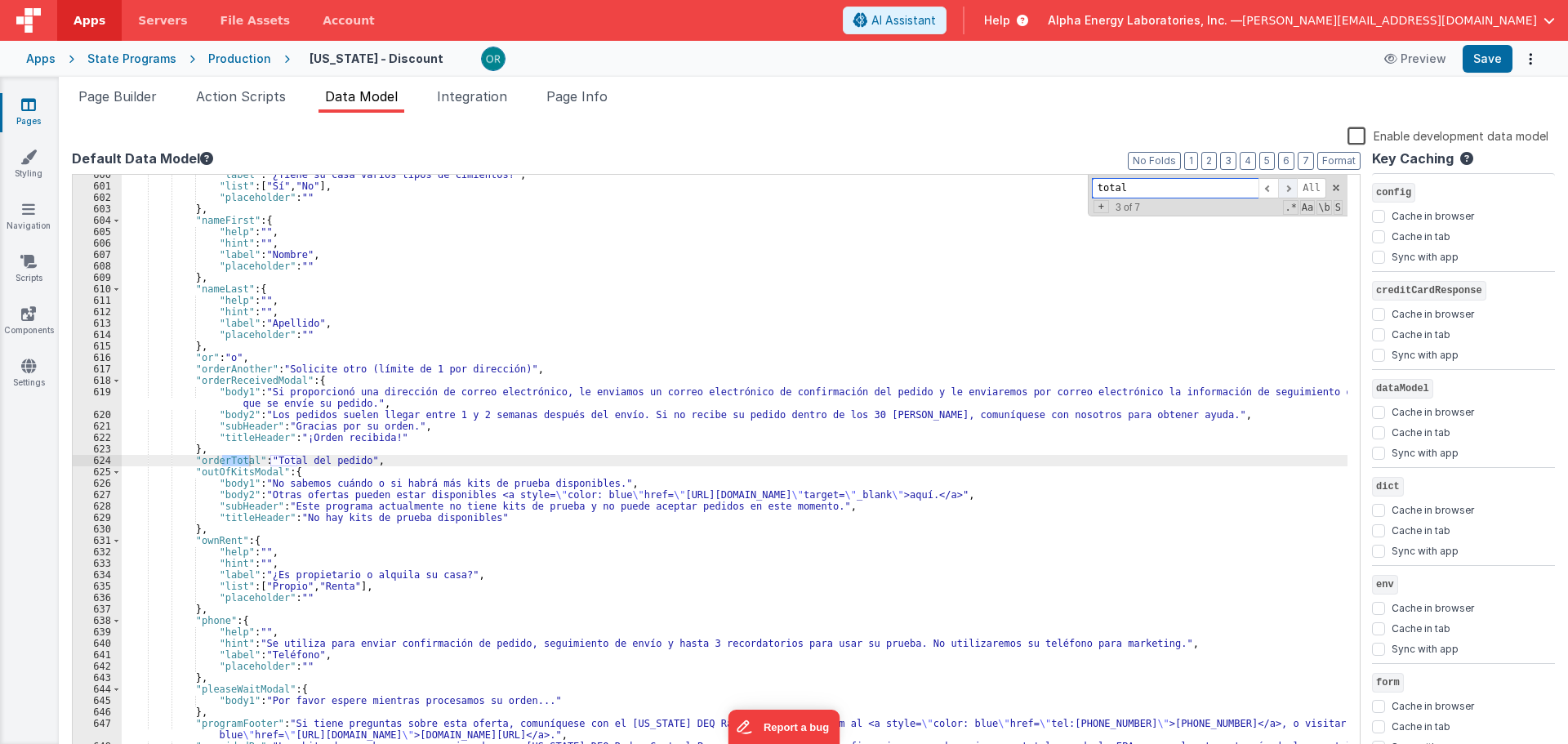
scroll to position [7063, 0]
click at [1330, 187] on span at bounding box center [1336, 187] width 11 height 11
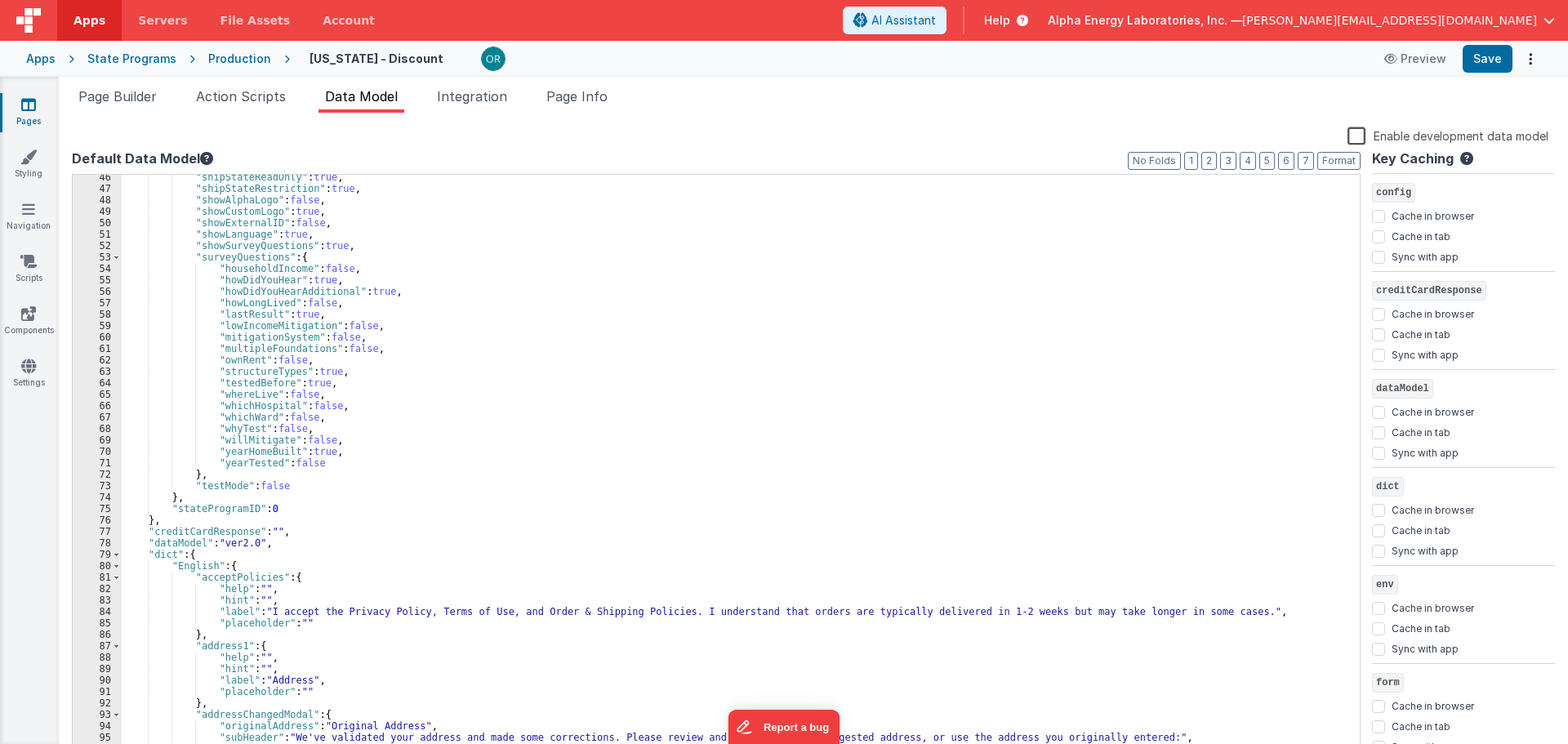
scroll to position [0, 0]
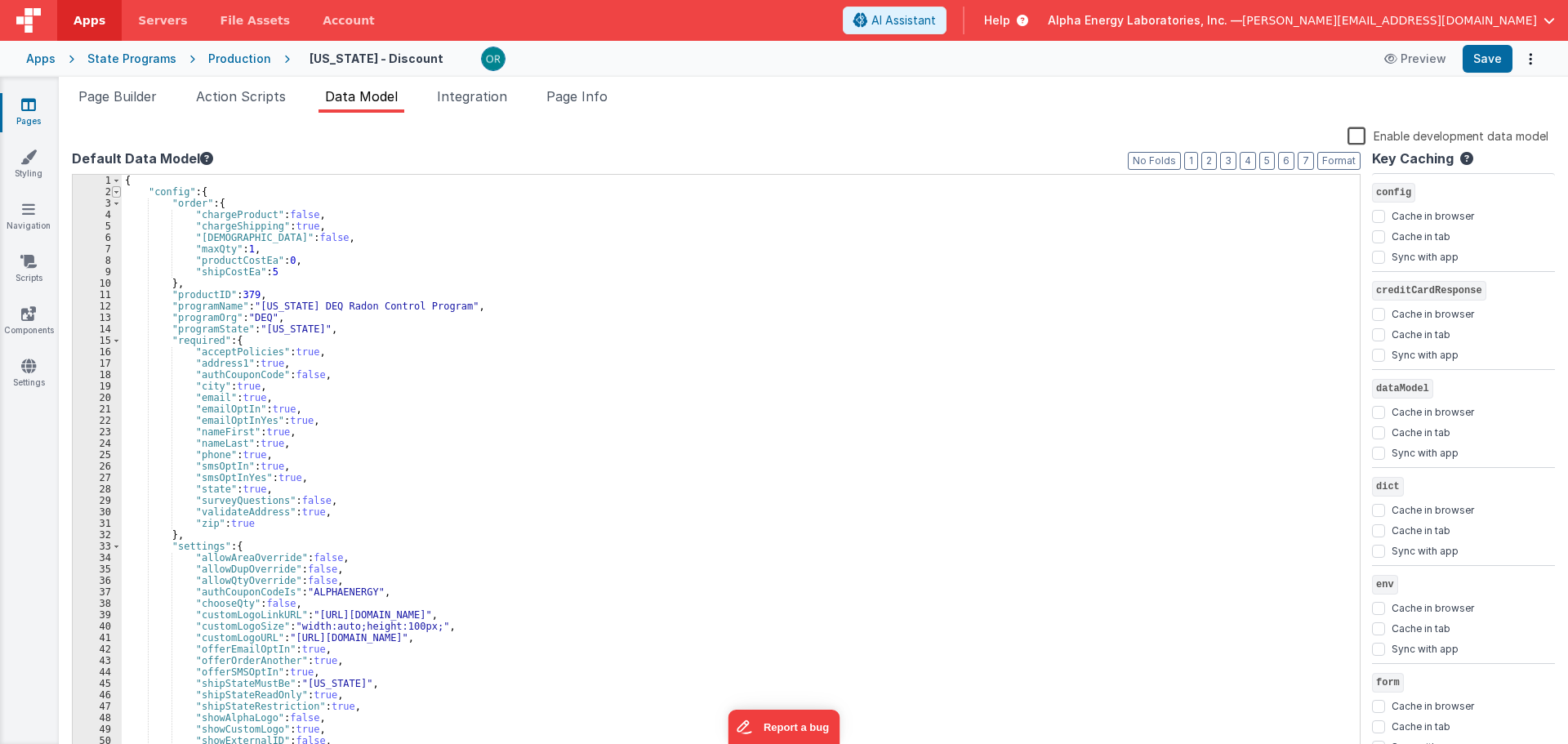
click at [115, 190] on span at bounding box center [117, 192] width 9 height 11
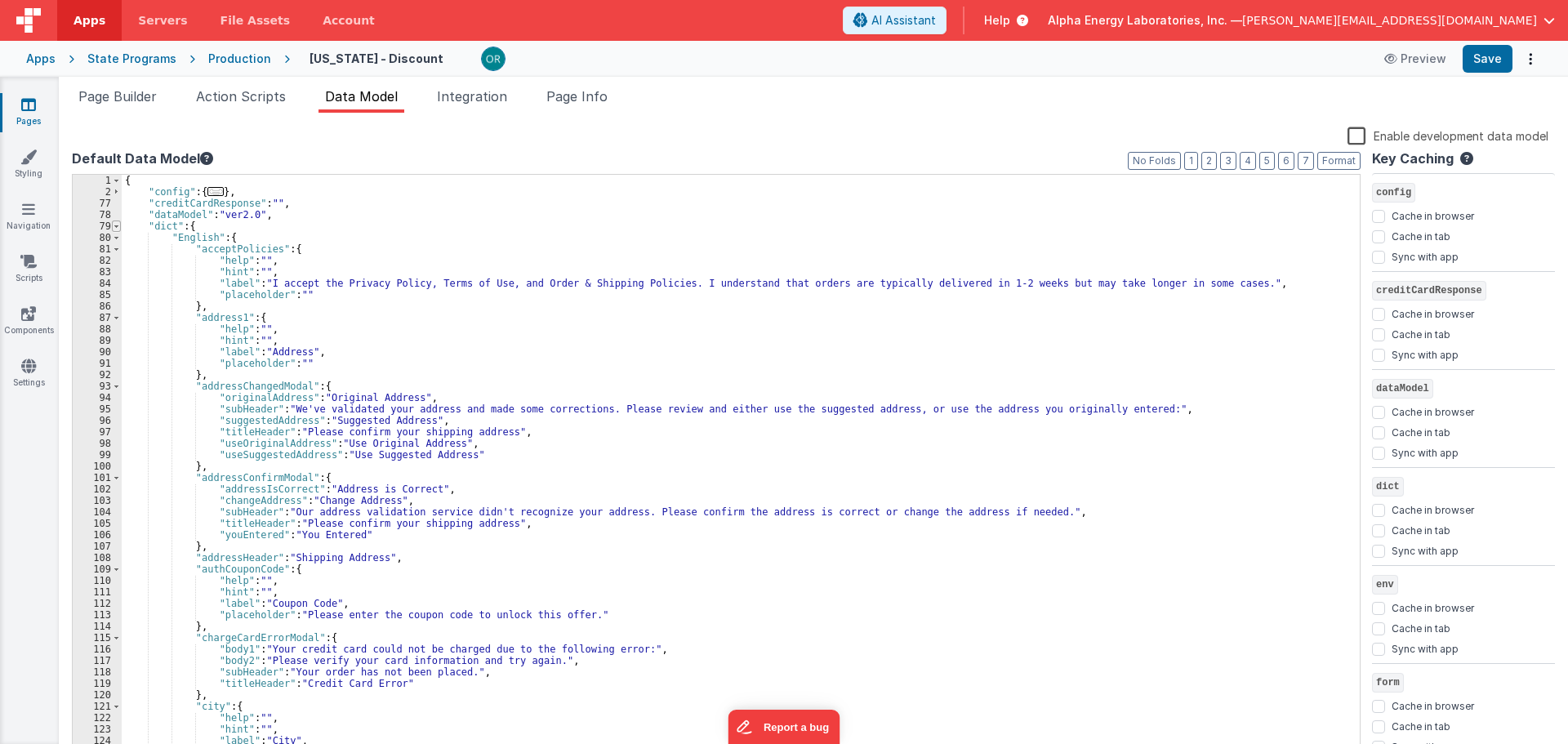
click at [117, 227] on span at bounding box center [117, 226] width 9 height 11
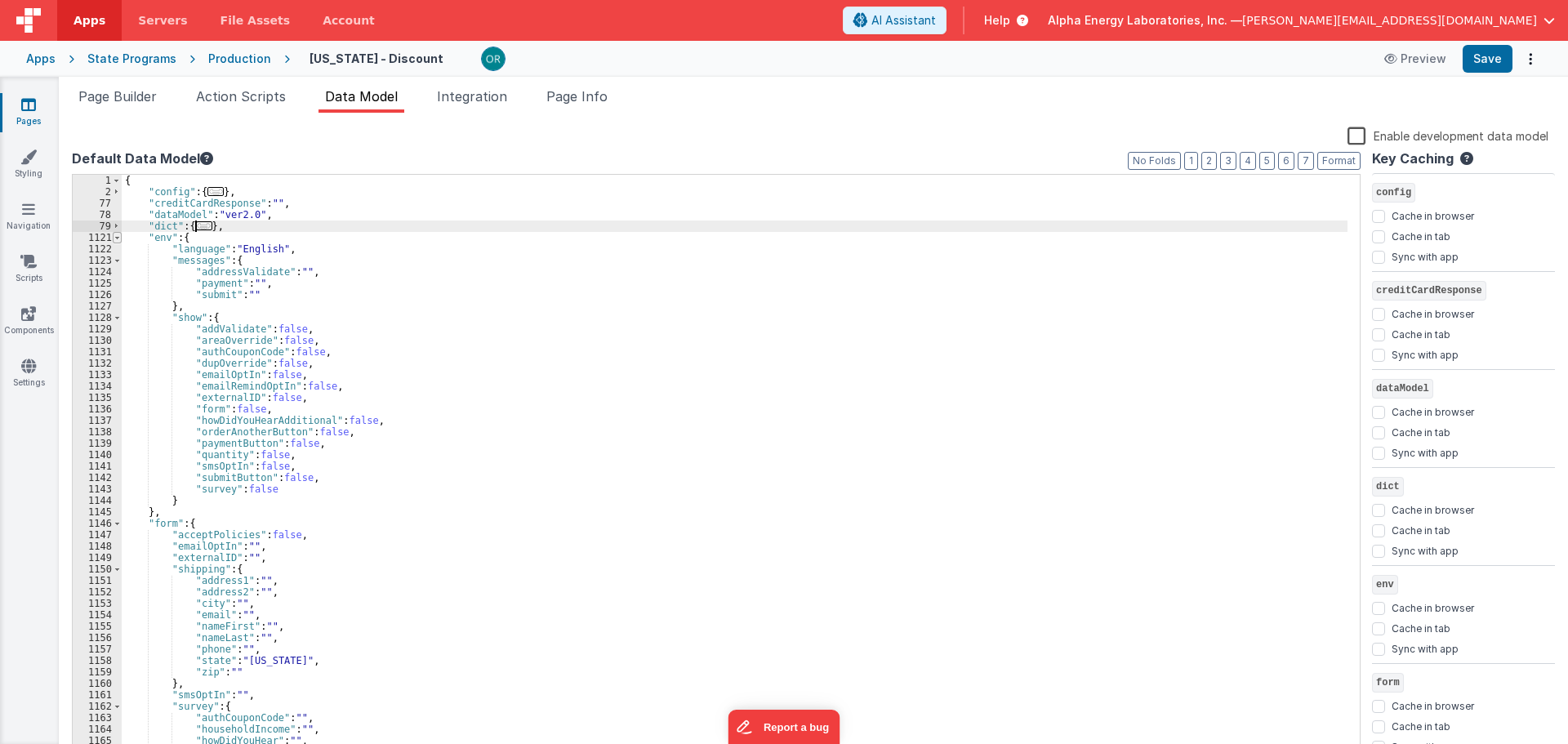
click at [115, 239] on span at bounding box center [117, 238] width 9 height 11
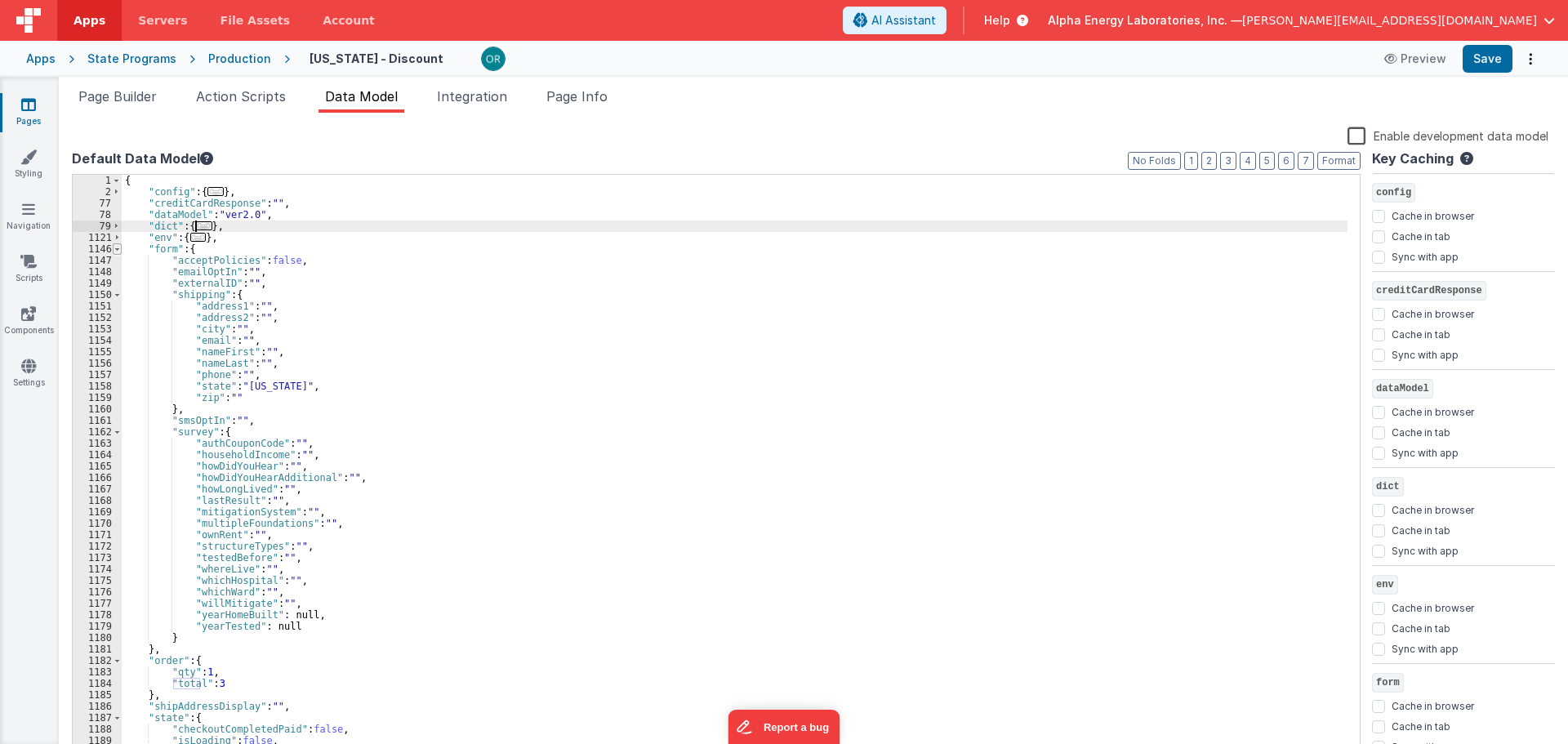
click at [115, 252] on span at bounding box center [117, 249] width 9 height 11
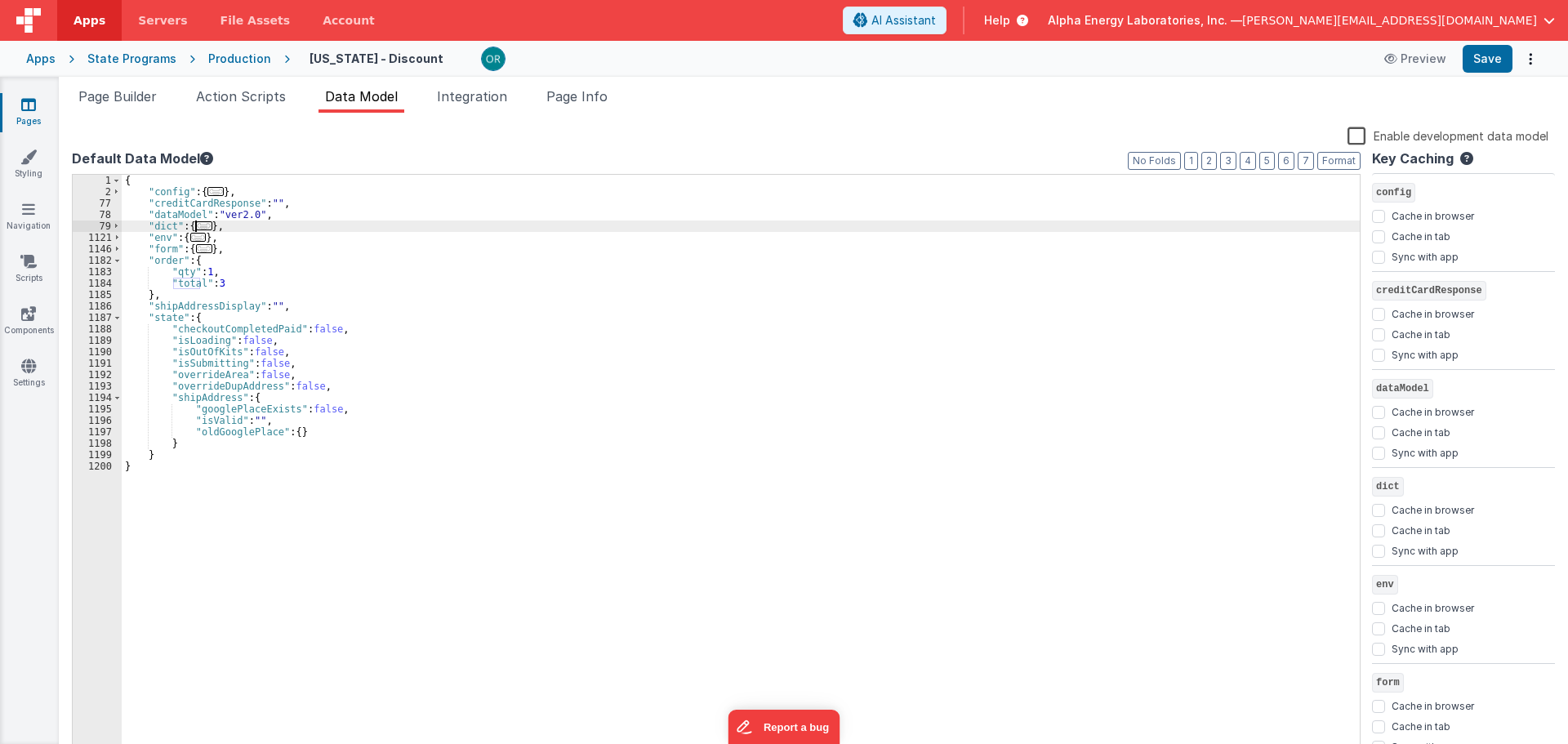
click at [220, 281] on div "{ "config" : { ... } , "creditCardResponse" : "" , "dataModel" : "ver2.0" , "di…" at bounding box center [741, 478] width 1238 height 606
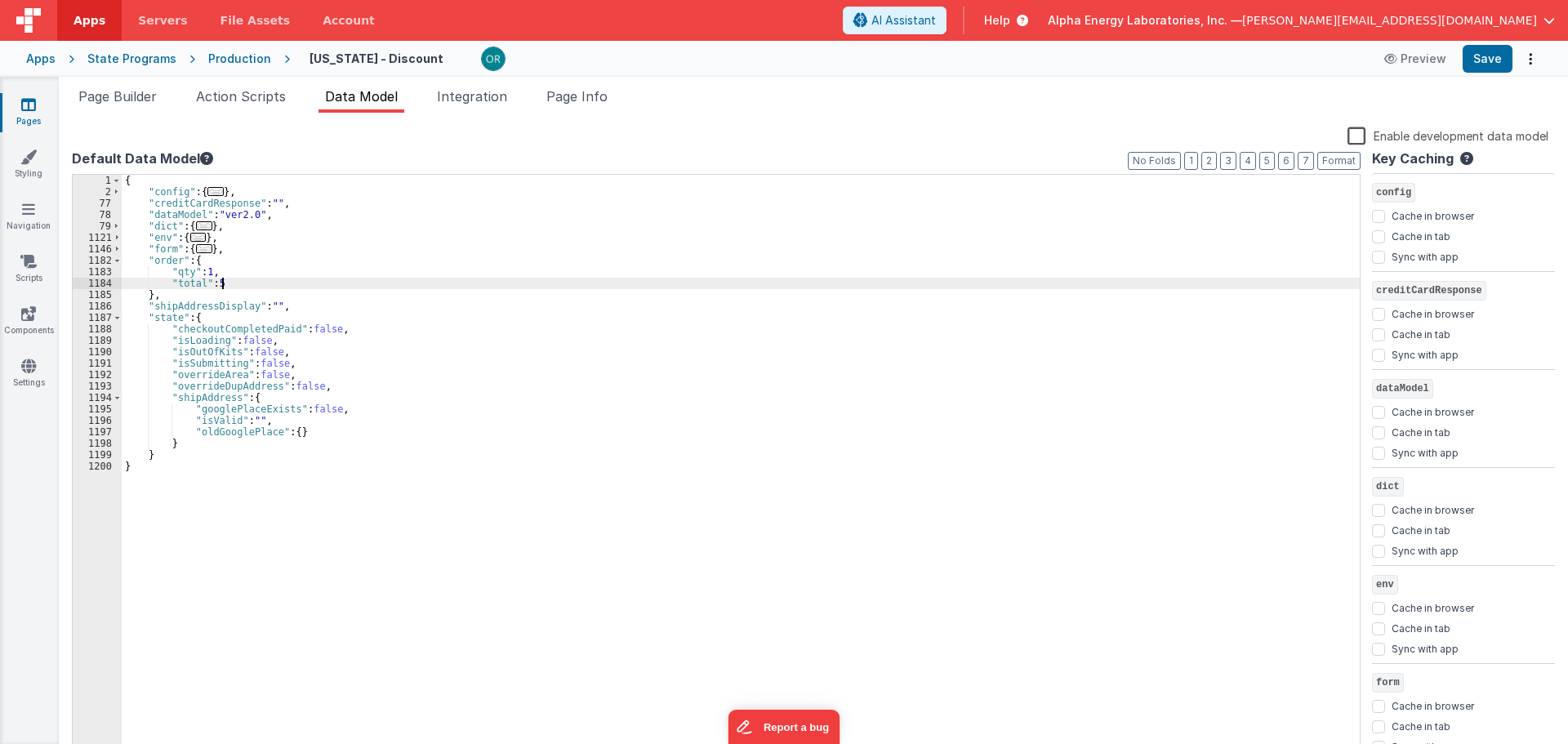
click at [606, 327] on div "{ "config" : { ... } , "creditCardResponse" : "" , "dataModel" : "ver2.0" , "di…" at bounding box center [741, 478] width 1238 height 606
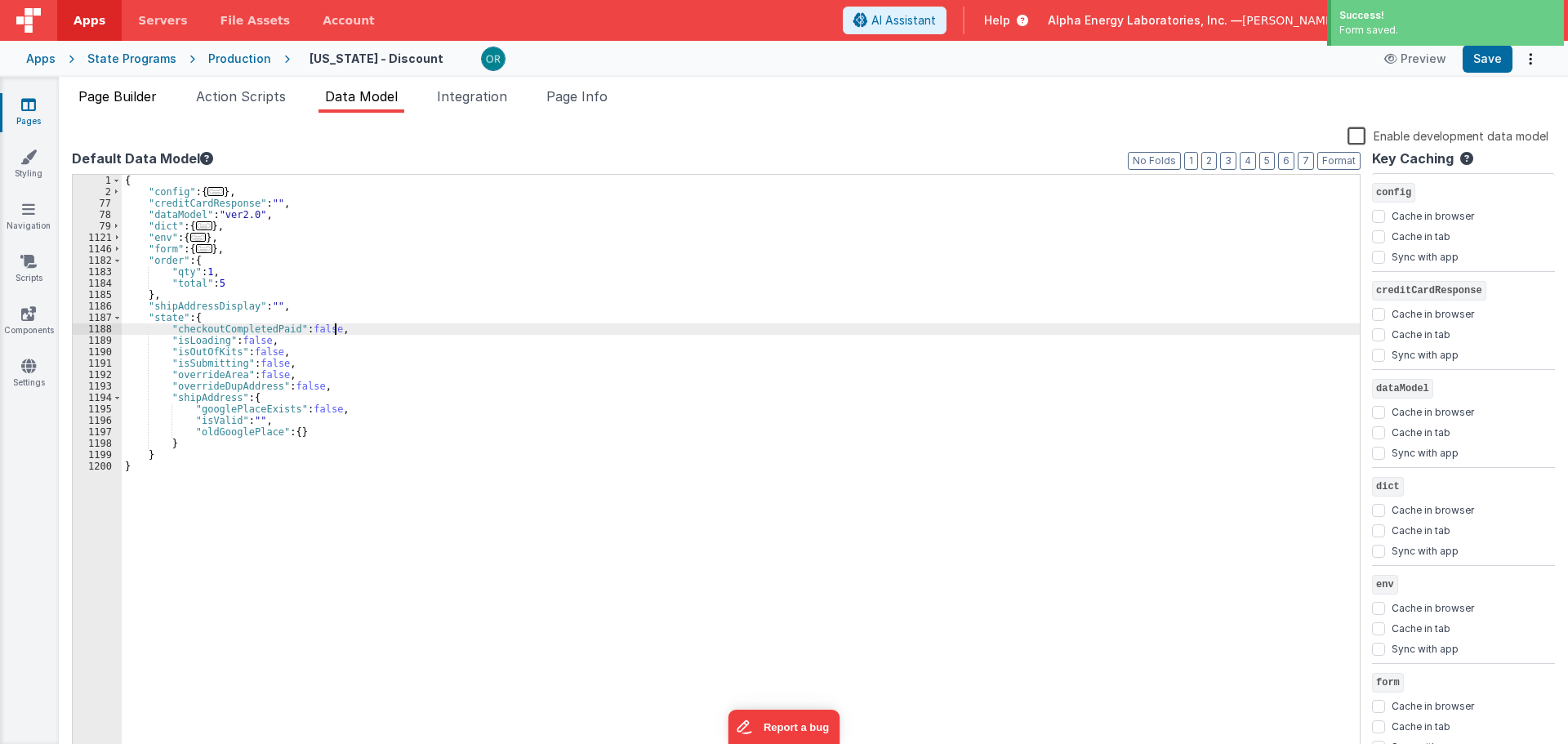
click at [126, 94] on span "Page Builder" at bounding box center [117, 96] width 79 height 16
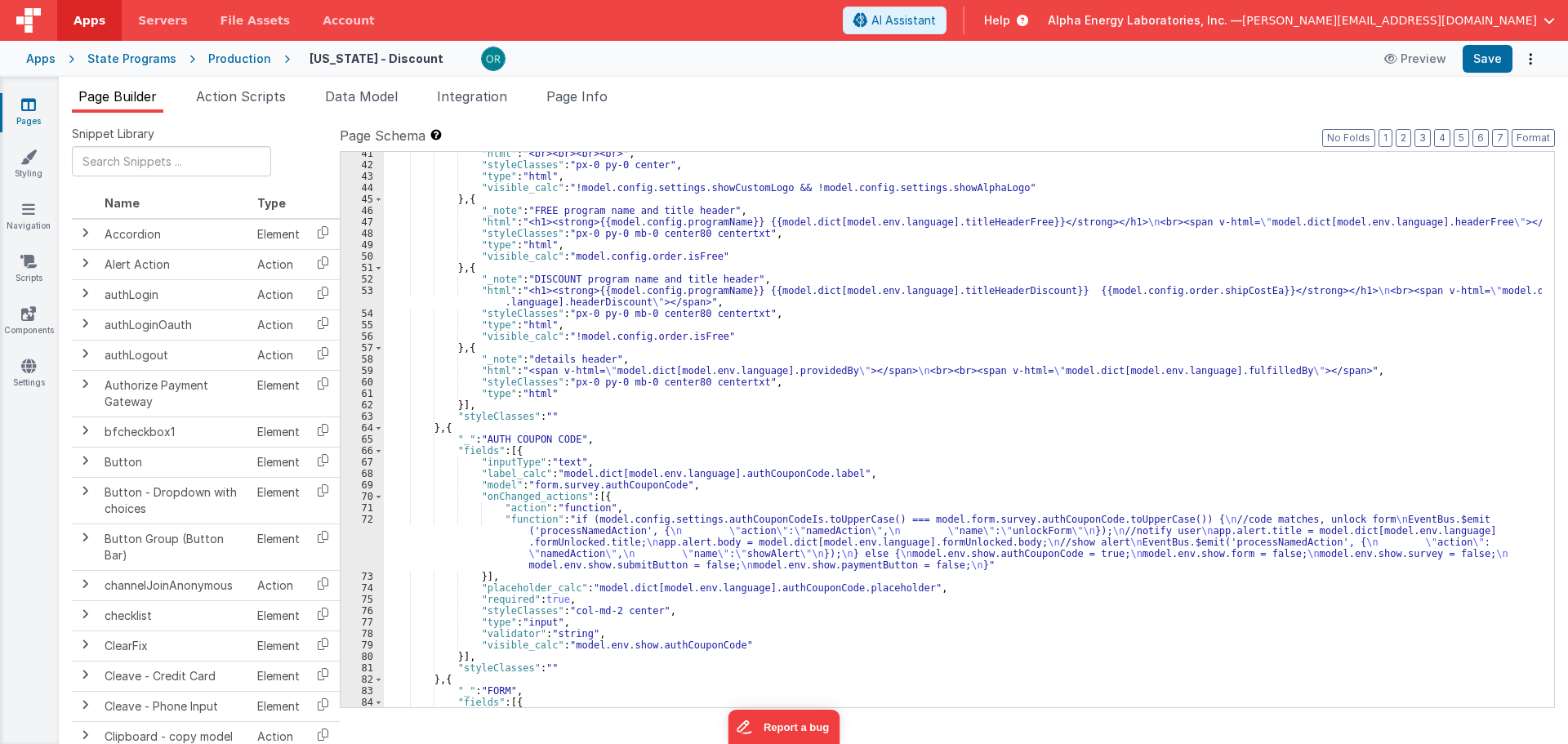
scroll to position [461, 0]
drag, startPoint x: 1222, startPoint y: 290, endPoint x: 1034, endPoint y: 289, distance: 188.0
click at [1034, 289] on div ""html" : "<br><br><br><br>" , "styleClasses" : "px-0 py-0 center" , "type" : "h…" at bounding box center [963, 437] width 1158 height 579
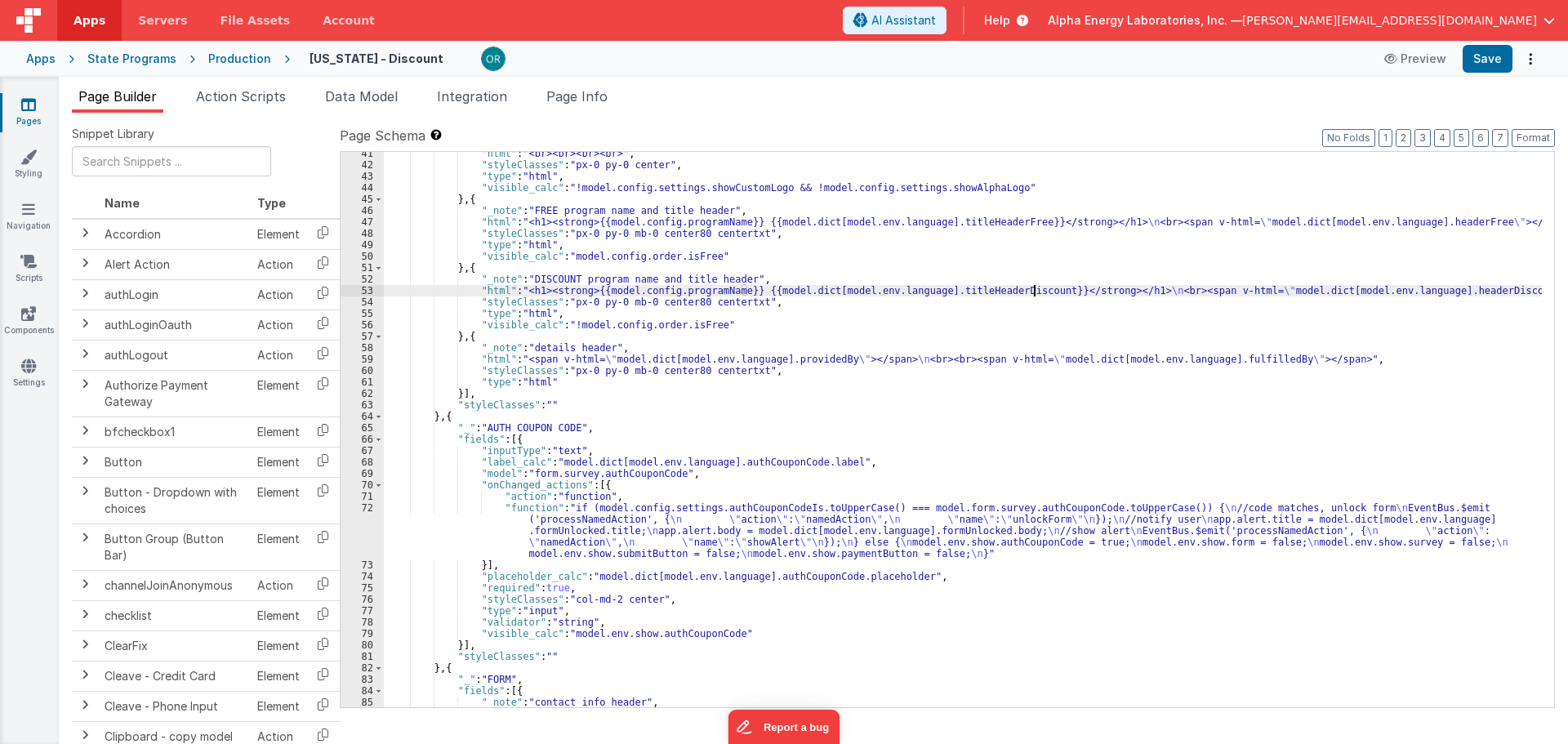
click at [1070, 335] on div ""html" : "<br><br><br><br>" , "styleClasses" : "px-0 py-0 center" , "type" : "h…" at bounding box center [963, 437] width 1158 height 579
click at [122, 54] on div "State Programs" at bounding box center [132, 58] width 89 height 16
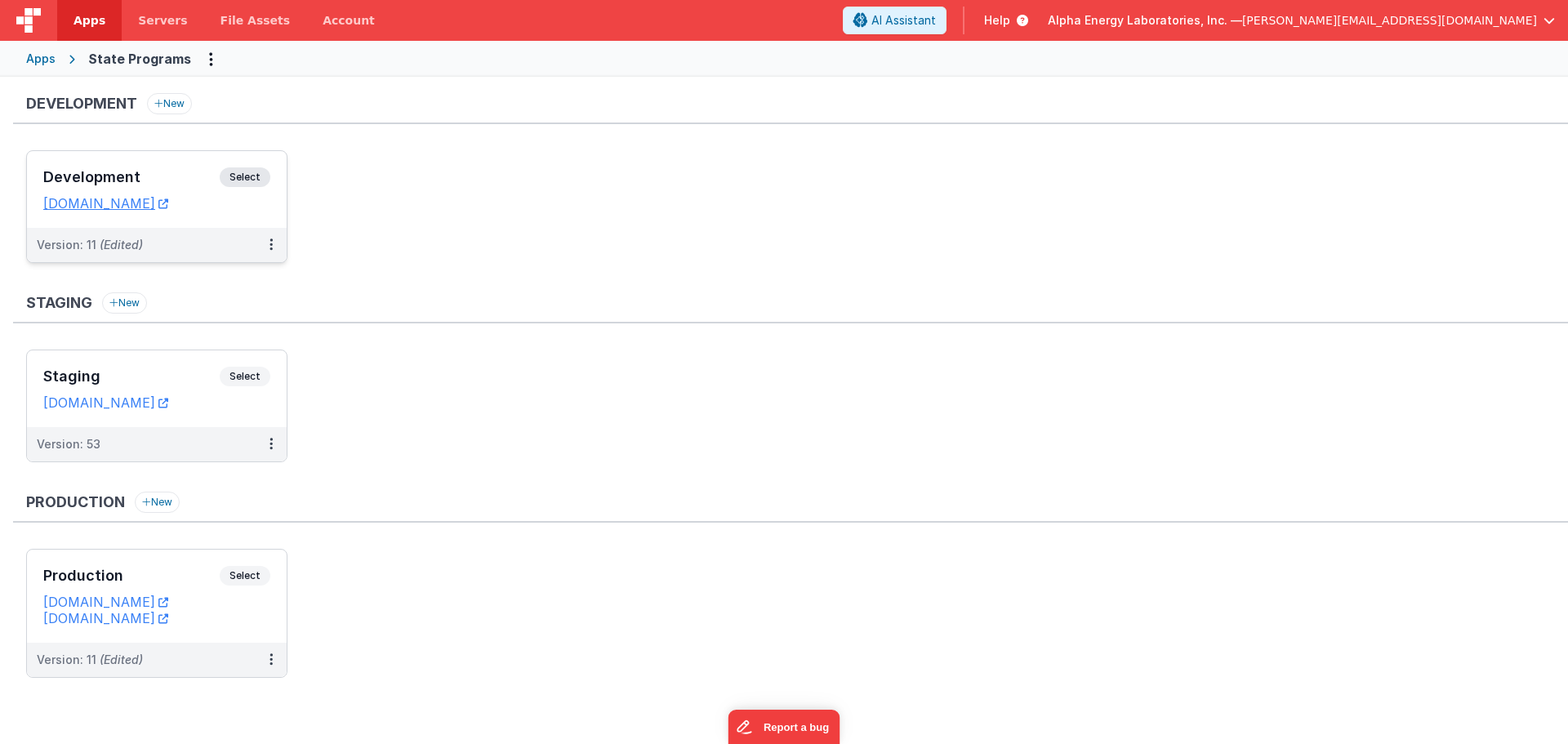
click at [260, 180] on span "Select" at bounding box center [245, 178] width 50 height 19
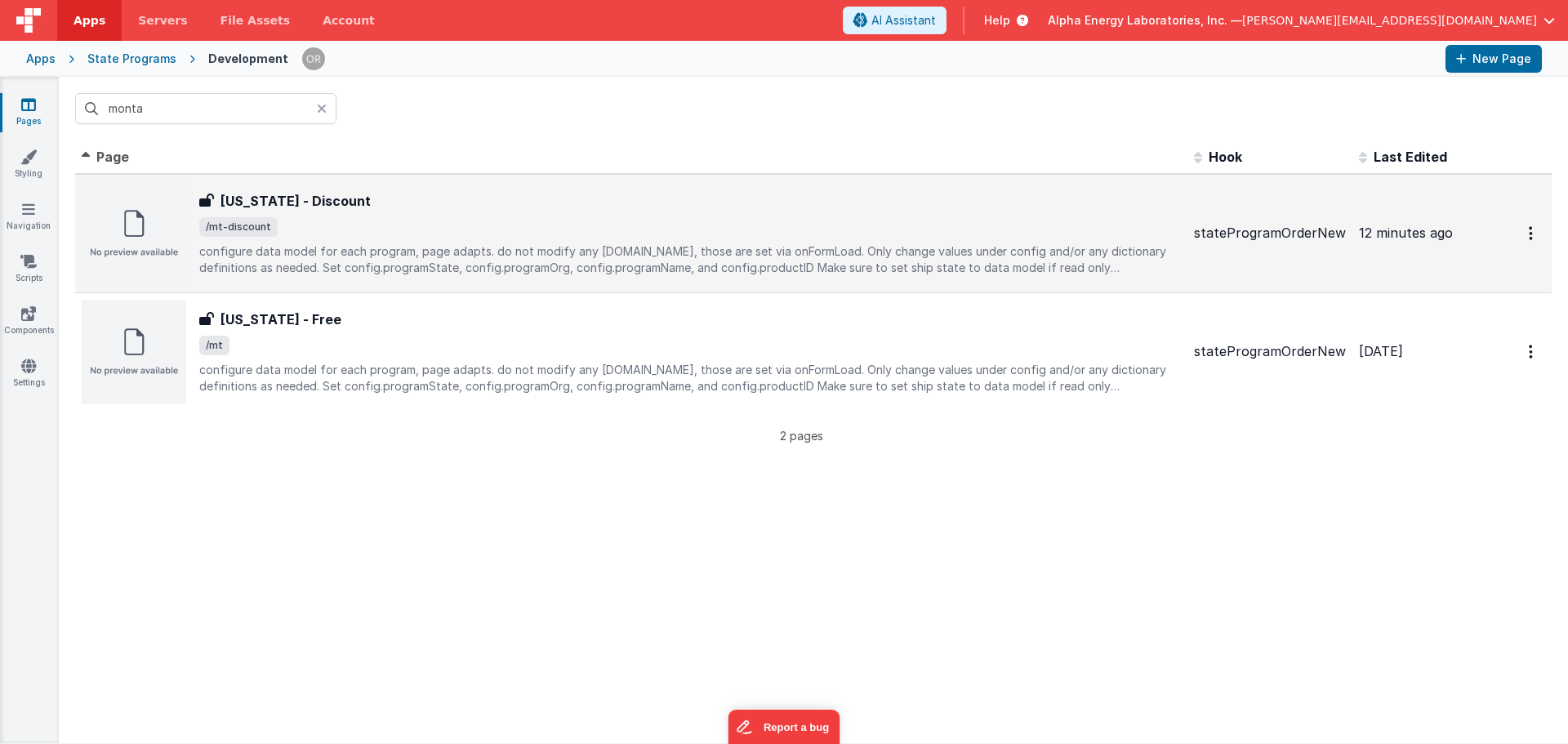
click at [348, 232] on span "/mt-discount" at bounding box center [690, 227] width 981 height 19
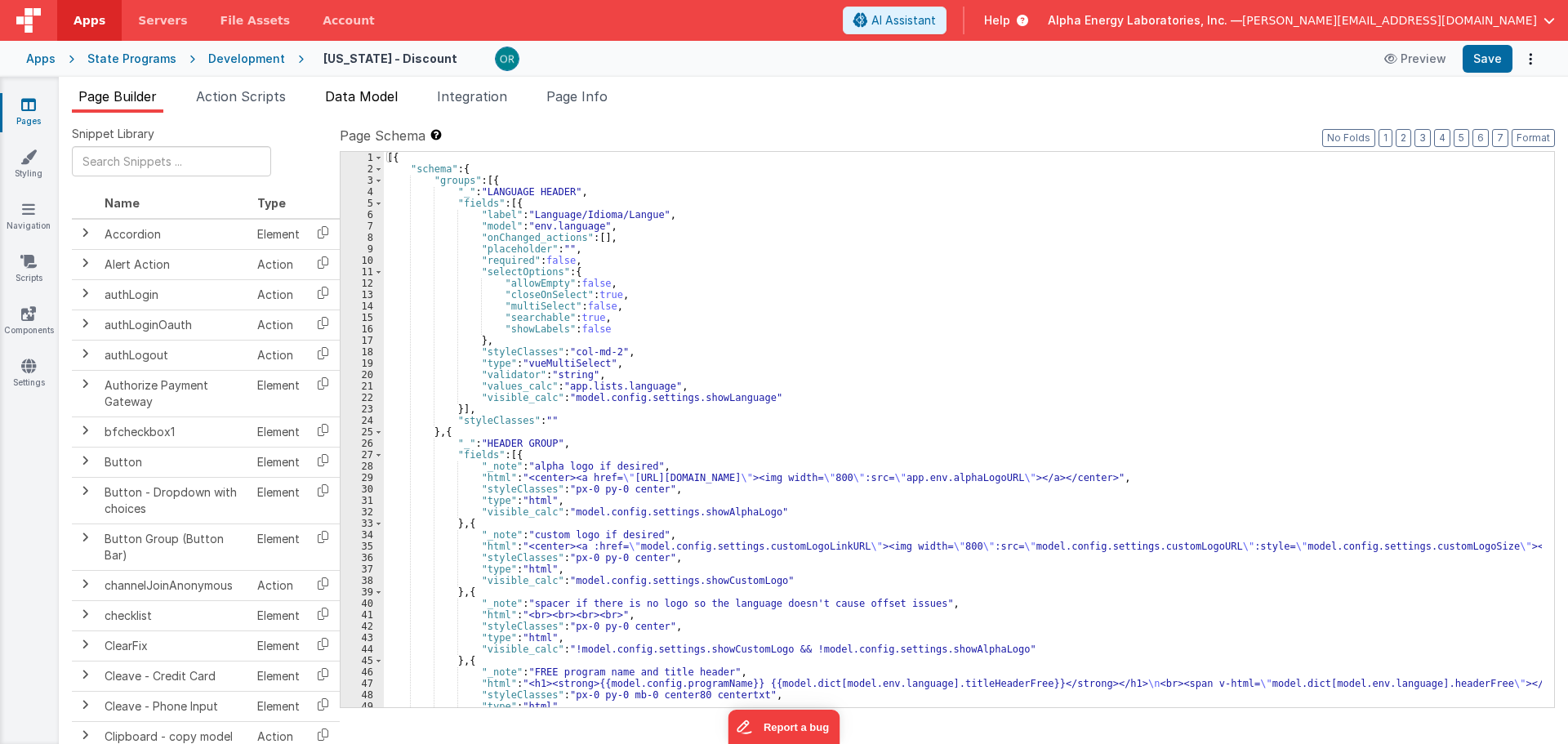
click at [349, 103] on span "Data Model" at bounding box center [361, 96] width 72 height 16
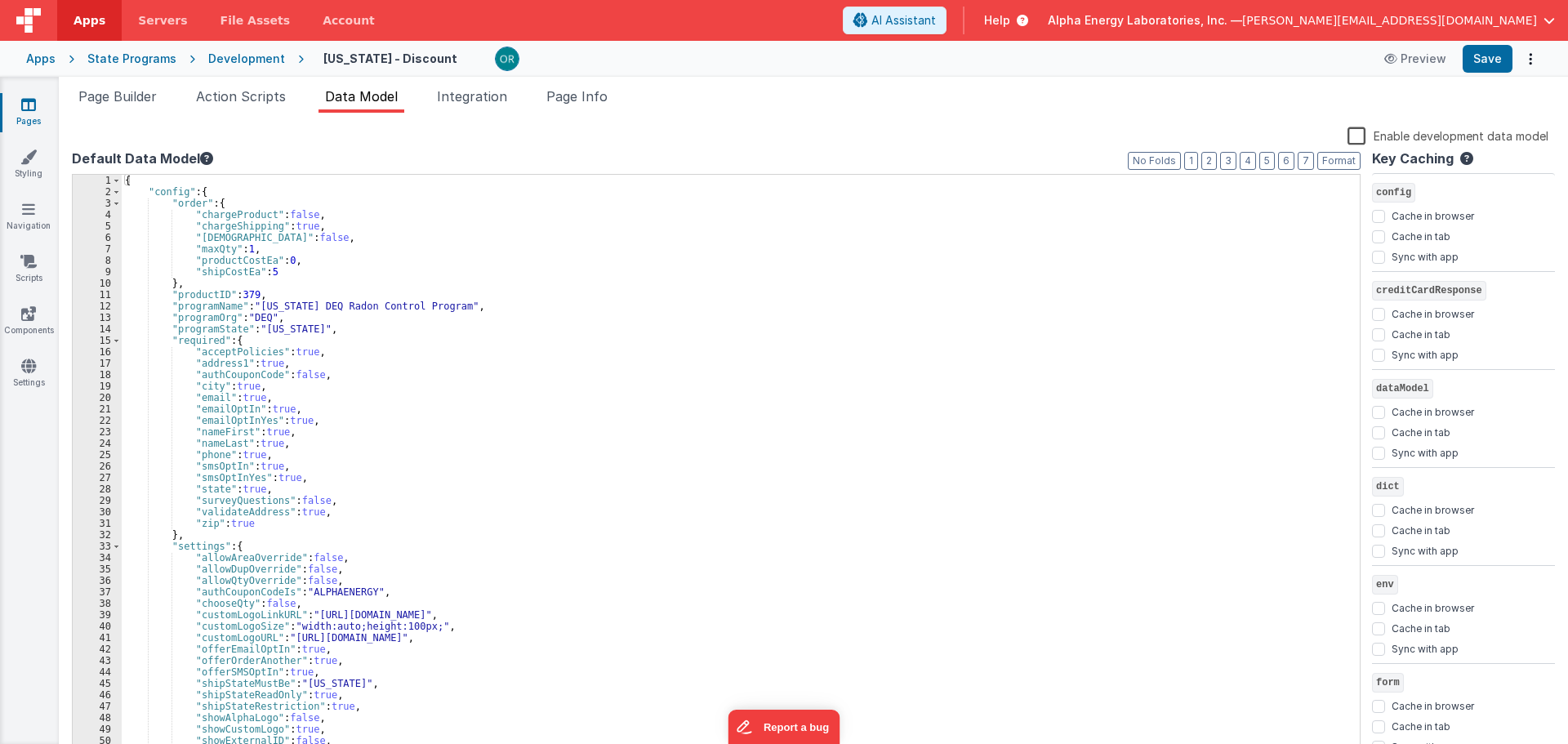
click at [1168, 307] on div "{ "config" : { "order" : { "chargeProduct" : false , "chargeShipping" : true , …" at bounding box center [735, 478] width 1226 height 606
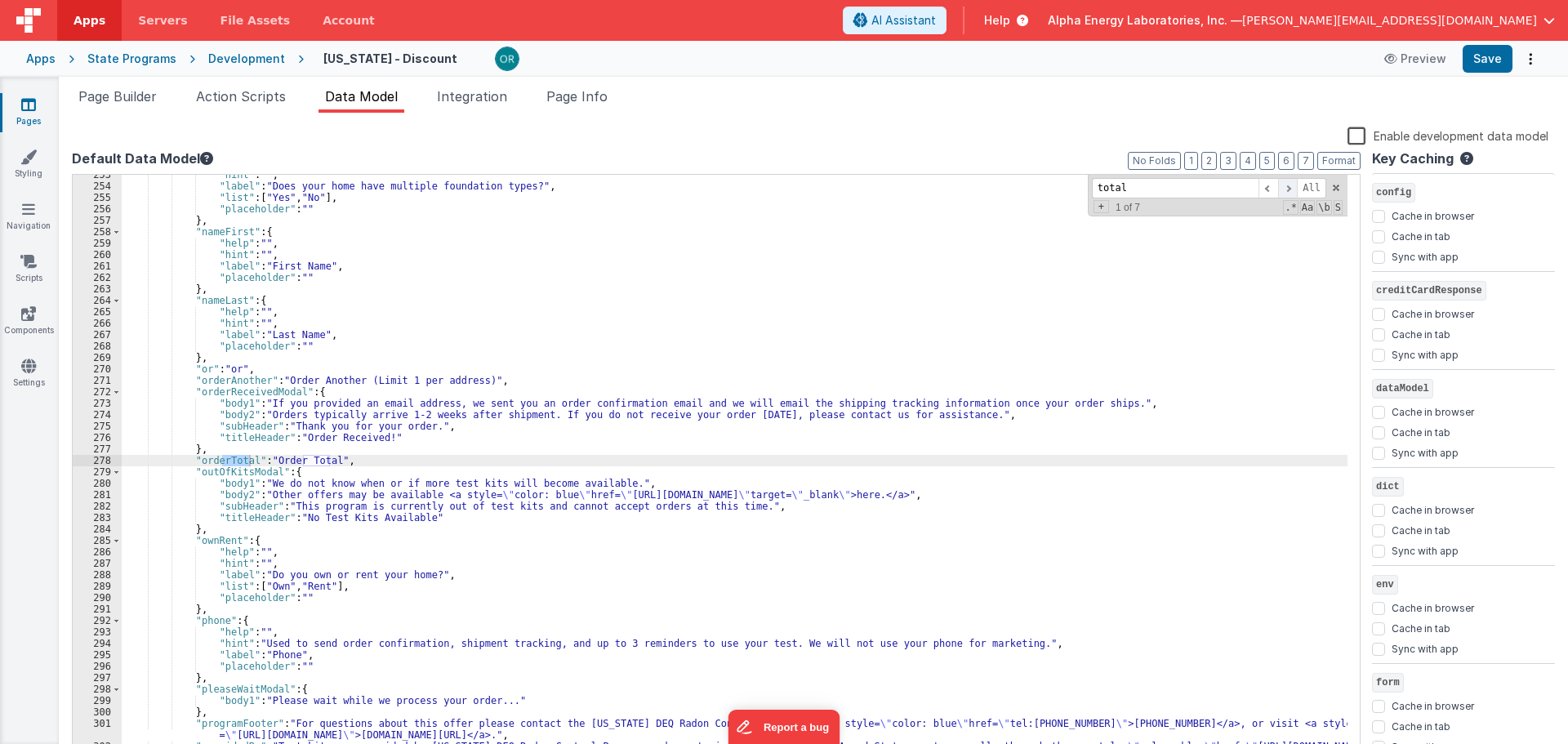
type input "total"
click at [1292, 187] on span at bounding box center [1288, 188] width 19 height 20
click at [1292, 188] on span at bounding box center [1288, 188] width 19 height 20
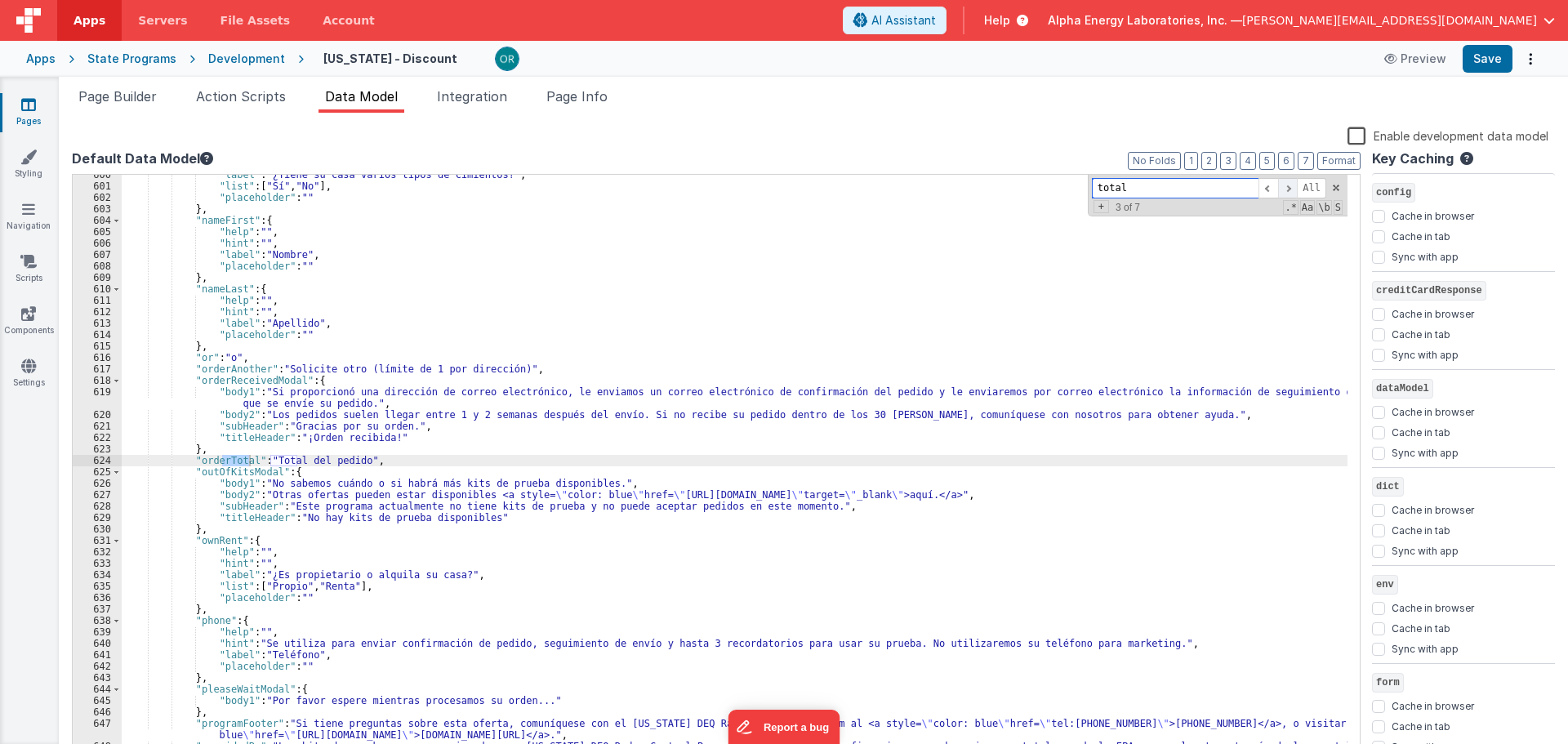
click at [1292, 188] on span at bounding box center [1288, 188] width 19 height 20
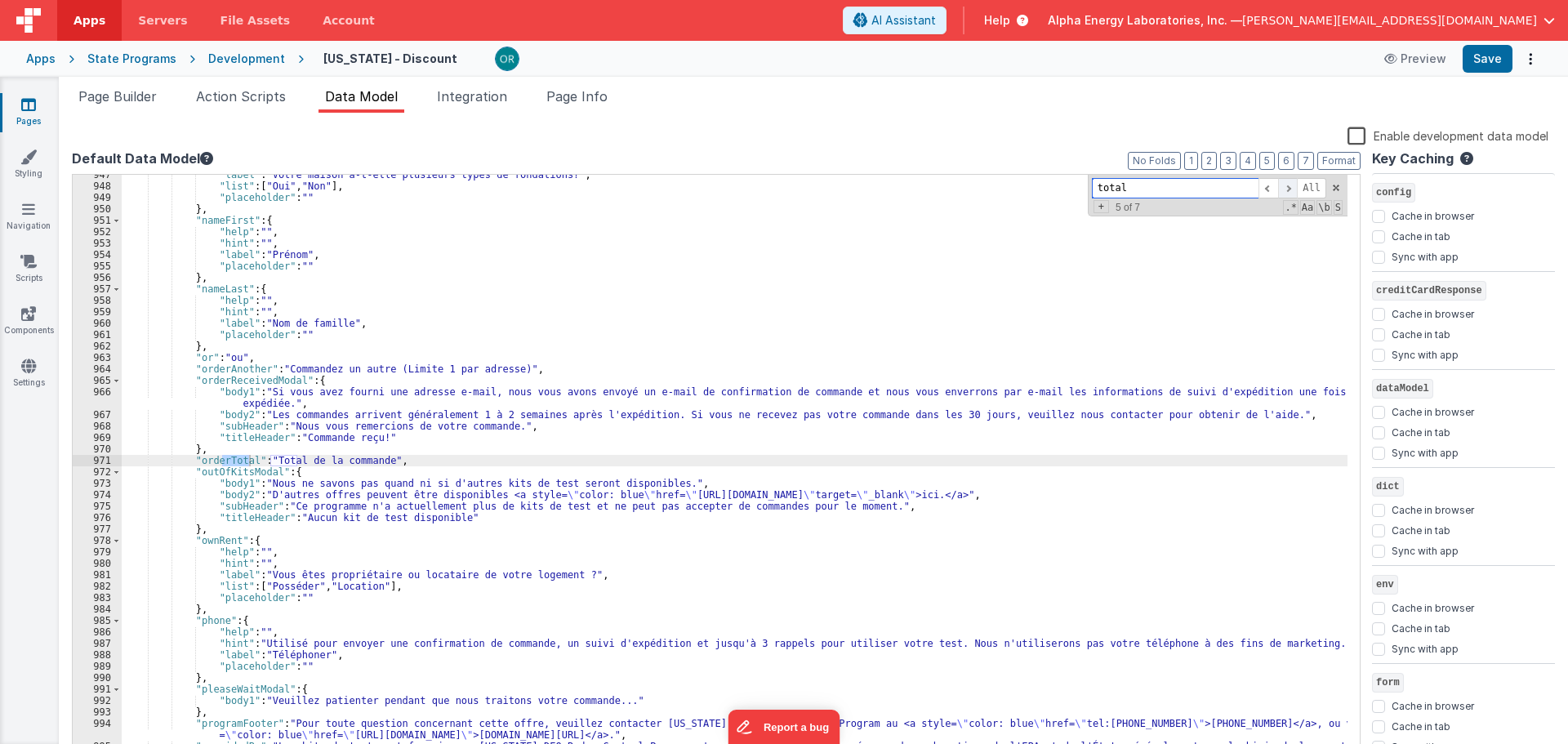
click at [1292, 188] on span at bounding box center [1288, 188] width 19 height 20
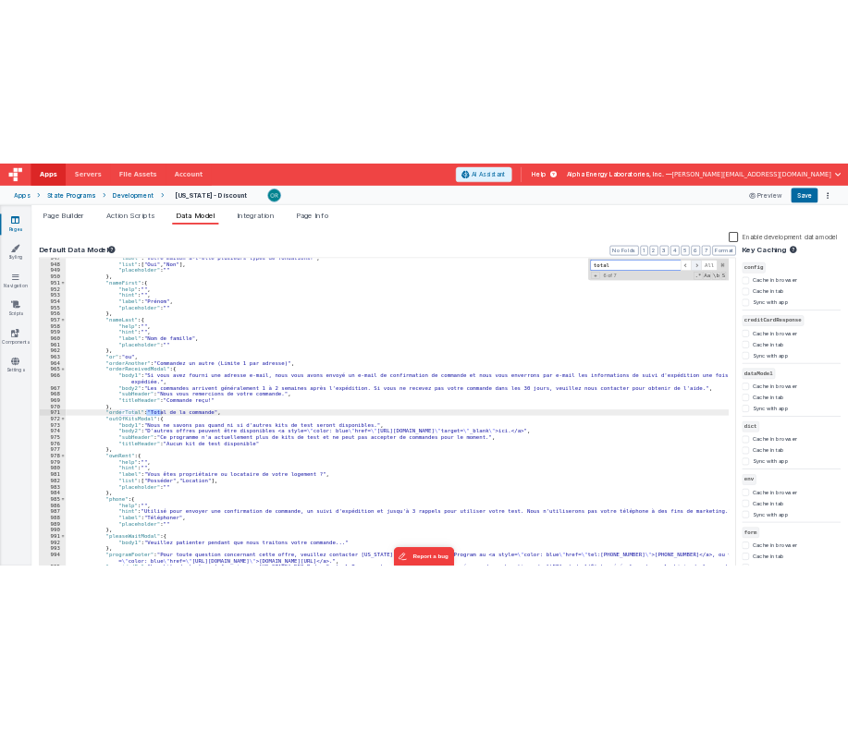
scroll to position [15482, 0]
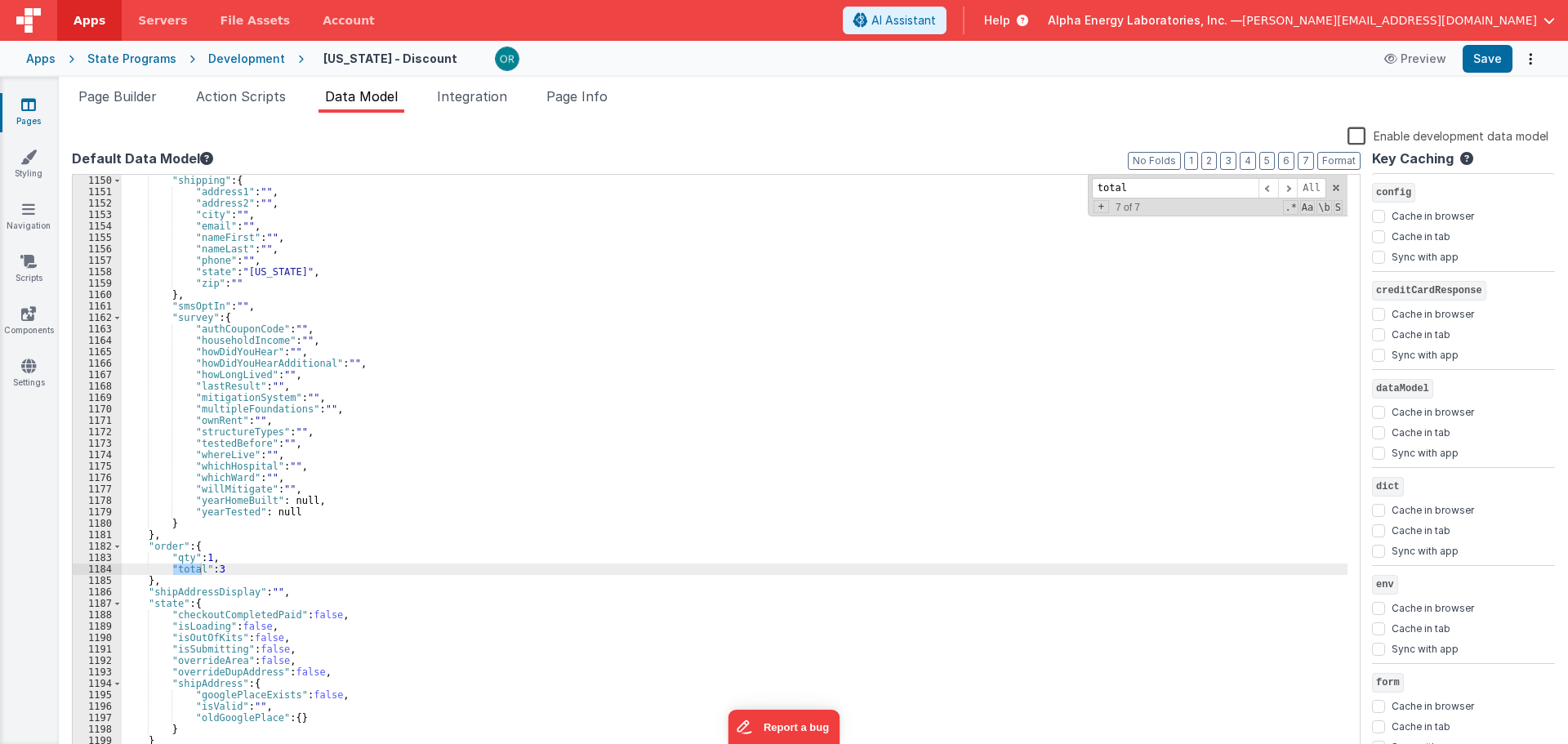
click at [222, 569] on div ""shipping" : { "address1" : "" , "address2" : "" , "city" : "" , "email" : "" ,…" at bounding box center [735, 478] width 1226 height 606
